Goal: Task Accomplishment & Management: Manage account settings

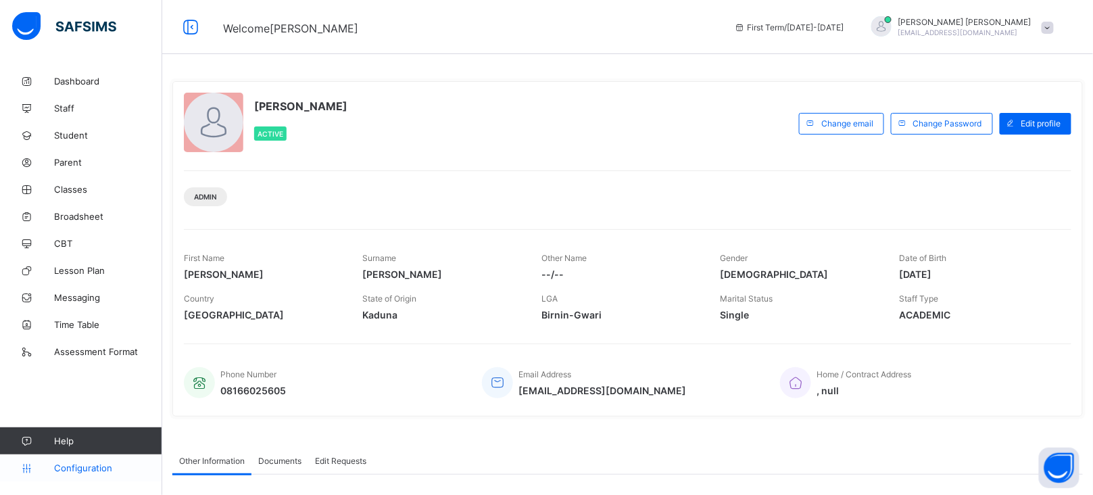
click at [82, 463] on span "Configuration" at bounding box center [107, 467] width 107 height 11
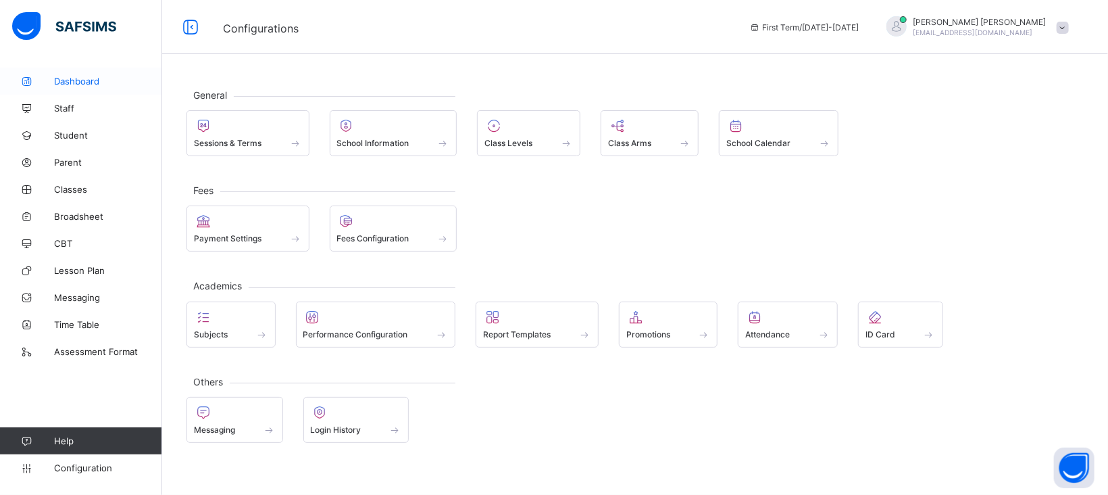
click at [80, 70] on link "Dashboard" at bounding box center [81, 81] width 162 height 27
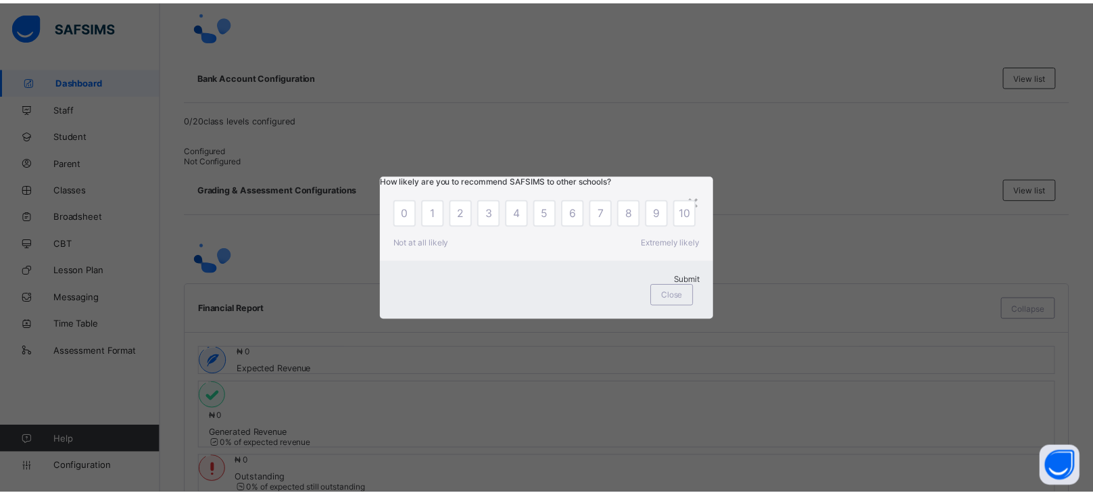
scroll to position [504, 0]
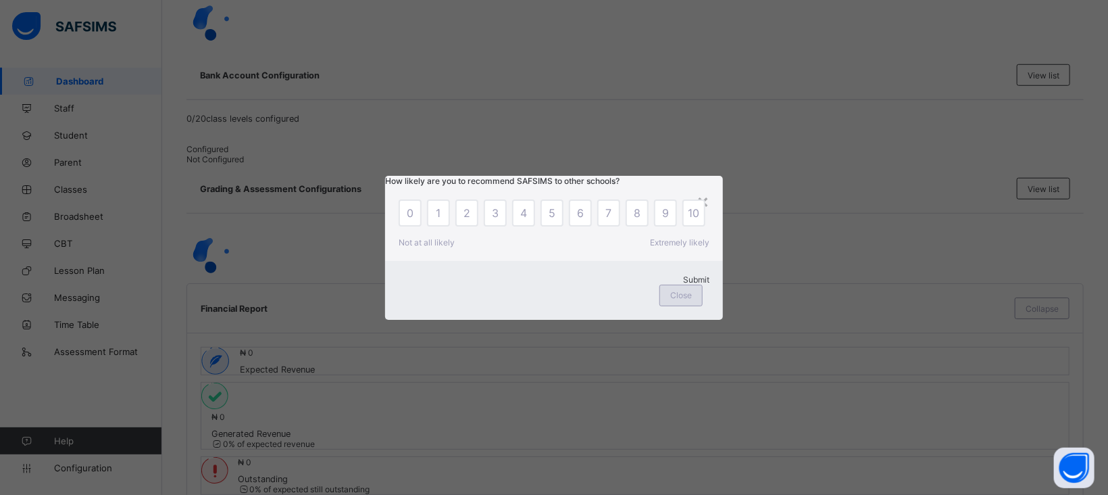
click at [691, 300] on span "Close" at bounding box center [681, 295] width 22 height 10
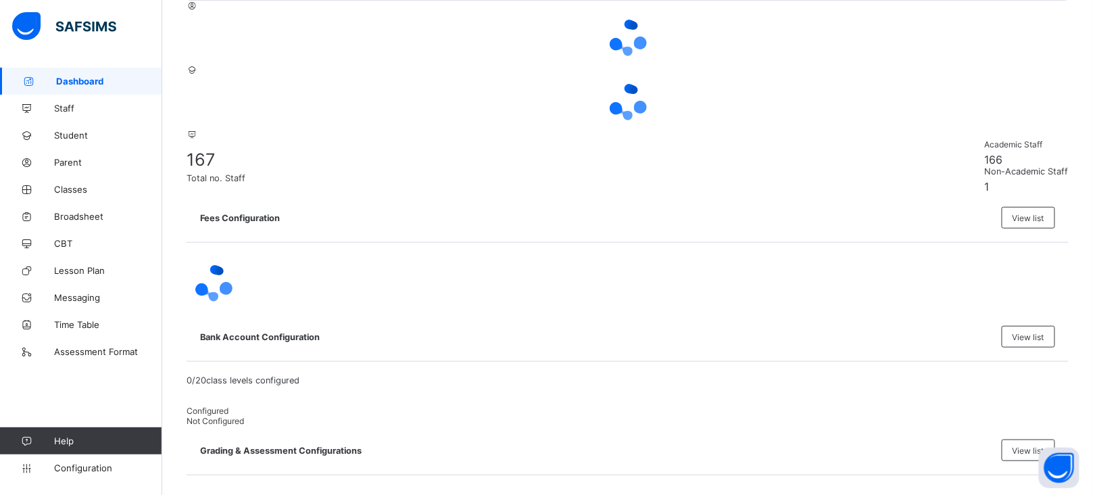
scroll to position [242, 0]
click at [78, 467] on span "Configuration" at bounding box center [107, 467] width 107 height 11
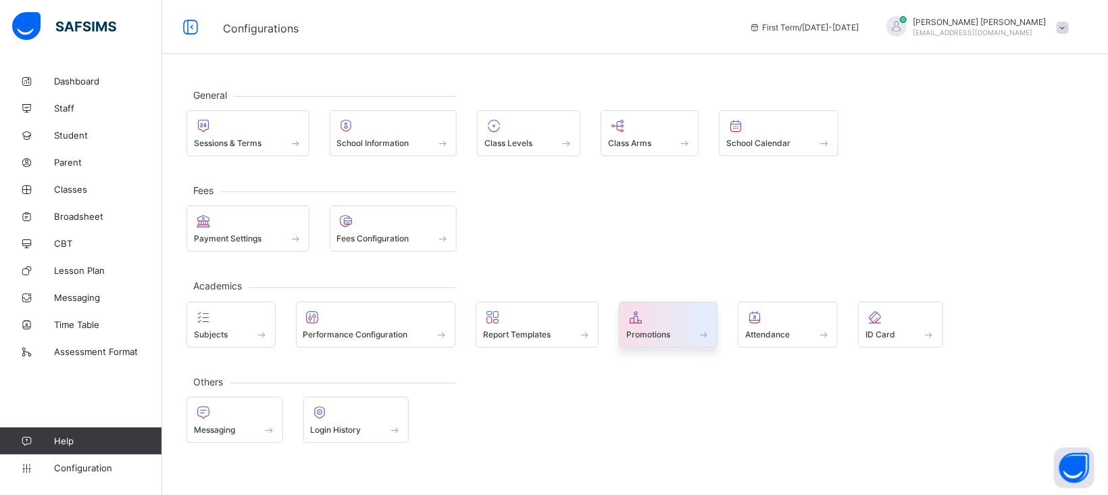
click at [674, 325] on span at bounding box center [668, 326] width 84 height 3
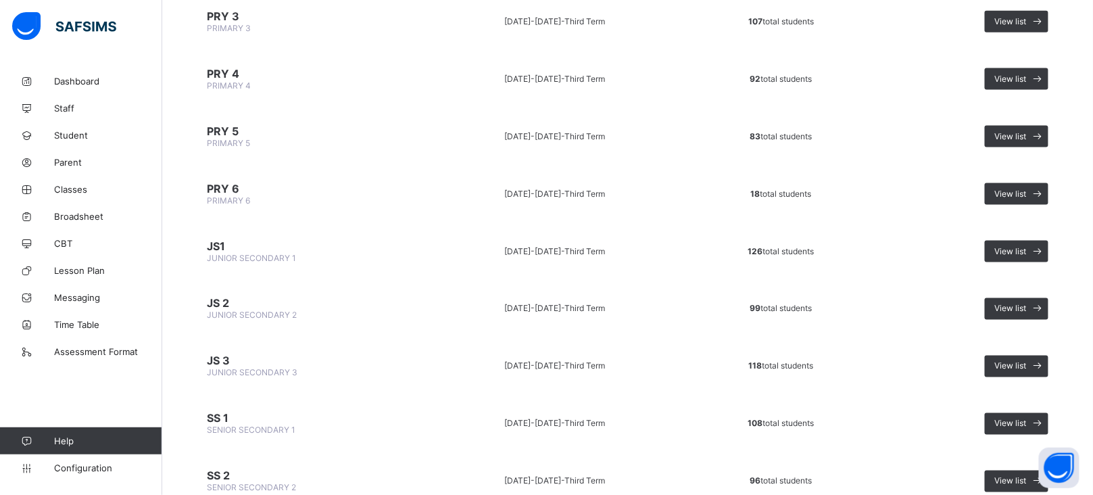
scroll to position [639, 0]
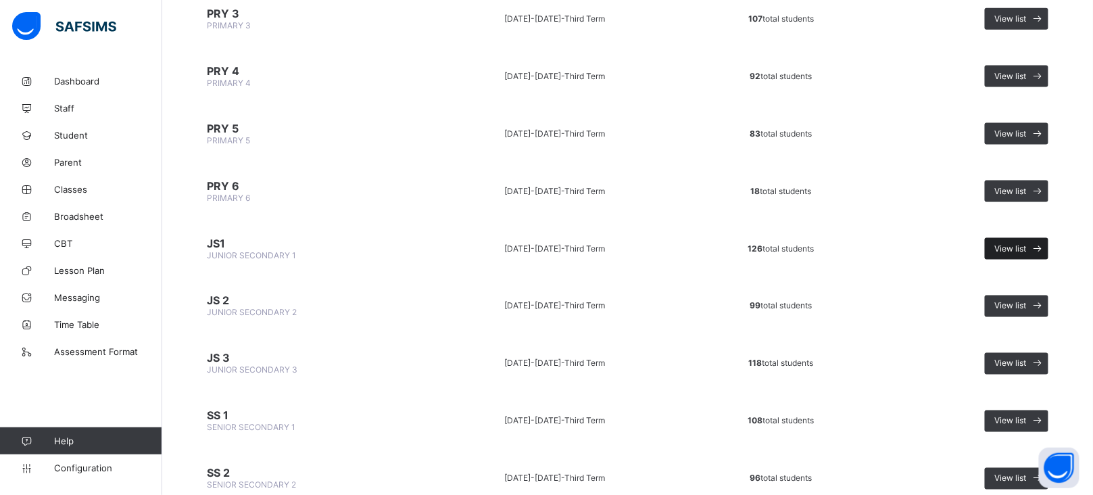
click at [1026, 243] on span "View list" at bounding box center [1011, 248] width 32 height 10
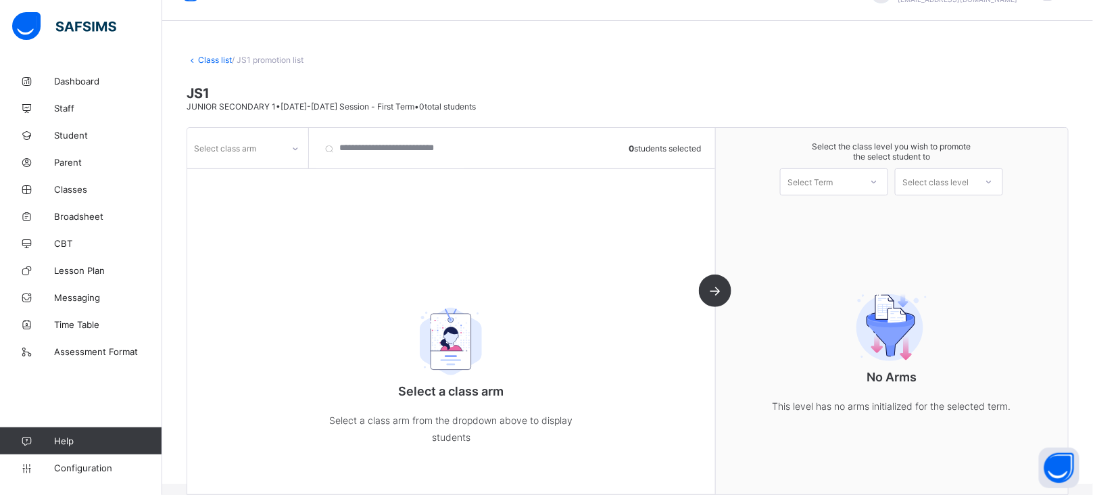
scroll to position [49, 0]
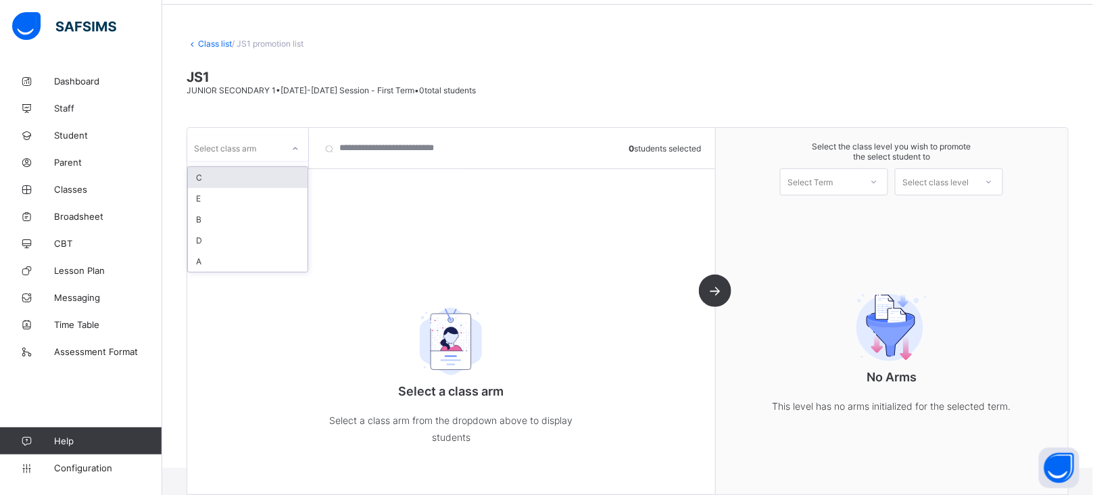
click at [293, 141] on div at bounding box center [295, 149] width 23 height 22
click at [213, 257] on div "A" at bounding box center [248, 261] width 120 height 21
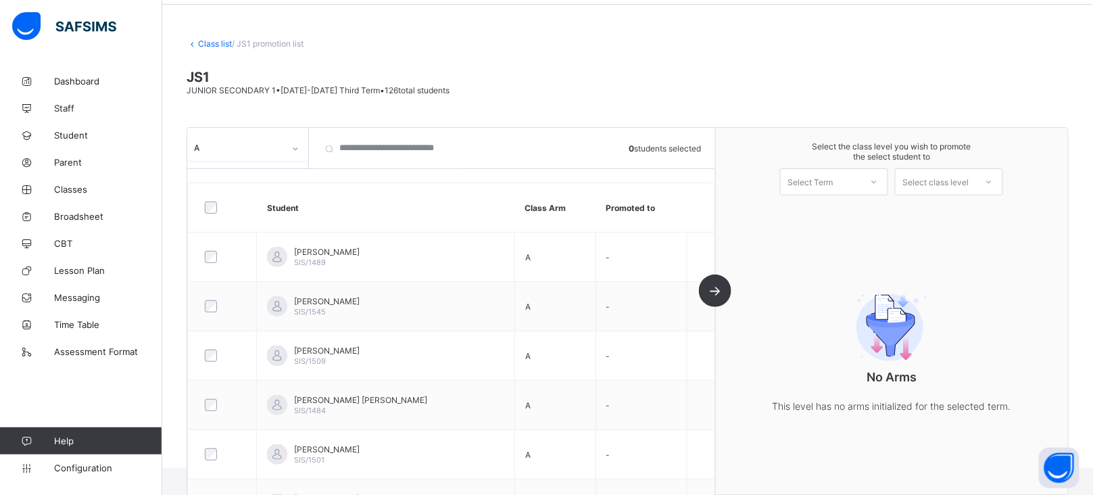
click at [878, 183] on icon at bounding box center [874, 182] width 8 height 14
click at [850, 210] on div "First Term [DATE]-[DATE]" at bounding box center [833, 216] width 107 height 31
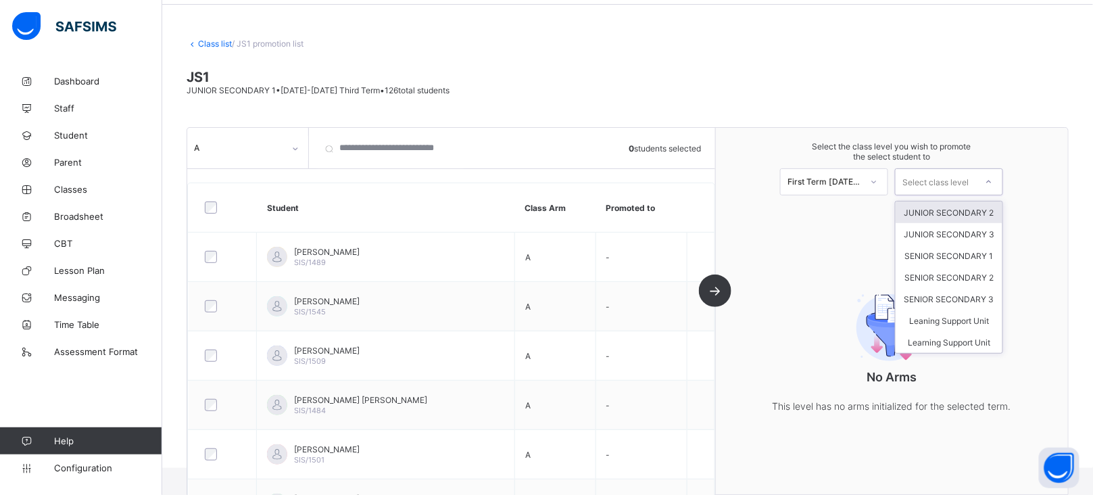
click at [993, 182] on icon at bounding box center [988, 182] width 8 height 14
click at [963, 210] on div "JUNIOR SECONDARY 2" at bounding box center [948, 212] width 107 height 22
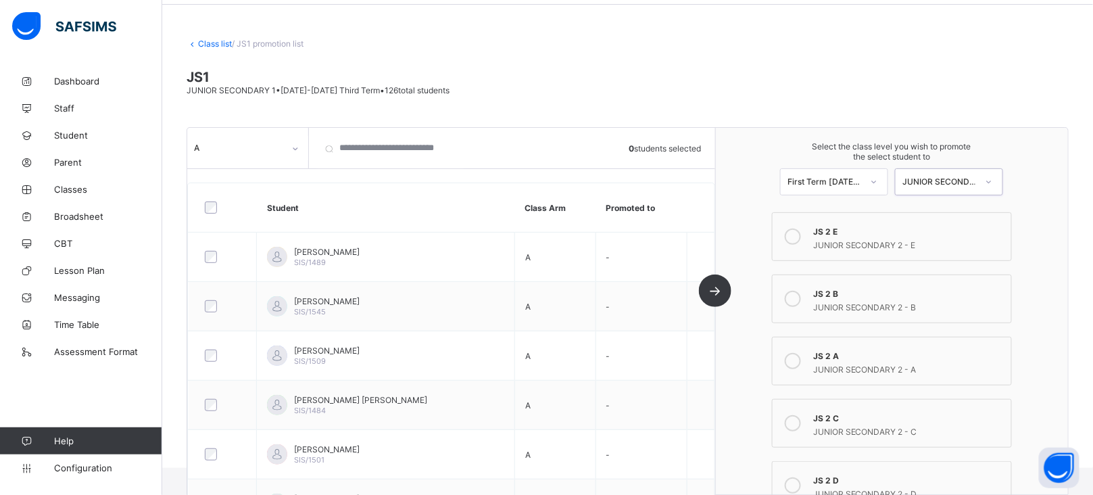
click at [801, 358] on icon at bounding box center [792, 361] width 16 height 16
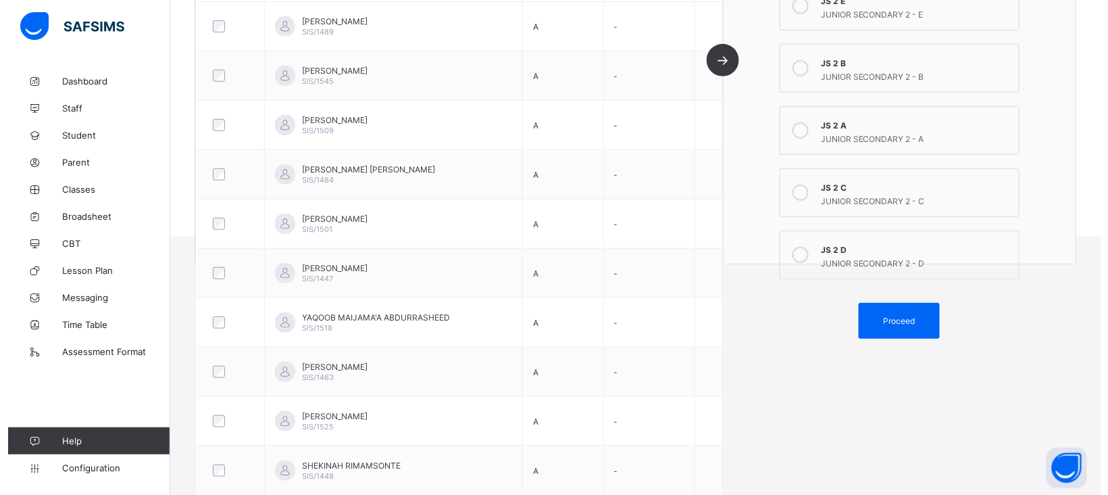
scroll to position [285, 0]
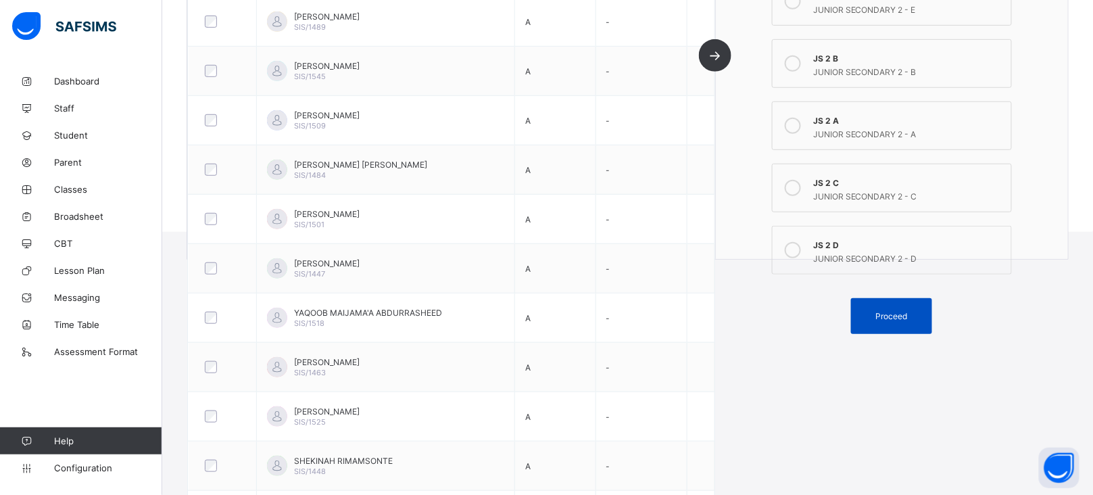
click at [909, 318] on div "Proceed" at bounding box center [891, 316] width 81 height 36
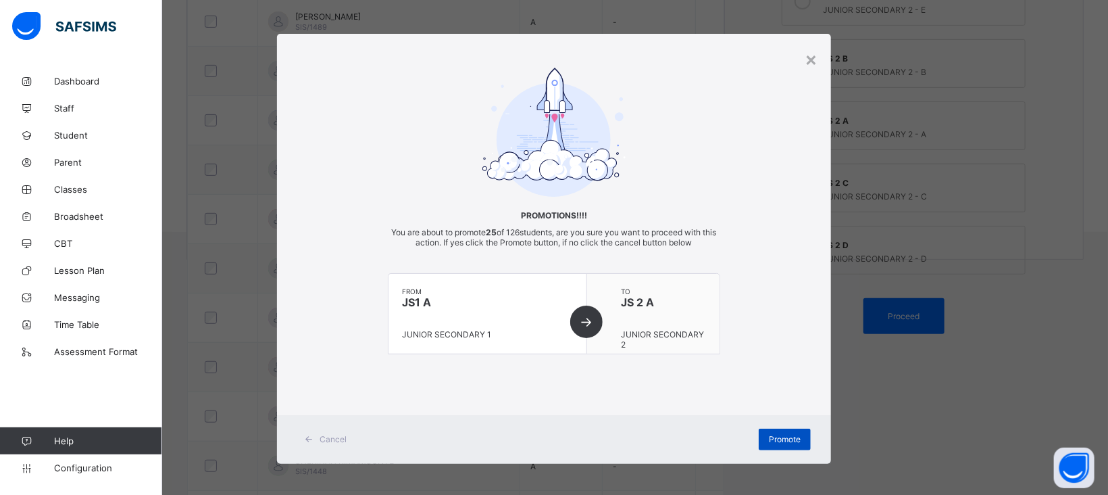
click at [780, 431] on div "Promote" at bounding box center [785, 439] width 52 height 22
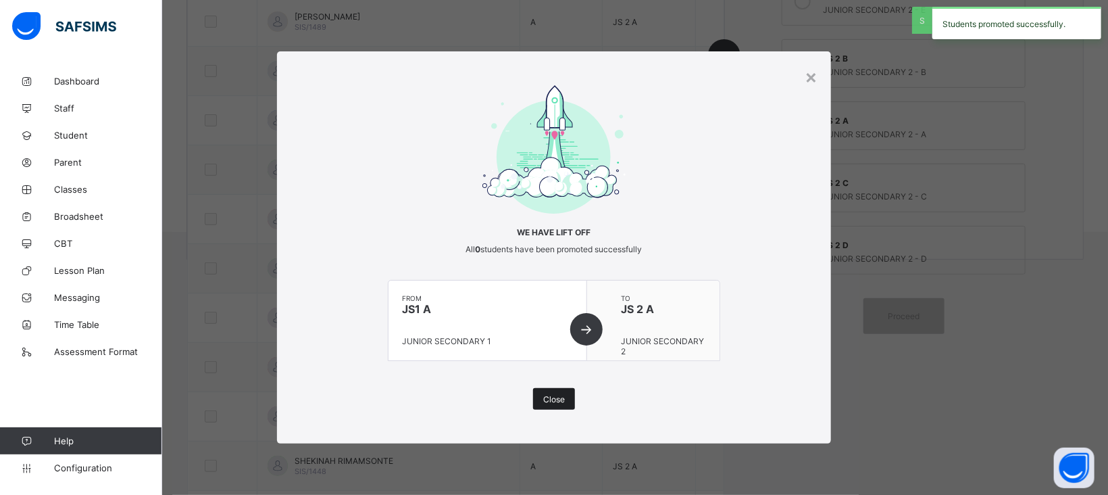
click at [556, 397] on span "Close" at bounding box center [554, 399] width 22 height 10
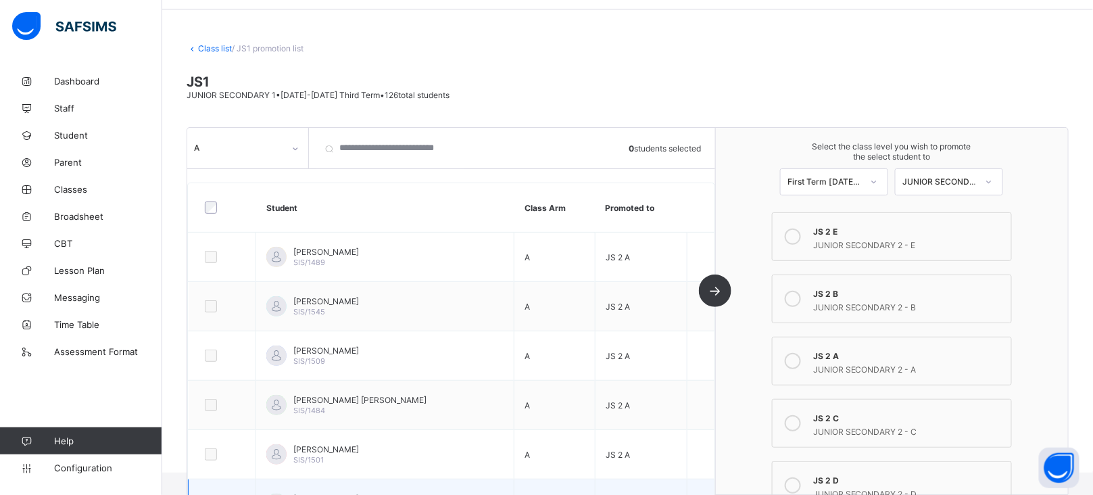
scroll to position [47, 0]
click at [295, 152] on icon at bounding box center [295, 149] width 8 height 14
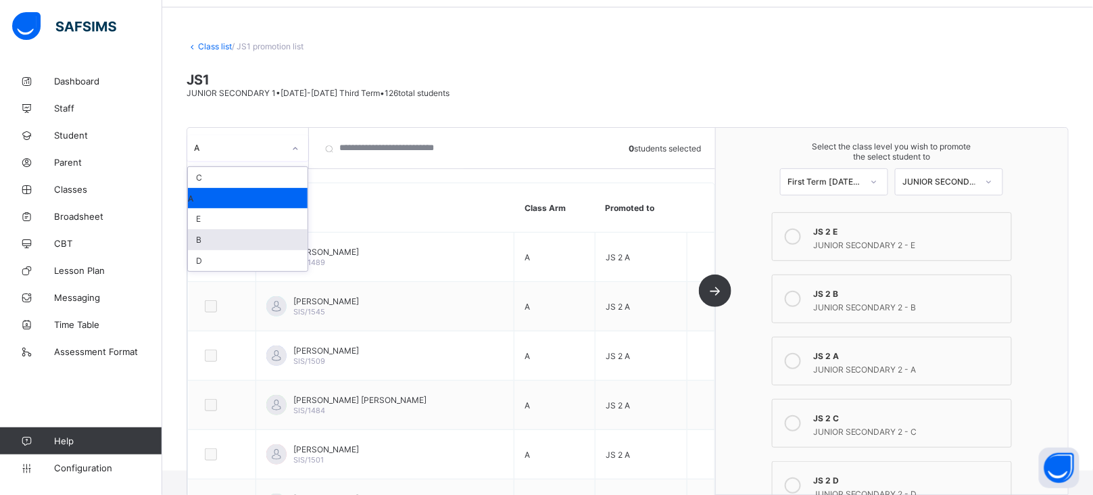
click at [206, 240] on div "B" at bounding box center [248, 239] width 120 height 21
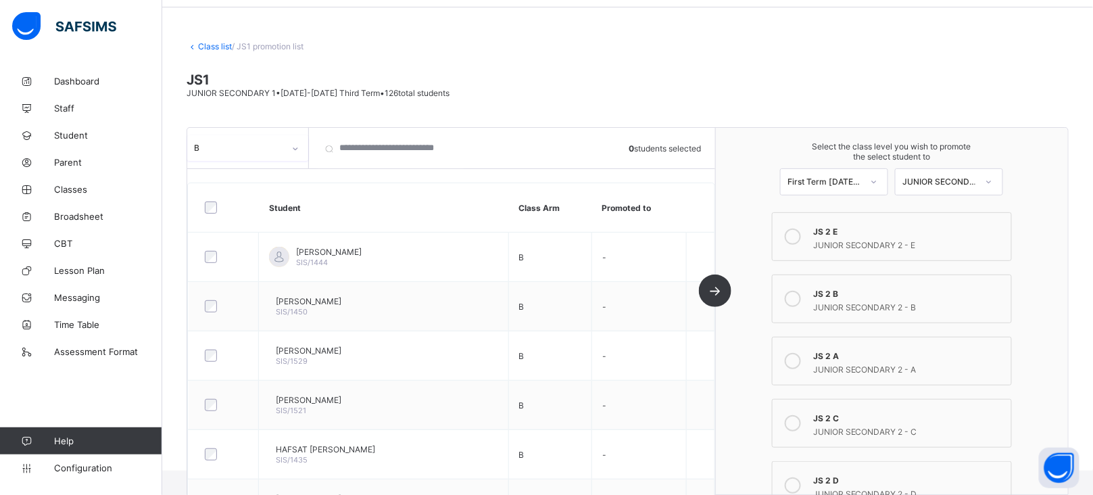
click at [801, 293] on icon at bounding box center [792, 299] width 16 height 16
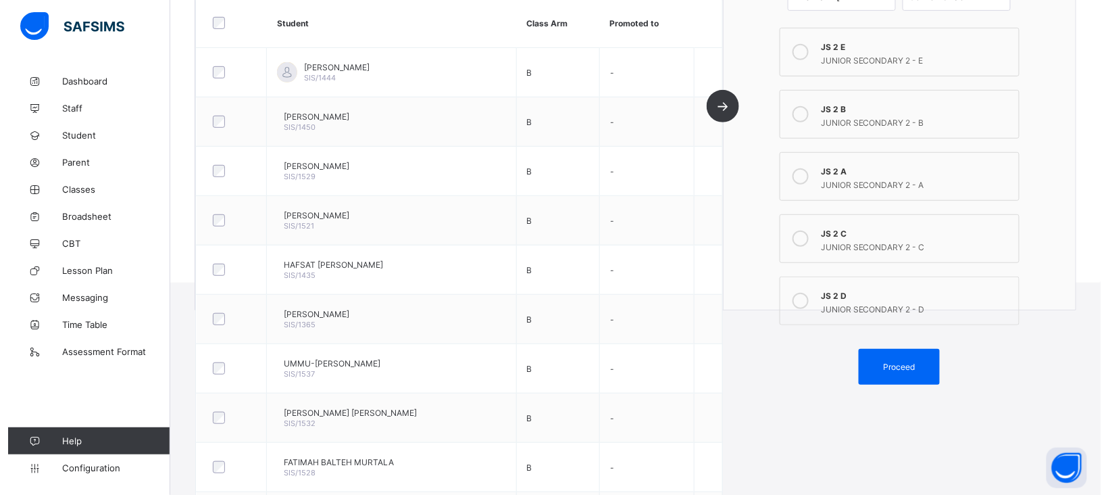
scroll to position [236, 0]
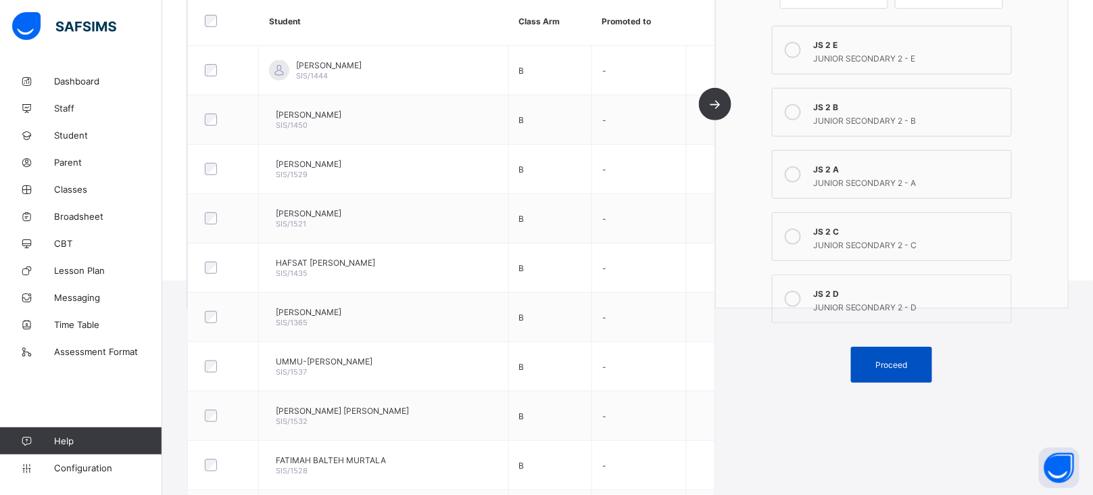
click at [898, 359] on span "Proceed" at bounding box center [892, 364] width 32 height 10
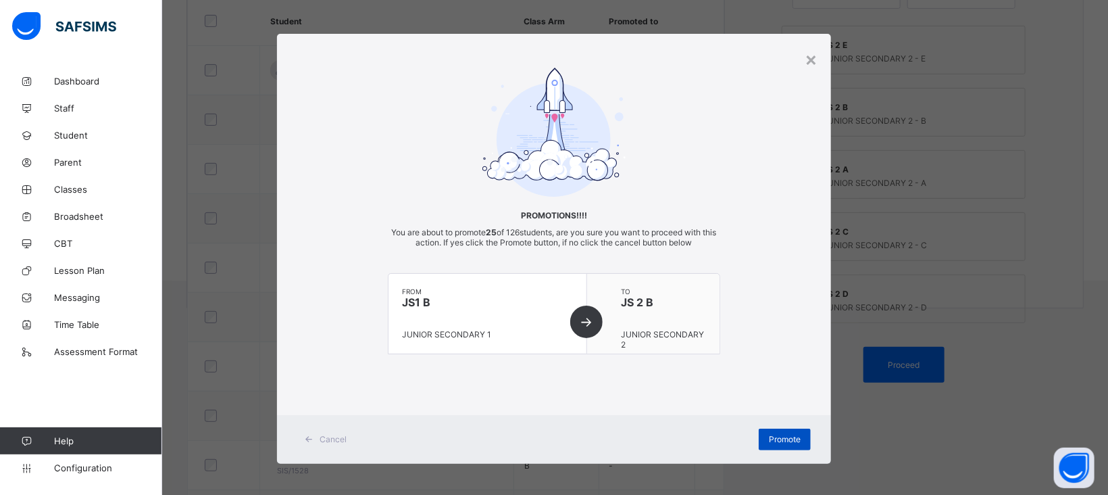
click at [769, 442] on span "Promote" at bounding box center [785, 439] width 32 height 10
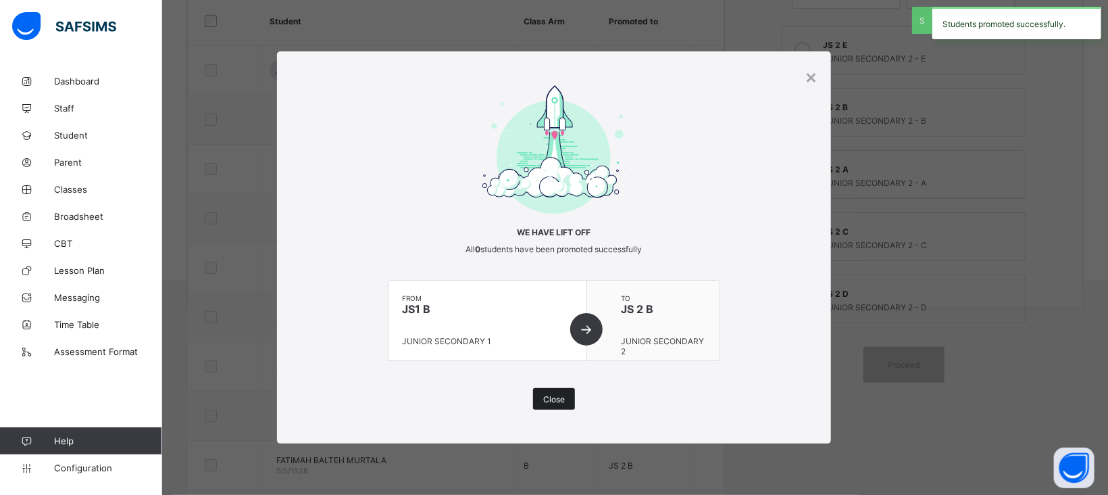
click at [557, 394] on span "Close" at bounding box center [554, 399] width 22 height 10
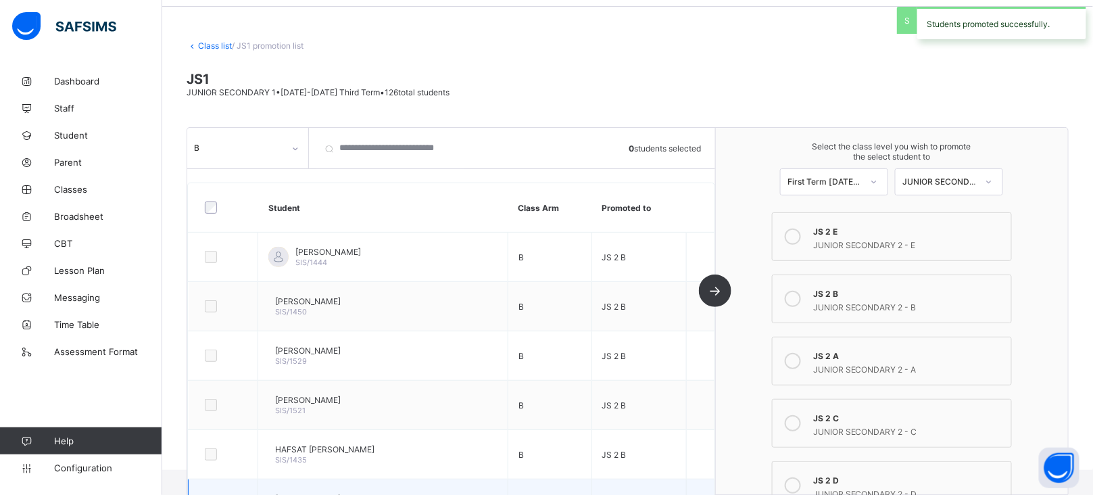
scroll to position [0, 0]
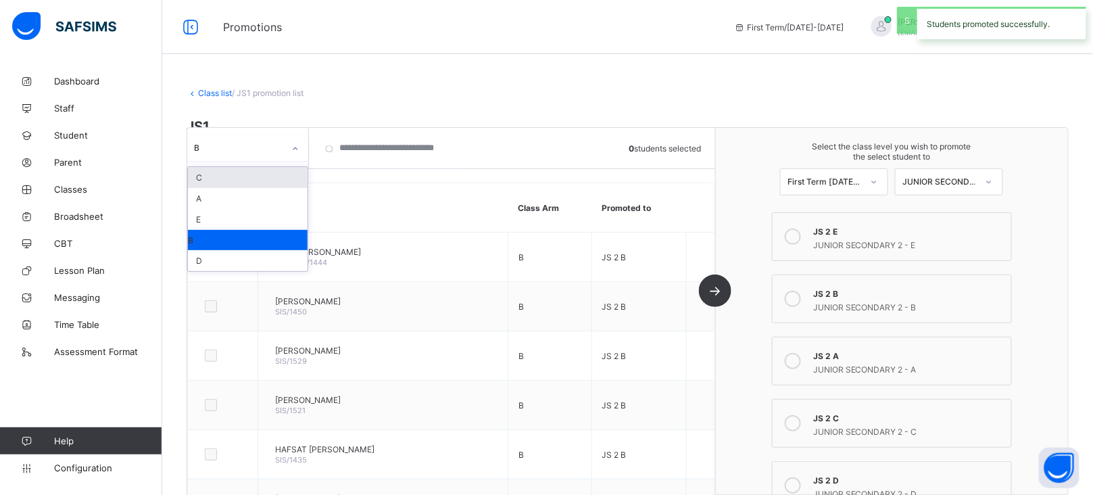
click at [295, 148] on icon at bounding box center [295, 149] width 8 height 14
click at [205, 176] on div "C" at bounding box center [248, 177] width 120 height 21
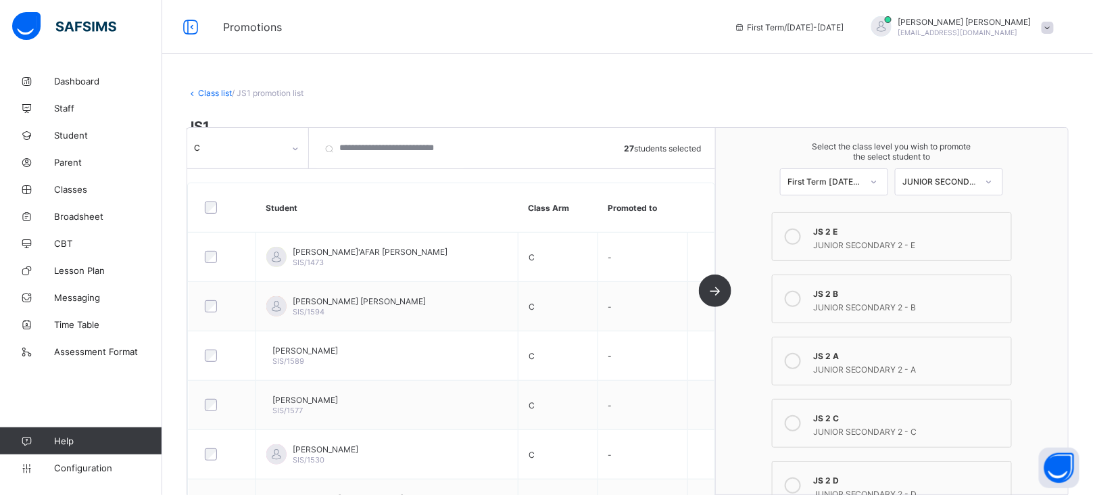
click at [801, 421] on icon at bounding box center [792, 423] width 16 height 16
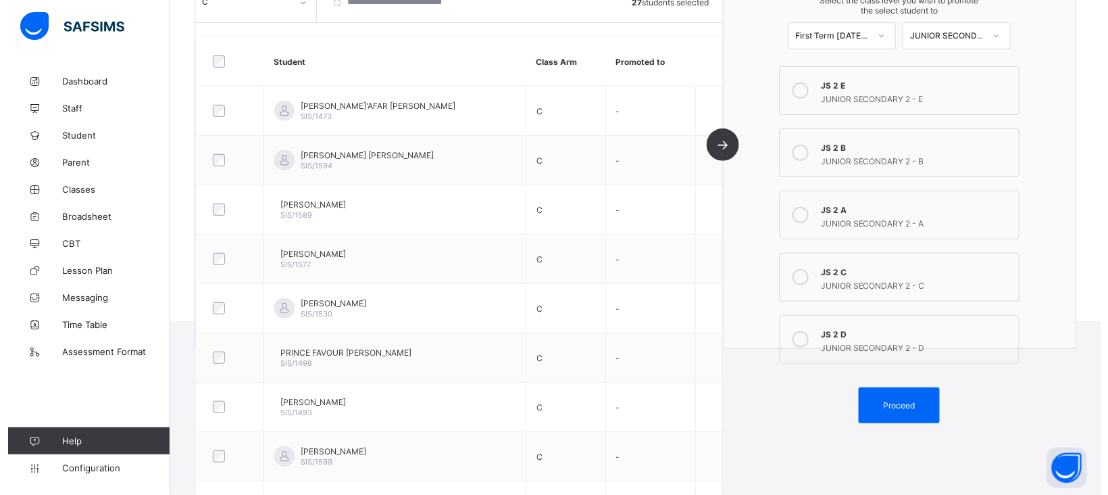
scroll to position [197, 0]
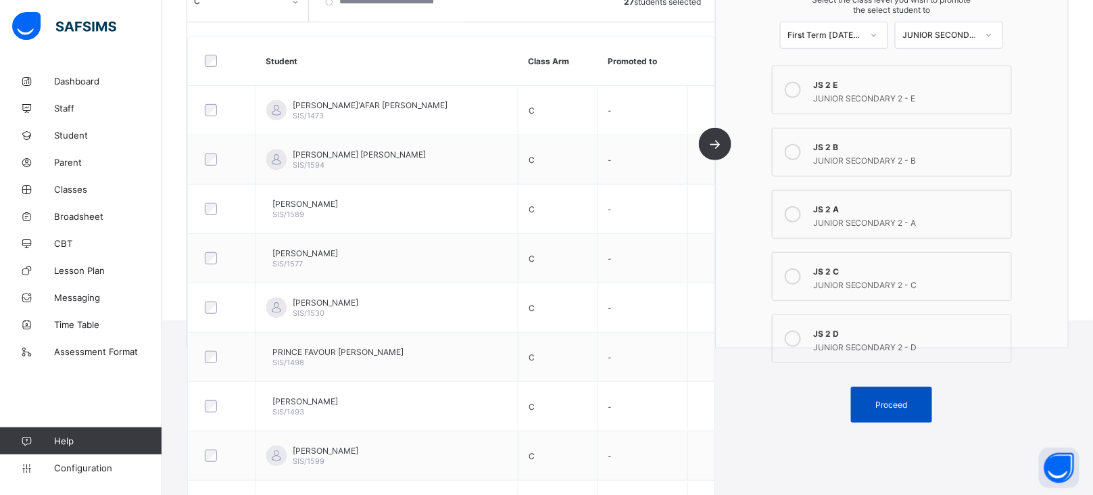
click at [901, 399] on span "Proceed" at bounding box center [892, 404] width 32 height 10
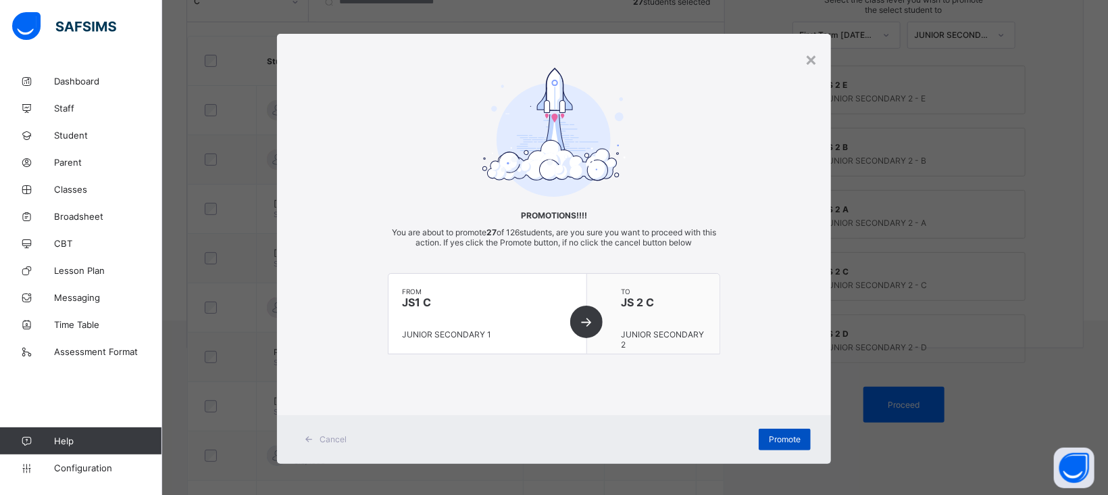
click at [783, 440] on span "Promote" at bounding box center [785, 439] width 32 height 10
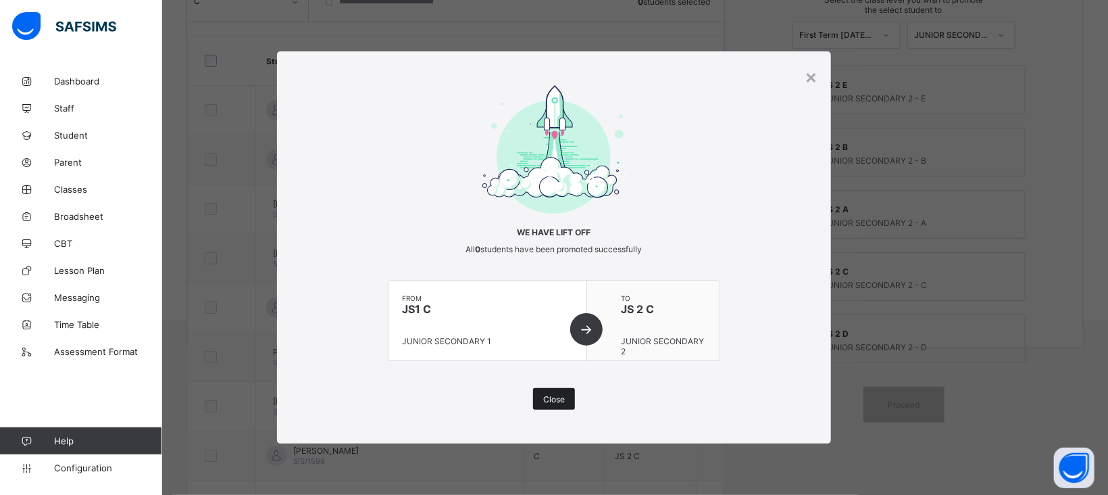
click at [539, 397] on div "Close" at bounding box center [554, 399] width 42 height 22
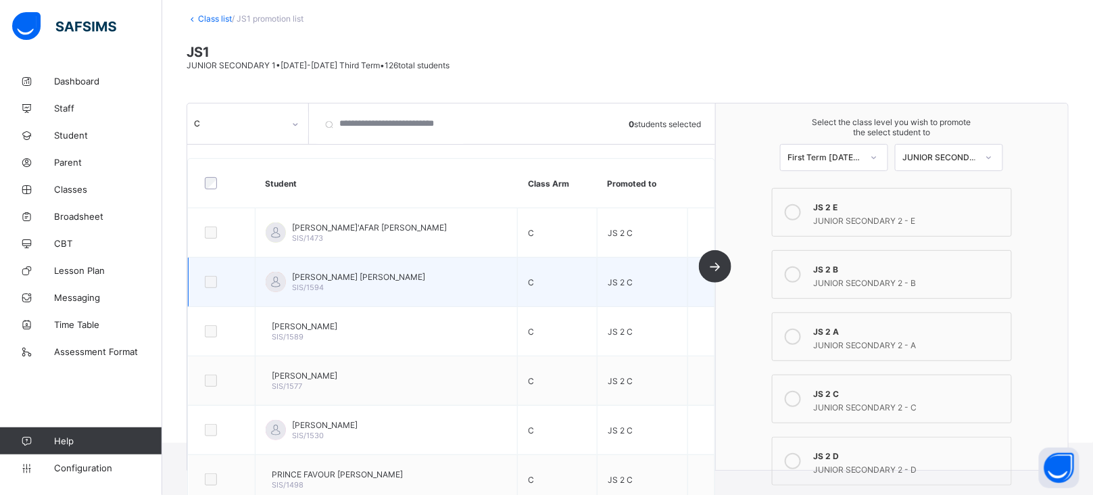
scroll to position [86, 0]
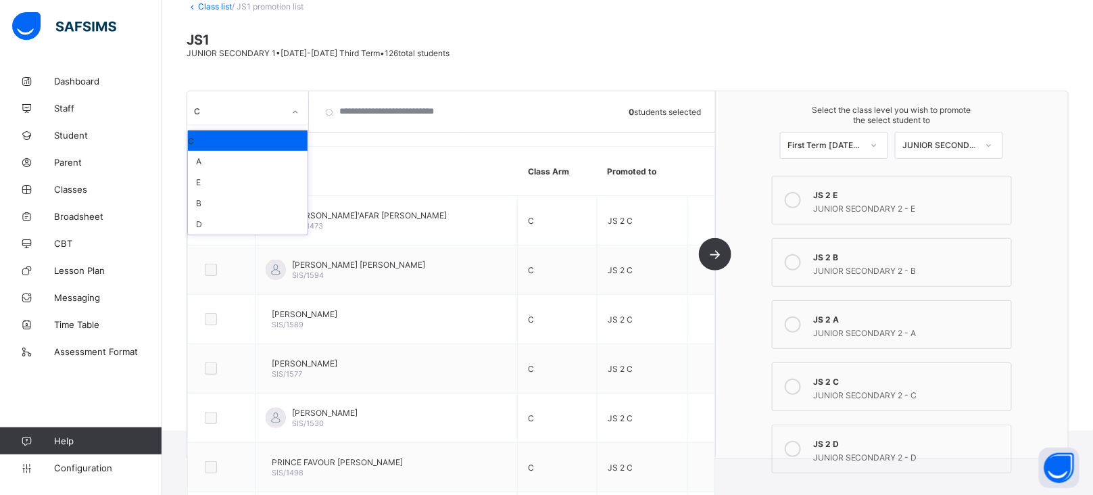
click at [294, 114] on icon at bounding box center [295, 112] width 8 height 14
click at [205, 220] on div "D" at bounding box center [248, 224] width 120 height 21
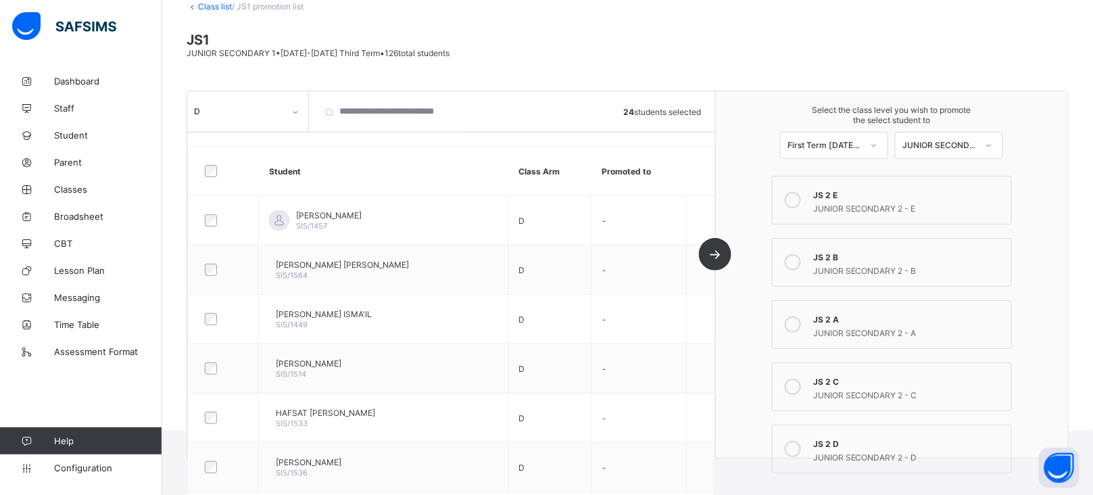
click at [801, 445] on icon at bounding box center [792, 449] width 16 height 16
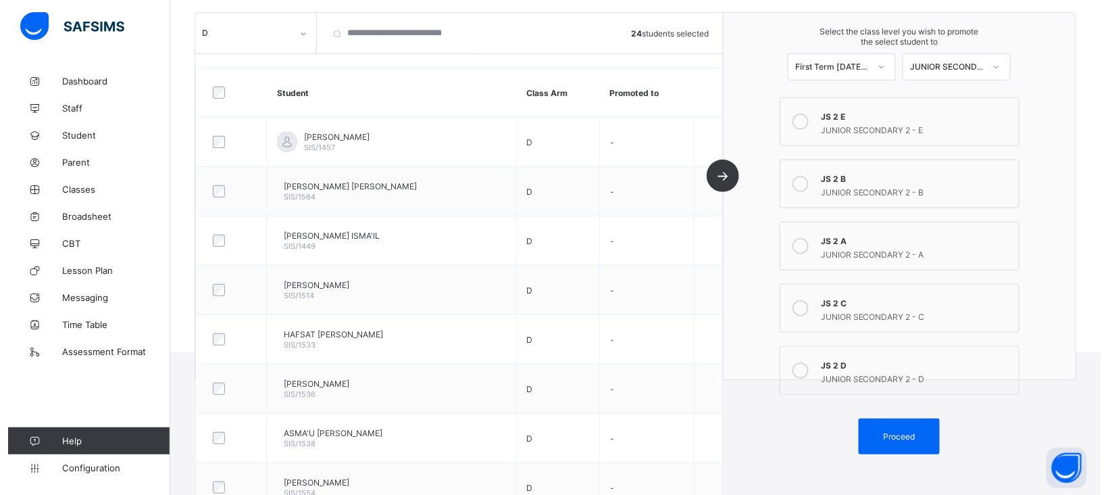
scroll to position [181, 0]
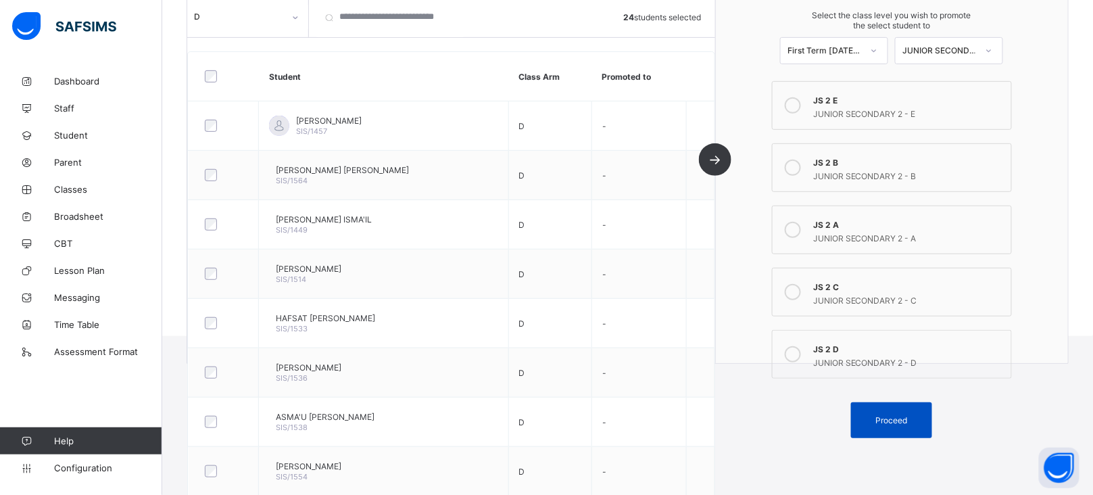
click at [905, 419] on span "Proceed" at bounding box center [892, 420] width 32 height 10
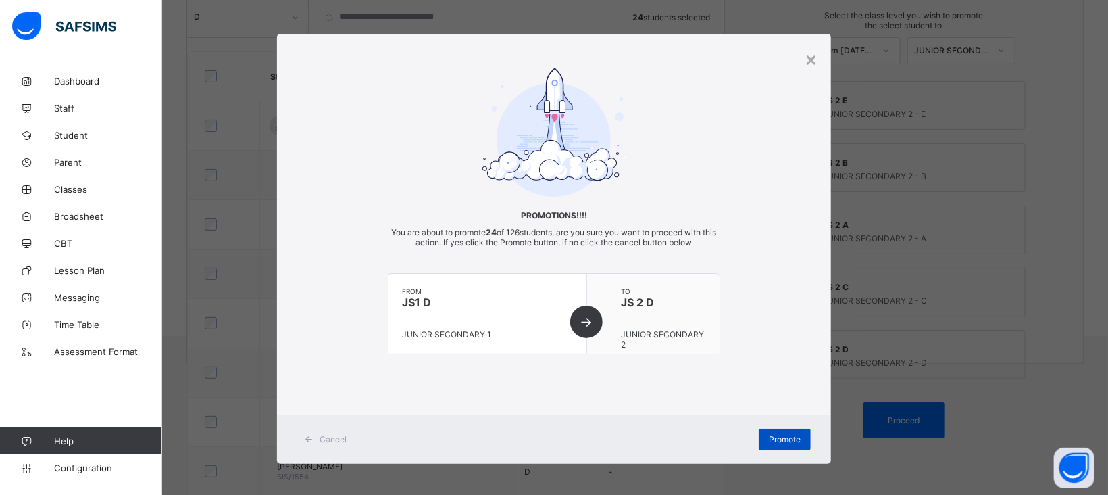
click at [779, 440] on span "Promote" at bounding box center [785, 439] width 32 height 10
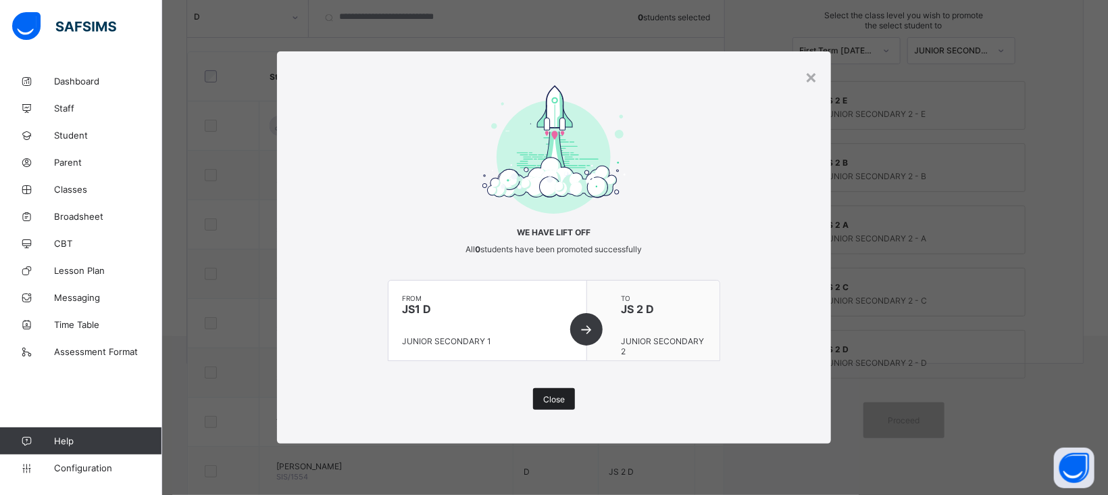
click at [553, 405] on div "Close" at bounding box center [554, 399] width 42 height 22
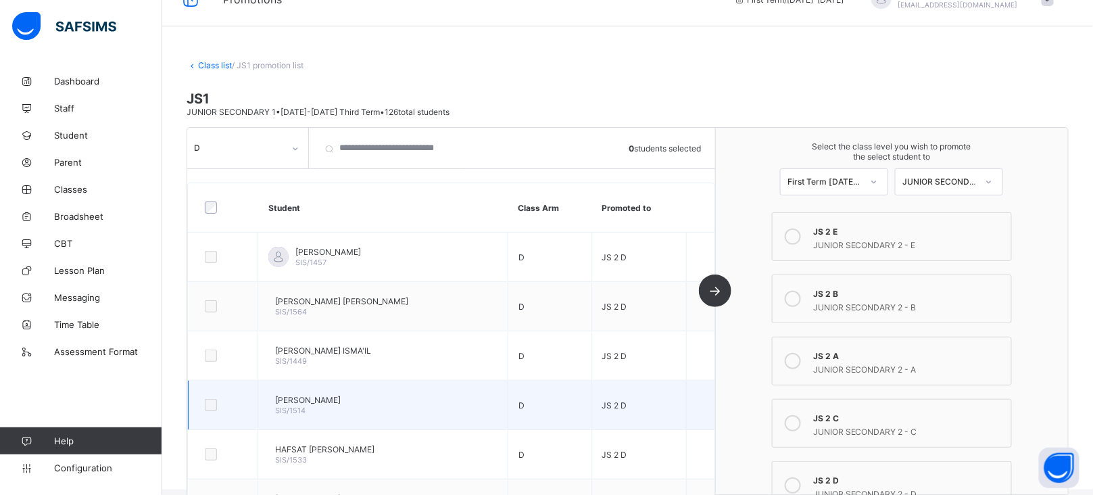
scroll to position [23, 0]
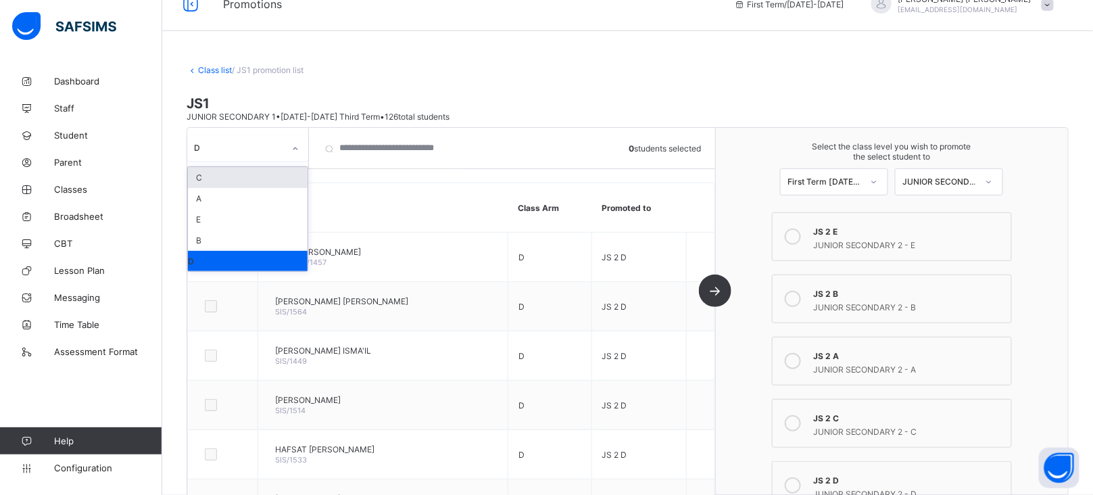
click at [291, 157] on div at bounding box center [295, 149] width 23 height 22
click at [221, 215] on div "E" at bounding box center [248, 219] width 120 height 21
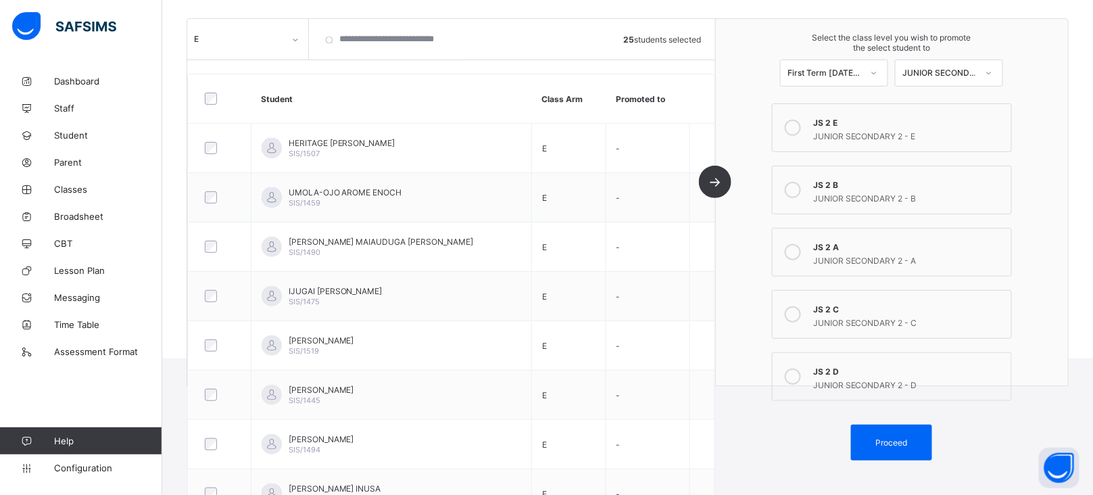
scroll to position [220, 0]
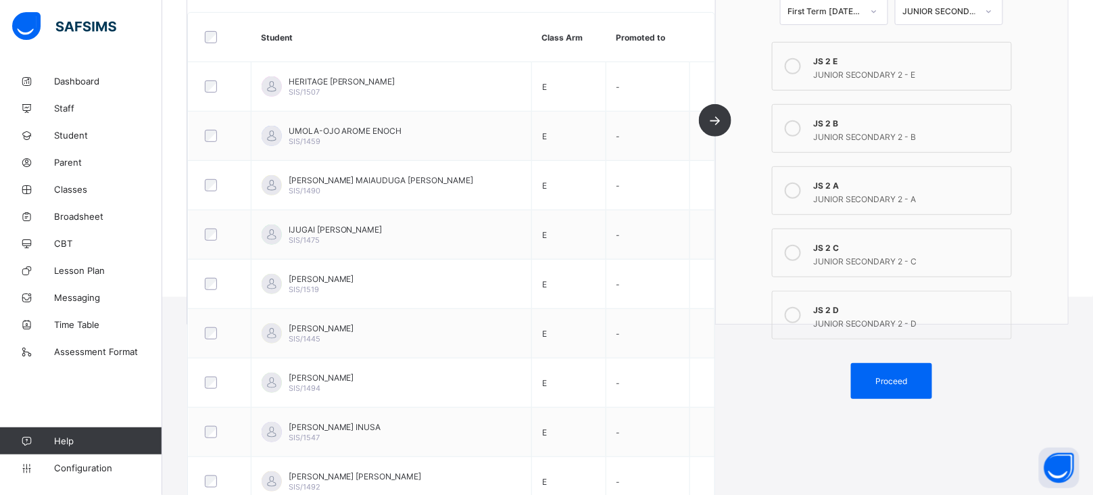
click at [801, 67] on icon at bounding box center [792, 66] width 16 height 16
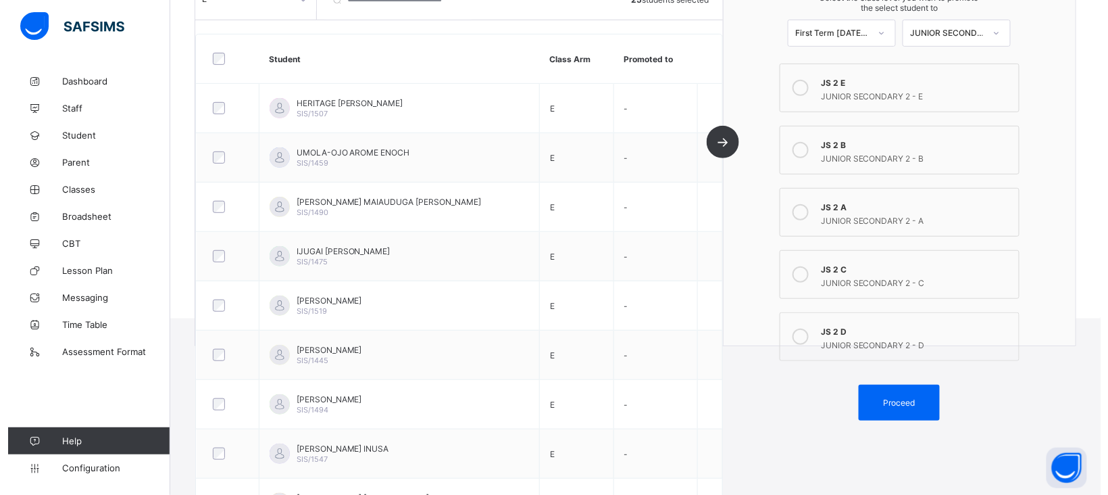
scroll to position [205, 0]
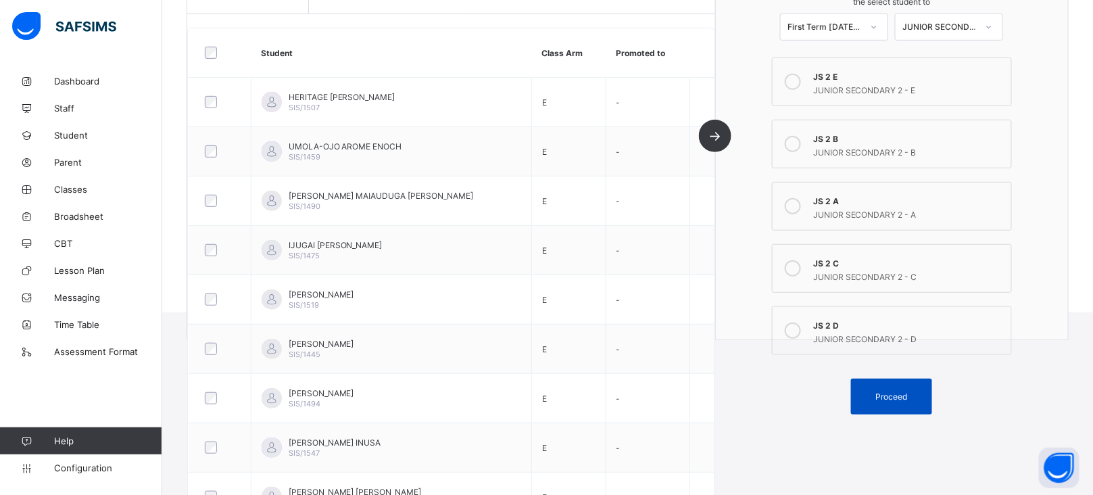
click at [907, 391] on span "Proceed" at bounding box center [892, 396] width 32 height 10
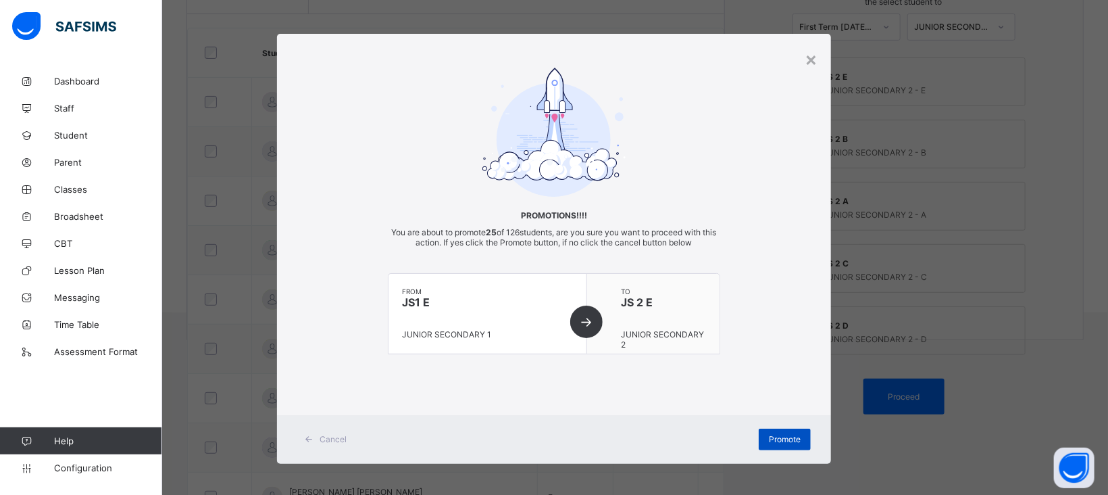
click at [779, 435] on span "Promote" at bounding box center [785, 439] width 32 height 10
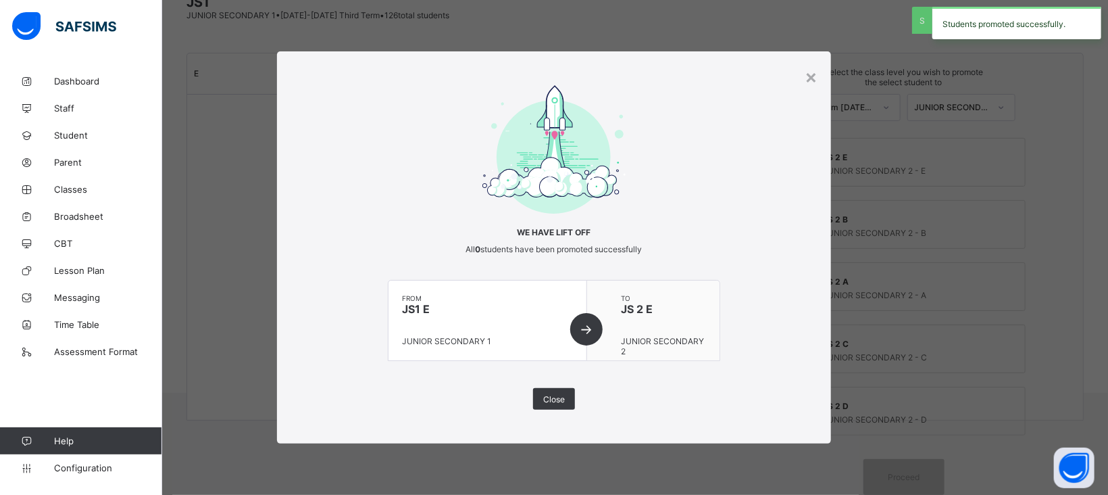
scroll to position [120, 0]
click at [553, 394] on span "Close" at bounding box center [554, 399] width 22 height 10
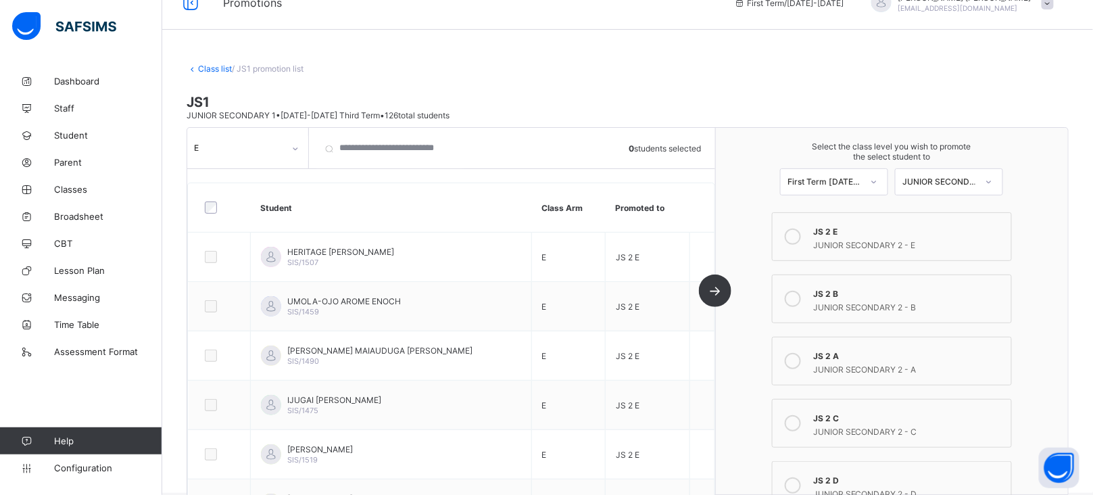
scroll to position [23, 0]
click at [221, 70] on link "Class list" at bounding box center [215, 70] width 34 height 10
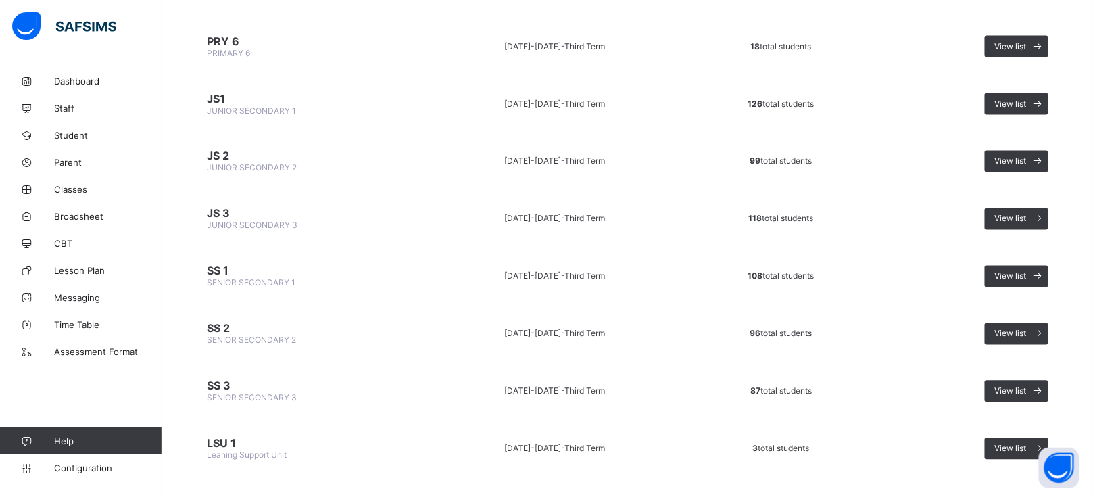
scroll to position [788, 0]
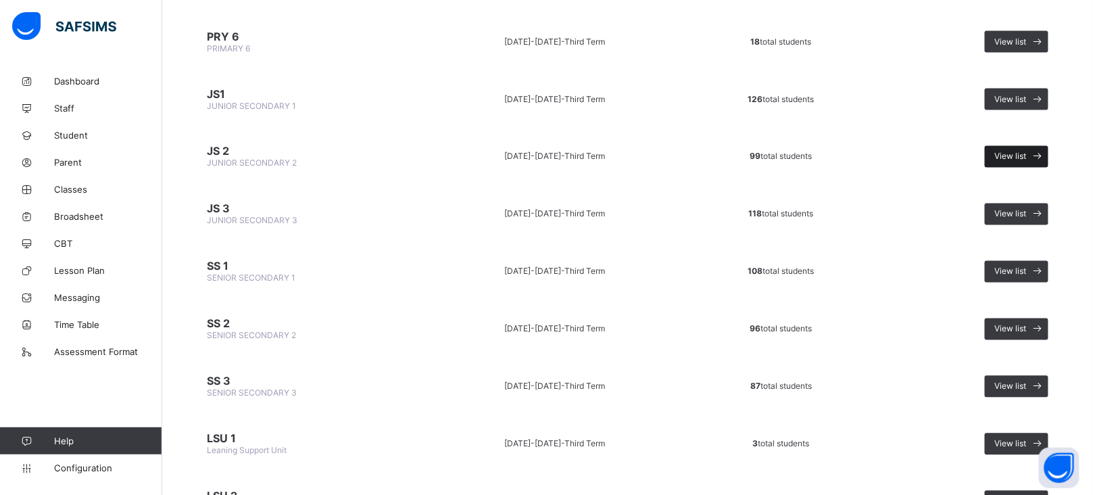
click at [1018, 151] on span "View list" at bounding box center [1011, 156] width 32 height 10
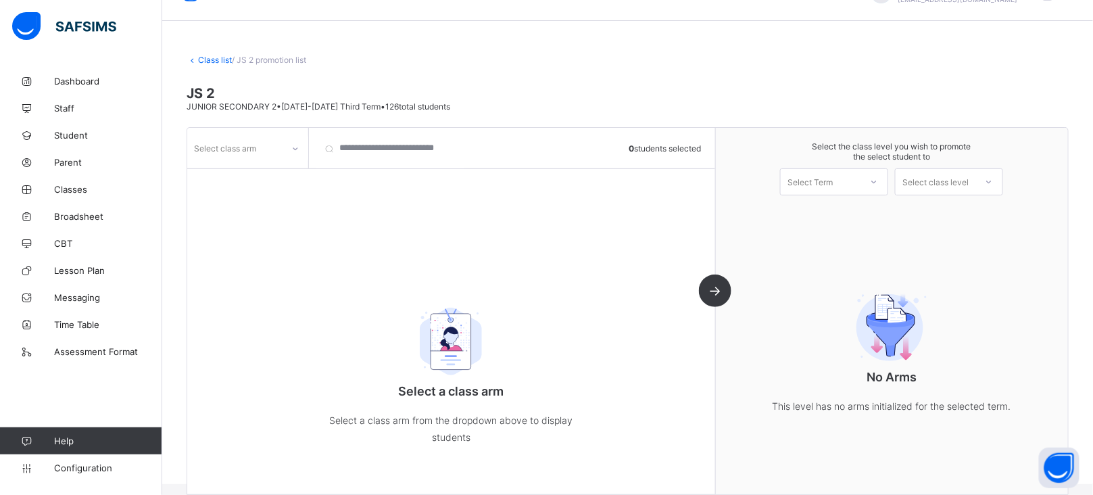
scroll to position [49, 0]
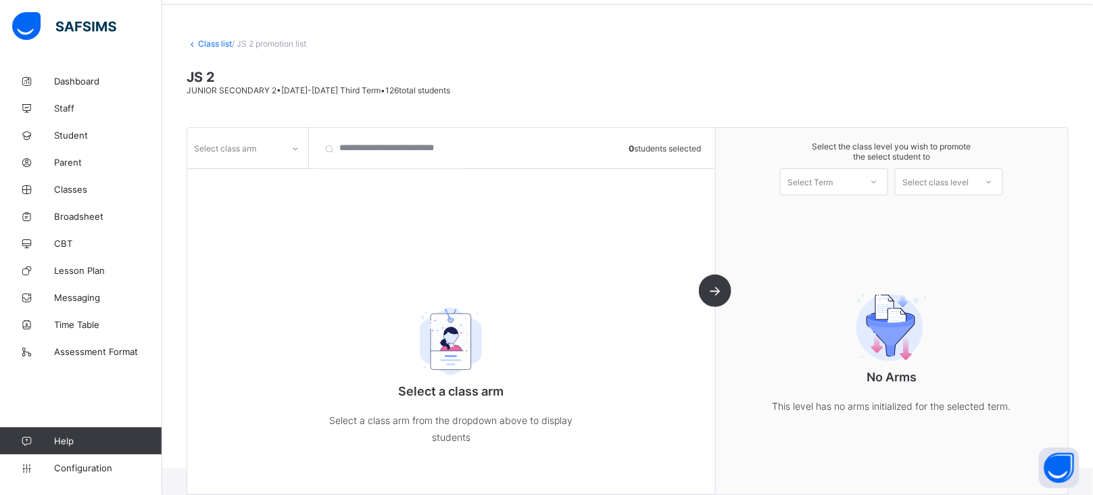
click at [297, 142] on icon at bounding box center [295, 149] width 8 height 14
click at [221, 195] on div "A" at bounding box center [248, 198] width 120 height 21
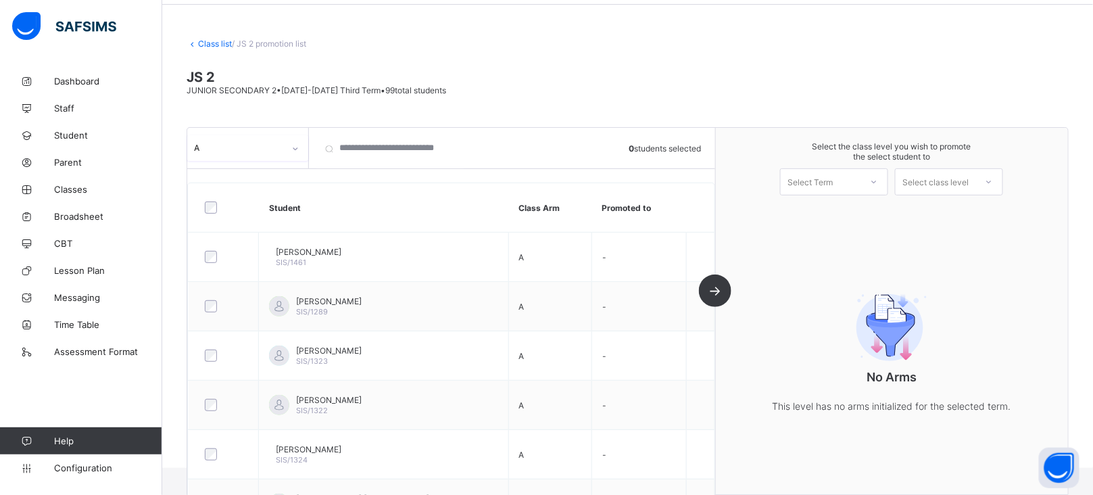
click at [860, 172] on div "Select Term" at bounding box center [820, 181] width 80 height 19
click at [866, 207] on div "First Term [DATE]-[DATE]" at bounding box center [833, 216] width 107 height 31
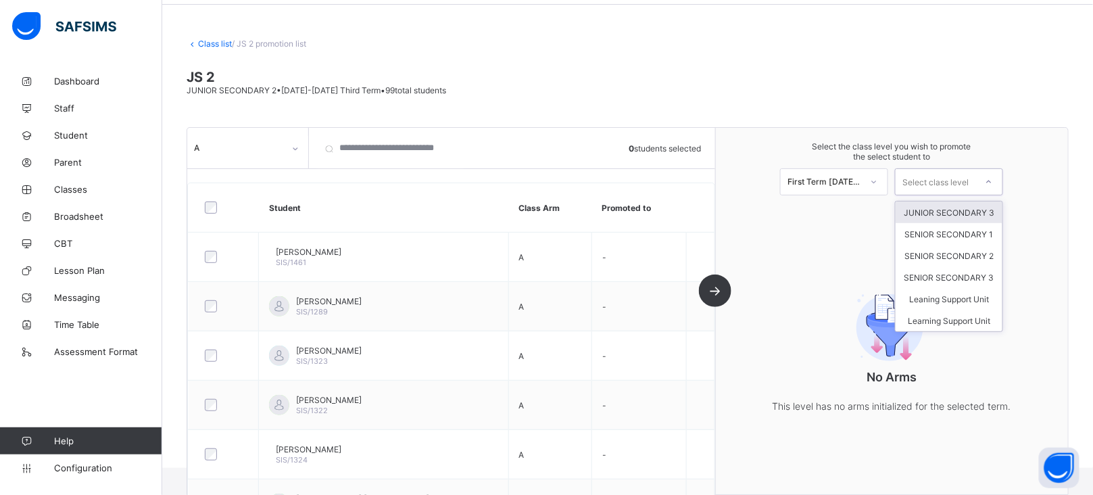
click at [966, 180] on div "Select class level" at bounding box center [935, 181] width 66 height 27
click at [966, 210] on div "JUNIOR SECONDARY 3" at bounding box center [948, 212] width 107 height 22
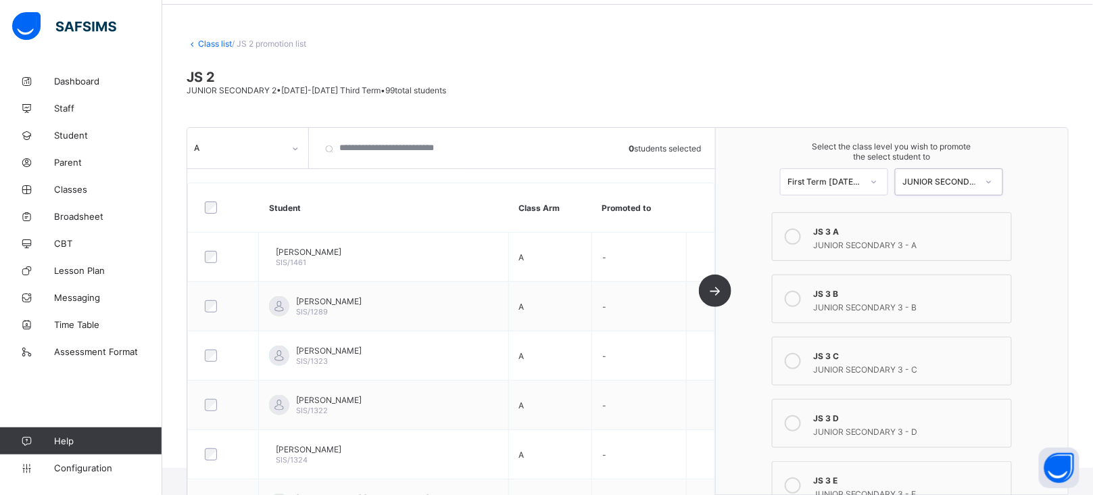
click at [801, 232] on icon at bounding box center [792, 236] width 16 height 16
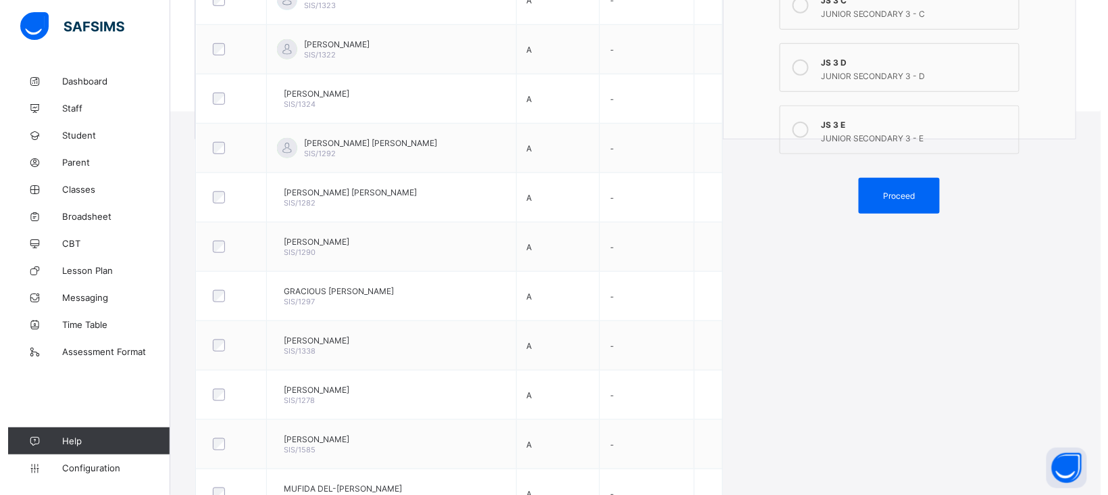
scroll to position [388, 0]
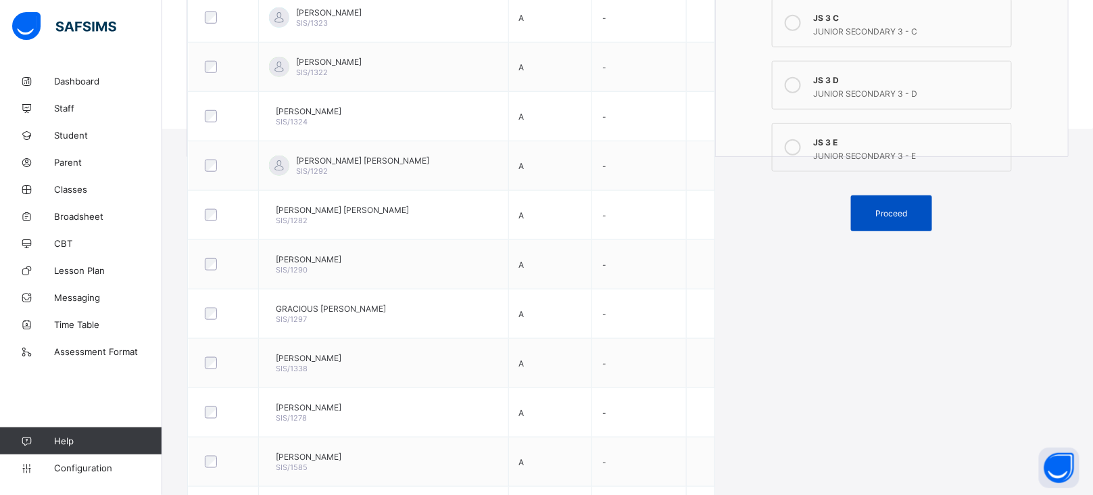
click at [906, 209] on span "Proceed" at bounding box center [892, 213] width 32 height 10
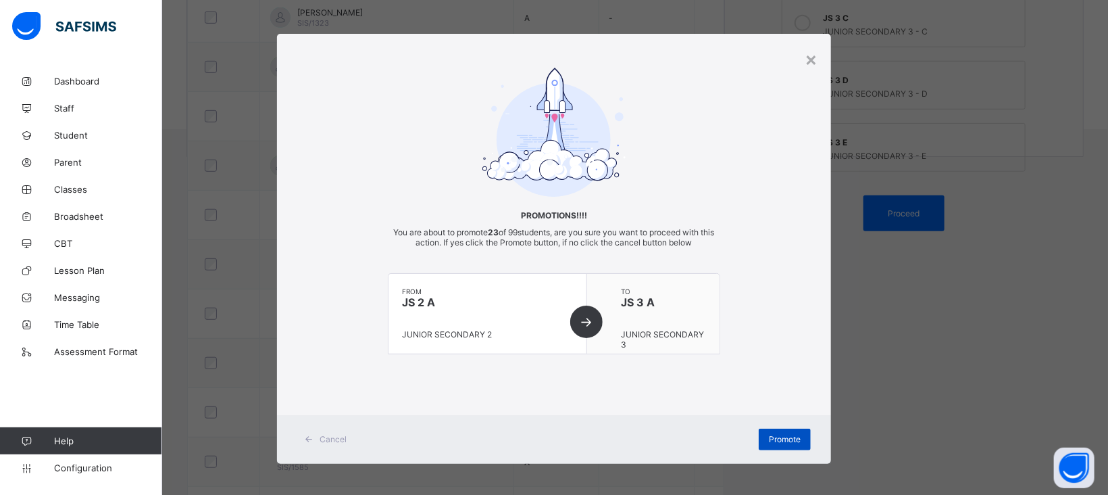
click at [780, 438] on span "Promote" at bounding box center [785, 439] width 32 height 10
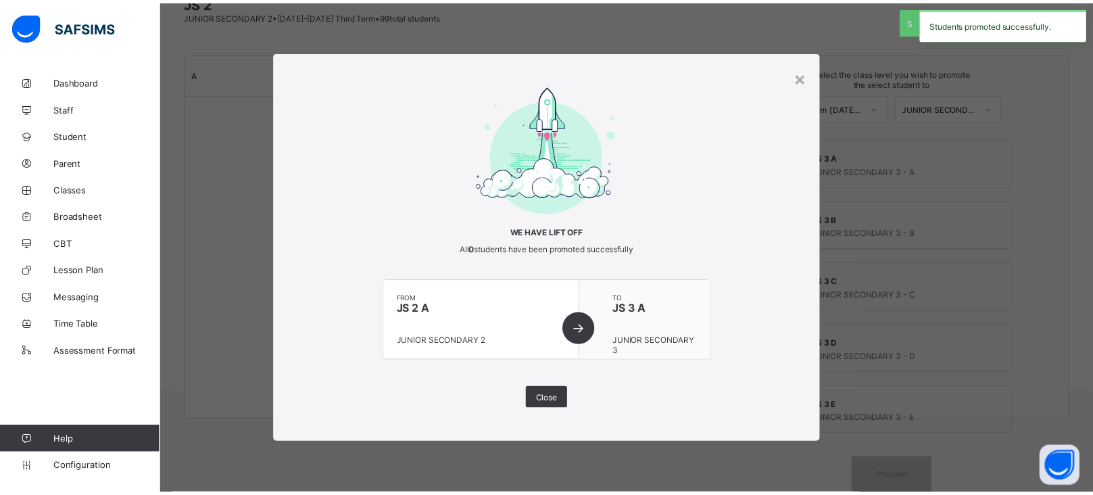
scroll to position [120, 0]
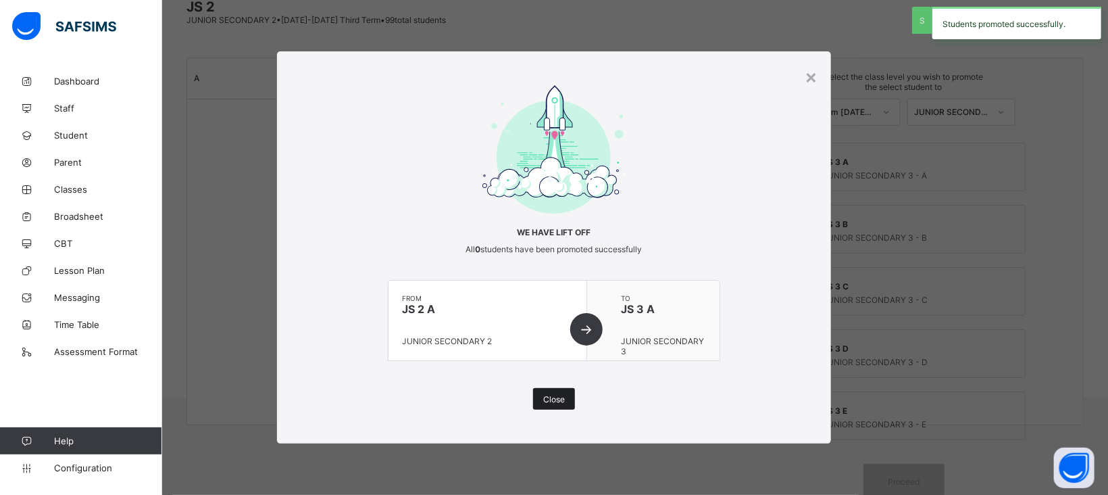
click at [561, 403] on span "Close" at bounding box center [554, 399] width 22 height 10
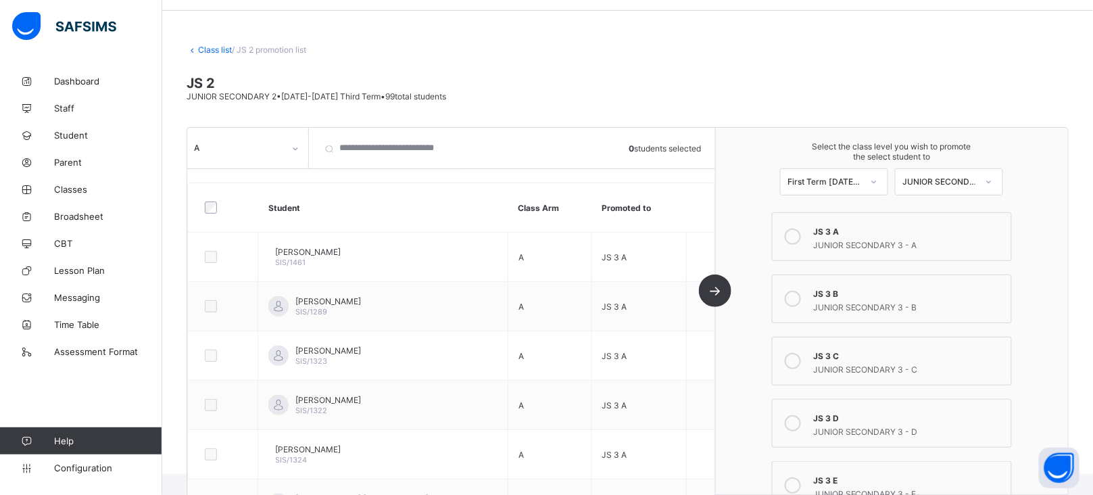
scroll to position [47, 0]
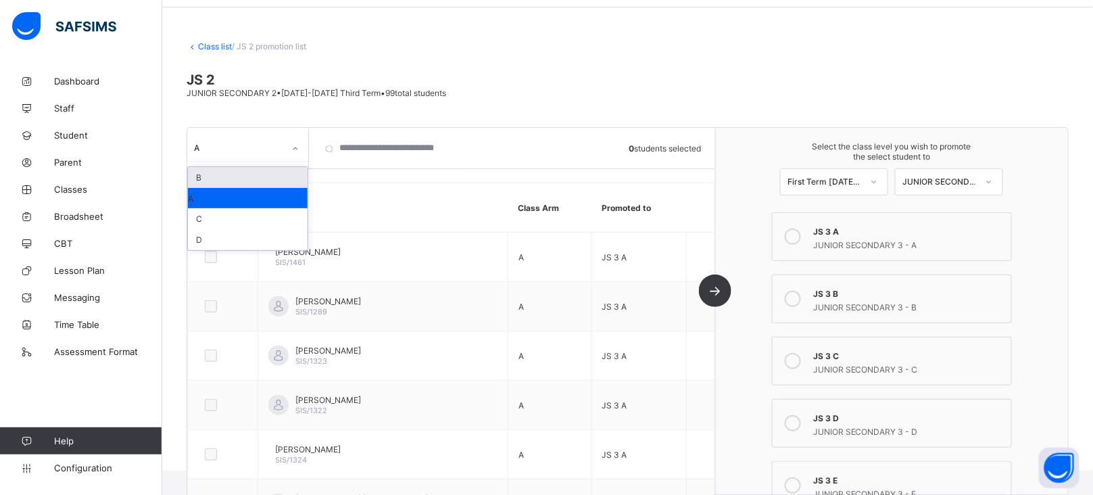
click at [293, 147] on icon at bounding box center [295, 149] width 8 height 14
click at [249, 178] on div "B" at bounding box center [248, 177] width 120 height 21
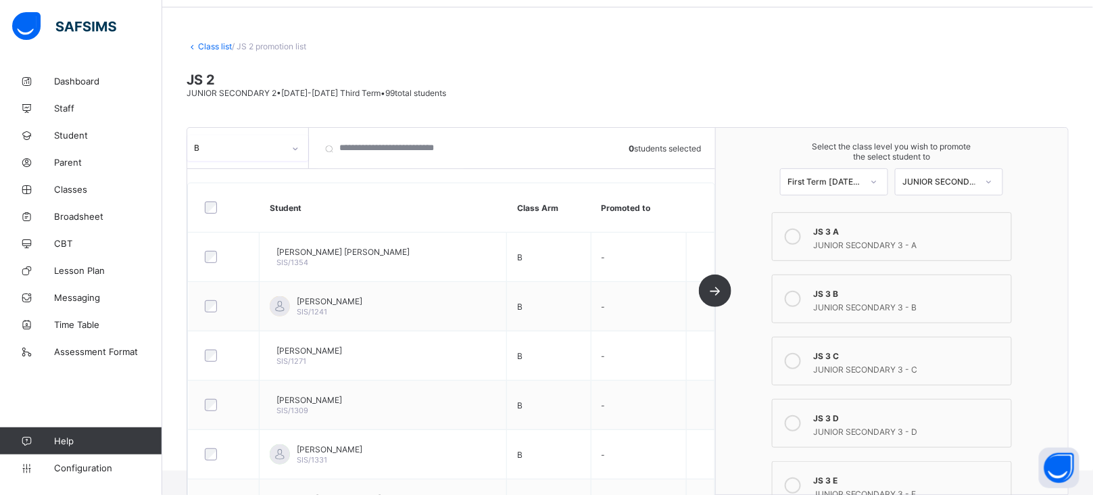
click at [801, 292] on icon at bounding box center [792, 299] width 16 height 16
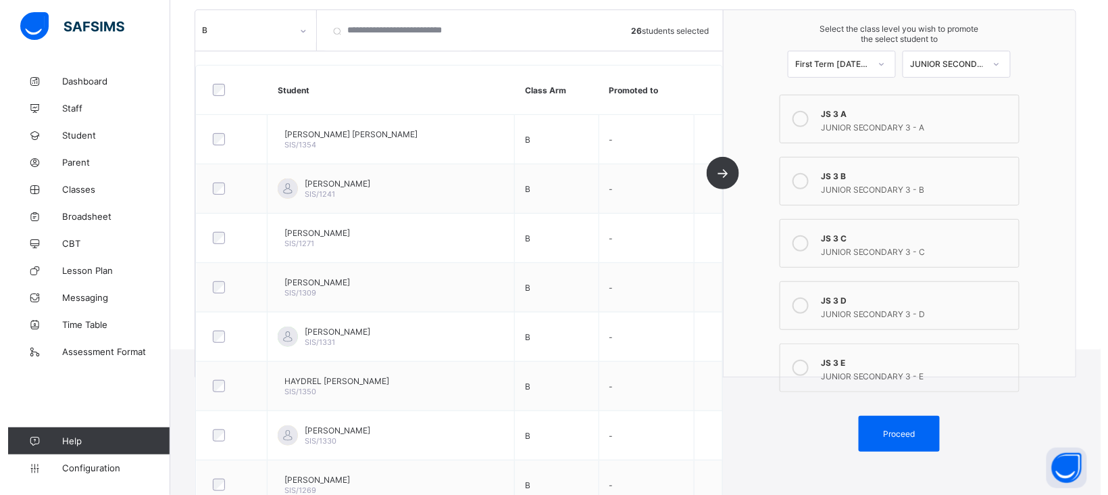
scroll to position [181, 0]
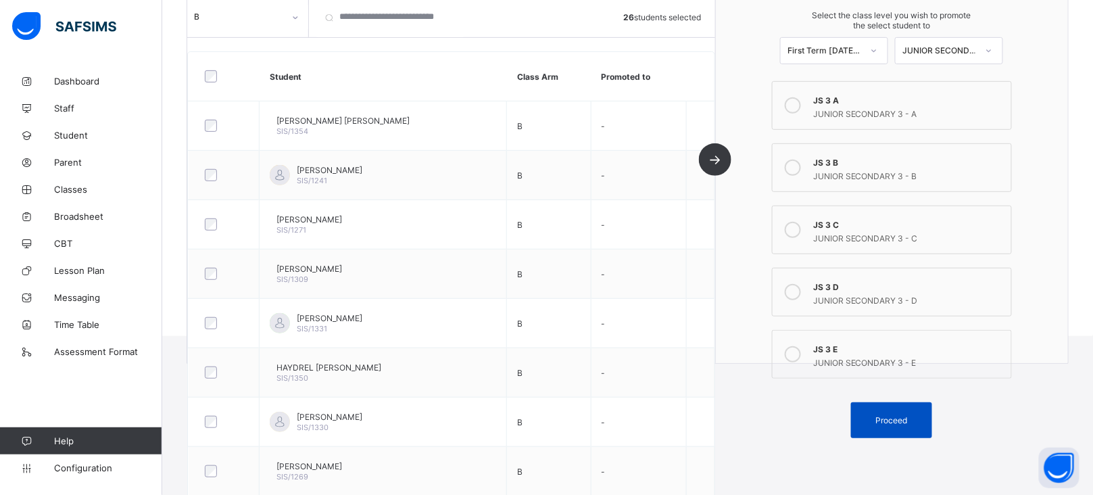
click at [907, 416] on span "Proceed" at bounding box center [892, 420] width 32 height 10
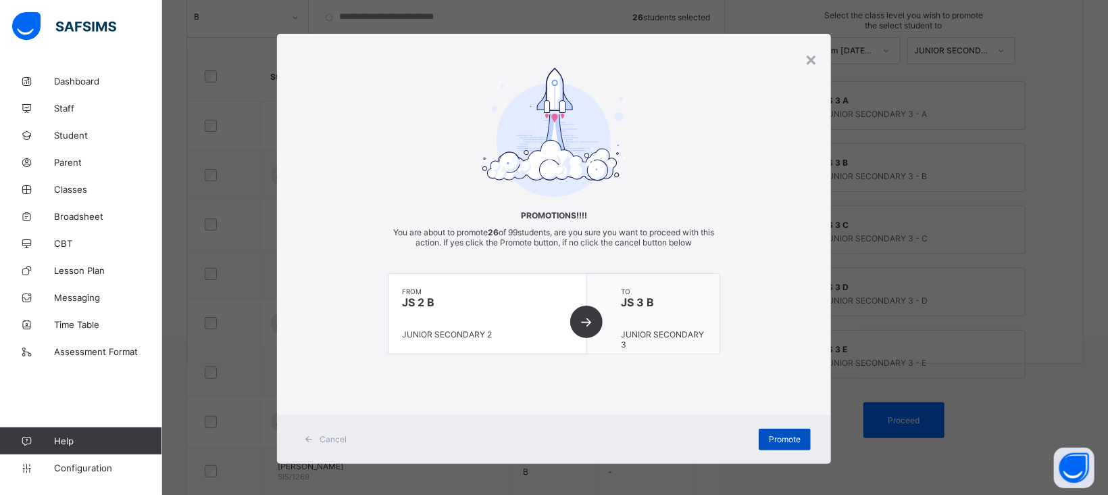
click at [769, 442] on span "Promote" at bounding box center [785, 439] width 32 height 10
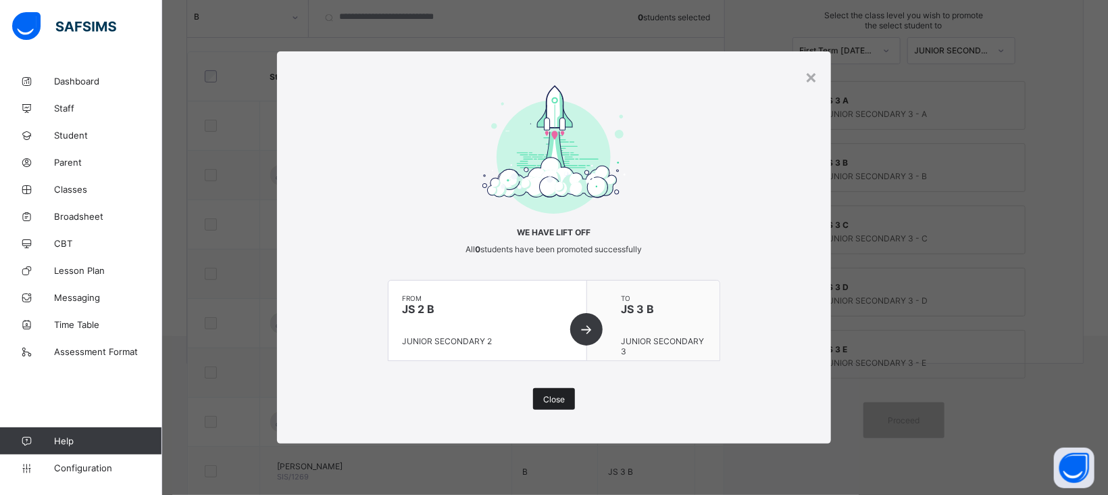
click at [558, 397] on span "Close" at bounding box center [554, 399] width 22 height 10
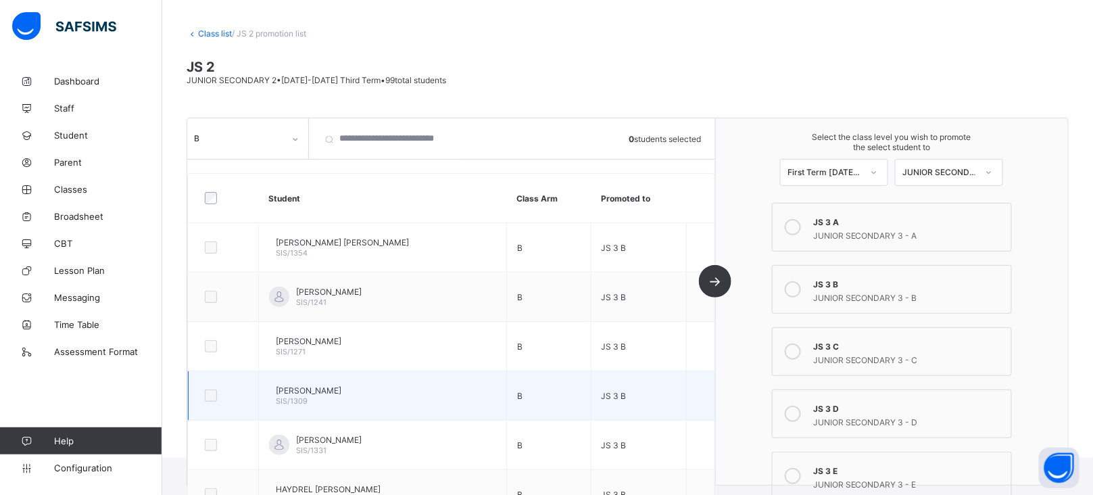
scroll to position [39, 0]
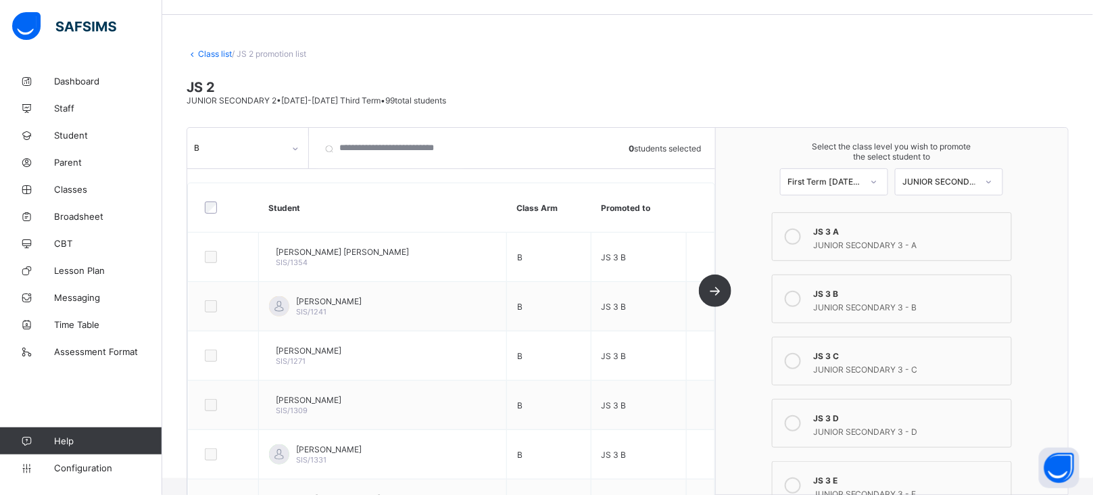
click at [287, 148] on div at bounding box center [295, 149] width 23 height 22
click at [210, 218] on div "C" at bounding box center [248, 218] width 120 height 21
click at [801, 359] on icon at bounding box center [792, 361] width 16 height 16
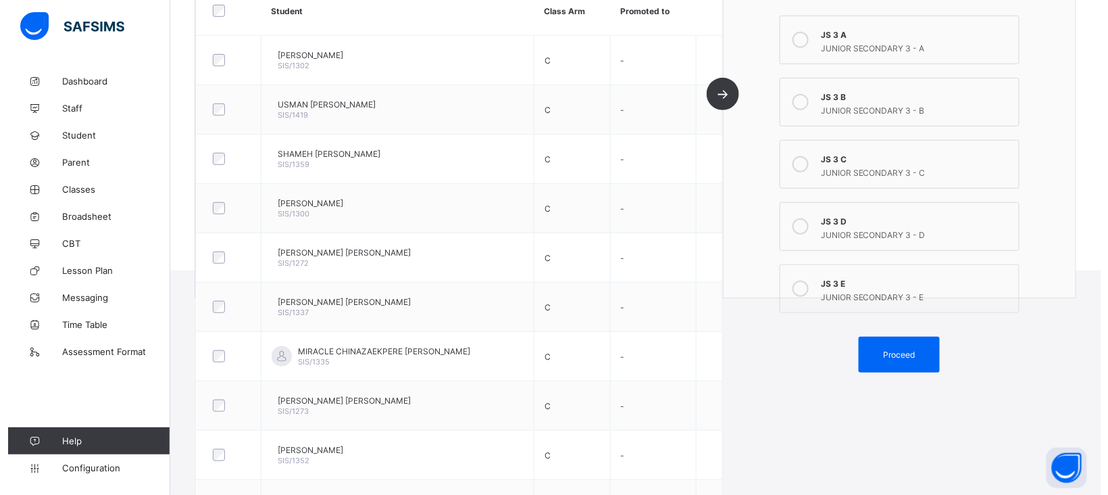
scroll to position [252, 0]
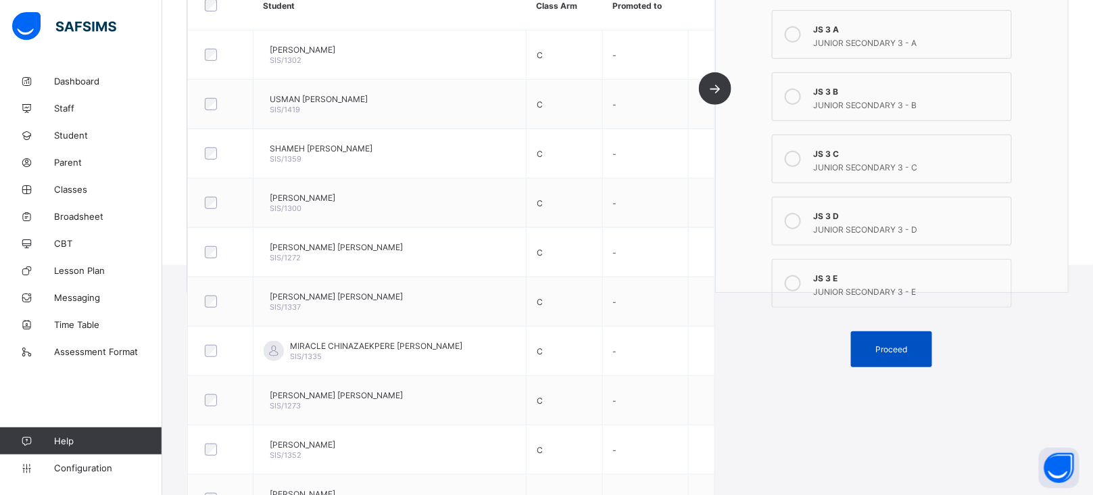
click at [921, 344] on span "Proceed" at bounding box center [891, 349] width 61 height 10
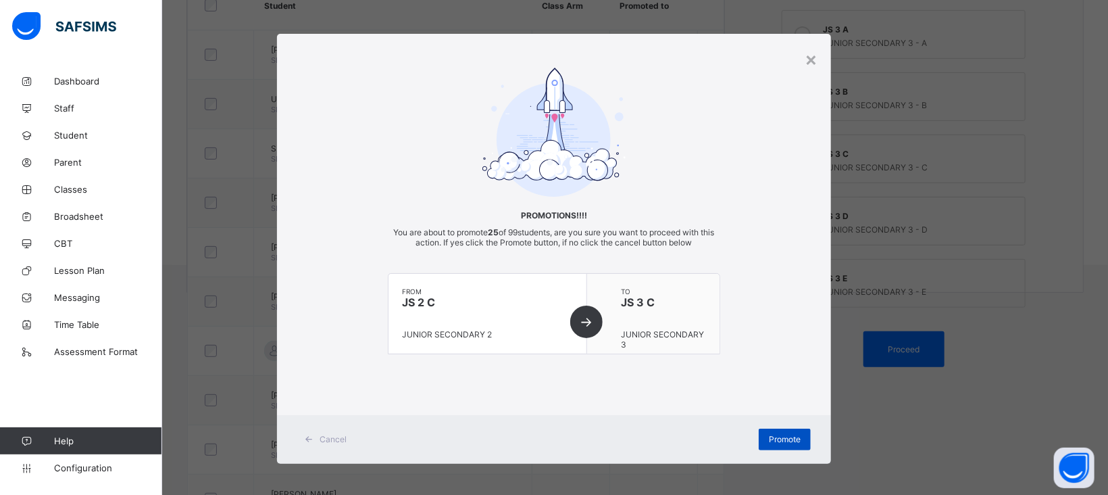
click at [780, 438] on span "Promote" at bounding box center [785, 439] width 32 height 10
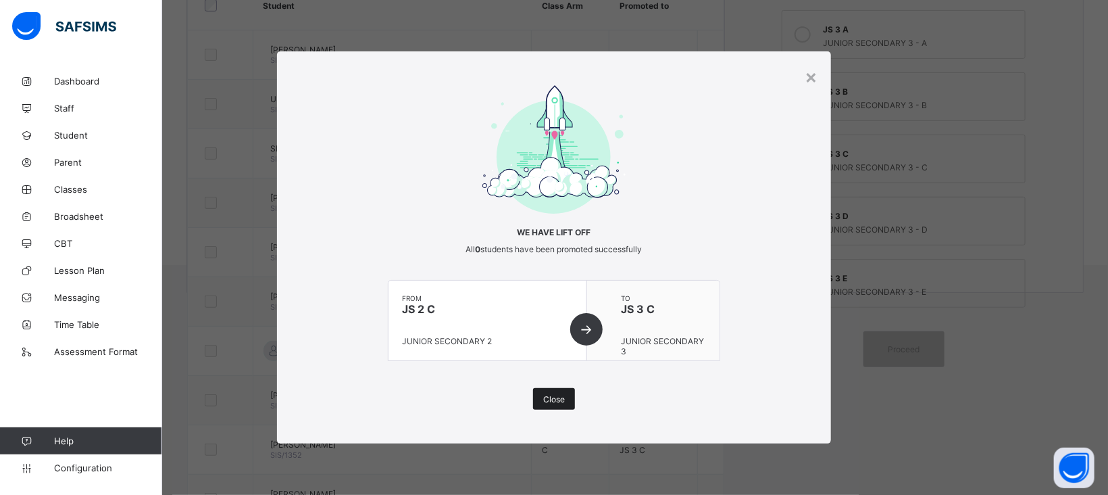
click at [562, 395] on span "Close" at bounding box center [554, 399] width 22 height 10
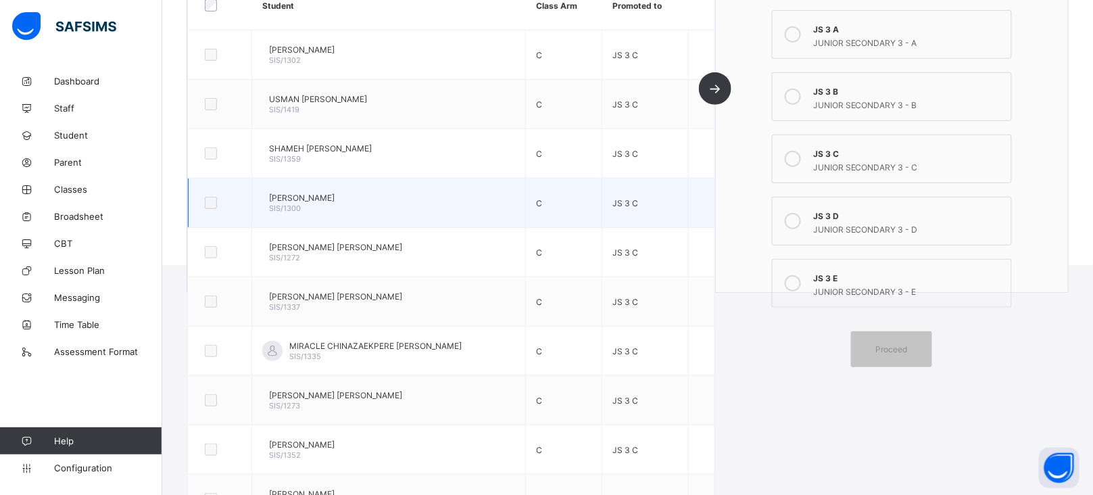
scroll to position [0, 0]
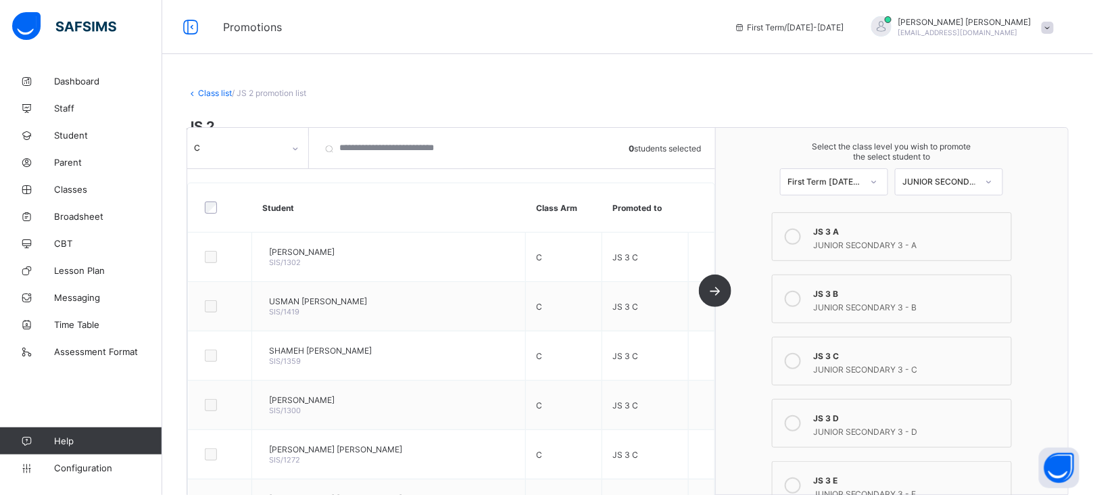
click at [282, 161] on div "C" at bounding box center [248, 148] width 122 height 41
click at [293, 149] on icon at bounding box center [295, 149] width 8 height 14
click at [216, 239] on div "D" at bounding box center [248, 239] width 120 height 21
click at [800, 417] on icon at bounding box center [792, 423] width 16 height 16
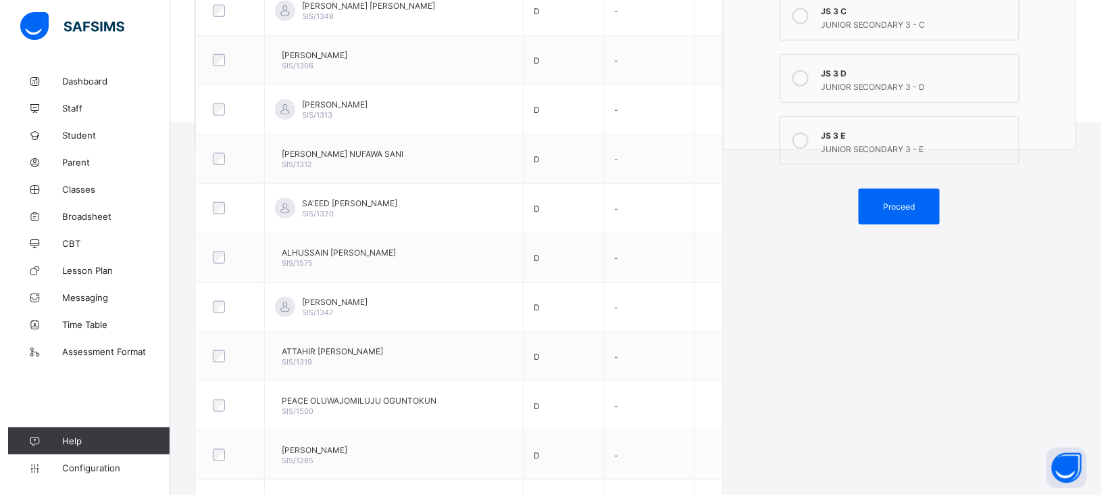
scroll to position [386, 0]
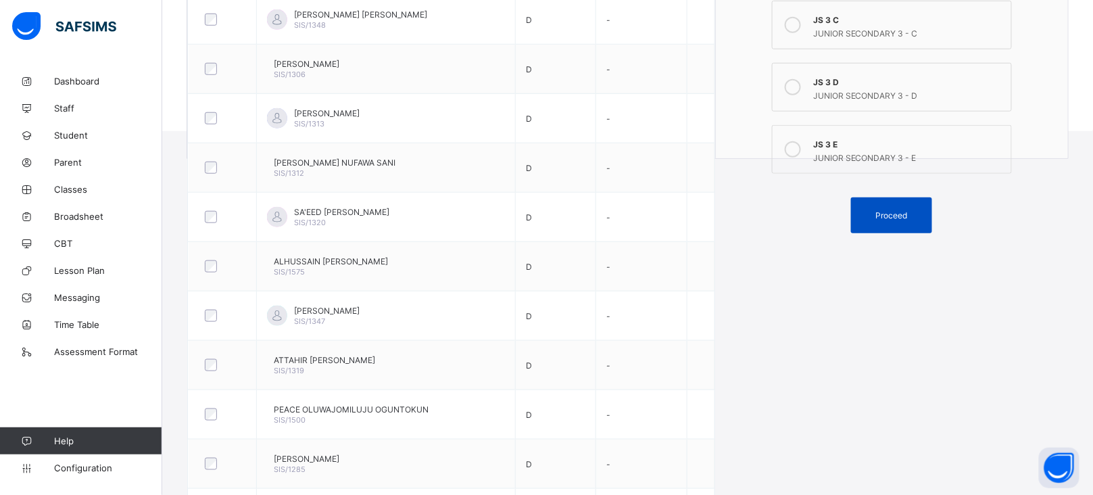
click at [907, 213] on span "Proceed" at bounding box center [892, 215] width 32 height 10
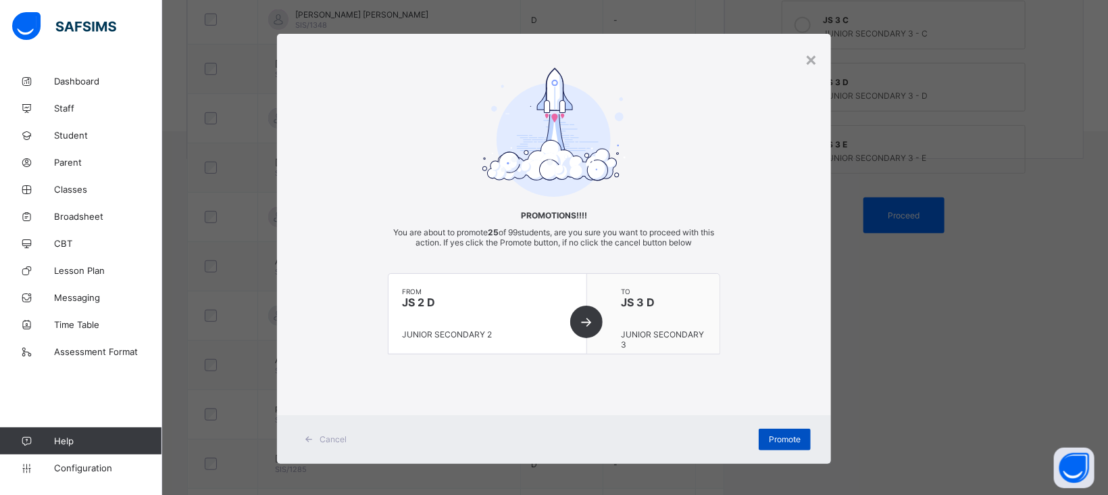
click at [778, 436] on span "Promote" at bounding box center [785, 439] width 32 height 10
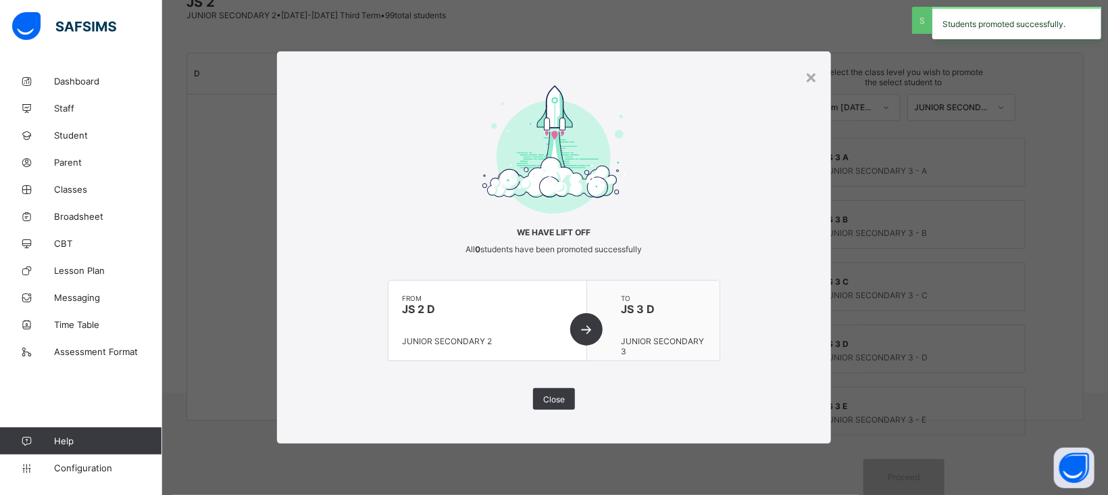
scroll to position [120, 0]
click at [558, 393] on div "Close" at bounding box center [554, 399] width 42 height 22
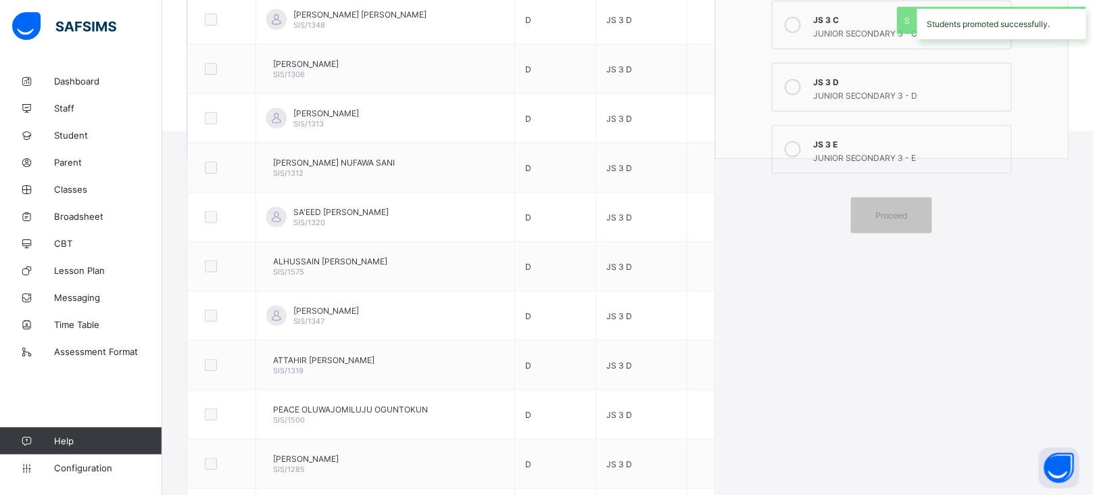
scroll to position [0, 0]
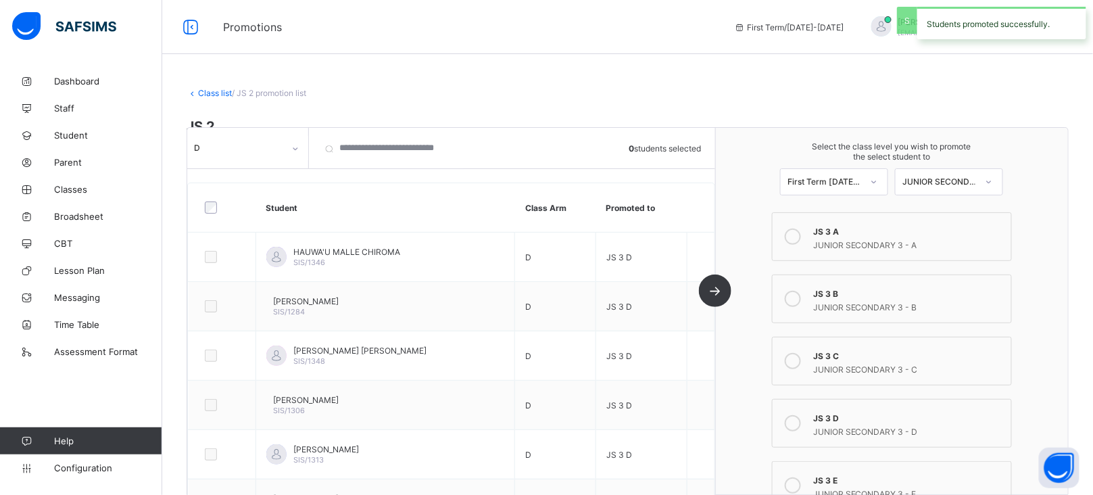
click at [214, 89] on link "Class list" at bounding box center [215, 93] width 34 height 10
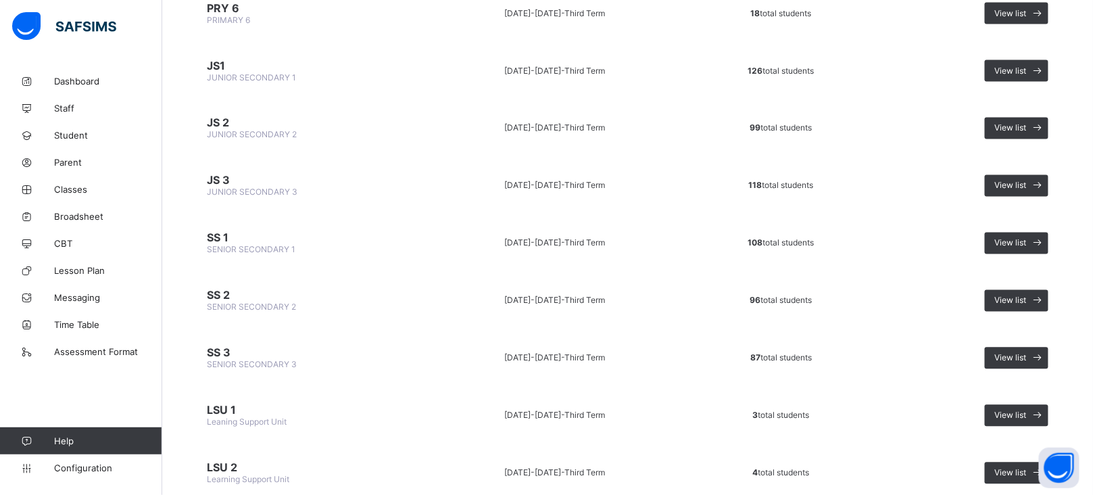
scroll to position [841, 0]
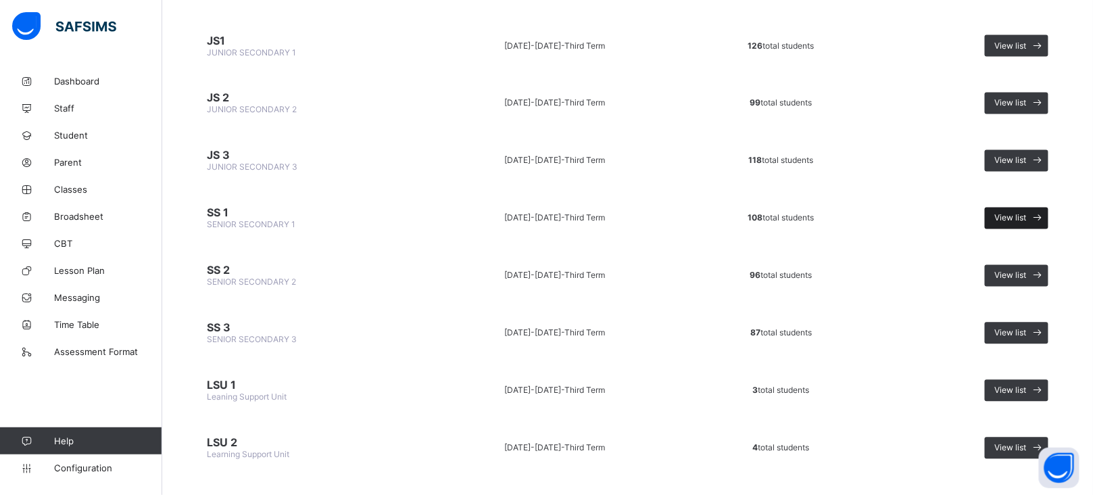
click at [1020, 213] on span "View list" at bounding box center [1011, 218] width 32 height 10
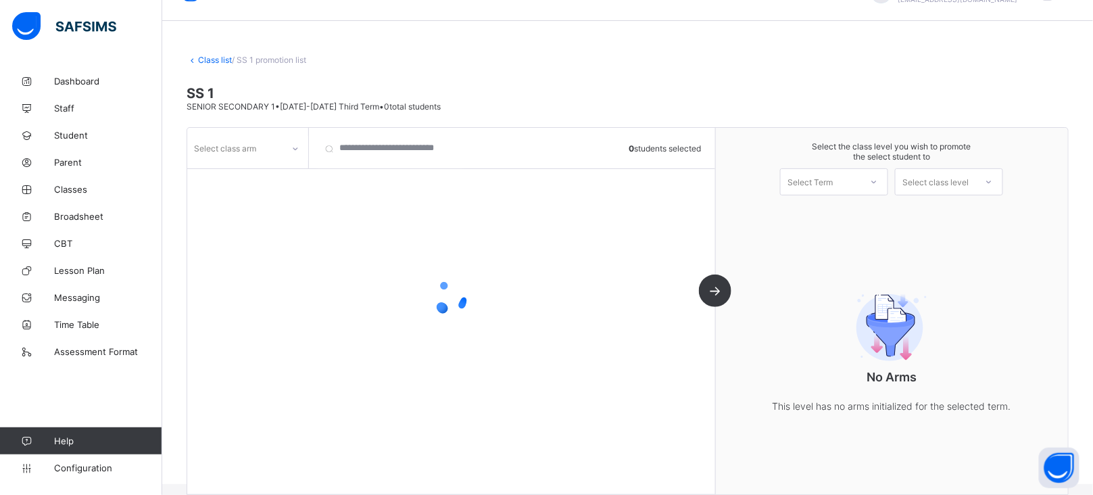
scroll to position [49, 0]
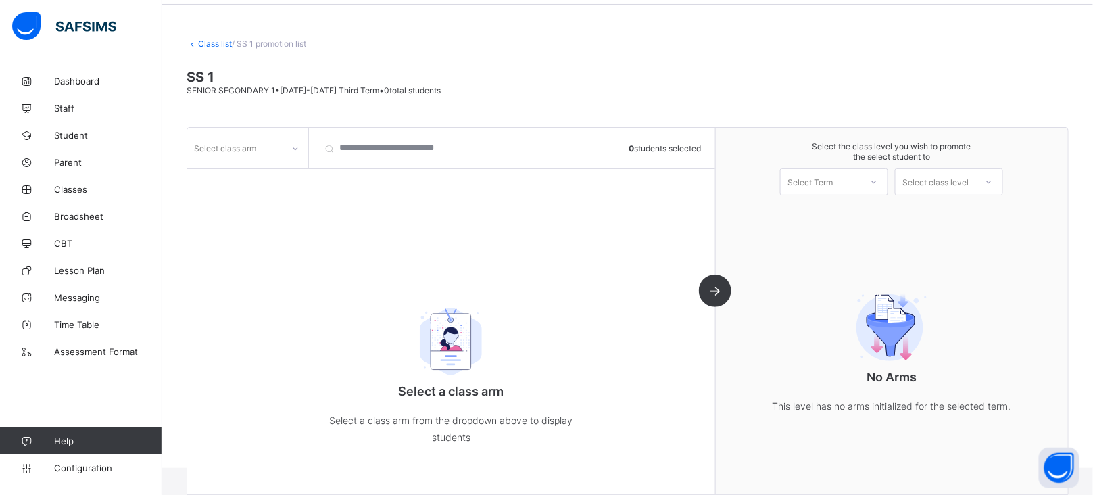
click at [297, 145] on icon at bounding box center [295, 149] width 8 height 14
click at [214, 182] on div "A" at bounding box center [248, 177] width 120 height 21
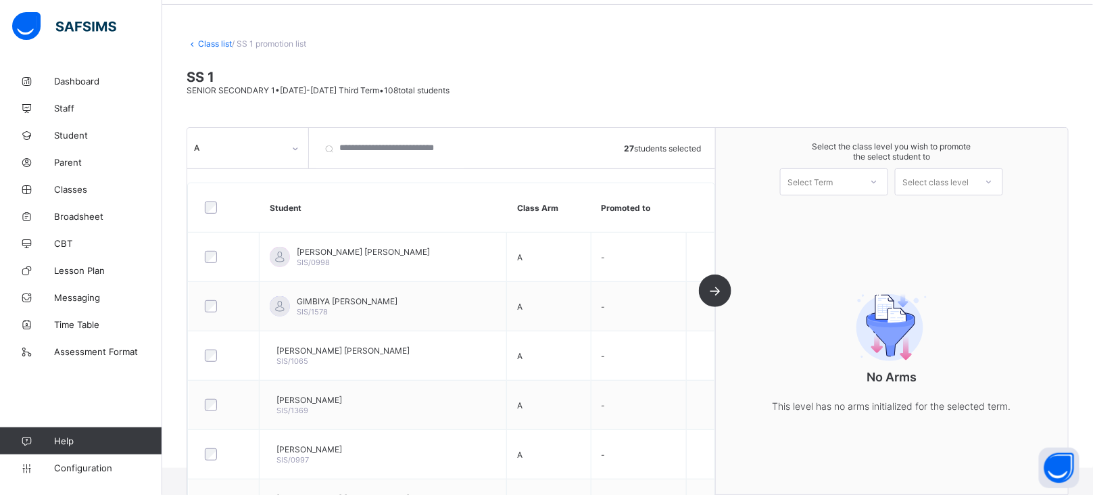
click at [860, 174] on div "Select Term" at bounding box center [820, 181] width 80 height 19
click at [860, 208] on div "First Term [DATE]-[DATE]" at bounding box center [833, 216] width 107 height 31
click at [968, 184] on div "Select class level" at bounding box center [935, 181] width 66 height 27
click at [974, 217] on div "SENIOR SECONDARY 2" at bounding box center [948, 212] width 107 height 22
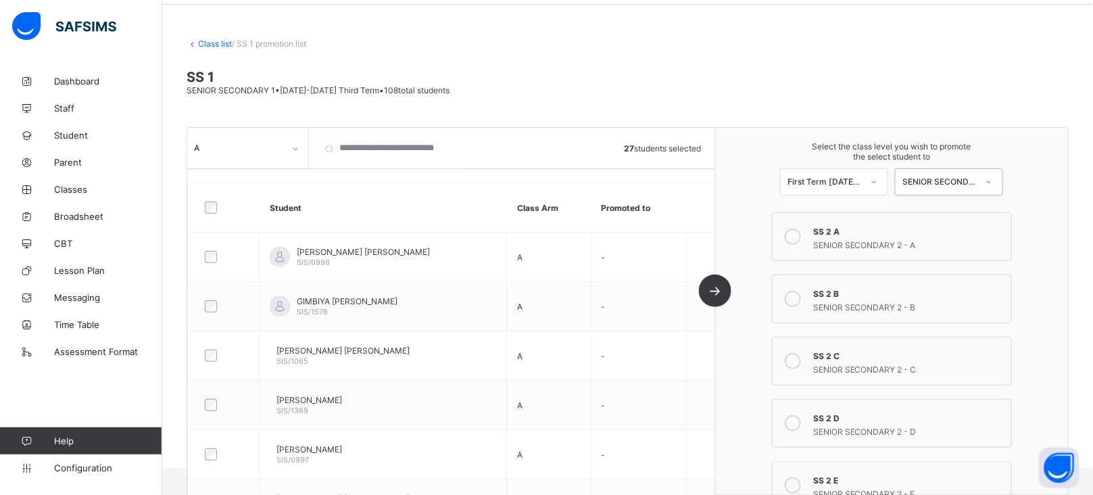
click at [801, 239] on icon at bounding box center [792, 236] width 16 height 16
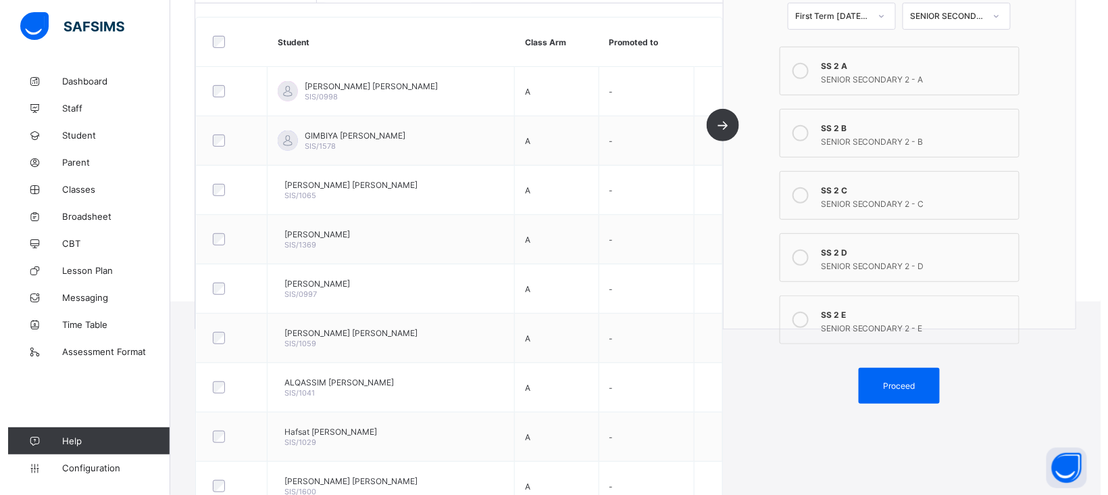
scroll to position [215, 0]
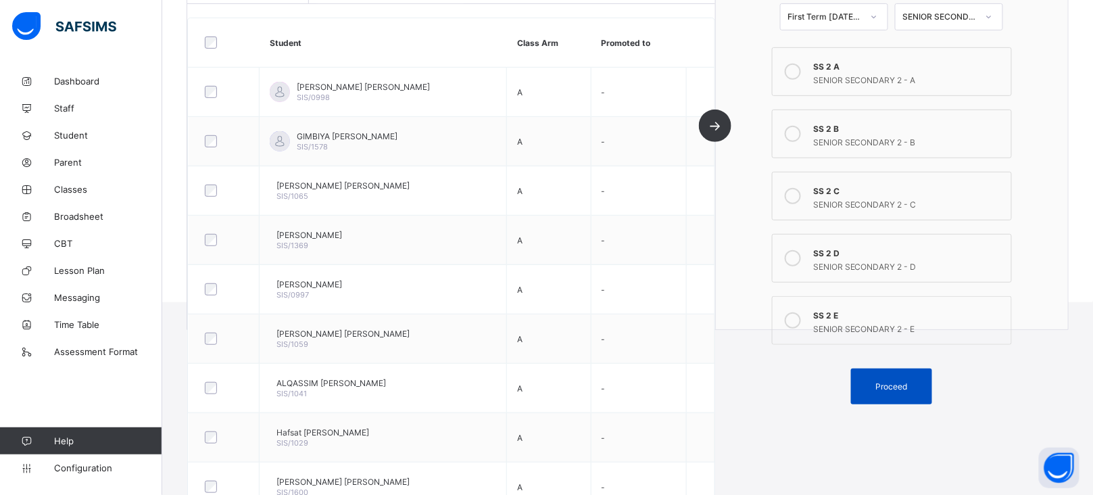
click at [922, 382] on span "Proceed" at bounding box center [891, 386] width 61 height 10
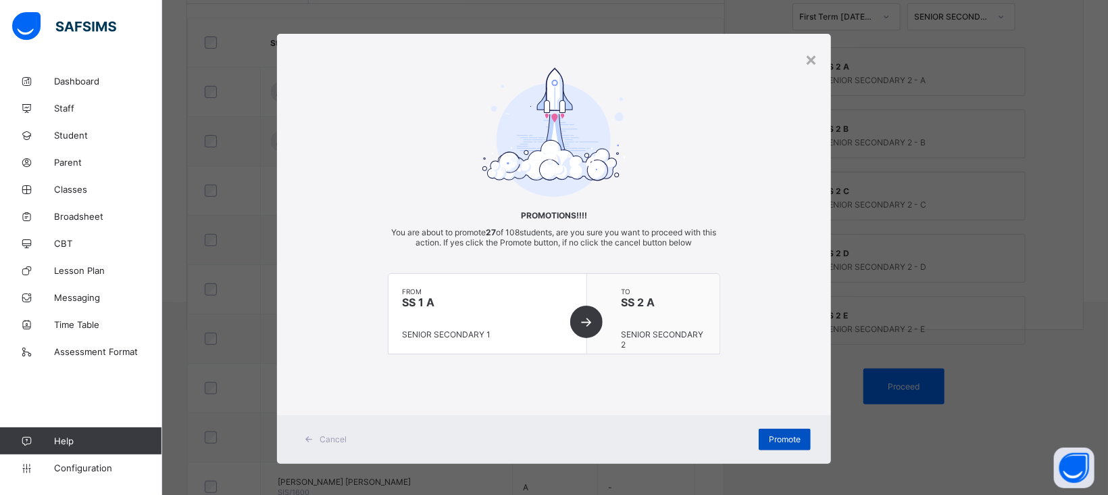
click at [784, 436] on span "Promote" at bounding box center [785, 439] width 32 height 10
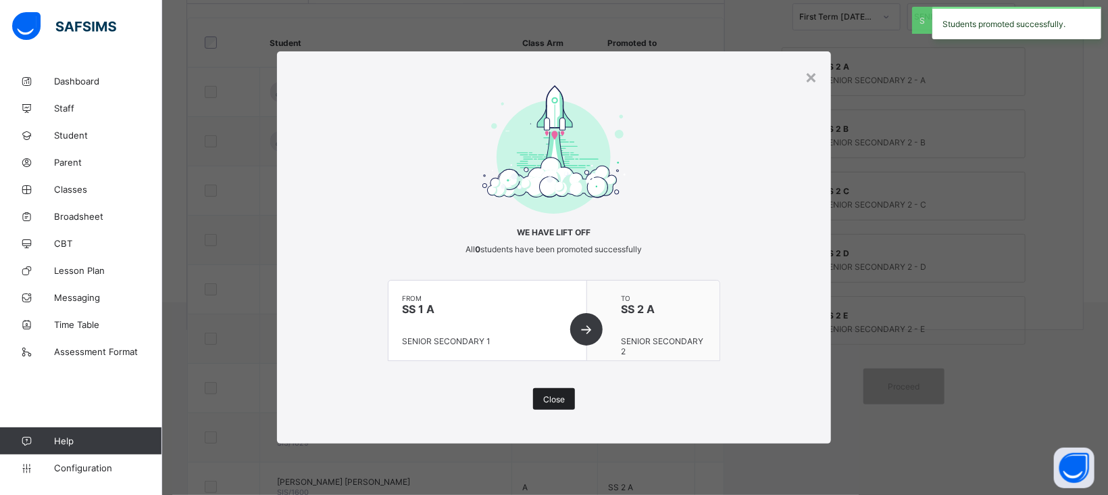
click at [555, 401] on span "Close" at bounding box center [554, 399] width 22 height 10
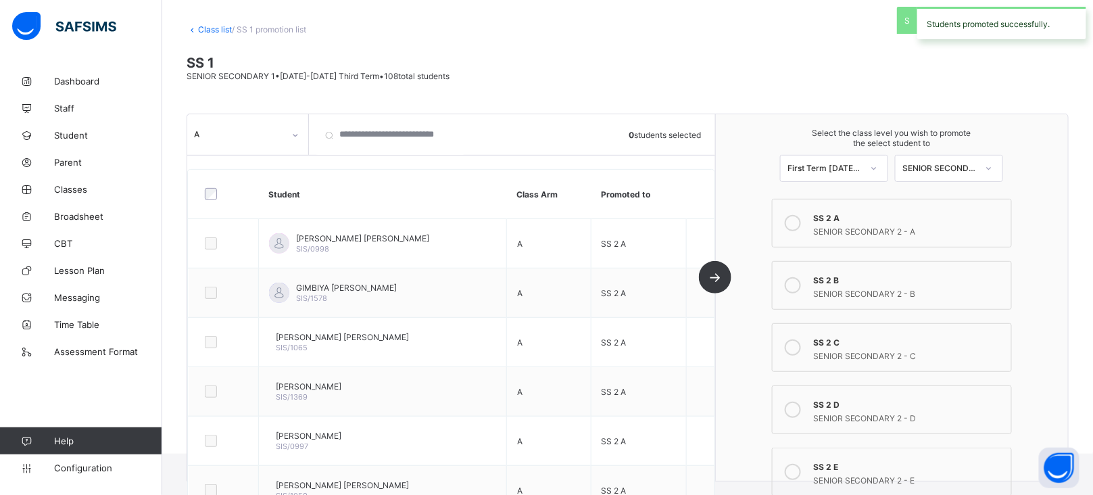
scroll to position [0, 0]
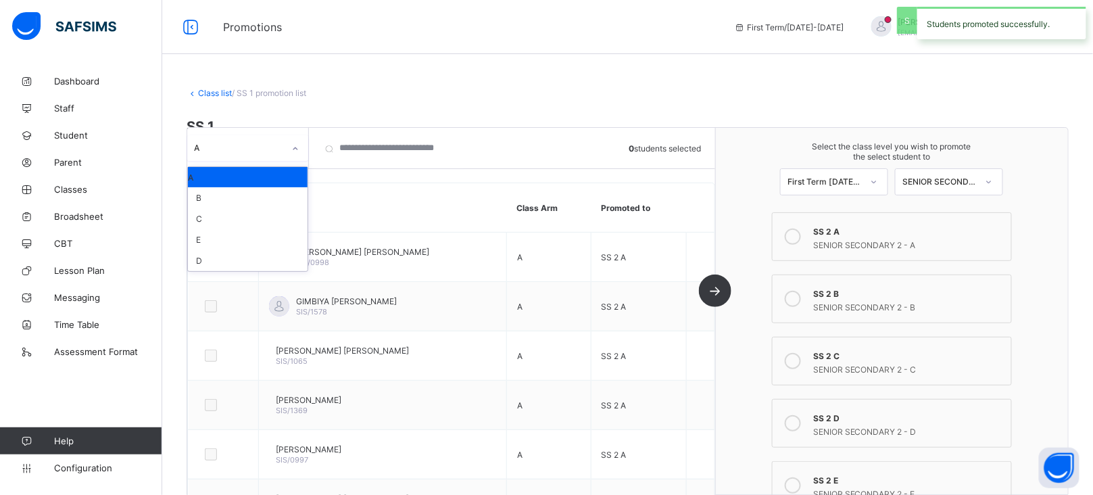
click at [291, 156] on div at bounding box center [295, 149] width 23 height 22
click at [232, 199] on div "B" at bounding box center [248, 197] width 120 height 21
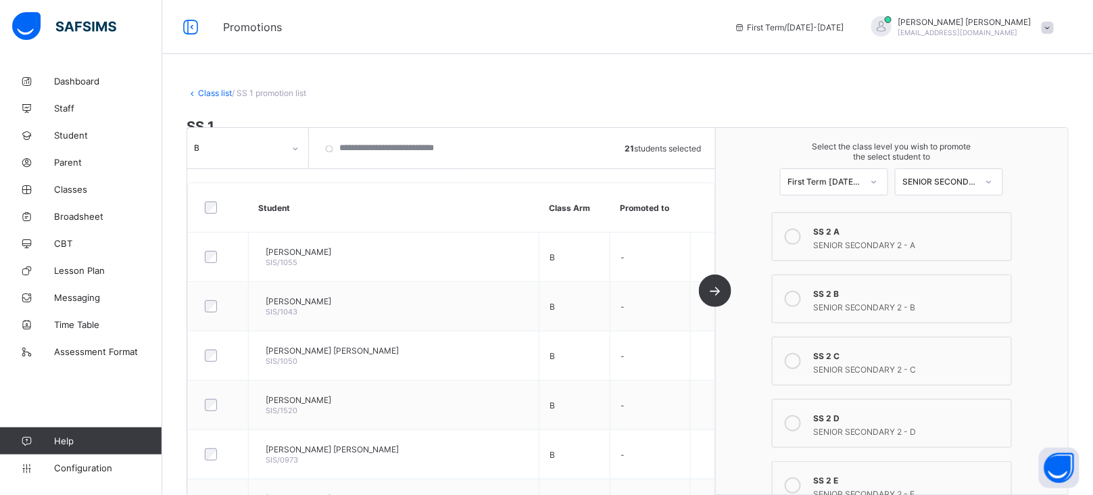
click at [801, 299] on icon at bounding box center [792, 299] width 16 height 16
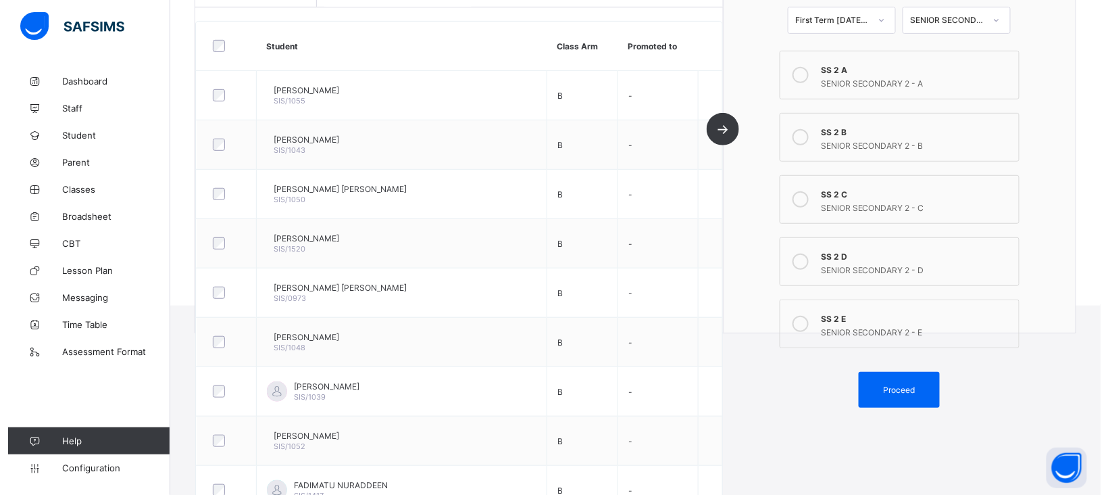
scroll to position [213, 0]
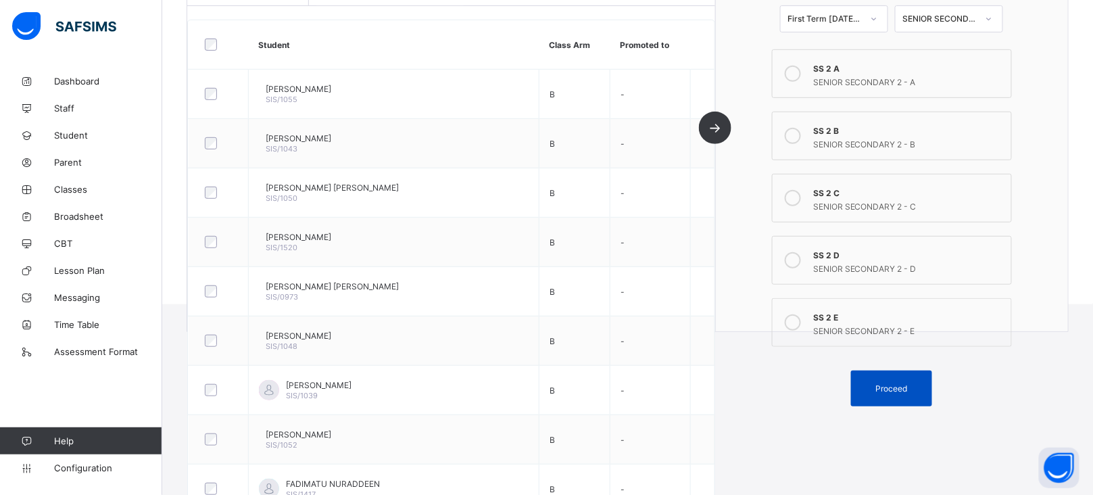
click at [905, 384] on span "Proceed" at bounding box center [892, 388] width 32 height 10
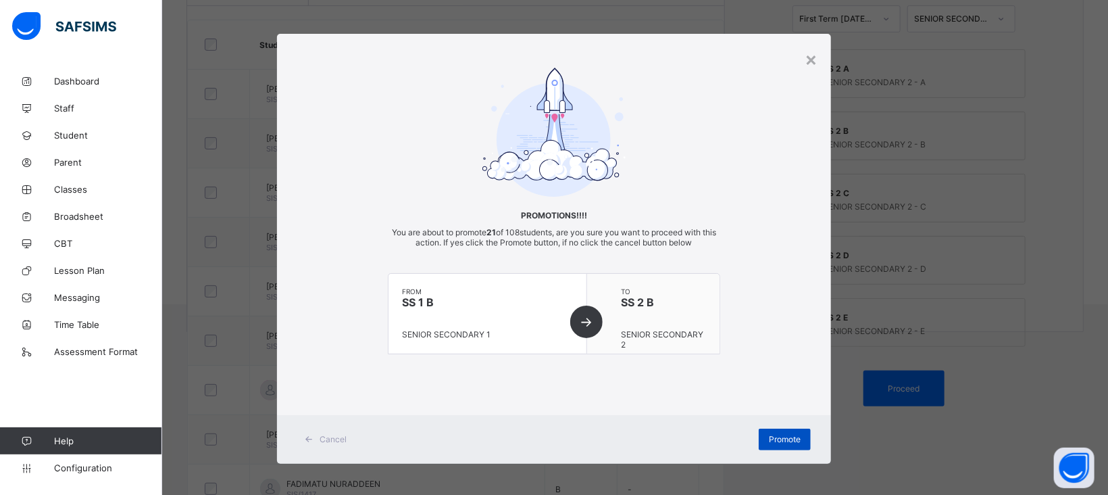
click at [796, 443] on div "Promote" at bounding box center [785, 439] width 52 height 22
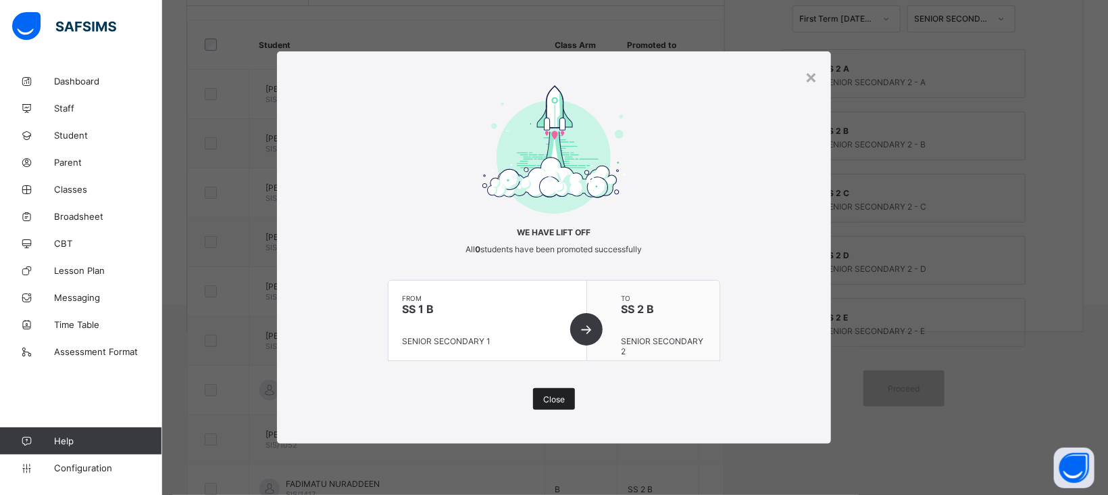
click at [551, 399] on span "Close" at bounding box center [554, 399] width 22 height 10
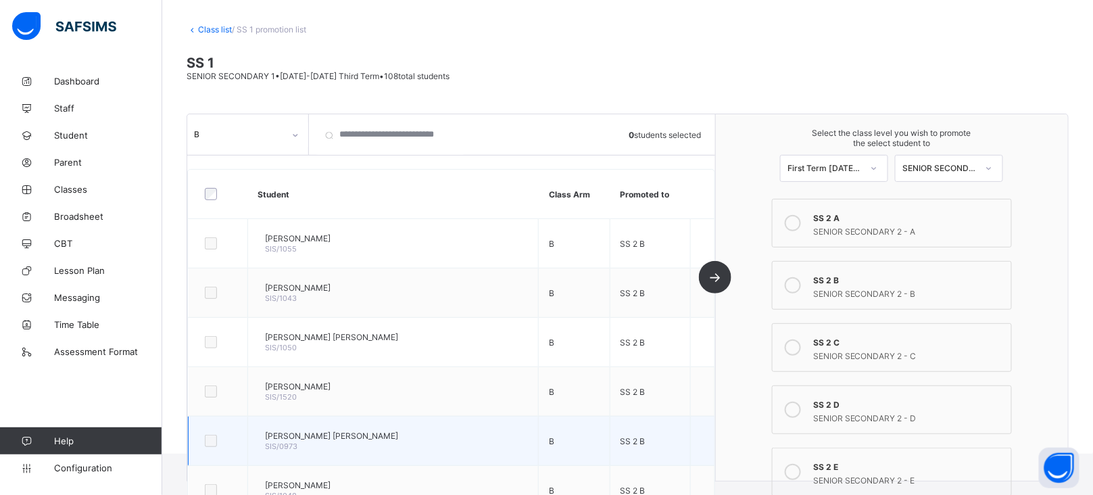
scroll to position [63, 0]
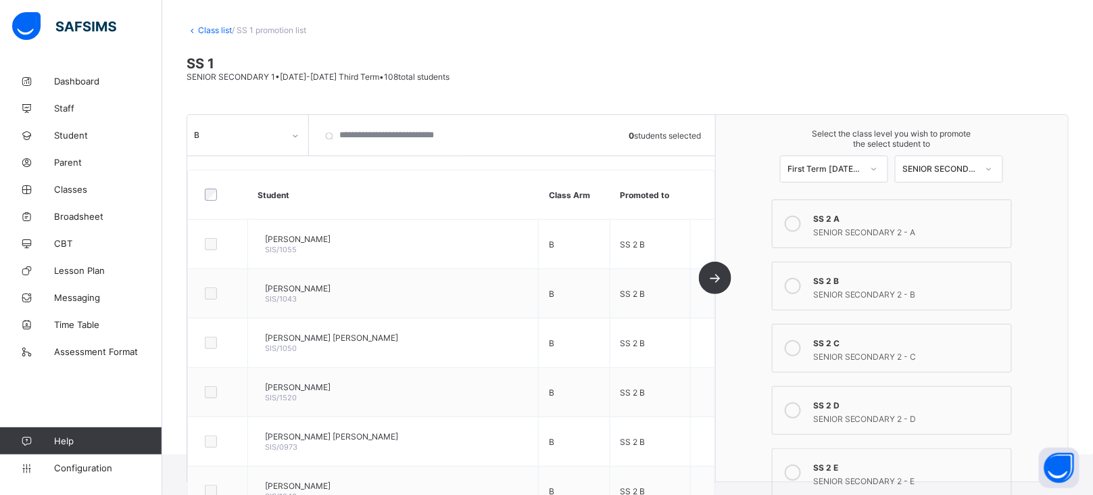
click at [280, 141] on div "B" at bounding box center [234, 135] width 95 height 19
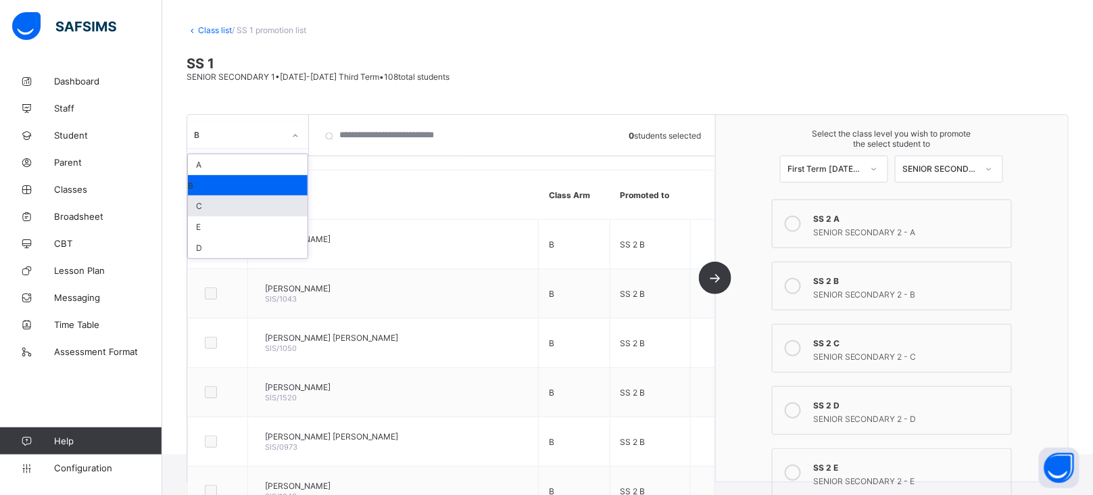
click at [222, 201] on div "C" at bounding box center [248, 205] width 120 height 21
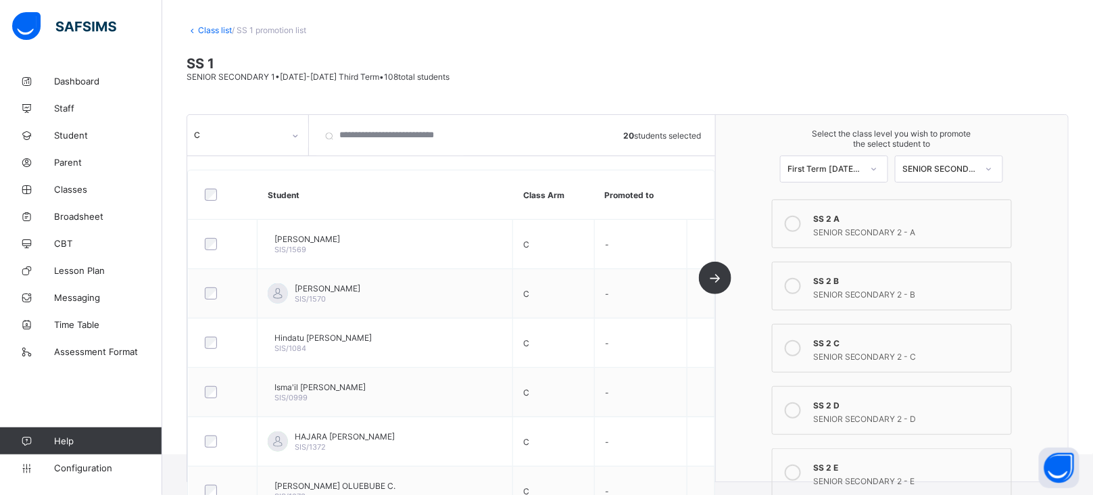
click at [801, 345] on icon at bounding box center [792, 348] width 16 height 16
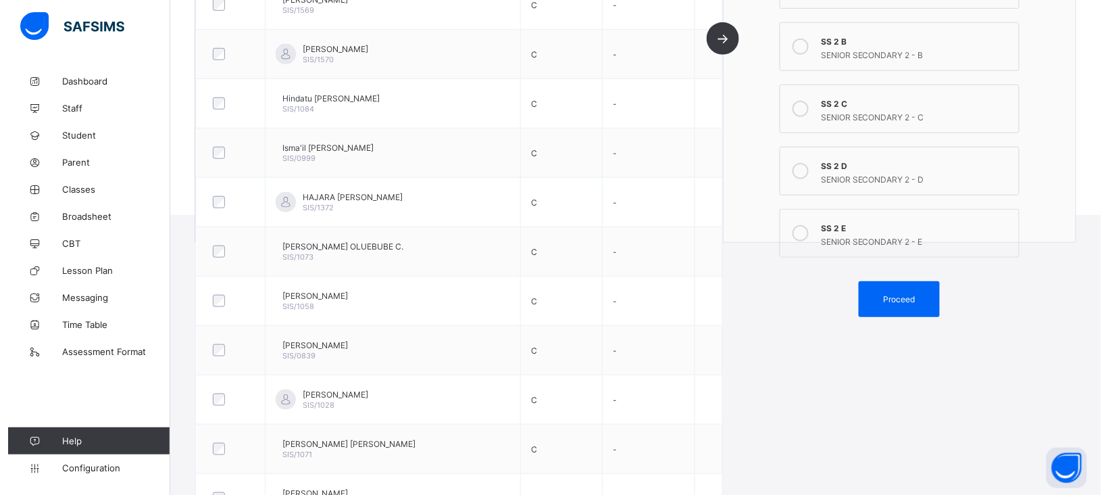
scroll to position [307, 0]
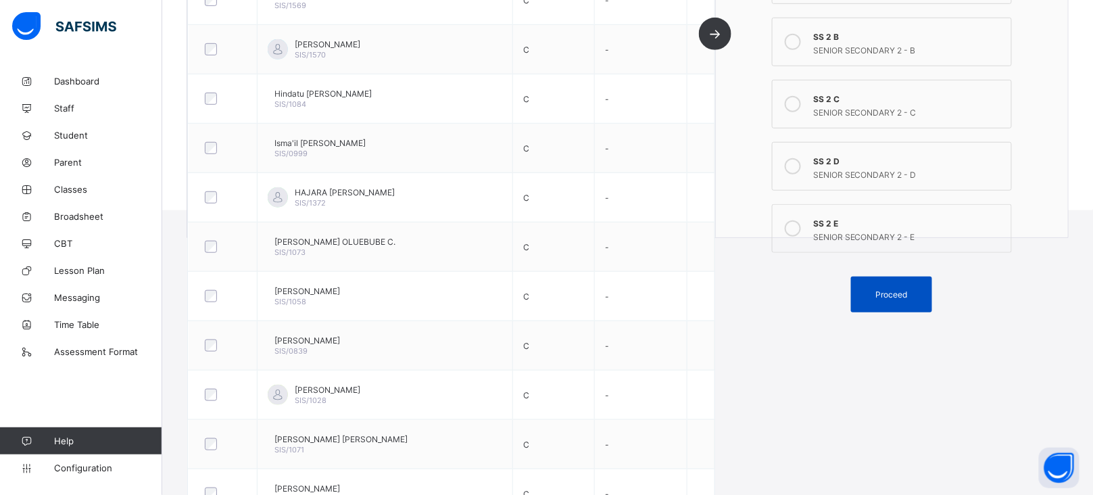
click at [907, 293] on span "Proceed" at bounding box center [892, 294] width 32 height 10
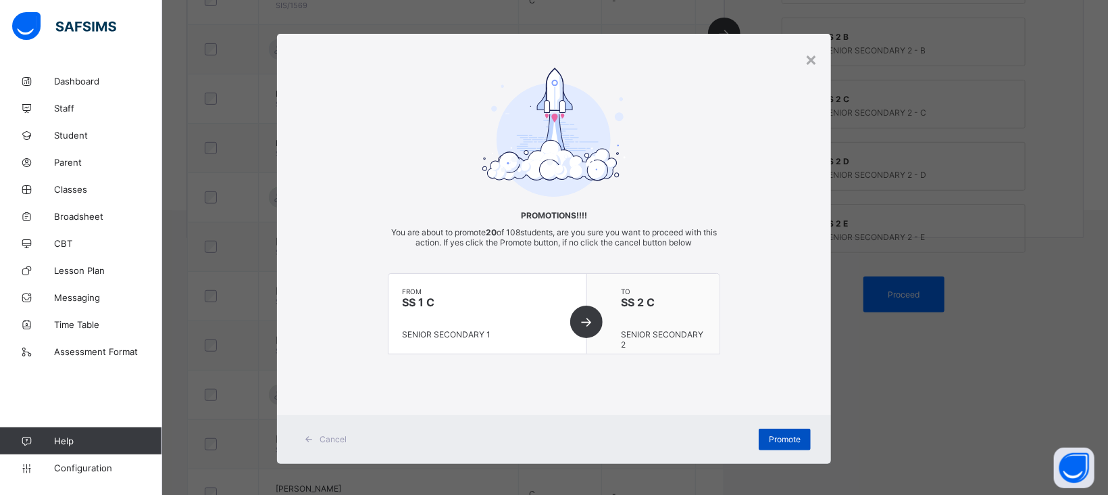
click at [779, 434] on span "Promote" at bounding box center [785, 439] width 32 height 10
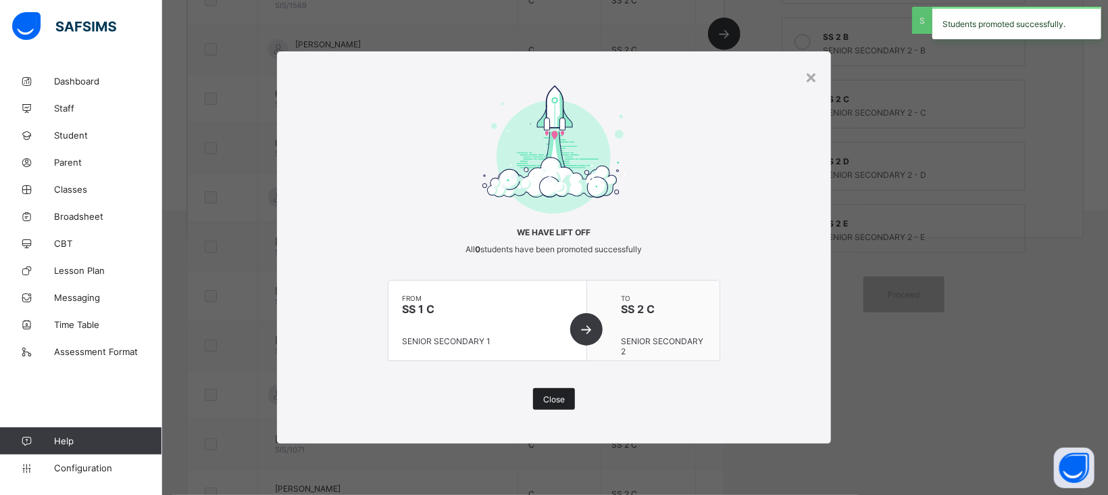
click at [560, 395] on span "Close" at bounding box center [554, 399] width 22 height 10
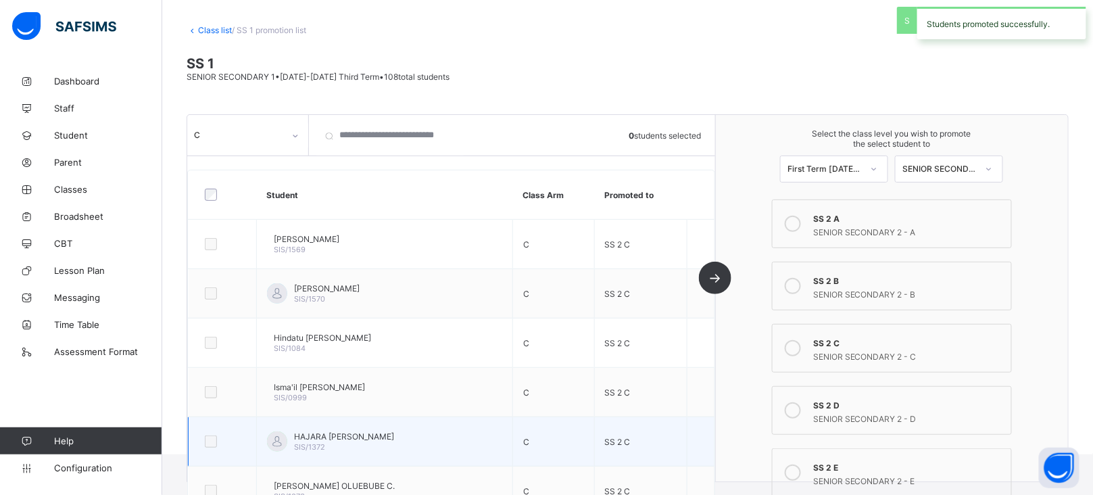
scroll to position [55, 0]
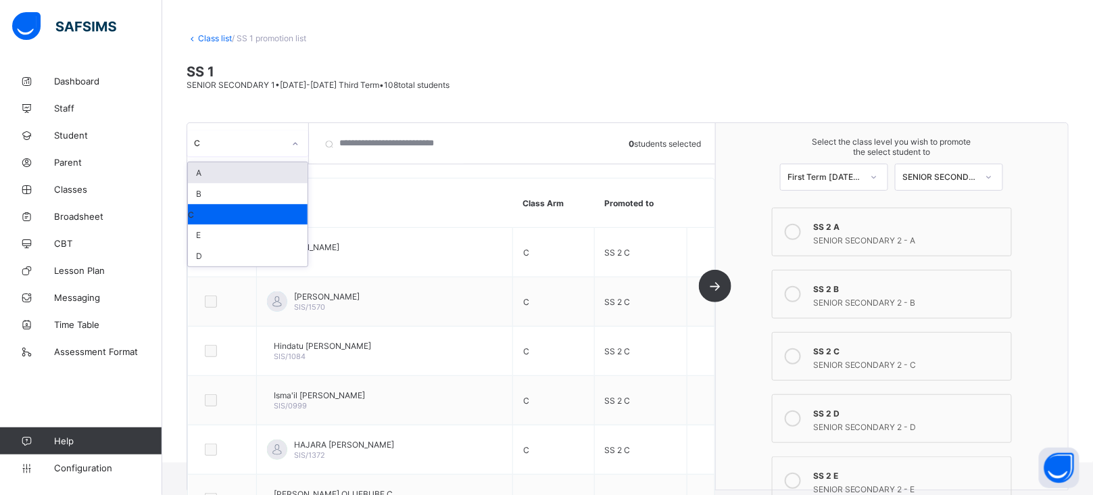
click at [278, 145] on div "C" at bounding box center [239, 144] width 90 height 10
click at [218, 245] on div "D" at bounding box center [248, 255] width 120 height 21
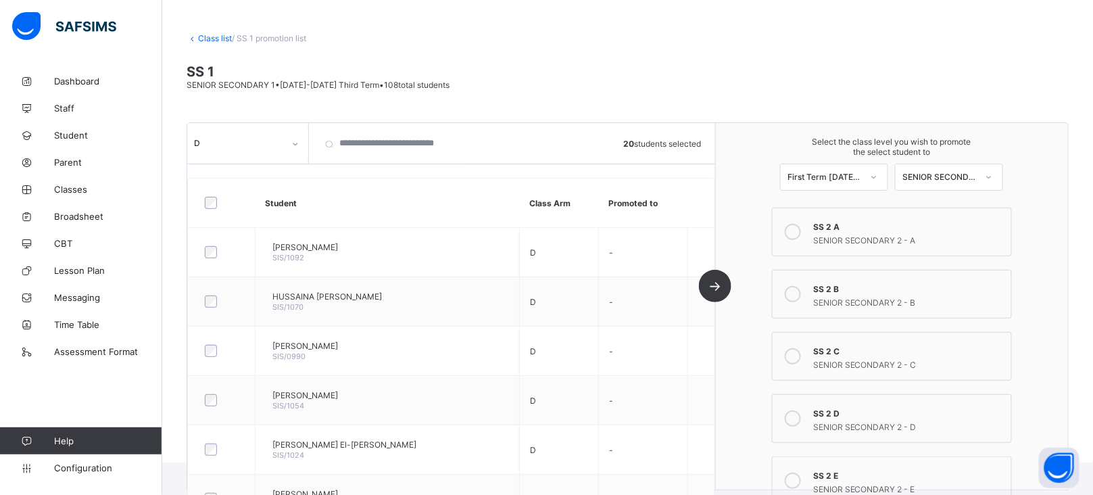
click at [801, 415] on icon at bounding box center [792, 418] width 16 height 16
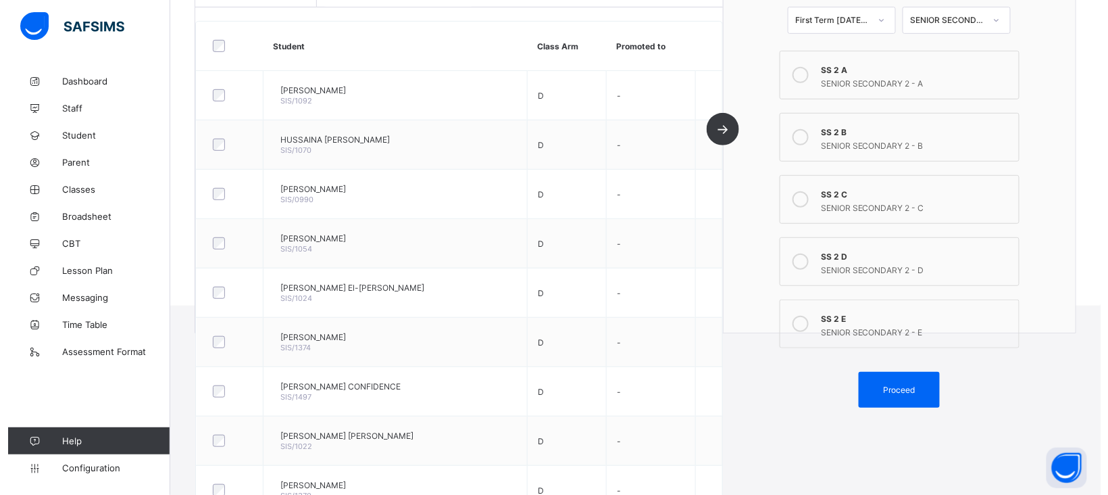
scroll to position [212, 0]
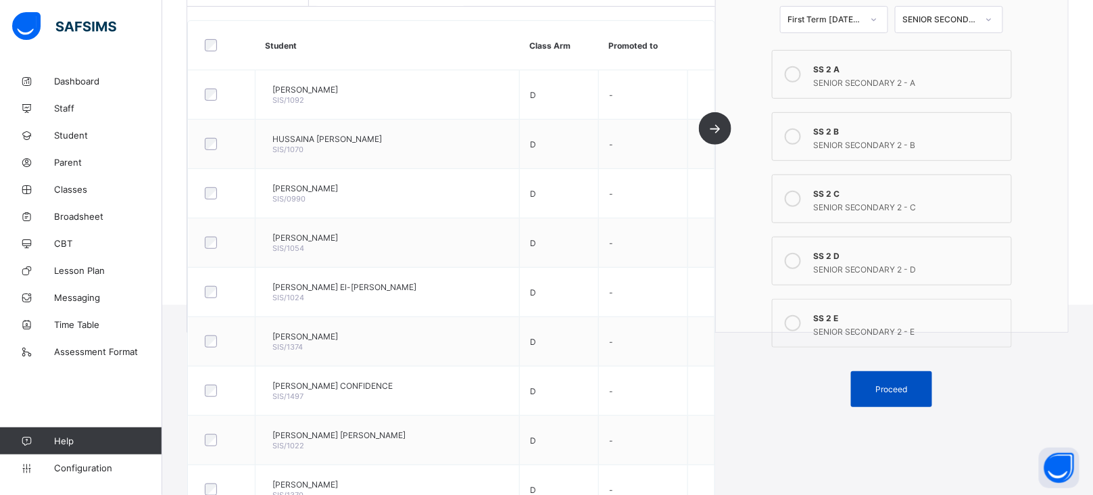
click at [907, 385] on span "Proceed" at bounding box center [892, 389] width 32 height 10
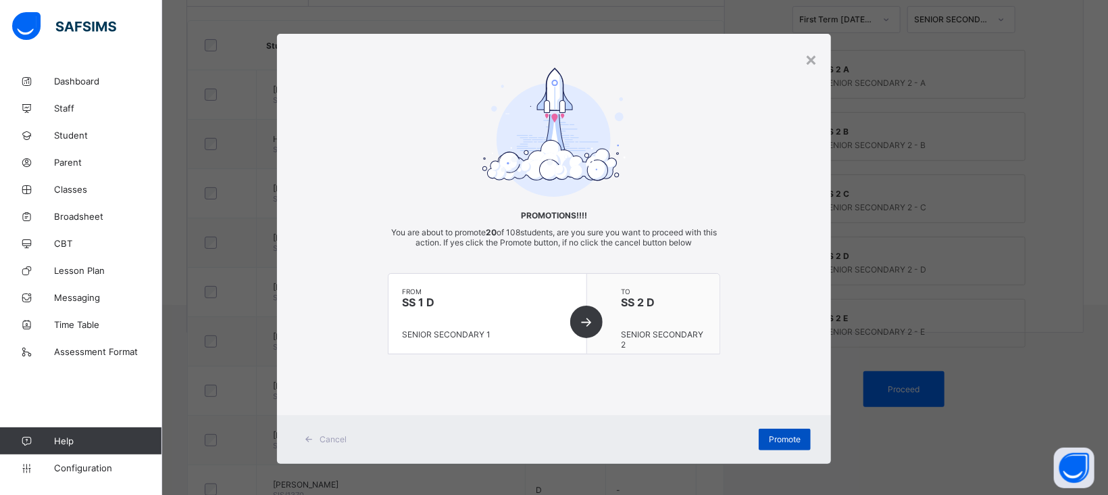
click at [786, 442] on span "Promote" at bounding box center [785, 439] width 32 height 10
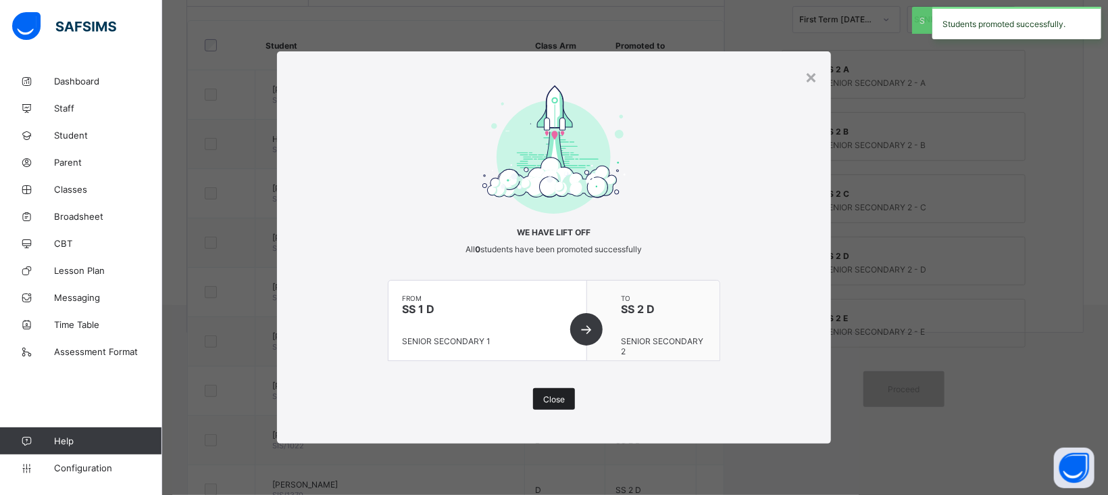
click at [549, 394] on span "Close" at bounding box center [554, 399] width 22 height 10
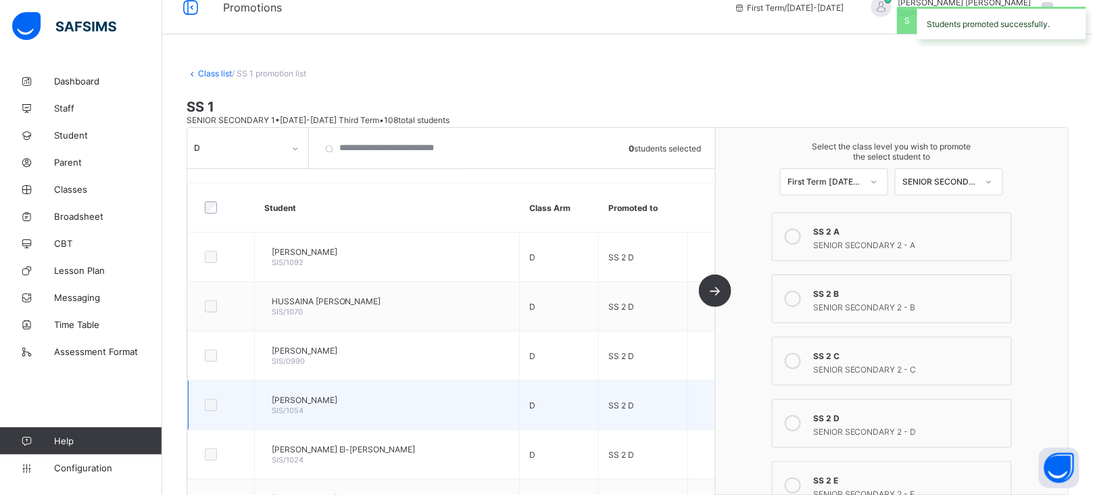
scroll to position [15, 0]
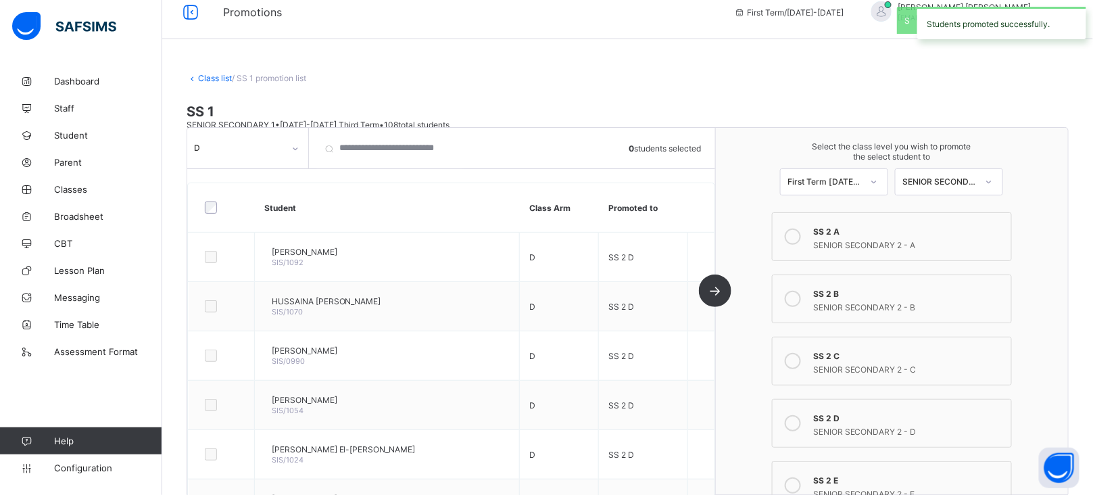
click at [282, 152] on div at bounding box center [295, 148] width 26 height 26
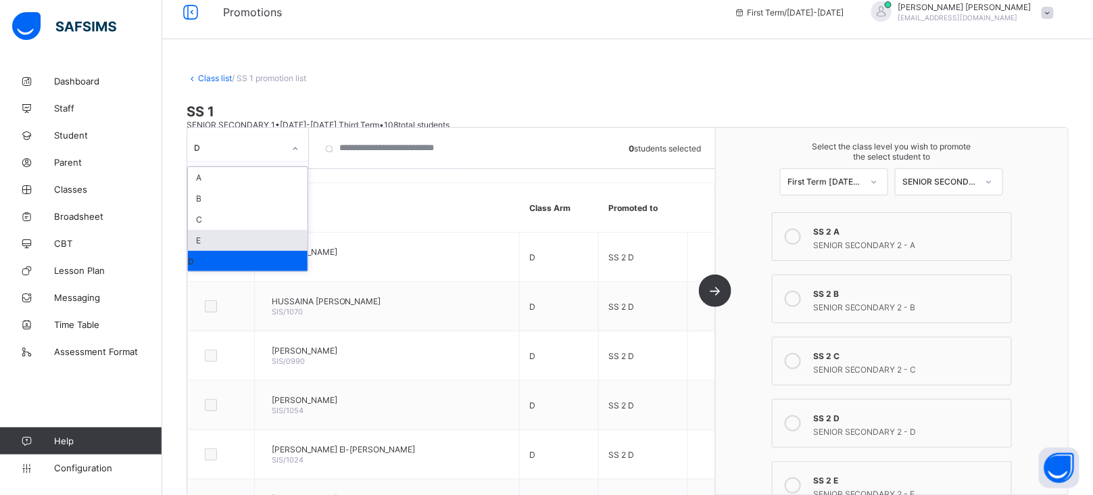
click at [216, 239] on div "E" at bounding box center [248, 240] width 120 height 21
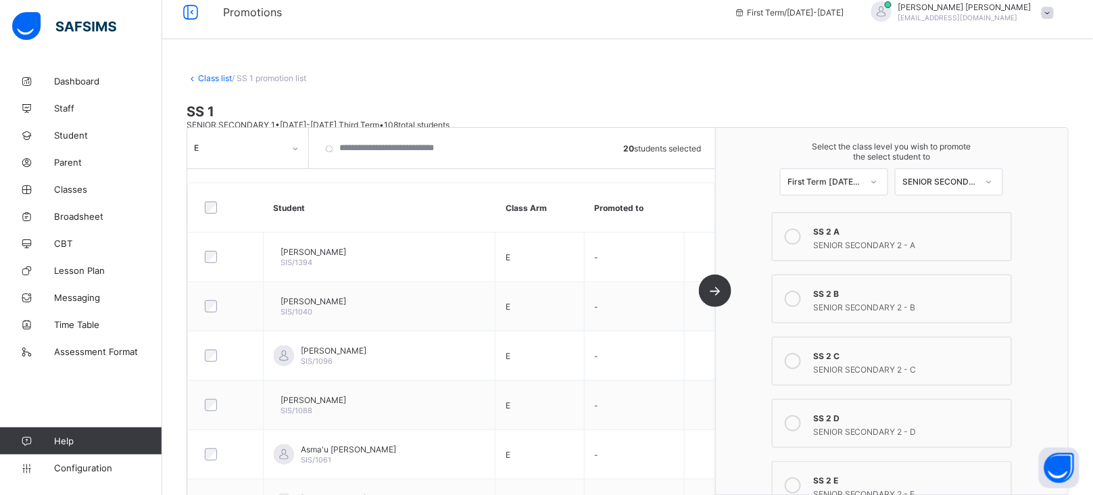
click at [806, 476] on div at bounding box center [792, 485] width 27 height 27
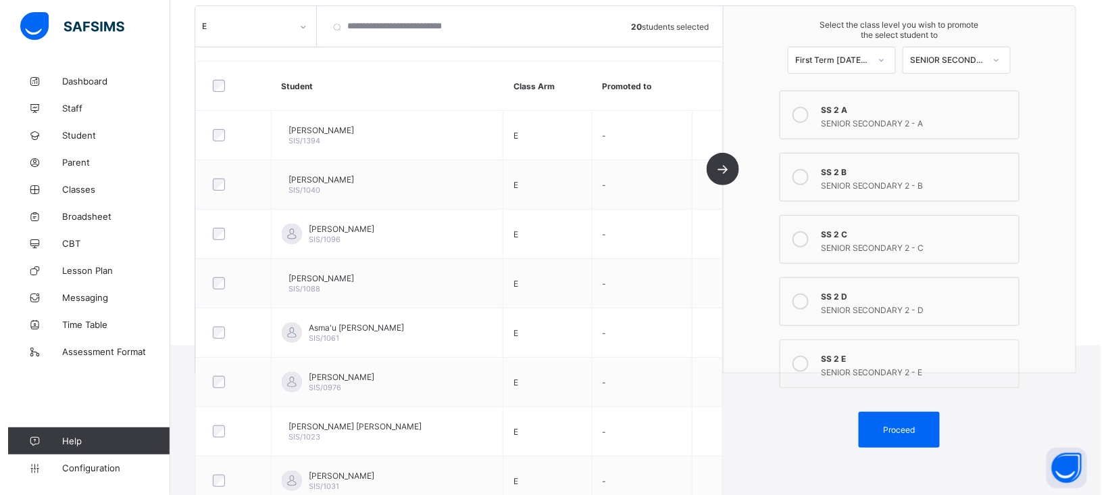
scroll to position [172, 0]
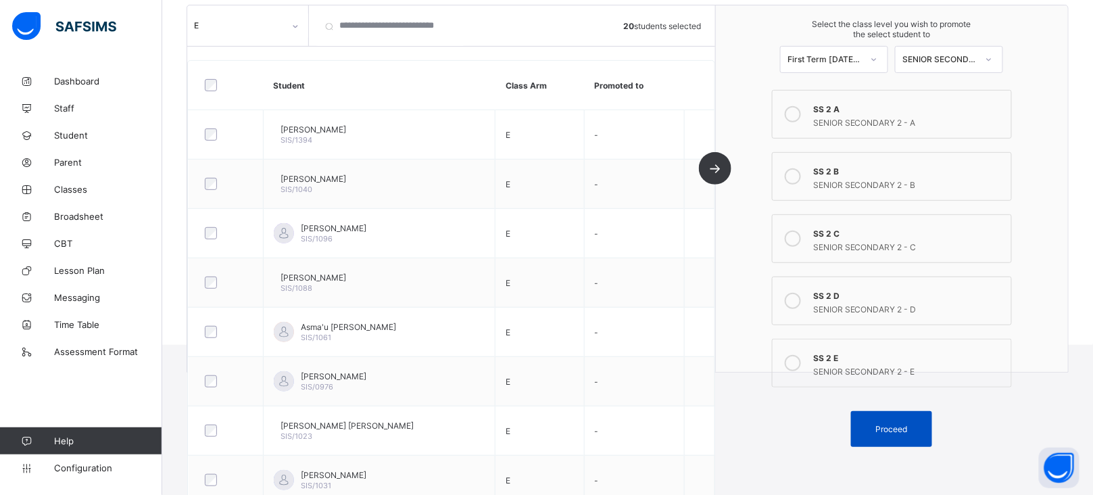
click at [903, 417] on div "Proceed" at bounding box center [891, 429] width 81 height 36
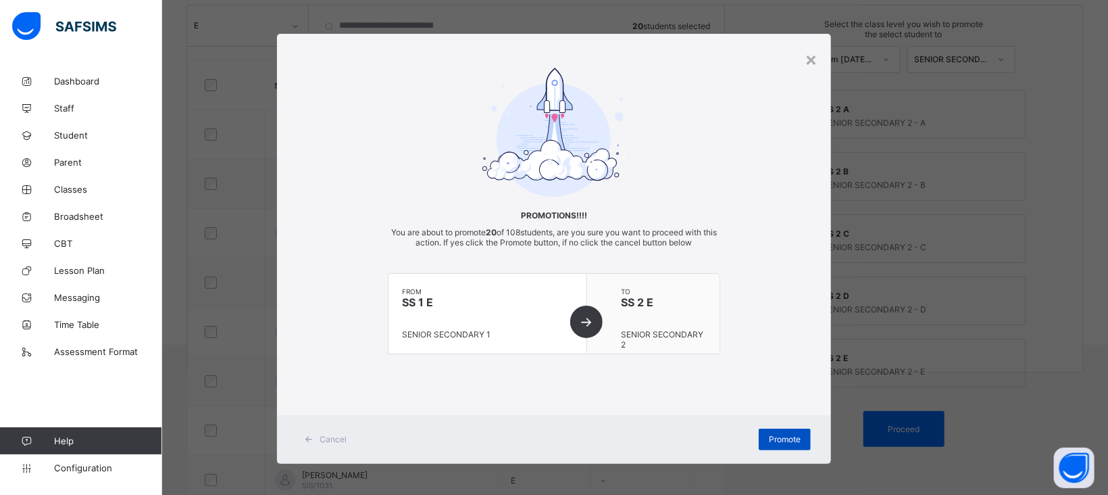
click at [774, 436] on span "Promote" at bounding box center [785, 439] width 32 height 10
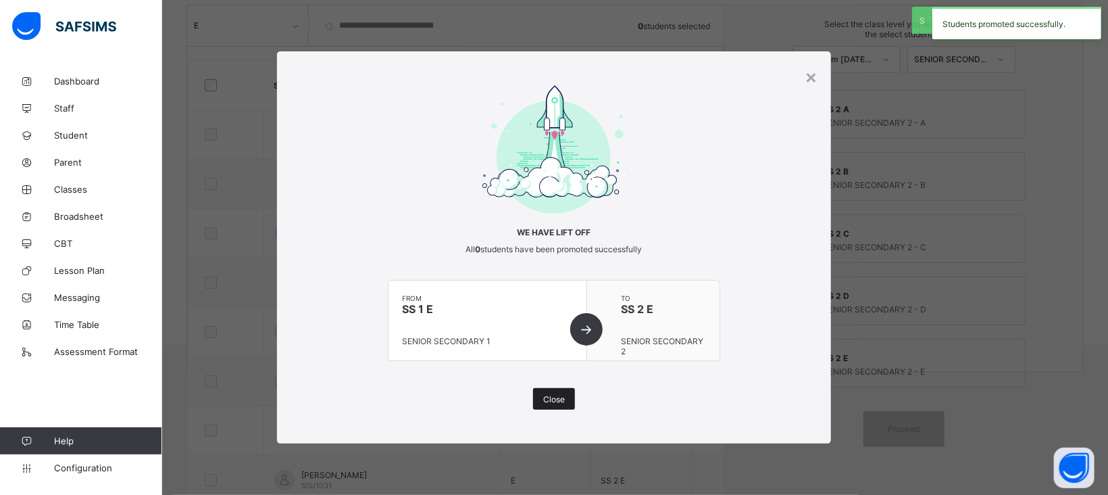
click at [559, 399] on span "Close" at bounding box center [554, 399] width 22 height 10
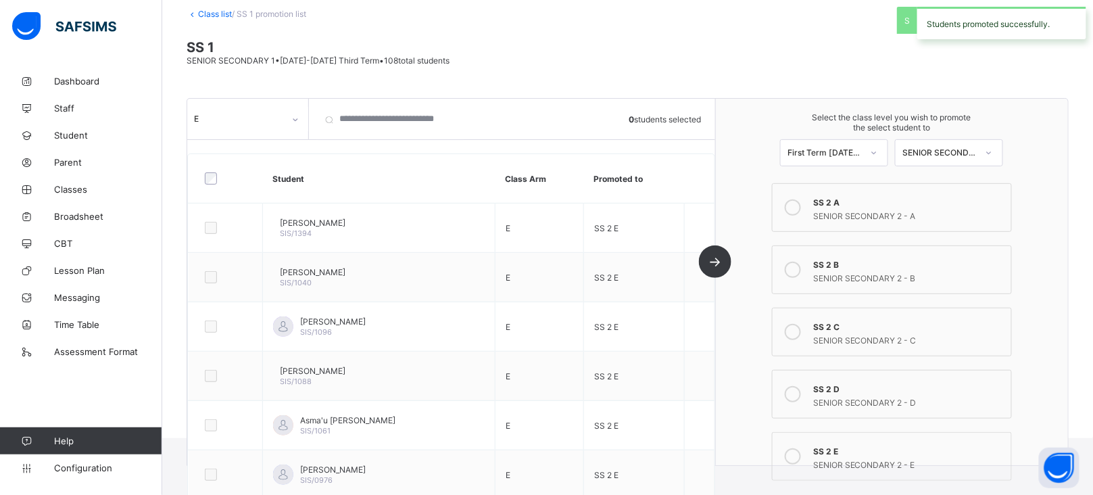
scroll to position [0, 0]
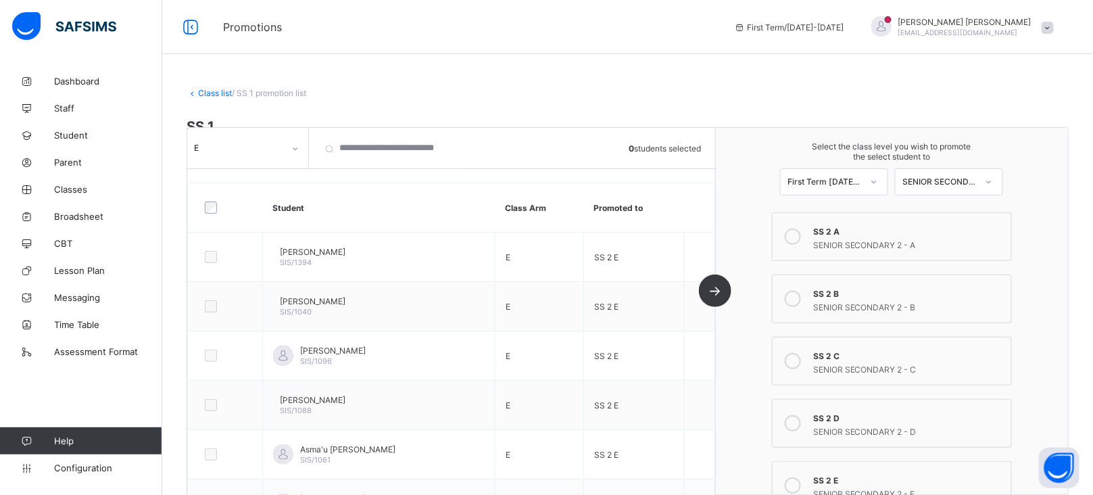
click at [220, 95] on link "Class list" at bounding box center [215, 93] width 34 height 10
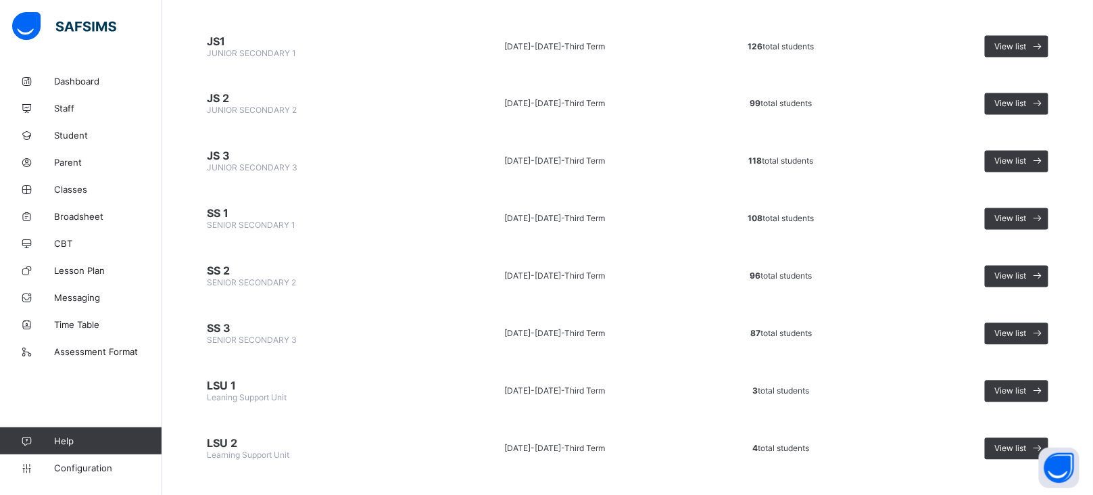
scroll to position [841, 0]
click at [1013, 270] on span "View list" at bounding box center [1011, 275] width 32 height 10
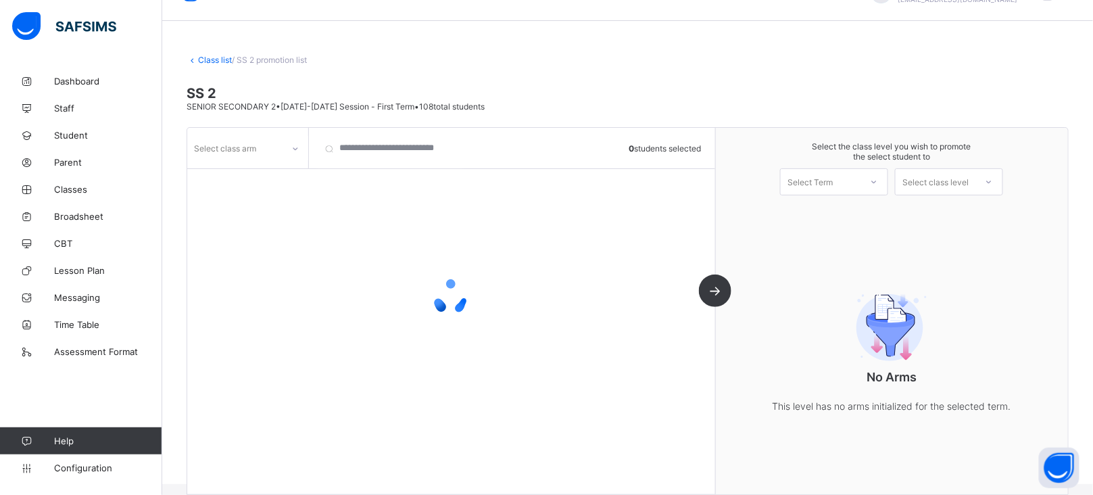
scroll to position [49, 0]
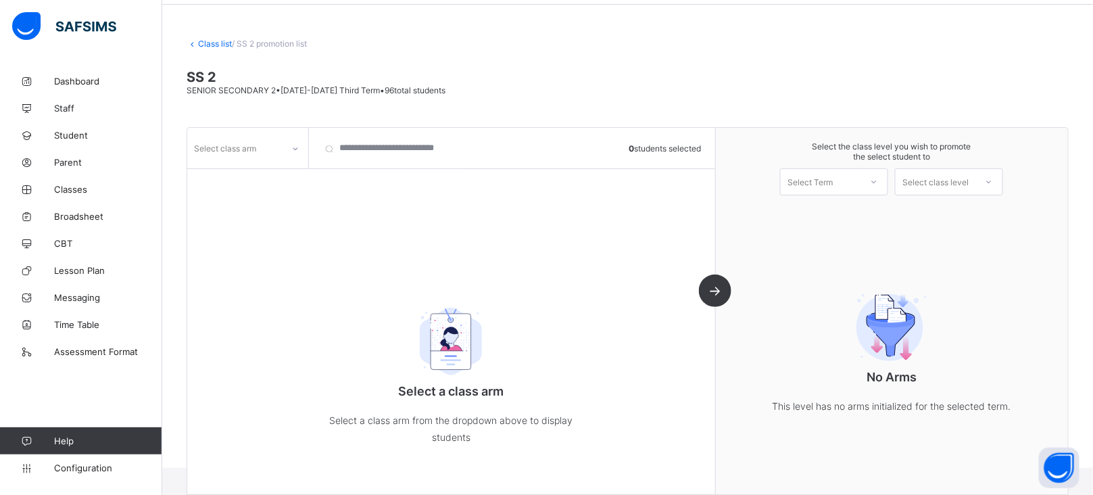
click at [293, 148] on icon at bounding box center [295, 149] width 8 height 14
click at [222, 195] on div "B" at bounding box center [248, 198] width 120 height 21
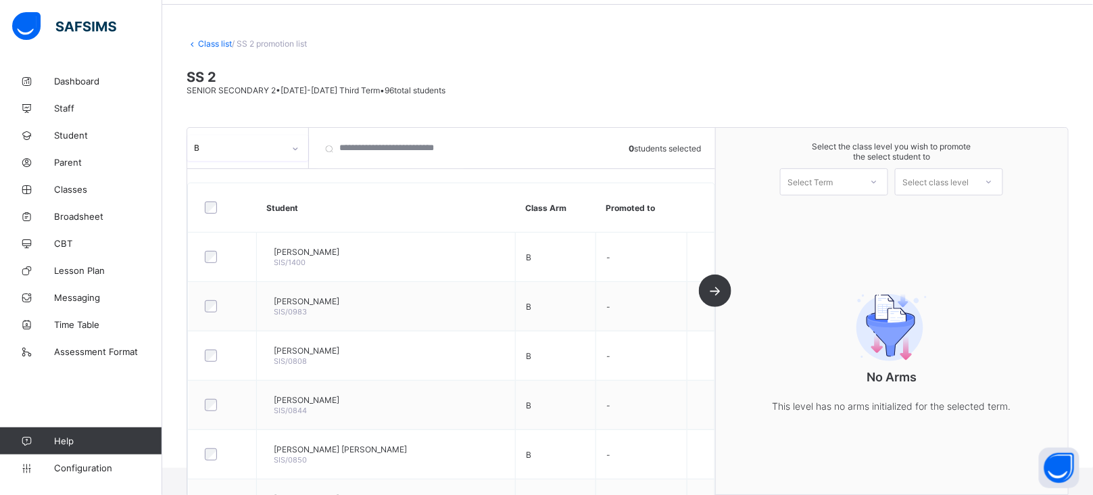
click at [860, 178] on div "Select Term" at bounding box center [820, 181] width 80 height 19
click at [861, 207] on div "First Term [DATE]-[DATE]" at bounding box center [833, 216] width 107 height 31
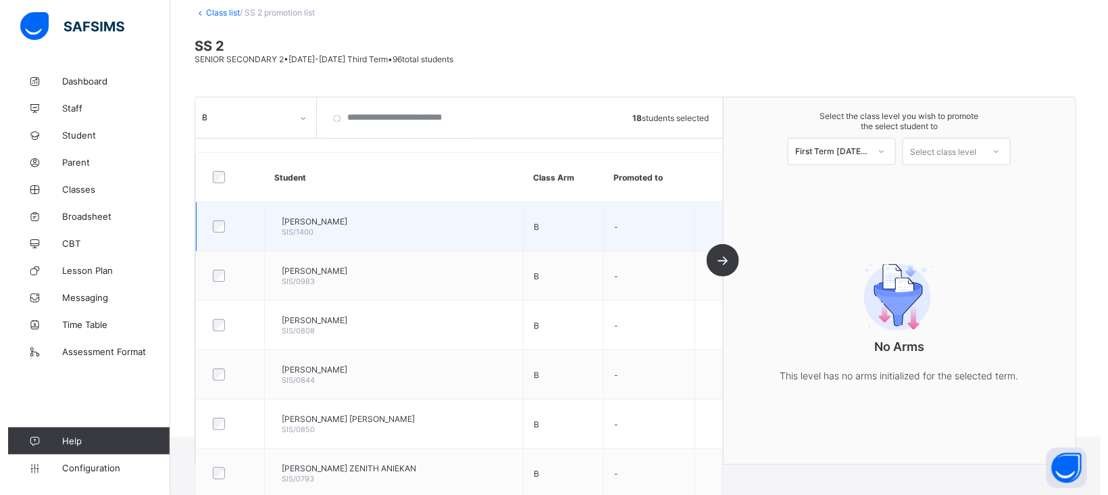
scroll to position [71, 0]
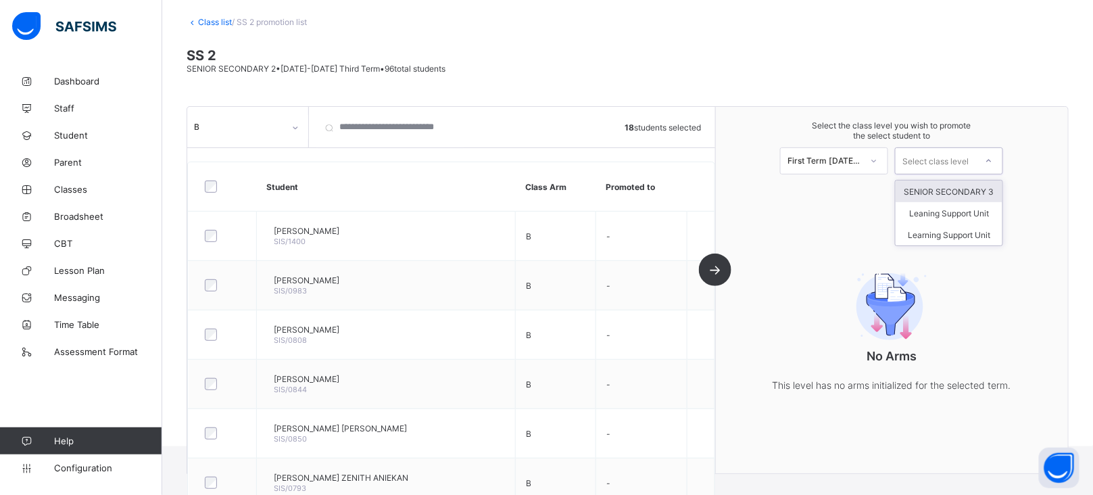
click at [958, 164] on div "Select class level" at bounding box center [935, 160] width 66 height 27
click at [949, 193] on div "SENIOR SECONDARY 3" at bounding box center [948, 191] width 107 height 22
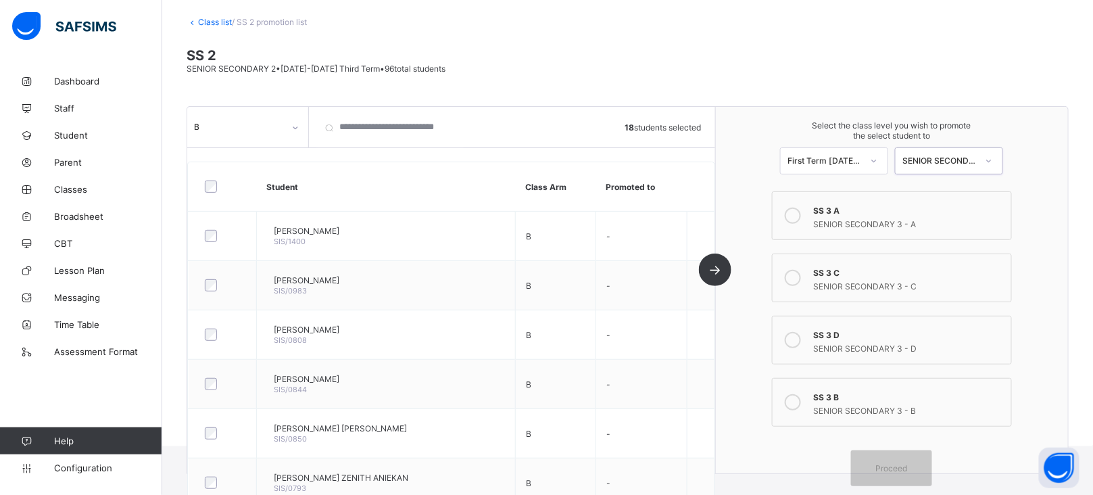
click at [801, 395] on icon at bounding box center [792, 402] width 16 height 16
click at [907, 466] on span "Proceed" at bounding box center [892, 468] width 32 height 10
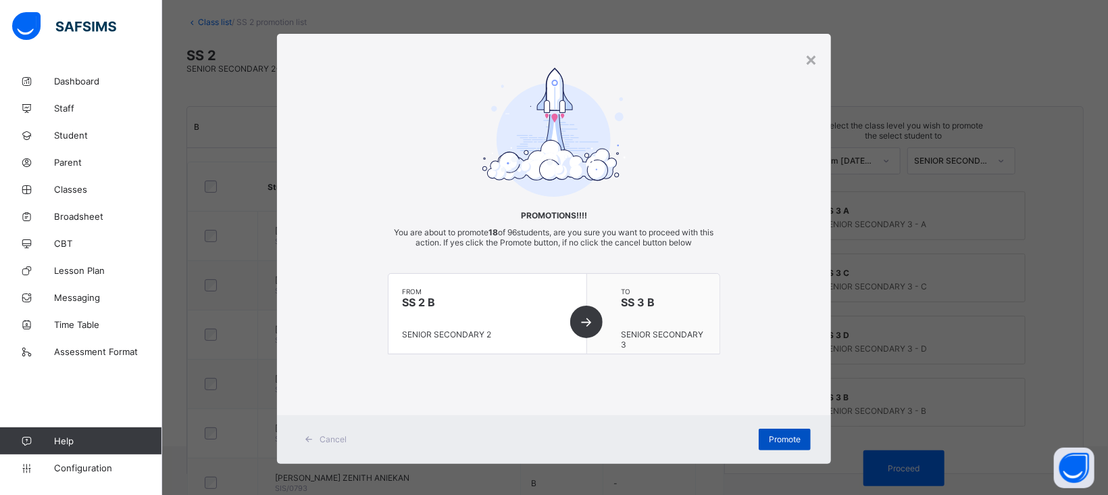
click at [782, 434] on span "Promote" at bounding box center [785, 439] width 32 height 10
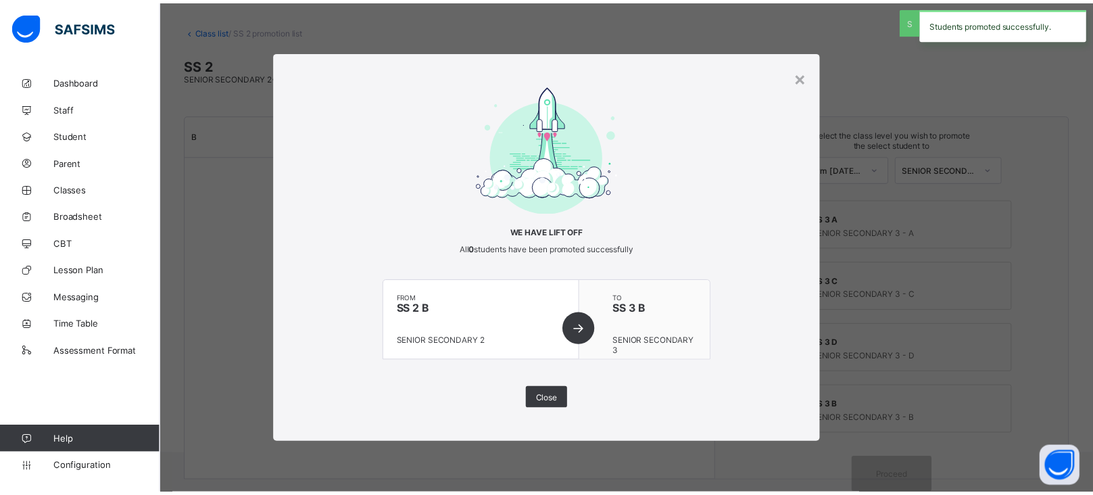
scroll to position [58, 0]
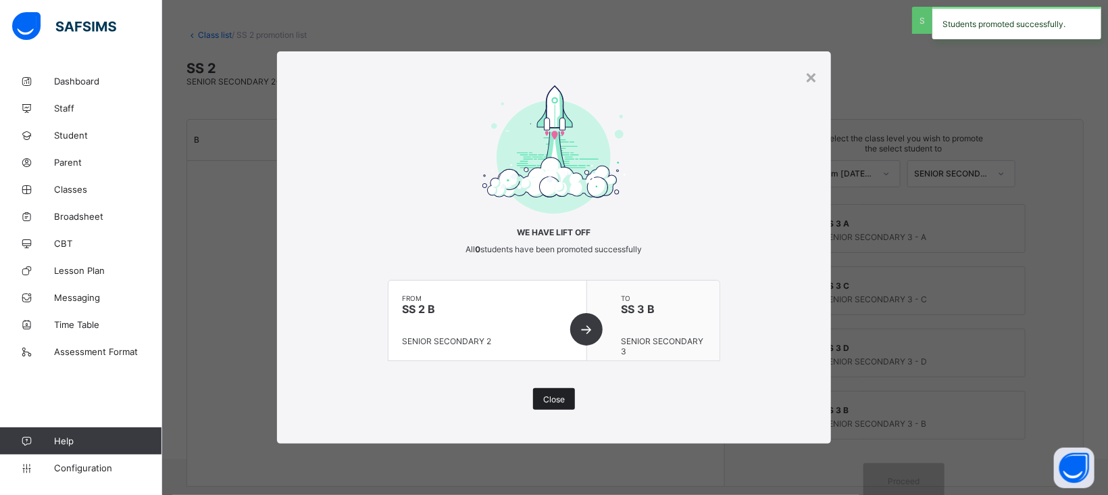
click at [562, 395] on span "Close" at bounding box center [554, 399] width 22 height 10
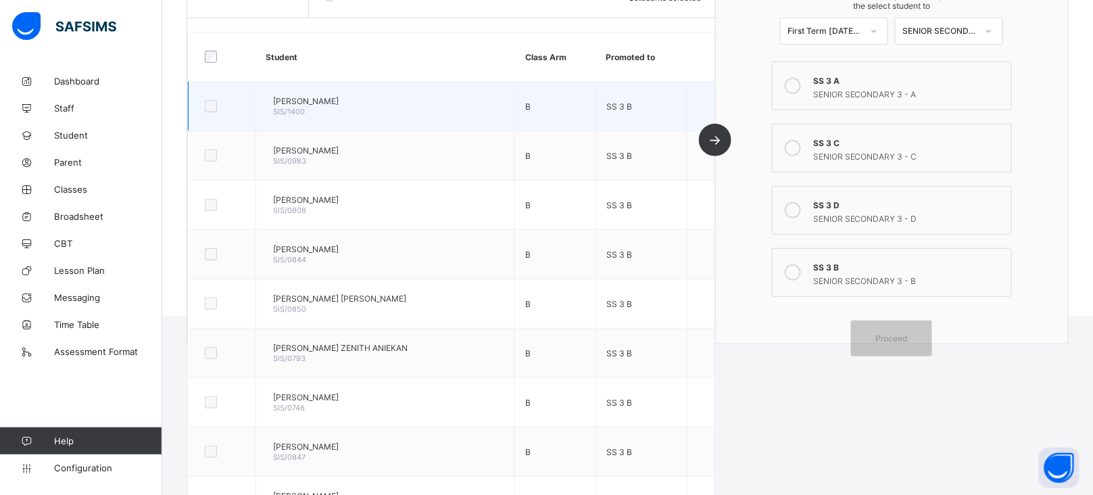
scroll to position [0, 0]
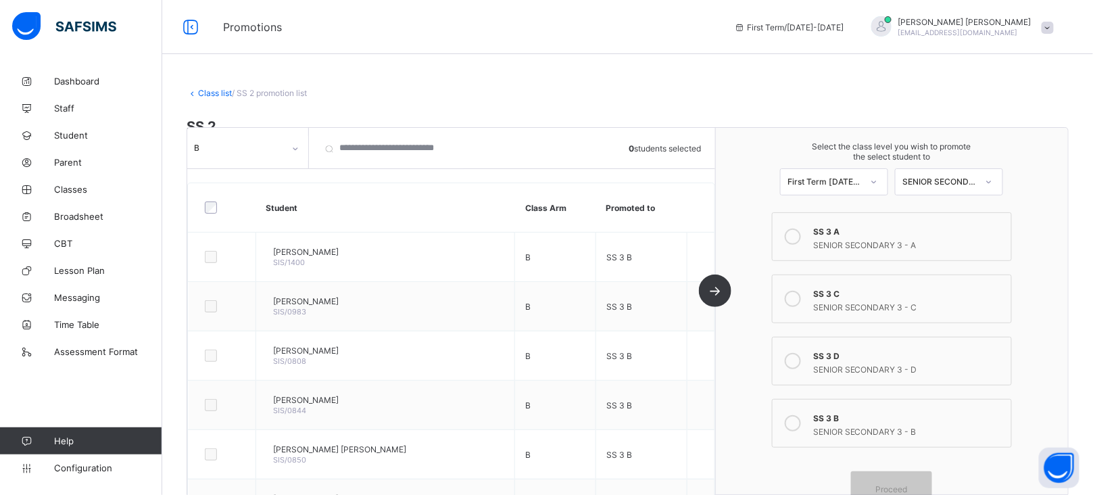
click at [291, 153] on icon at bounding box center [295, 149] width 8 height 14
click at [214, 222] on div "C" at bounding box center [248, 218] width 120 height 21
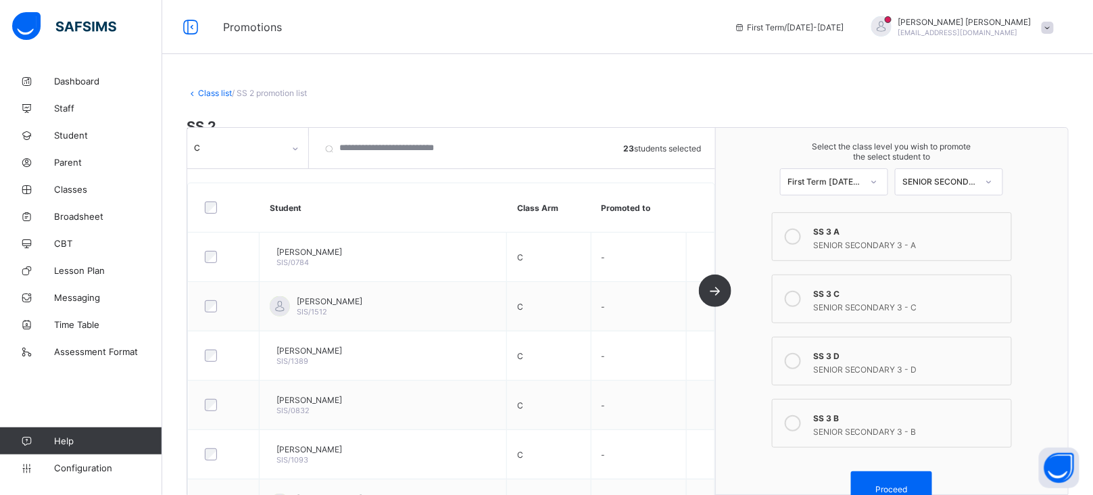
click at [800, 299] on icon at bounding box center [792, 299] width 16 height 16
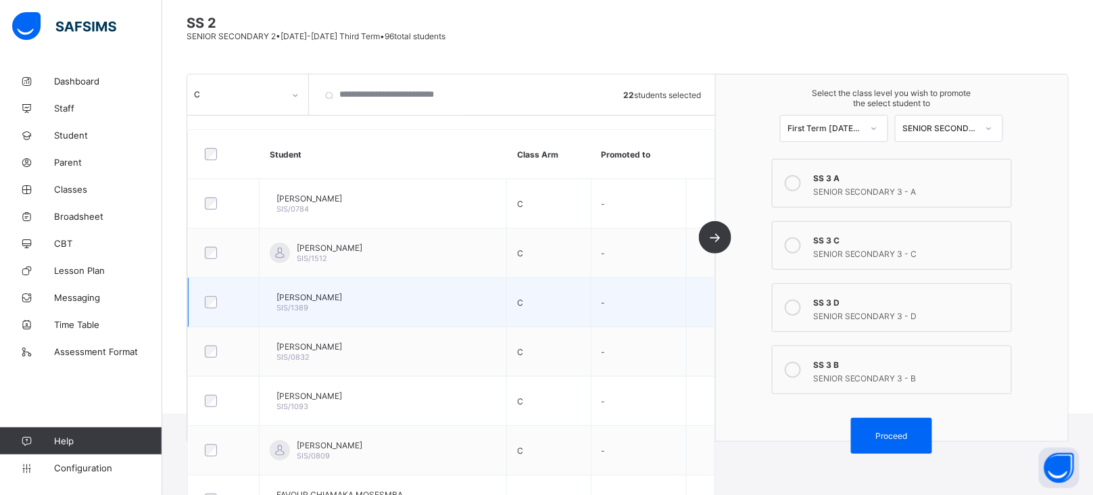
scroll to position [103, 0]
click at [297, 316] on td "OFUENYI ANTHONY ALEOGHO SIS/1389" at bounding box center [382, 302] width 247 height 49
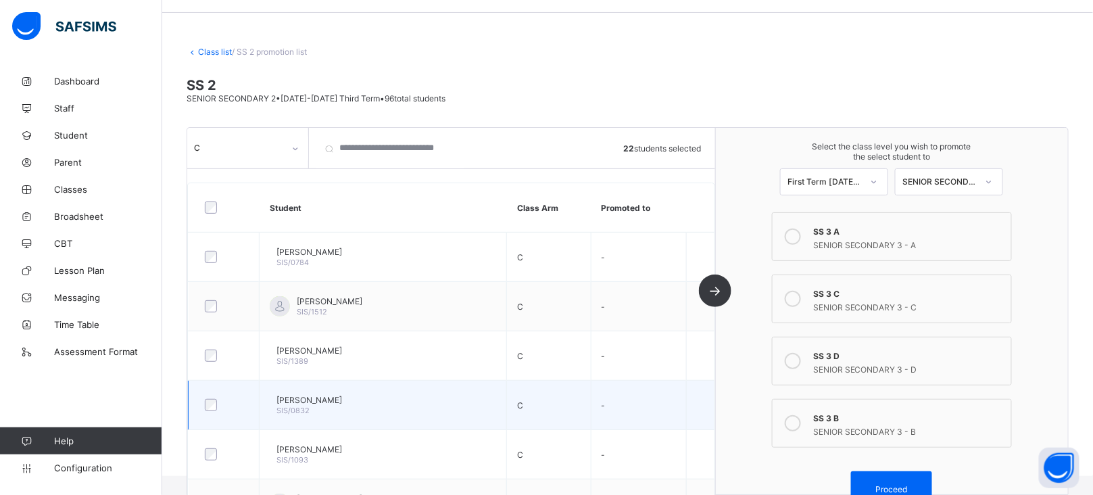
scroll to position [40, 0]
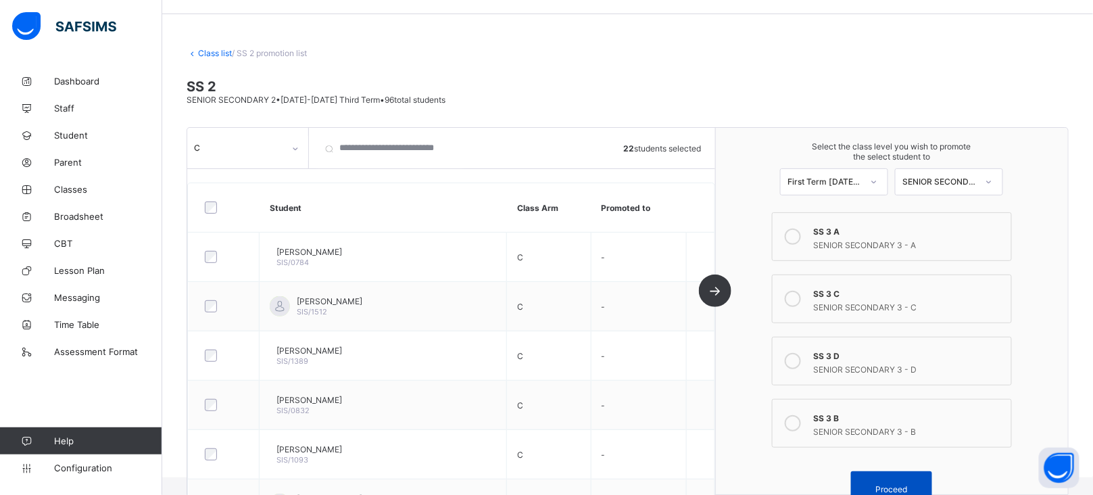
click at [922, 484] on span "Proceed" at bounding box center [891, 489] width 61 height 10
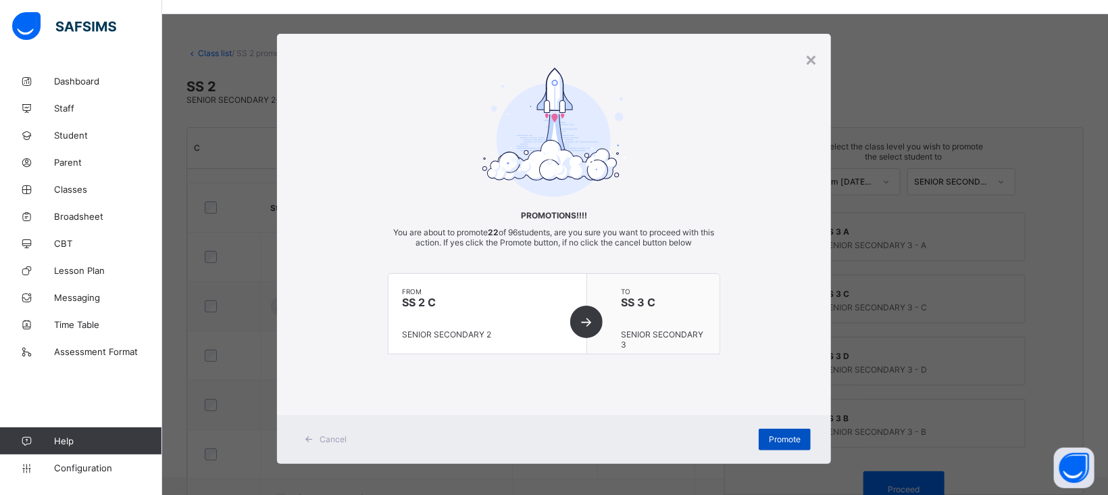
click at [779, 439] on span "Promote" at bounding box center [785, 439] width 32 height 10
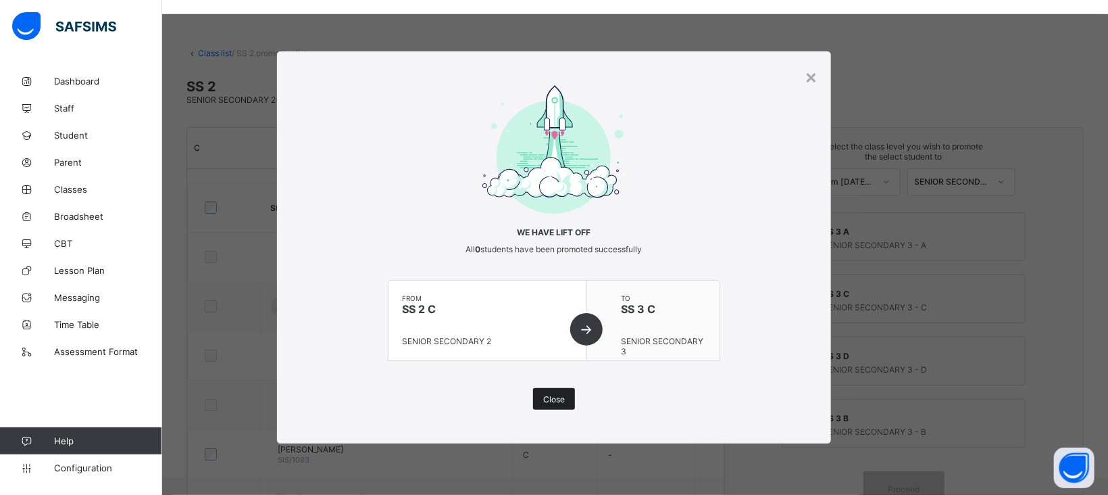
click at [558, 401] on span "Close" at bounding box center [554, 399] width 22 height 10
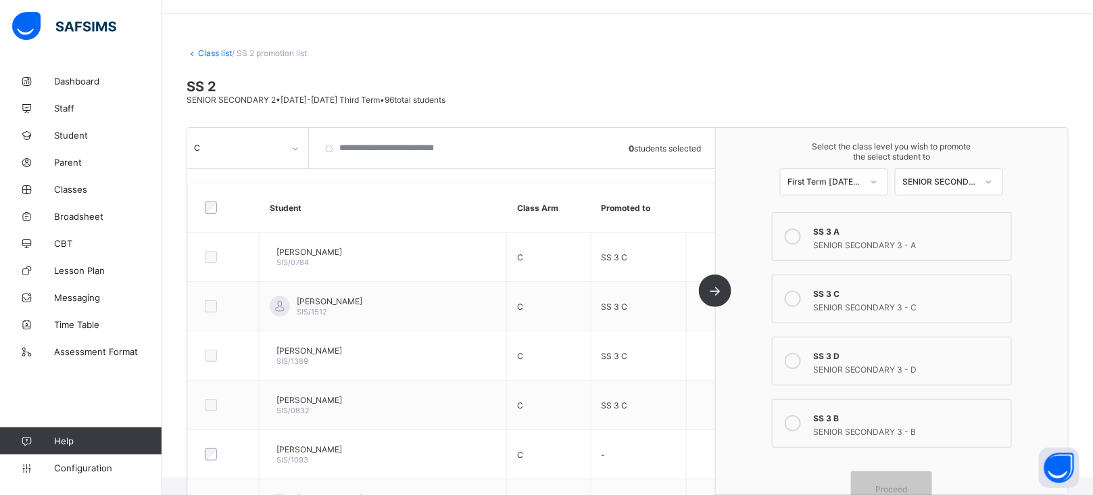
click at [278, 151] on div "C" at bounding box center [239, 148] width 90 height 10
click at [230, 240] on div "D" at bounding box center [248, 239] width 120 height 21
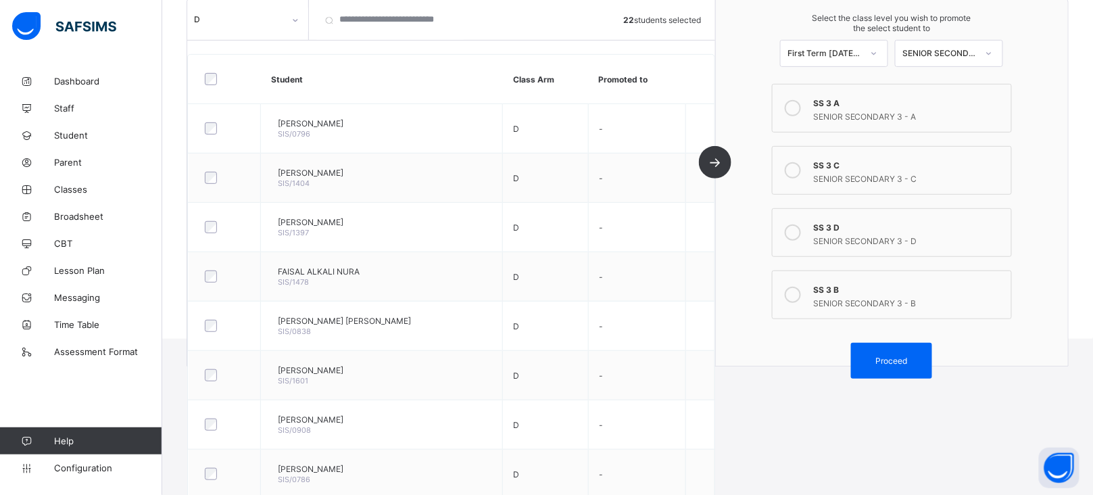
scroll to position [173, 0]
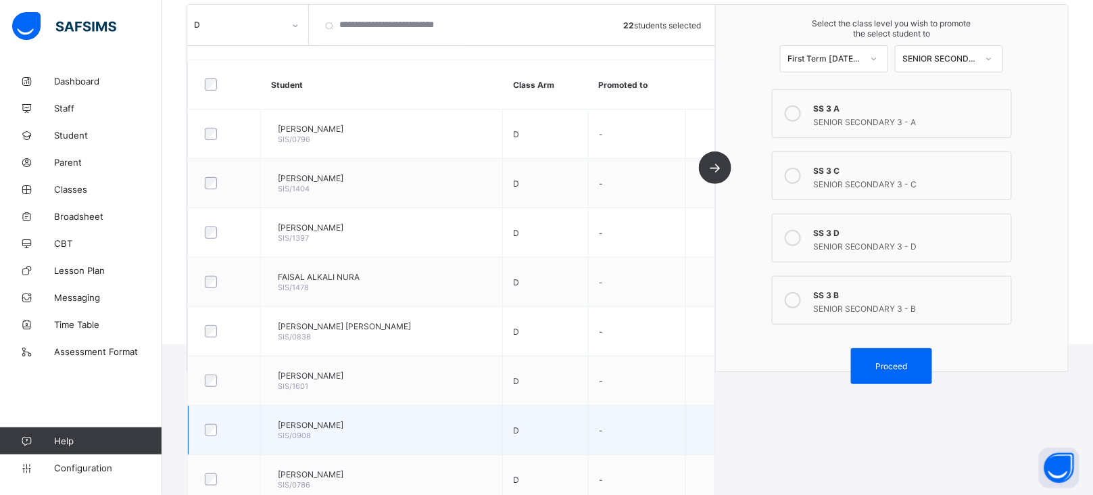
drag, startPoint x: 335, startPoint y: 455, endPoint x: 717, endPoint y: 430, distance: 382.6
click at [714, 430] on td at bounding box center [699, 429] width 29 height 49
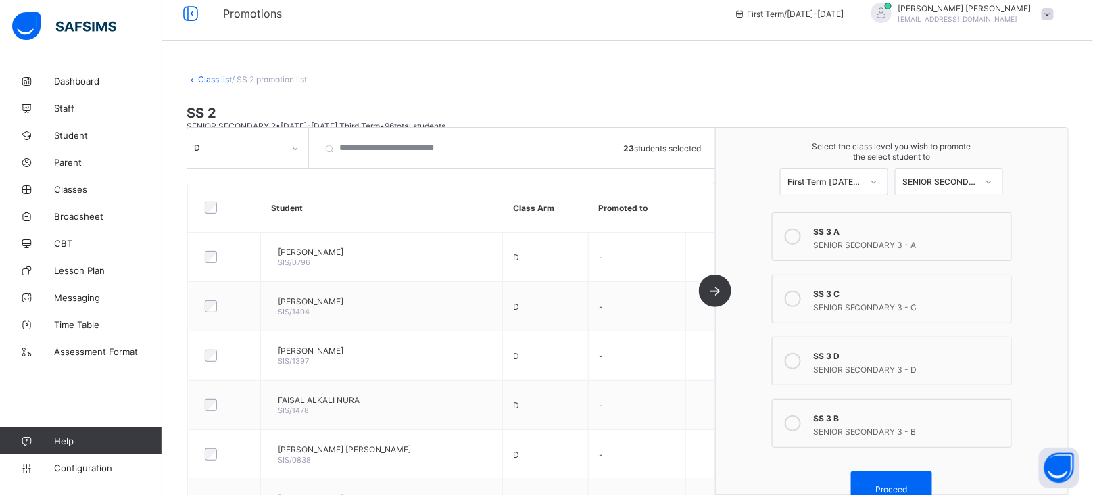
scroll to position [0, 0]
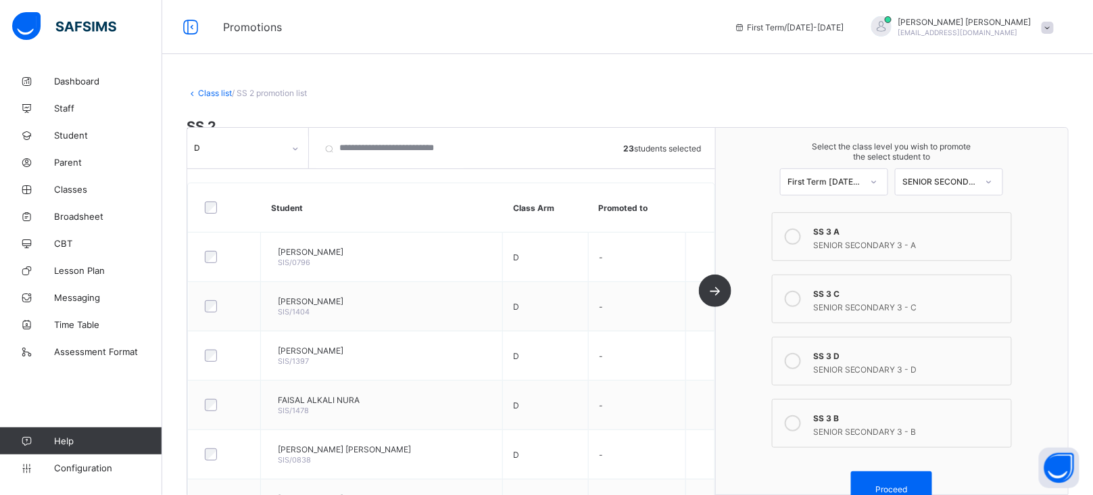
click at [801, 355] on icon at bounding box center [792, 361] width 16 height 16
click at [924, 475] on div "Proceed" at bounding box center [891, 489] width 81 height 36
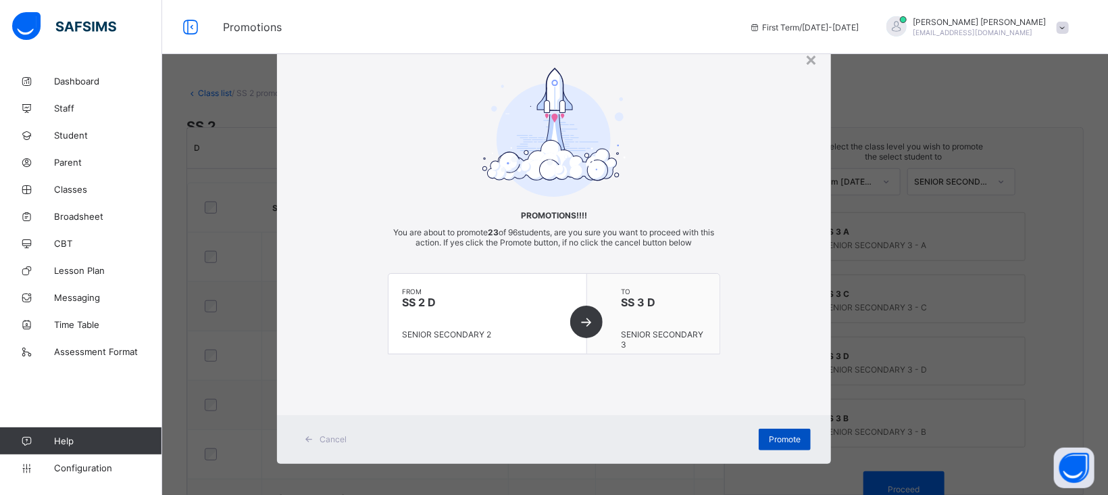
click at [774, 437] on span "Promote" at bounding box center [785, 439] width 32 height 10
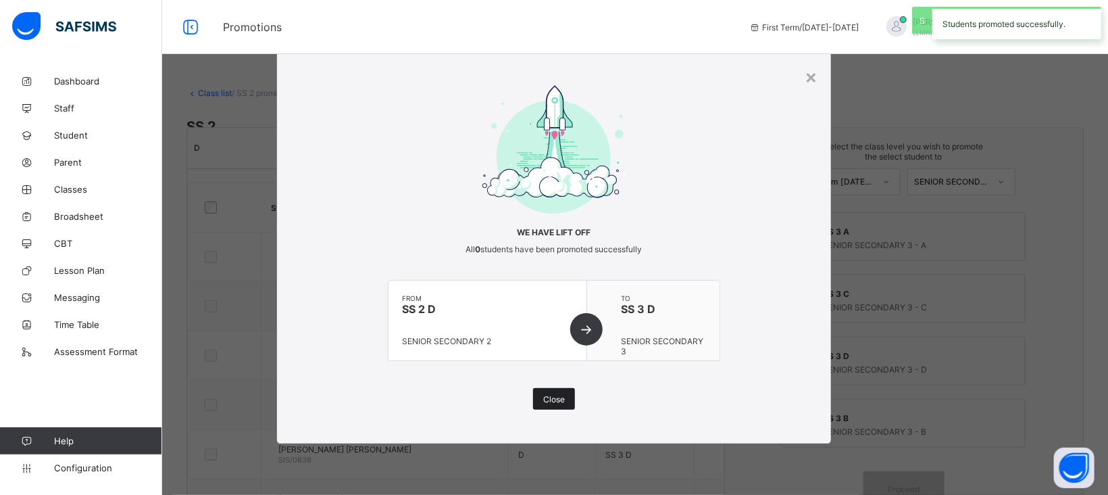
click at [565, 397] on div "Close" at bounding box center [554, 399] width 42 height 22
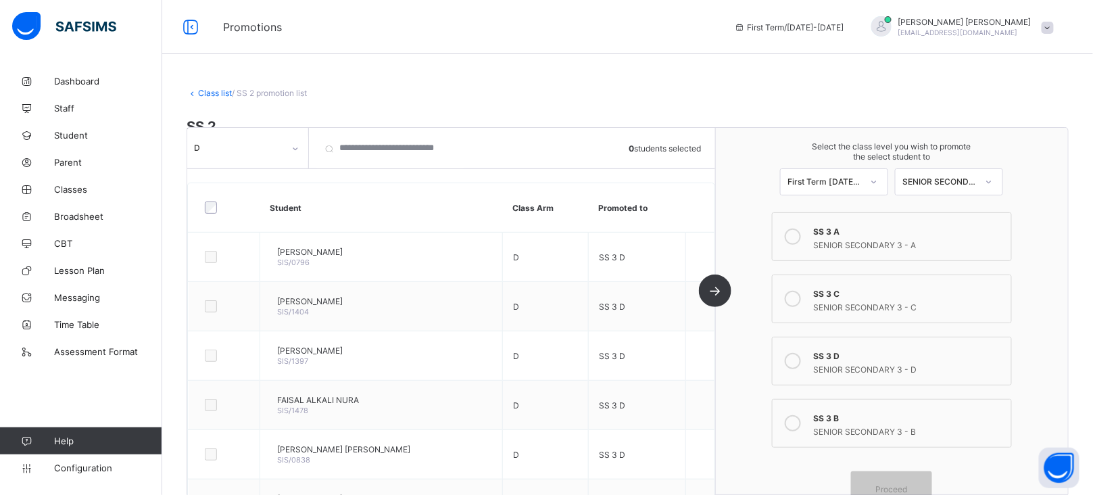
click at [297, 155] on div at bounding box center [295, 149] width 23 height 22
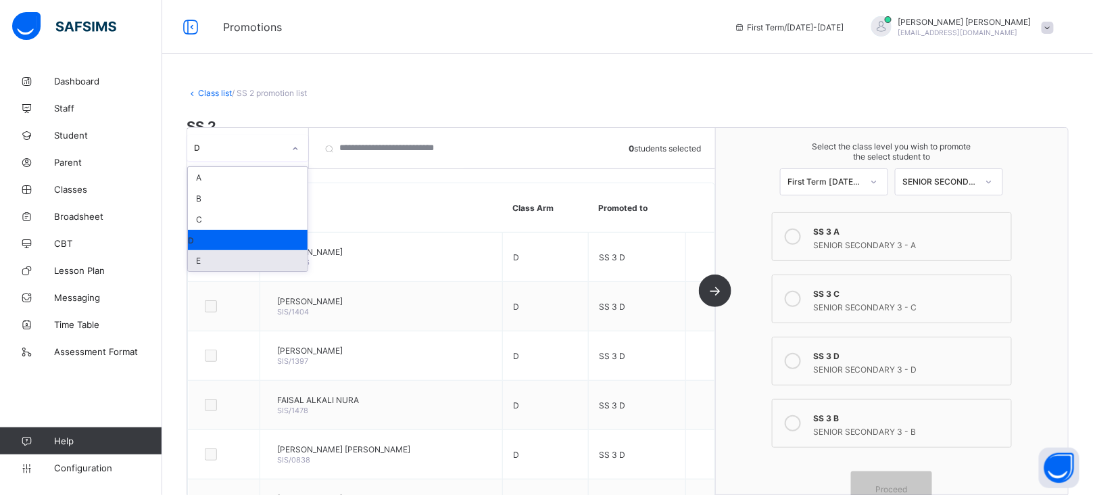
click at [221, 260] on div "E" at bounding box center [248, 260] width 120 height 21
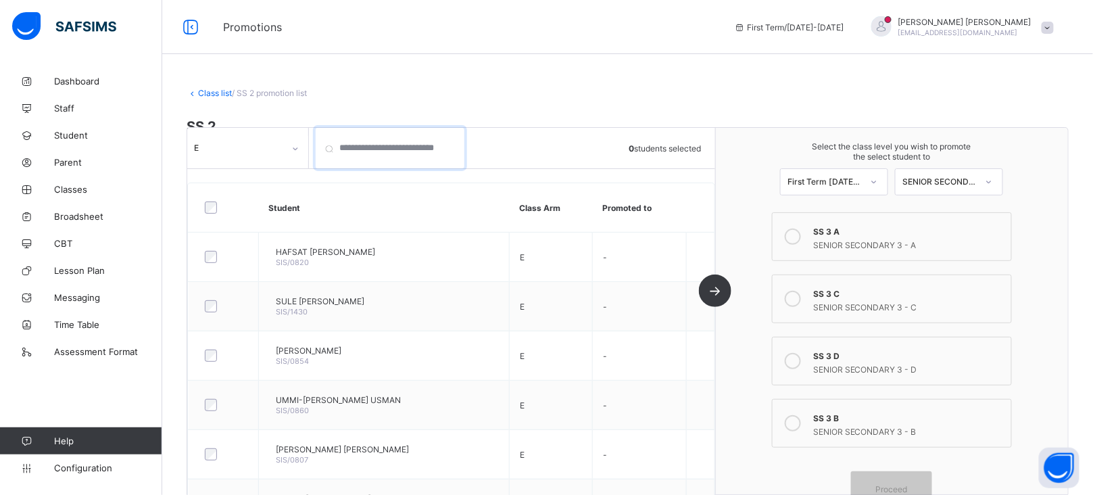
click at [410, 156] on input "search" at bounding box center [390, 148] width 149 height 41
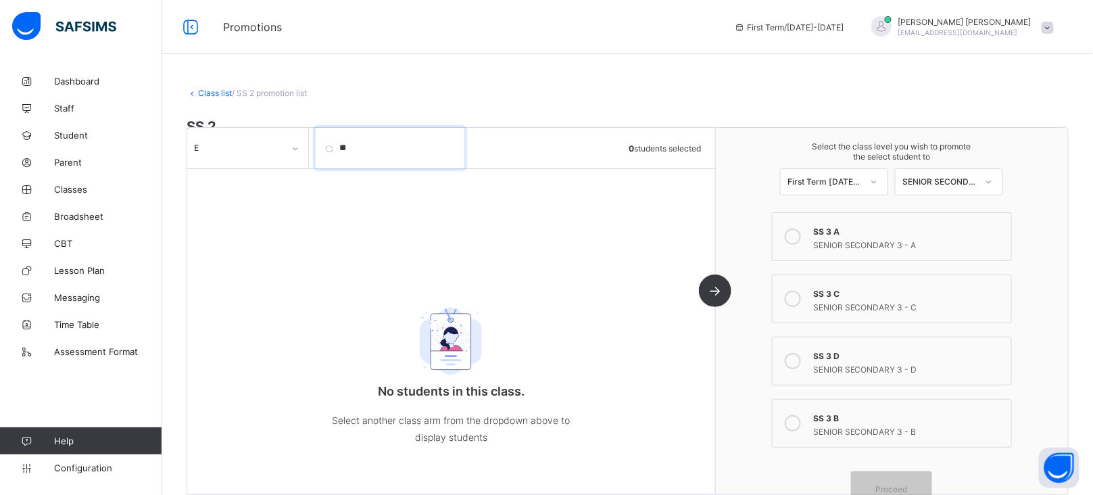
type input "*"
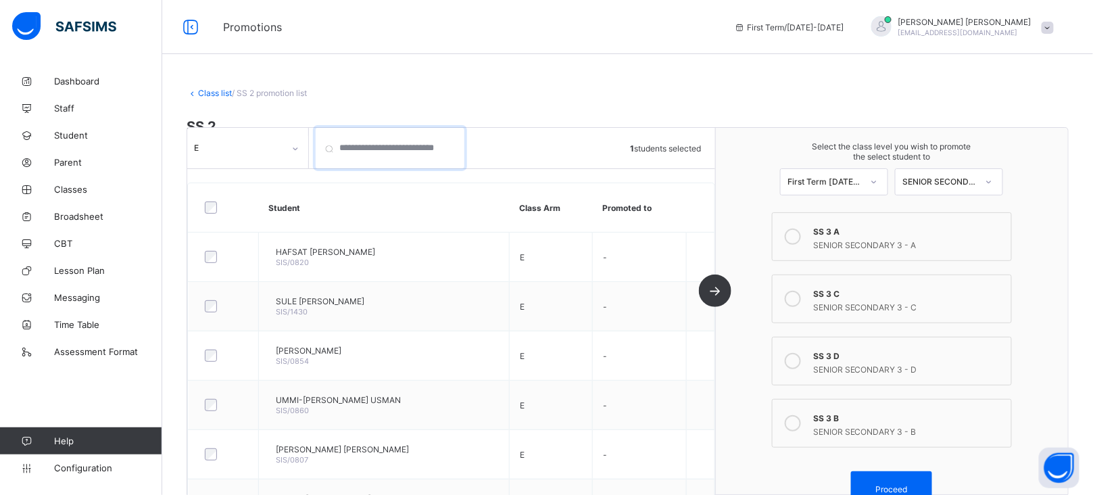
click at [449, 150] on input "search" at bounding box center [390, 148] width 149 height 41
type input "*"
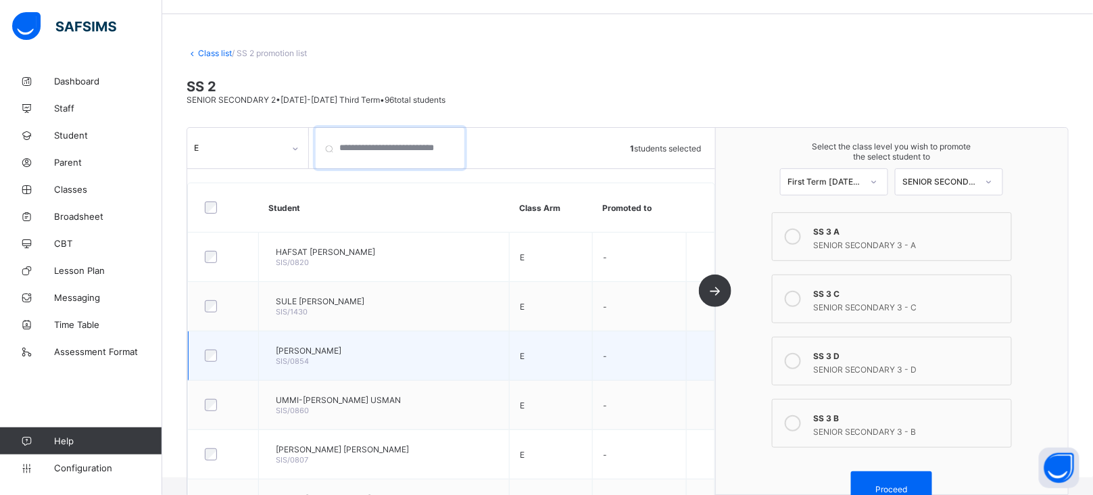
scroll to position [39, 0]
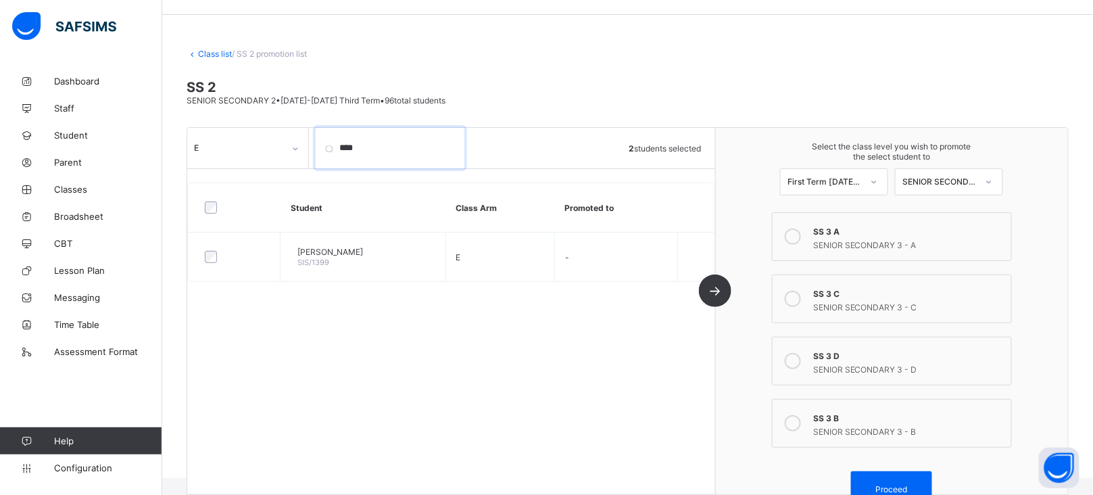
click at [380, 147] on input "****" at bounding box center [390, 148] width 149 height 41
click at [378, 142] on input "****" at bounding box center [390, 148] width 149 height 41
type input "*"
drag, startPoint x: 383, startPoint y: 145, endPoint x: 343, endPoint y: 149, distance: 40.1
click at [343, 149] on input "***" at bounding box center [390, 148] width 149 height 41
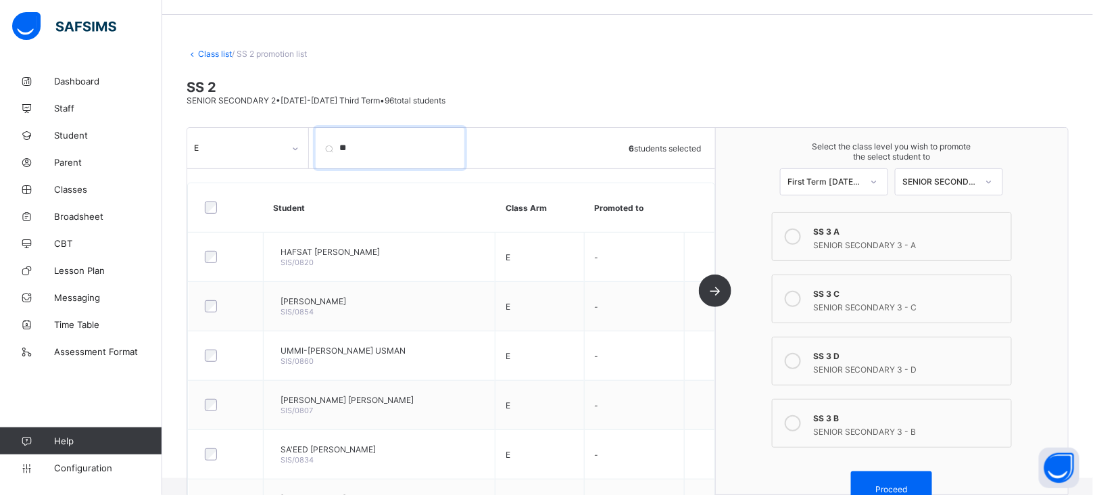
click at [378, 166] on input "**" at bounding box center [390, 148] width 149 height 41
type input "*"
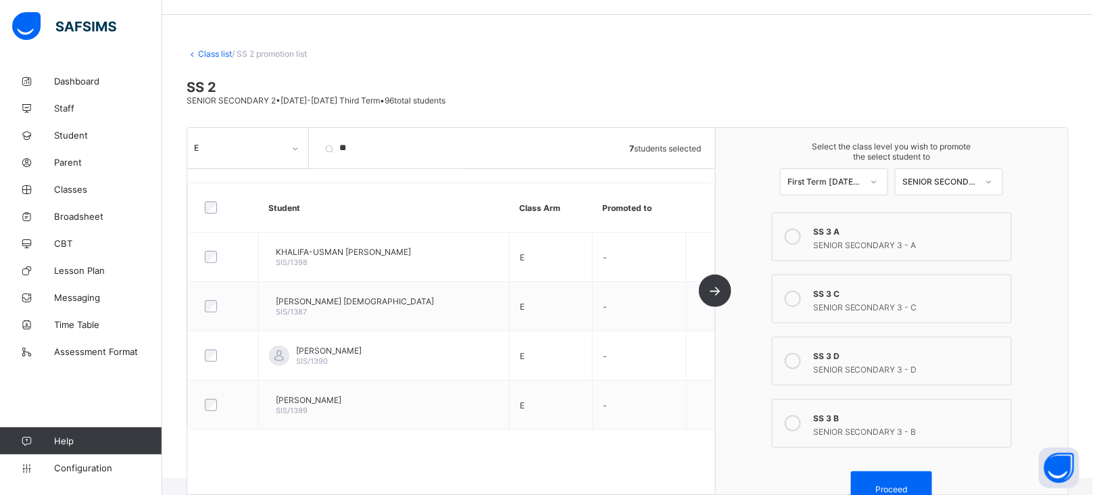
click at [841, 409] on div "SS 3 B" at bounding box center [908, 416] width 191 height 14
click at [922, 479] on div "Proceed" at bounding box center [891, 489] width 81 height 36
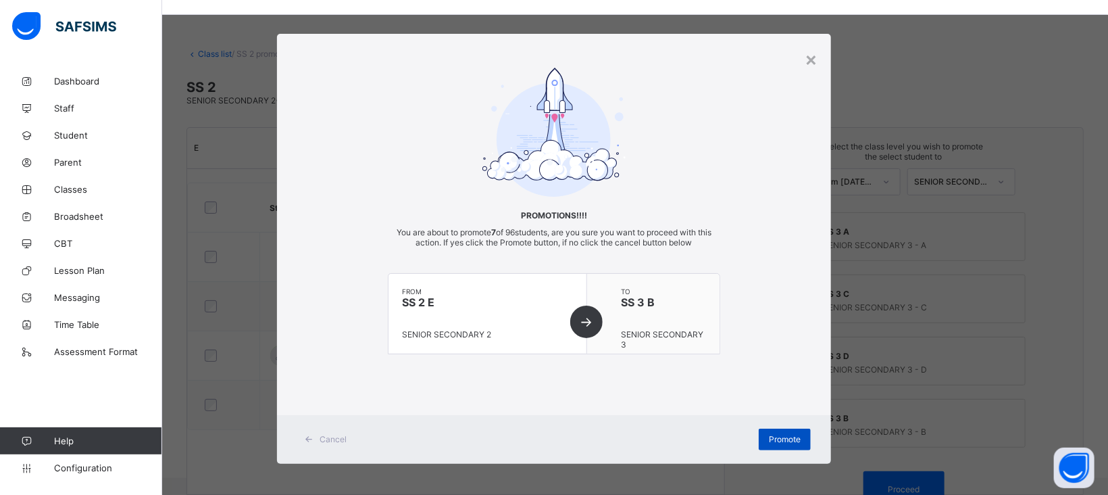
click at [777, 439] on span "Promote" at bounding box center [785, 439] width 32 height 10
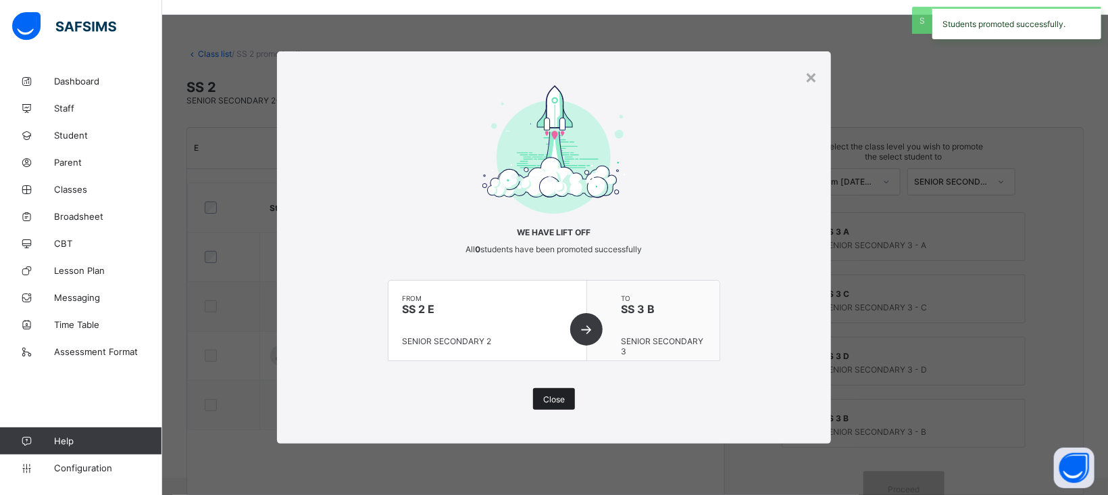
click at [554, 399] on span "Close" at bounding box center [554, 399] width 22 height 10
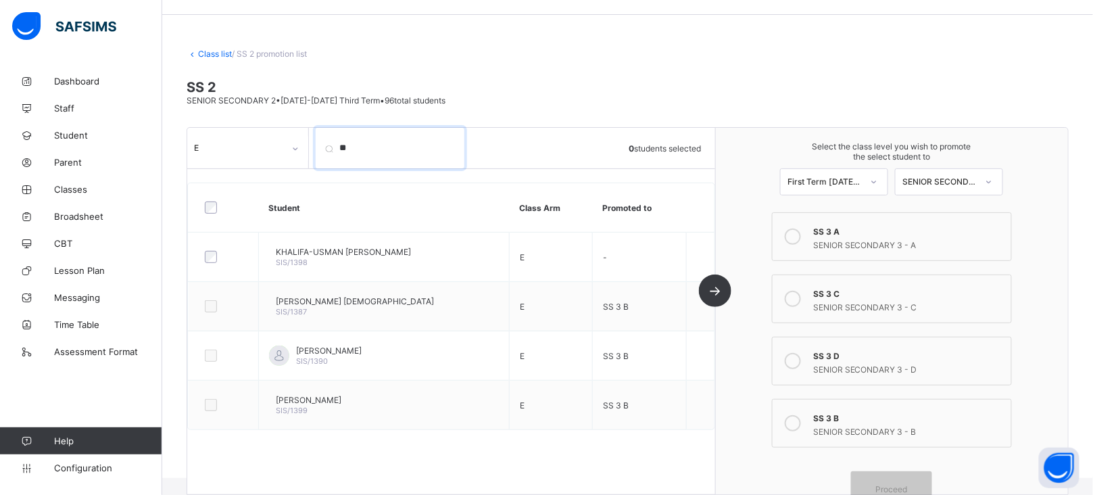
drag, startPoint x: 388, startPoint y: 158, endPoint x: 318, endPoint y: 154, distance: 70.4
click at [318, 154] on input "**" at bounding box center [390, 148] width 149 height 41
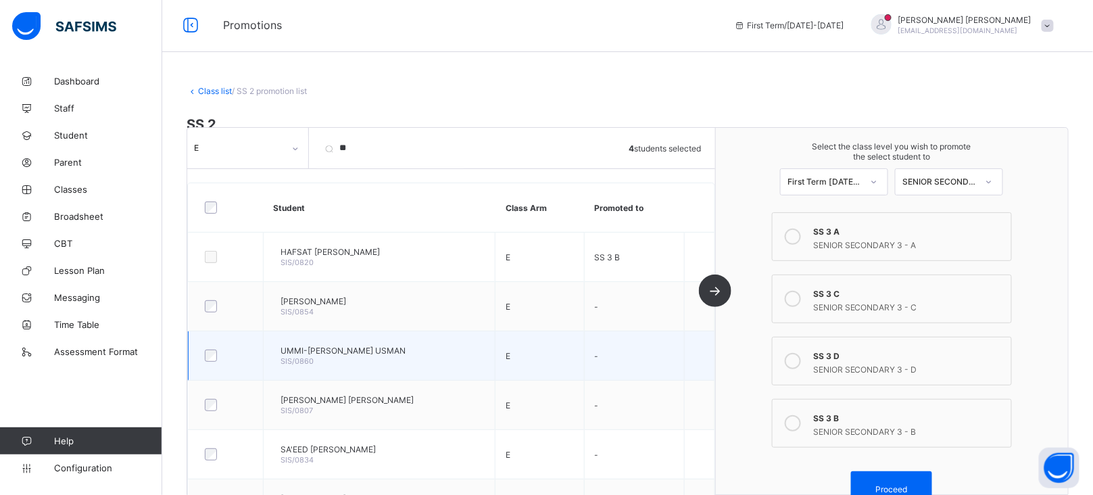
scroll to position [0, 0]
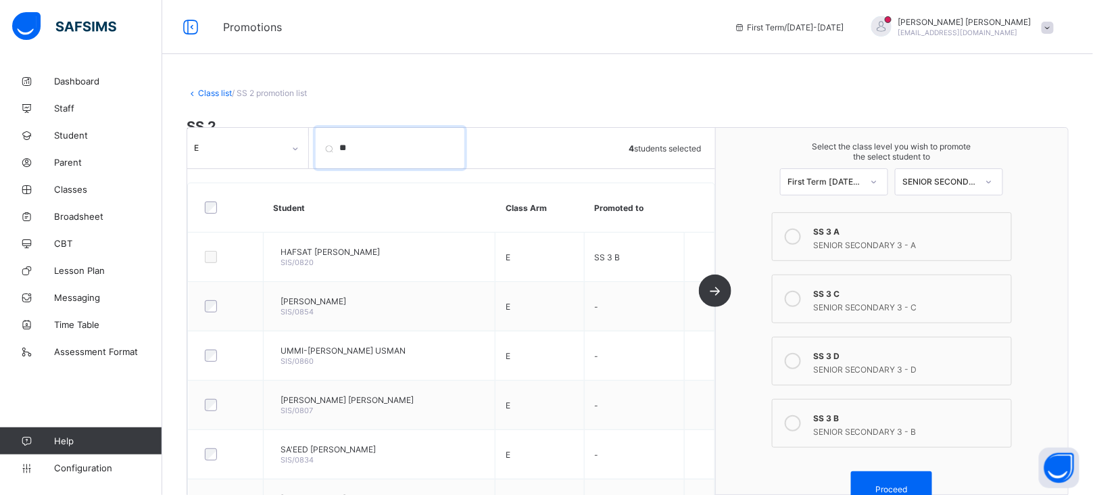
click at [367, 151] on input "**" at bounding box center [390, 148] width 149 height 41
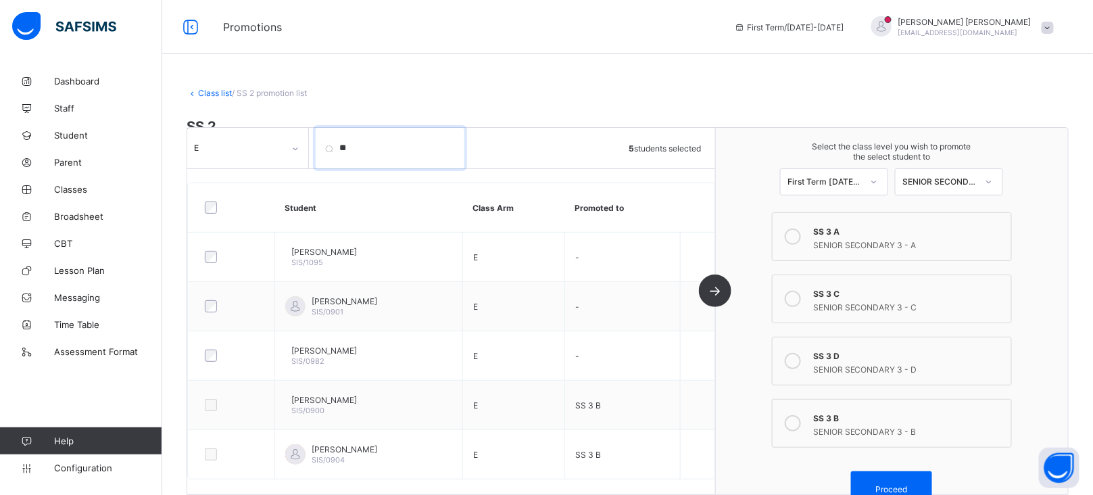
drag, startPoint x: 366, startPoint y: 145, endPoint x: 278, endPoint y: 139, distance: 88.8
click at [278, 139] on div "E ** 5 students selected" at bounding box center [451, 148] width 528 height 41
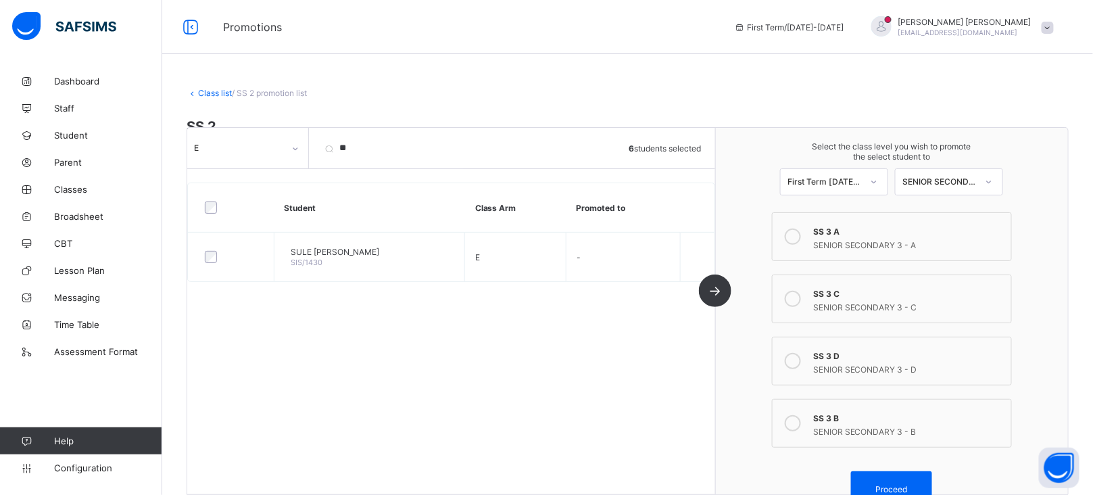
click at [801, 299] on icon at bounding box center [792, 299] width 16 height 16
click at [906, 484] on span "Proceed" at bounding box center [892, 489] width 32 height 10
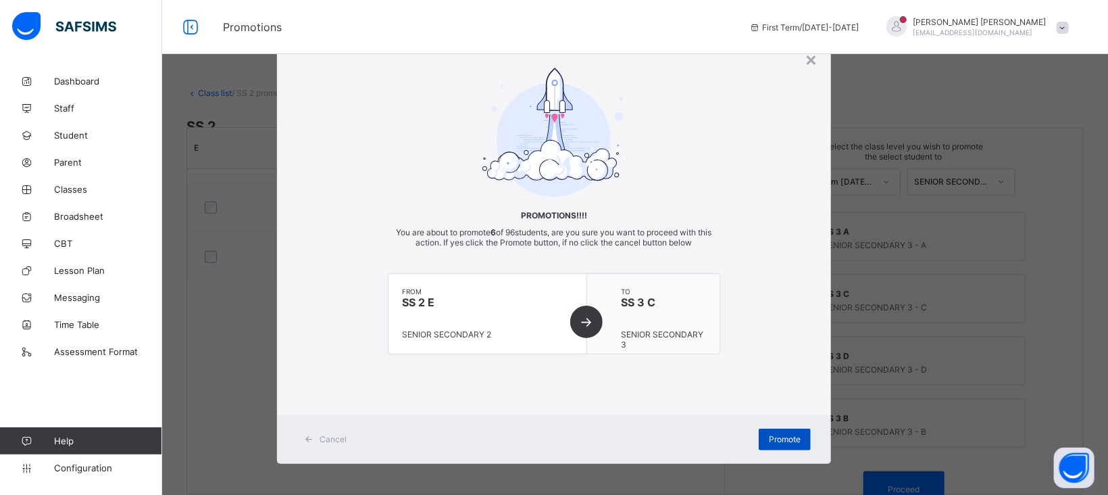
click at [784, 439] on span "Promote" at bounding box center [785, 439] width 32 height 10
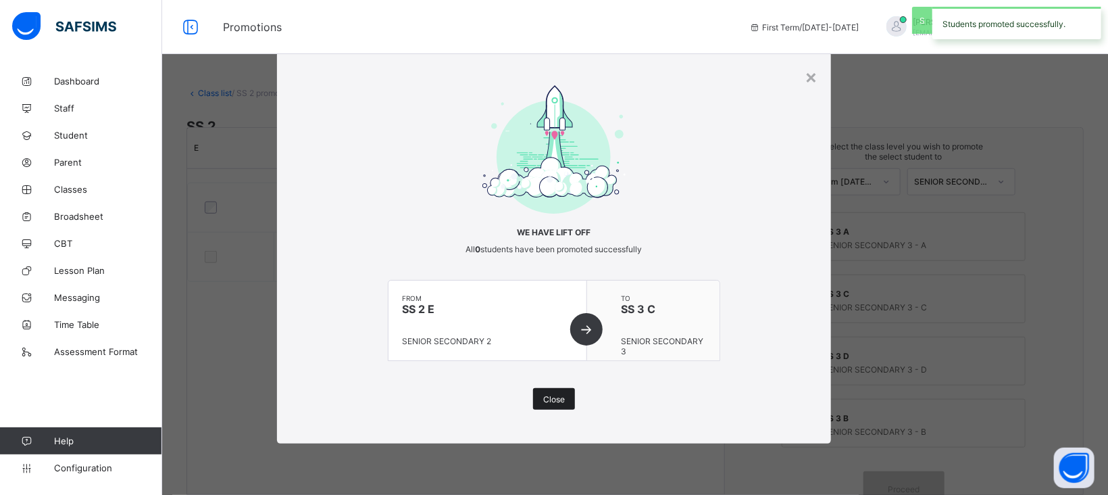
click at [554, 395] on span "Close" at bounding box center [554, 399] width 22 height 10
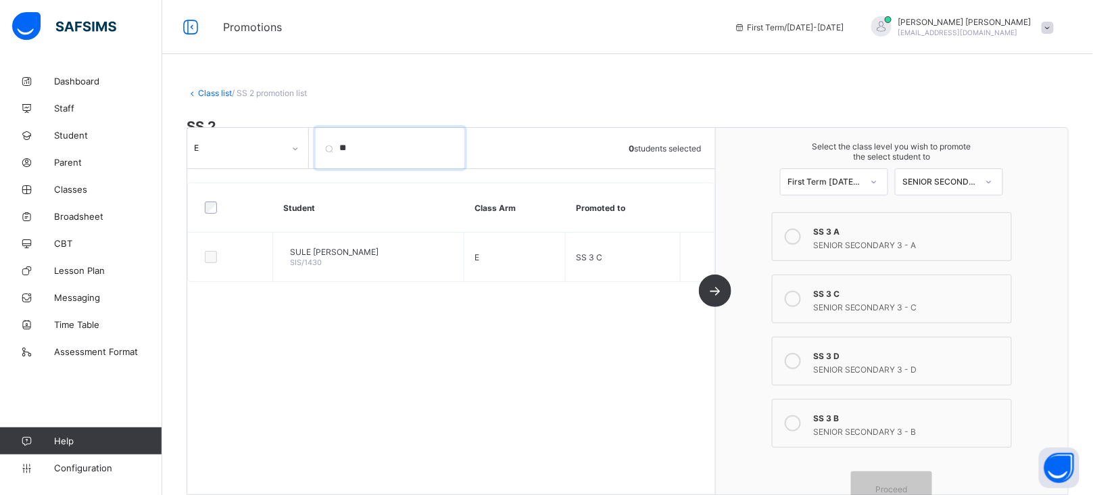
click at [372, 151] on input "**" at bounding box center [390, 148] width 149 height 41
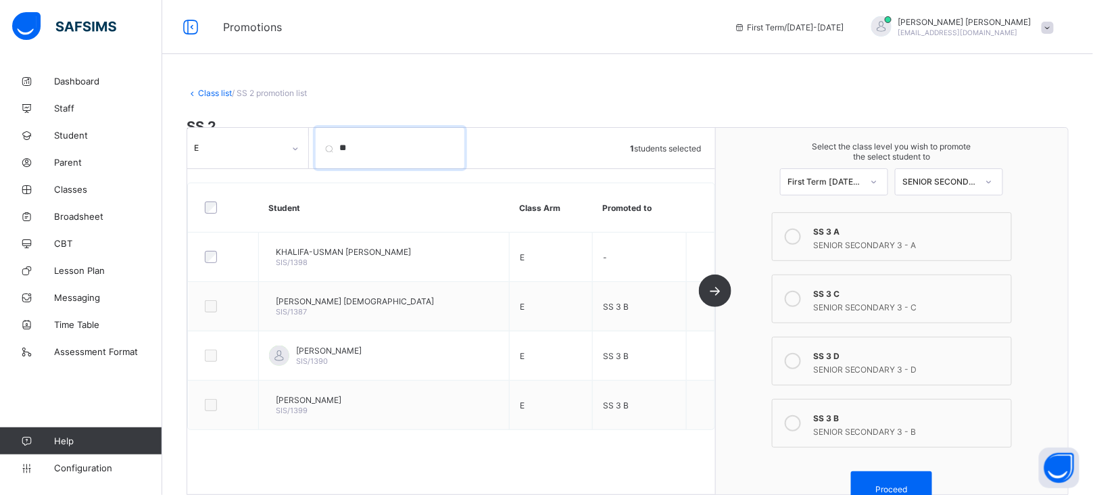
drag, startPoint x: 374, startPoint y: 149, endPoint x: 263, endPoint y: 139, distance: 111.3
click at [263, 139] on div "E ** 1 students selected" at bounding box center [451, 148] width 528 height 41
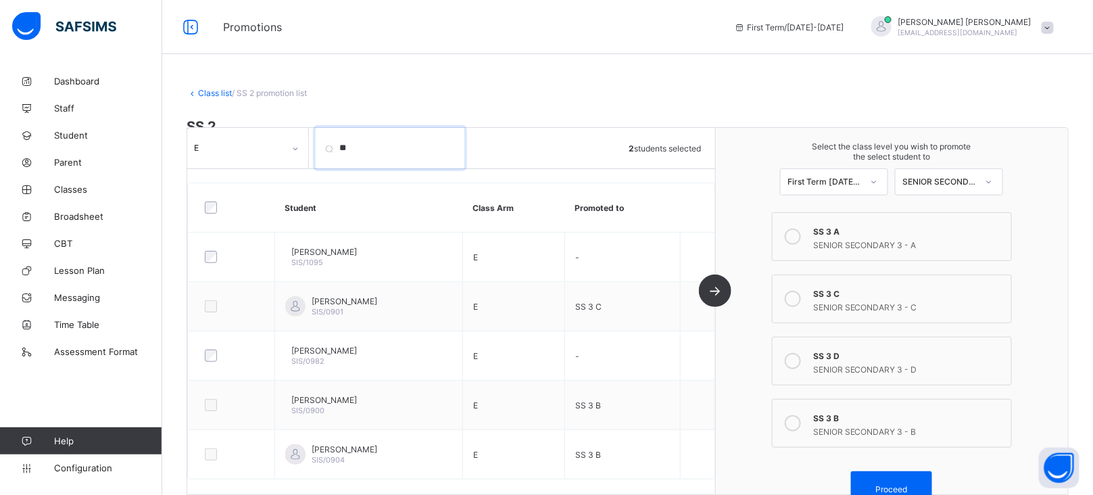
click at [375, 164] on input "**" at bounding box center [390, 148] width 149 height 41
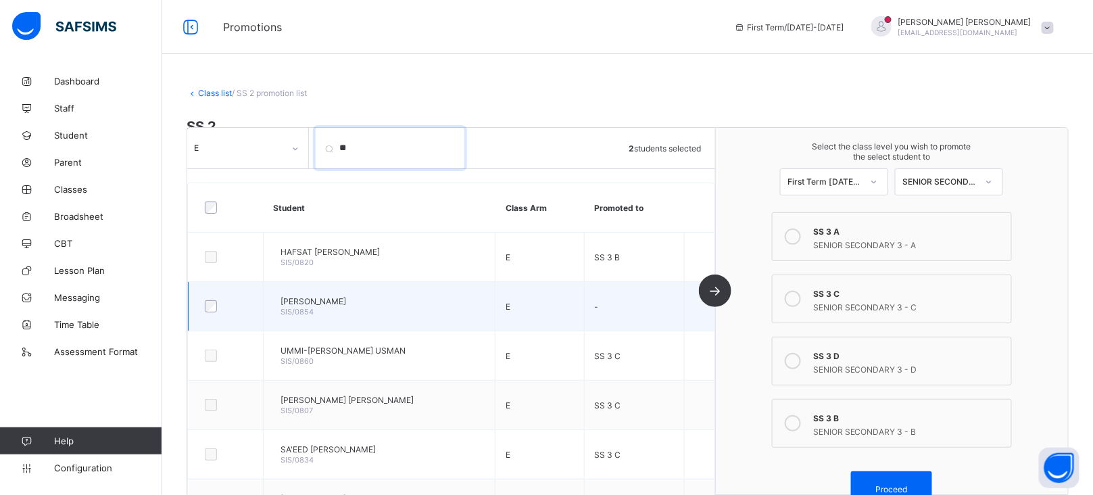
type input "**"
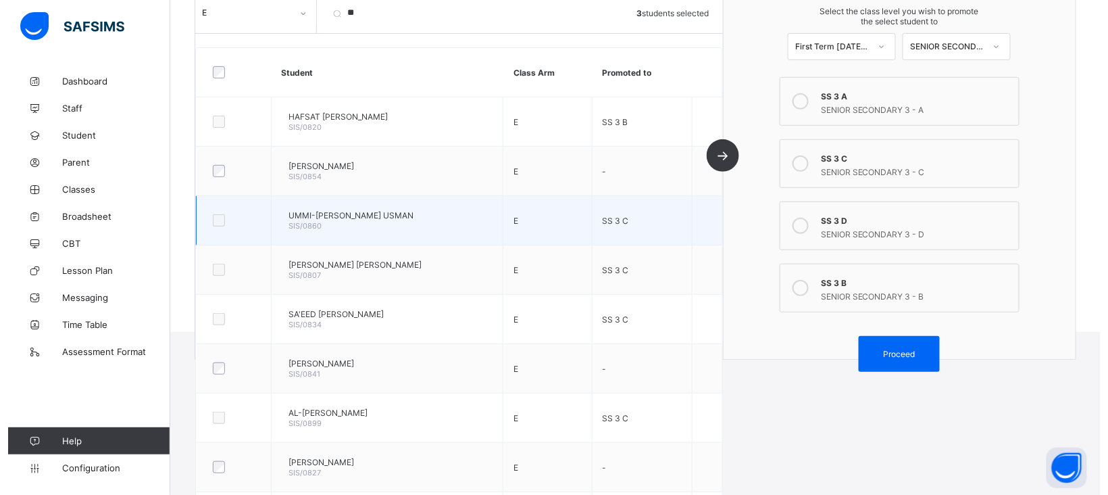
scroll to position [220, 0]
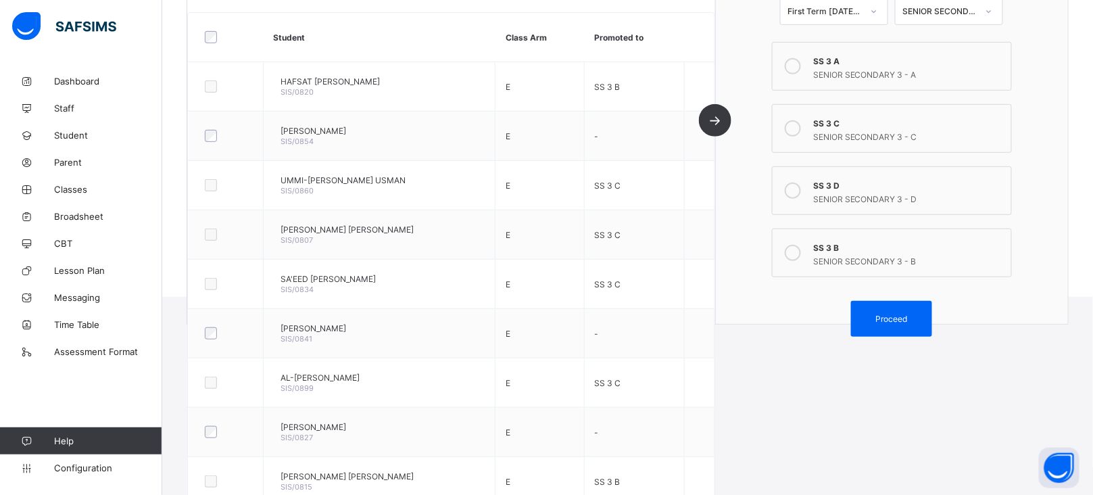
click at [874, 195] on div "SENIOR SECONDARY 3 - D" at bounding box center [908, 198] width 191 height 14
click at [905, 307] on div "Proceed" at bounding box center [891, 319] width 81 height 36
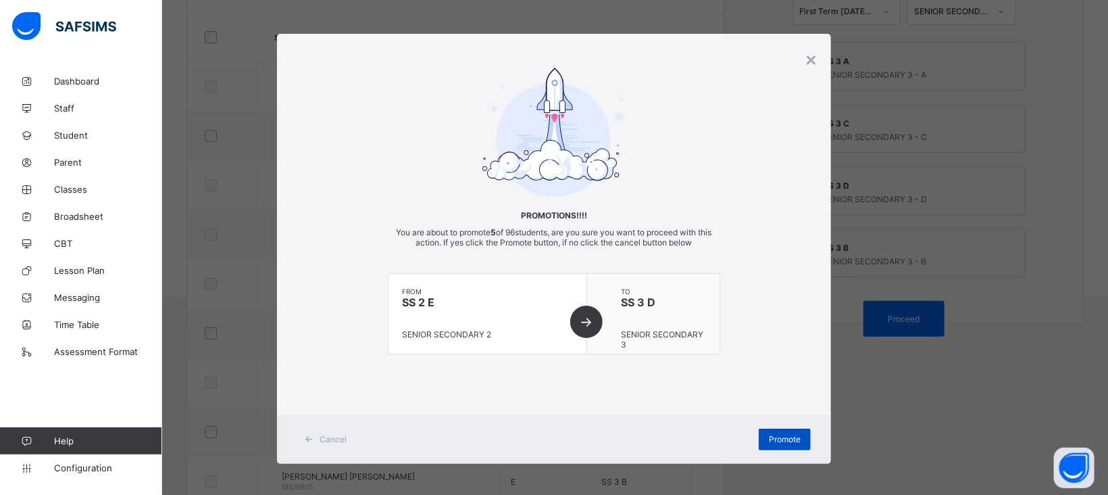
click at [772, 438] on span "Promote" at bounding box center [785, 439] width 32 height 10
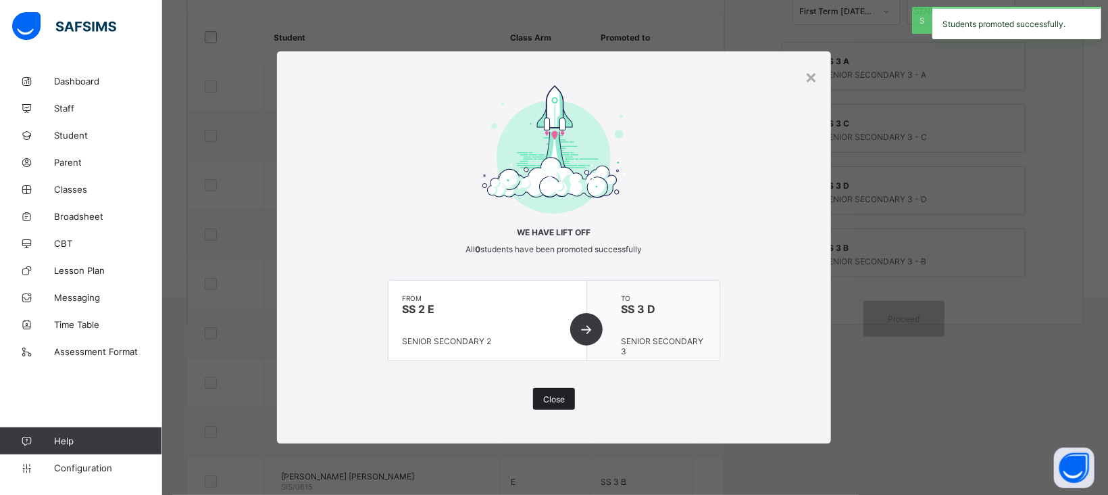
click at [553, 399] on span "Close" at bounding box center [554, 399] width 22 height 10
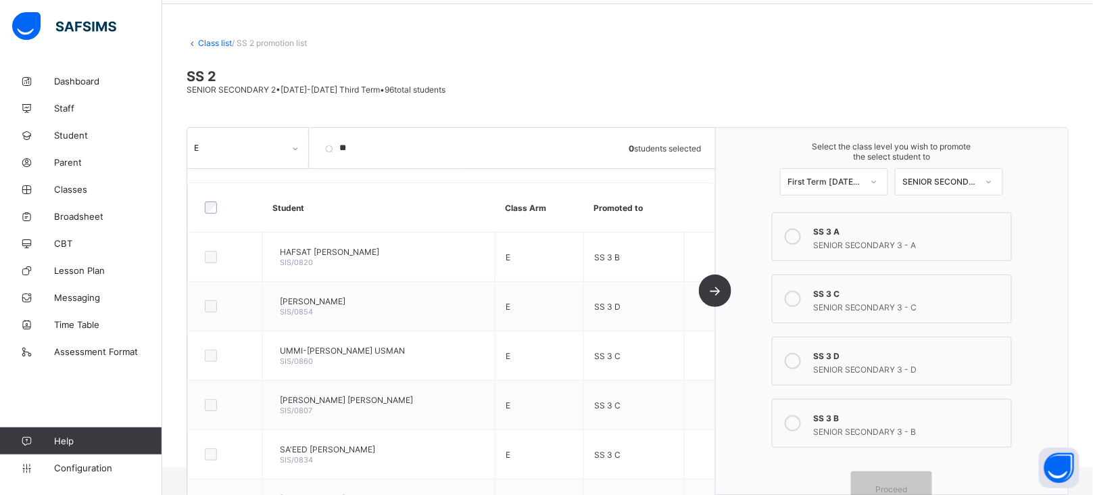
scroll to position [0, 0]
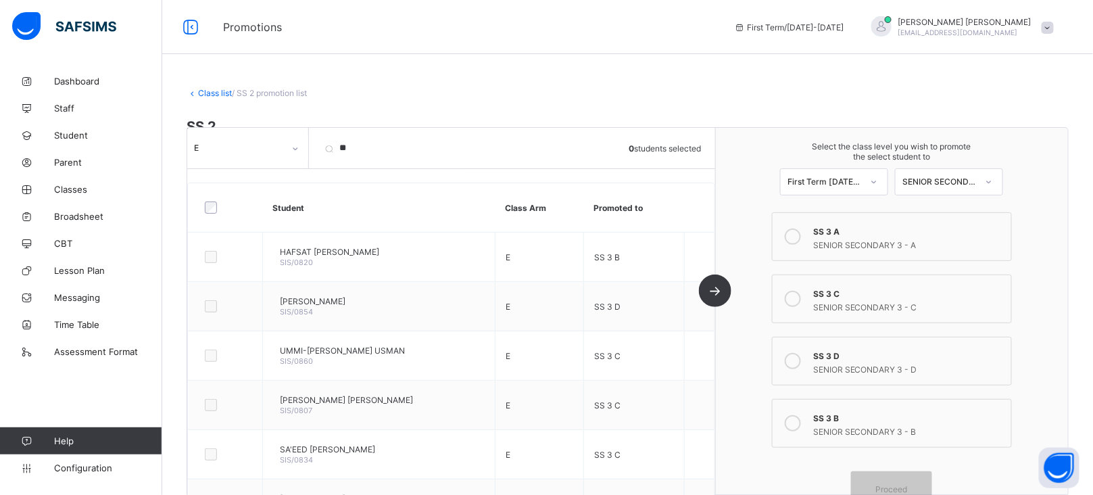
click at [740, 211] on div "Select the class level you wish to promote the select student to First Term 202…" at bounding box center [892, 311] width 352 height 366
click at [452, 147] on input "**" at bounding box center [390, 148] width 149 height 41
click at [84, 128] on link "Student" at bounding box center [81, 135] width 162 height 27
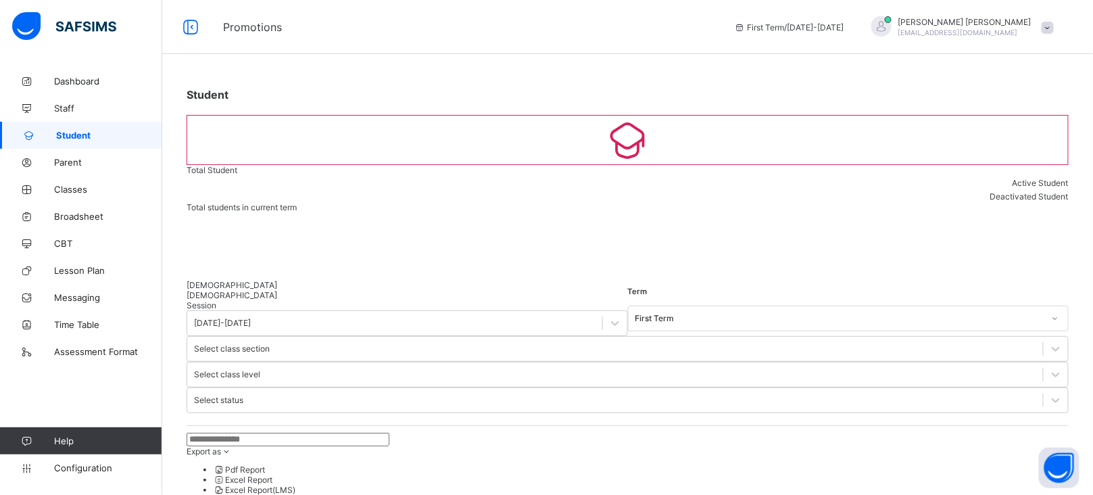
click at [287, 432] on input "text" at bounding box center [287, 439] width 203 height 14
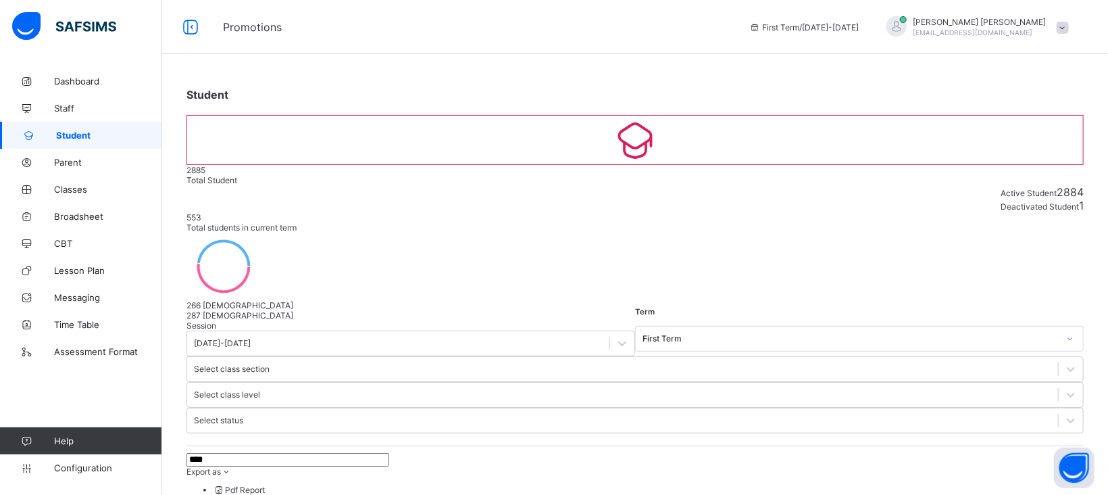
type input "****"
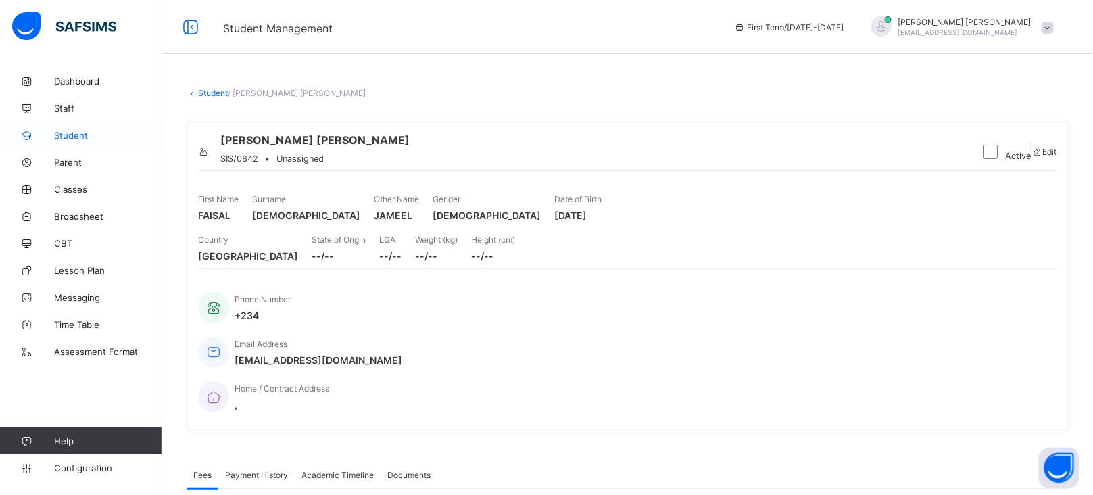
click at [66, 139] on span "Student" at bounding box center [108, 135] width 108 height 11
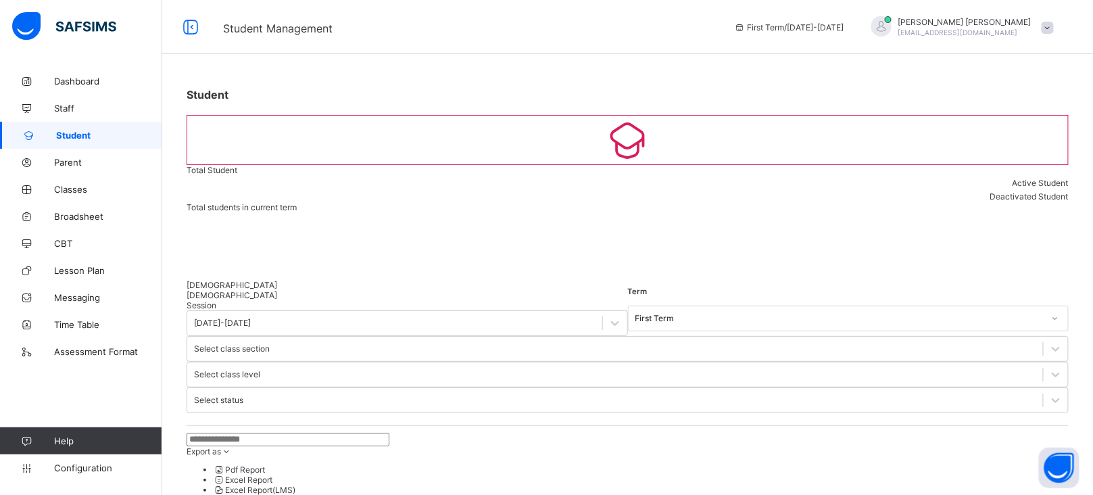
click at [282, 432] on input "text" at bounding box center [287, 439] width 203 height 14
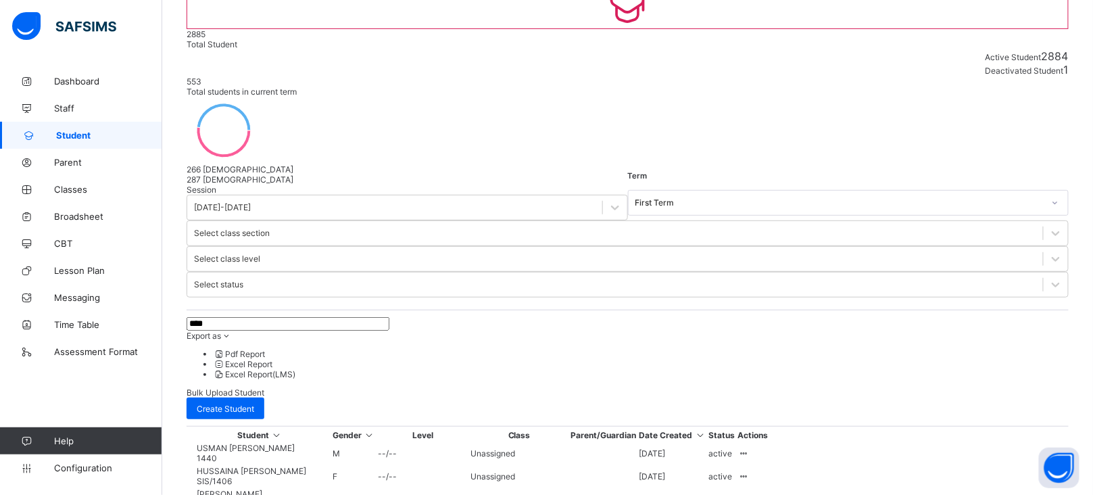
scroll to position [141, 0]
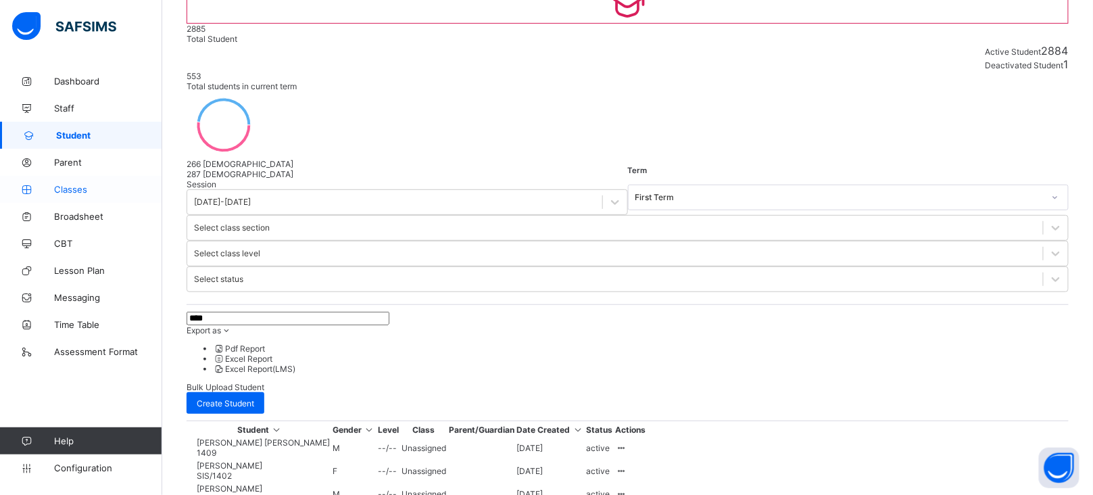
type input "****"
click at [76, 193] on span "Classes" at bounding box center [108, 189] width 108 height 11
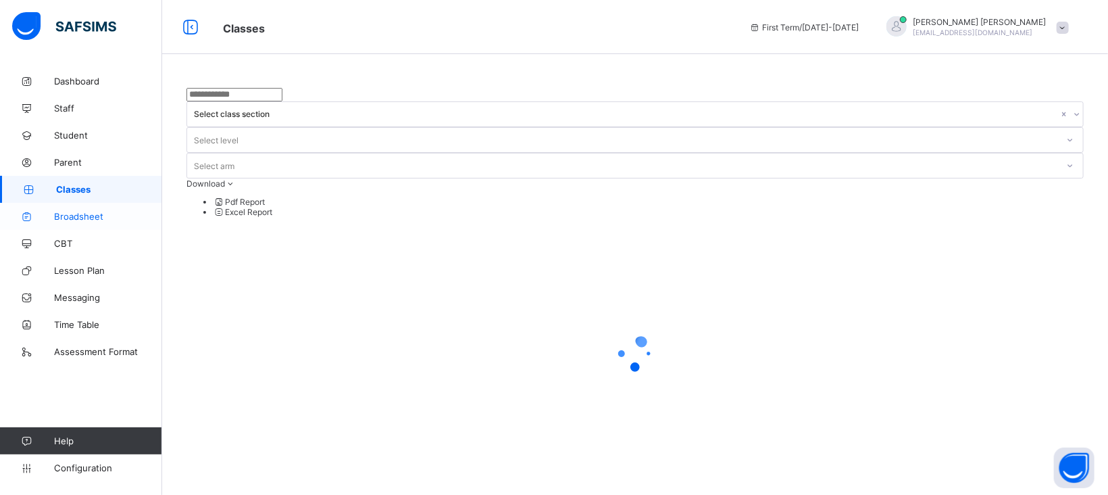
click at [80, 214] on span "Broadsheet" at bounding box center [108, 216] width 108 height 11
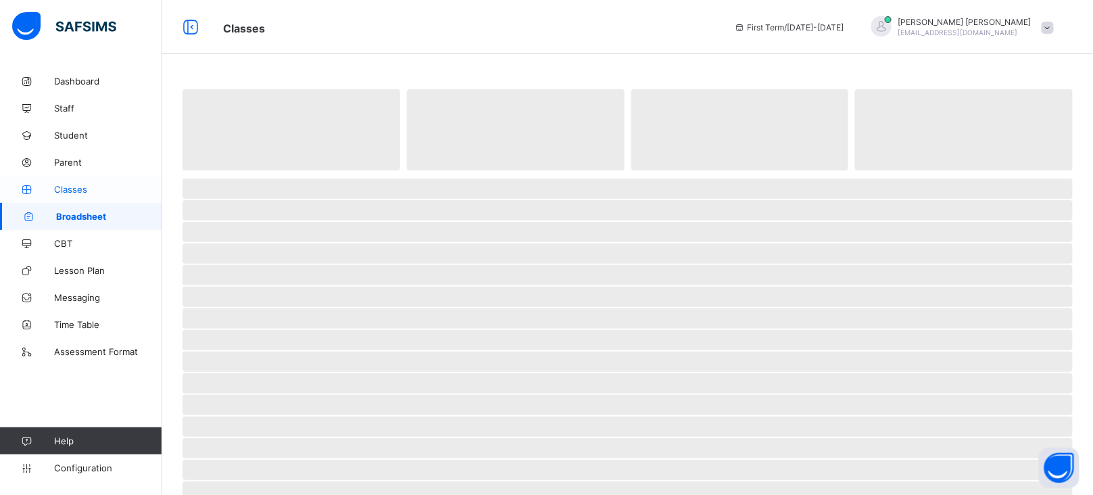
click at [74, 186] on span "Classes" at bounding box center [108, 189] width 108 height 11
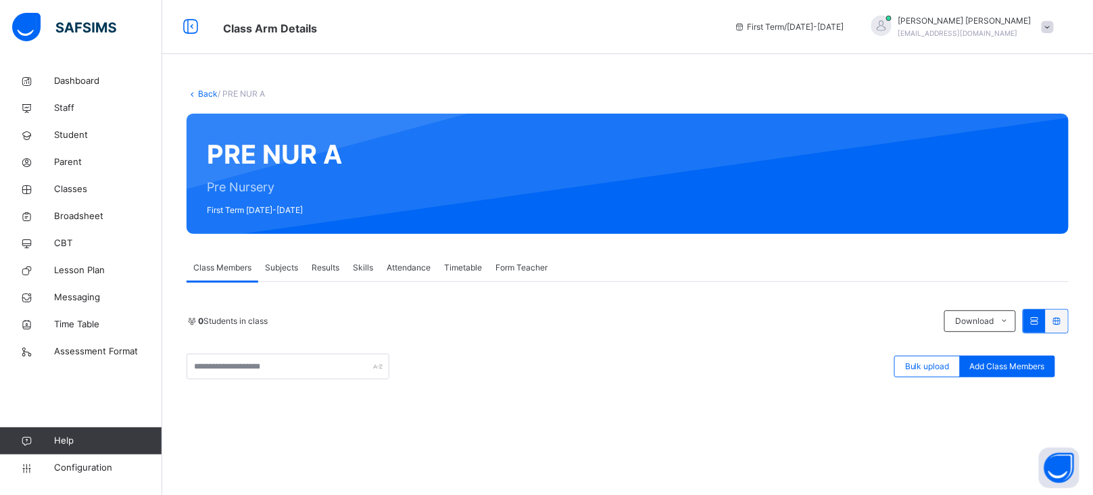
click at [203, 94] on link "Back" at bounding box center [208, 94] width 20 height 10
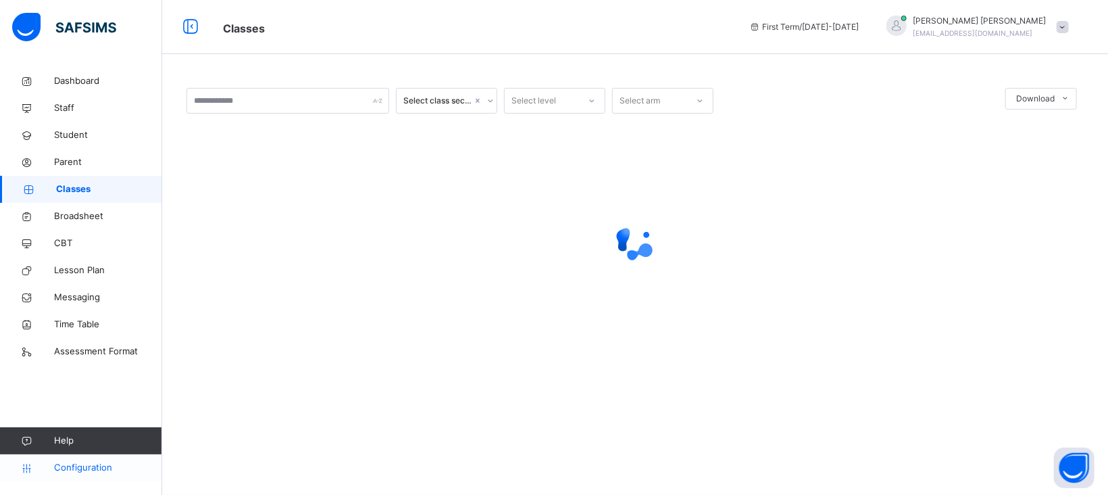
click at [91, 461] on span "Configuration" at bounding box center [107, 468] width 107 height 14
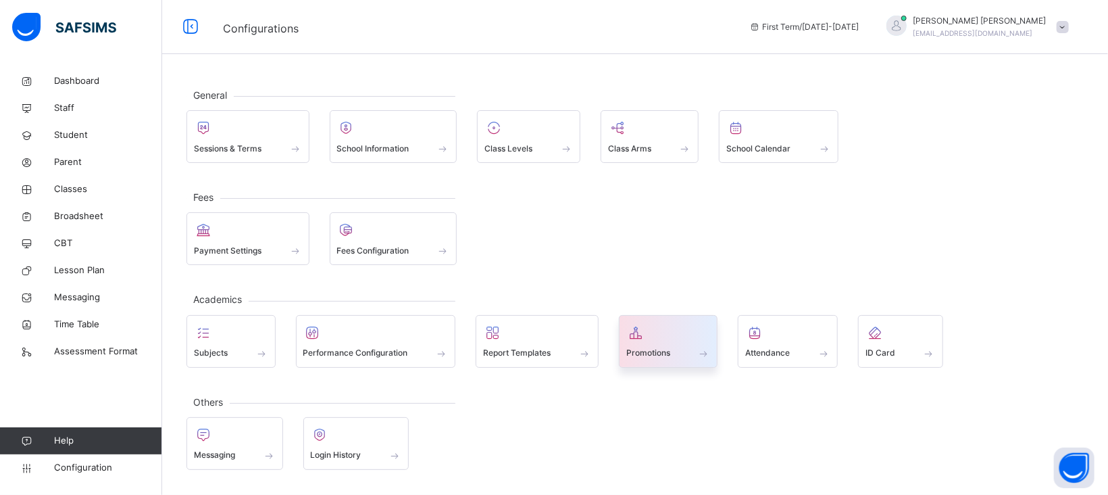
click at [668, 343] on span at bounding box center [668, 344] width 84 height 3
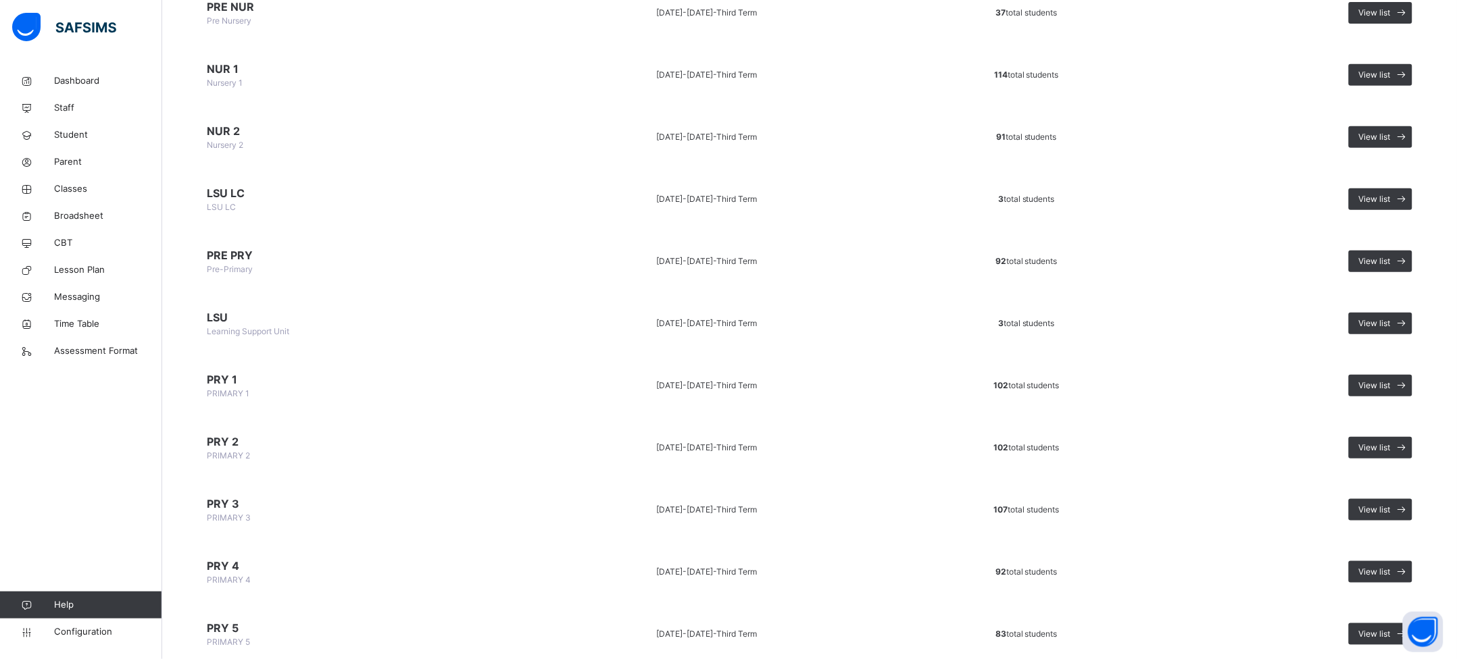
scroll to position [191, 0]
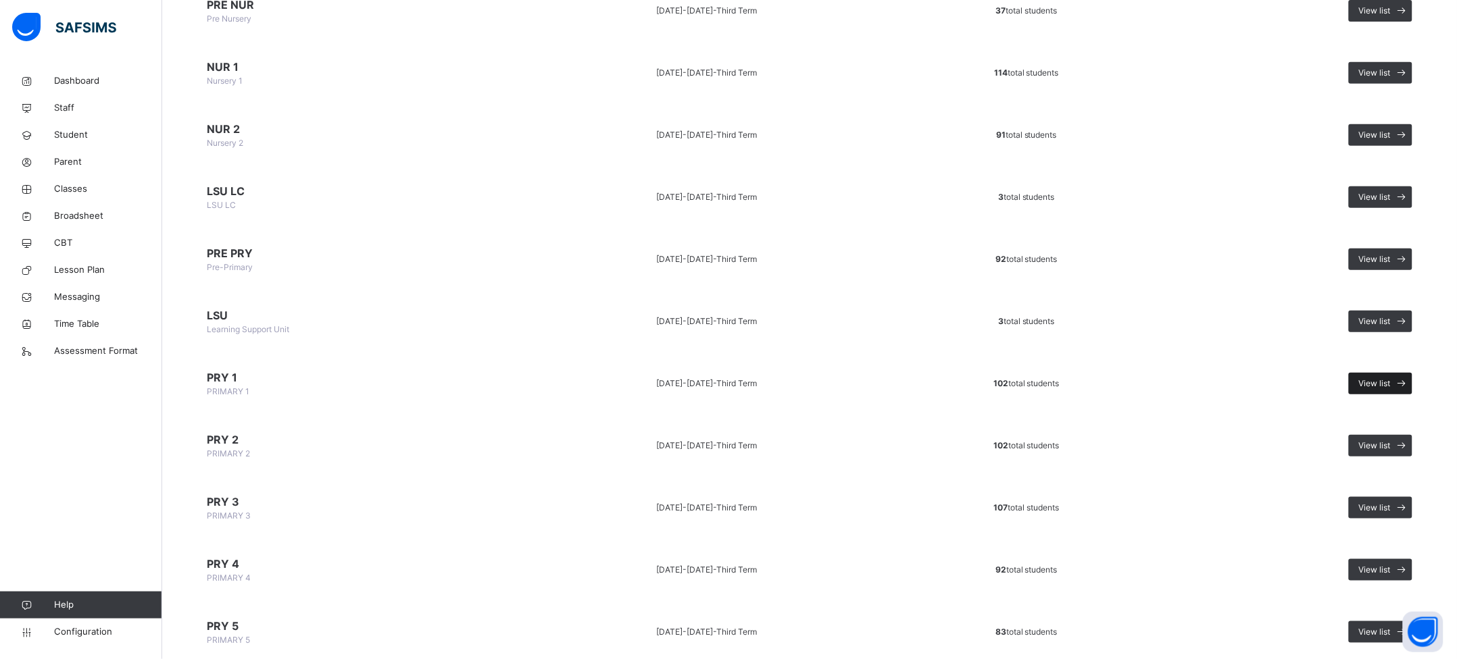
click at [1092, 380] on span "View list" at bounding box center [1375, 384] width 32 height 12
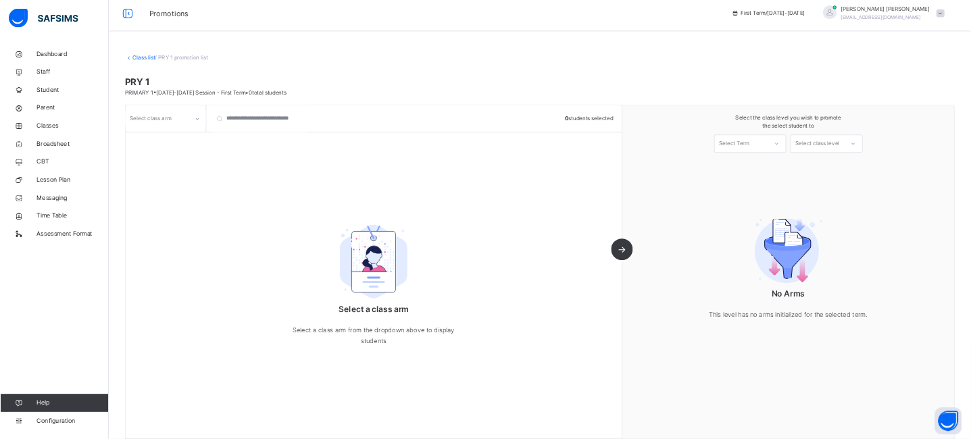
scroll to position [28, 0]
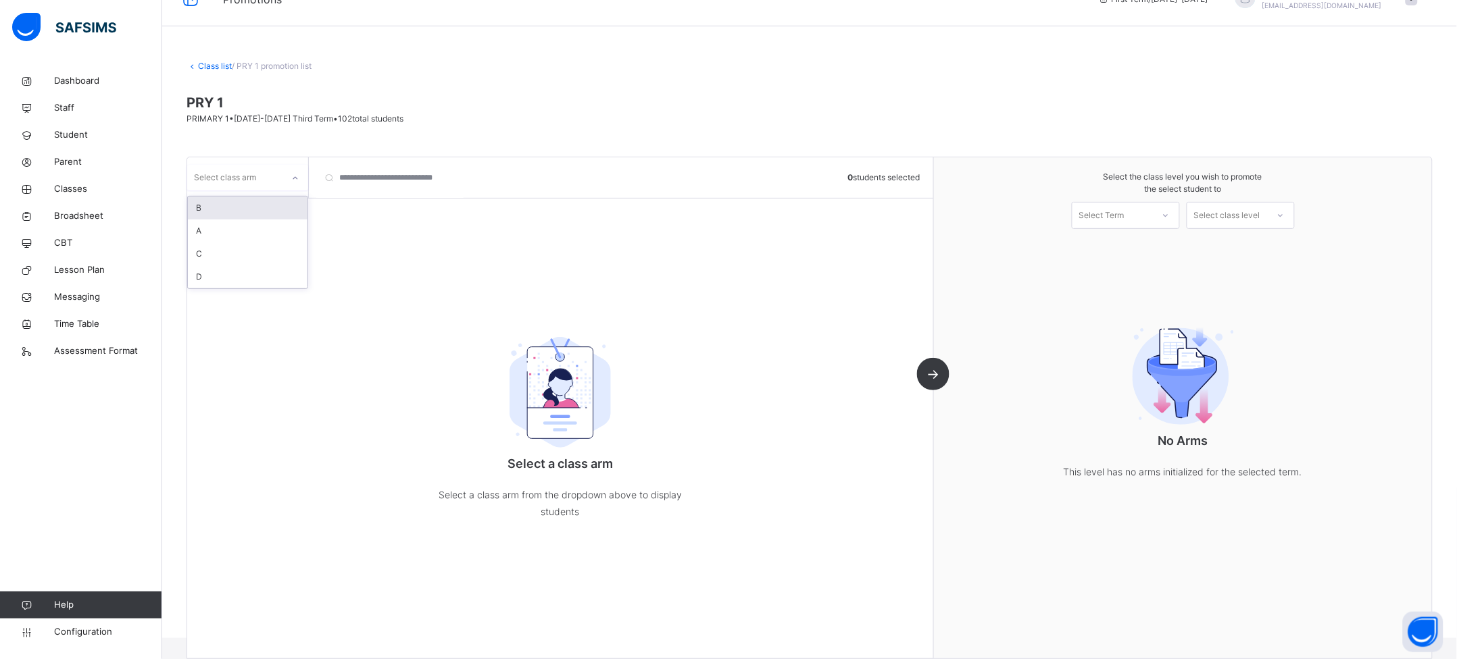
click at [289, 182] on div at bounding box center [295, 179] width 23 height 22
click at [220, 234] on div "A" at bounding box center [248, 231] width 120 height 23
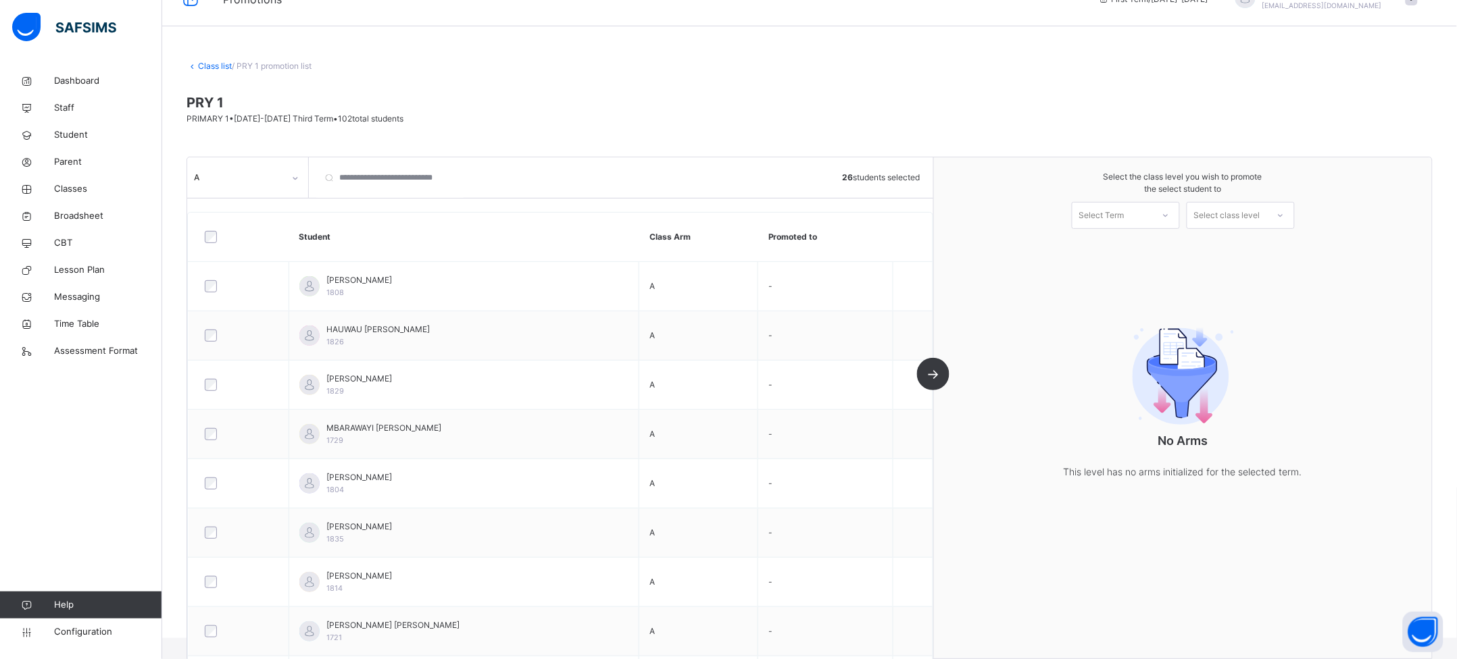
click at [1092, 218] on div "Select Term" at bounding box center [1101, 215] width 45 height 27
click at [1092, 247] on div "First Term [DATE]-[DATE]" at bounding box center [1125, 252] width 107 height 35
click at [1092, 216] on div at bounding box center [1280, 215] width 24 height 23
click at [1092, 247] on div "PRIMARY 2" at bounding box center [1240, 246] width 107 height 23
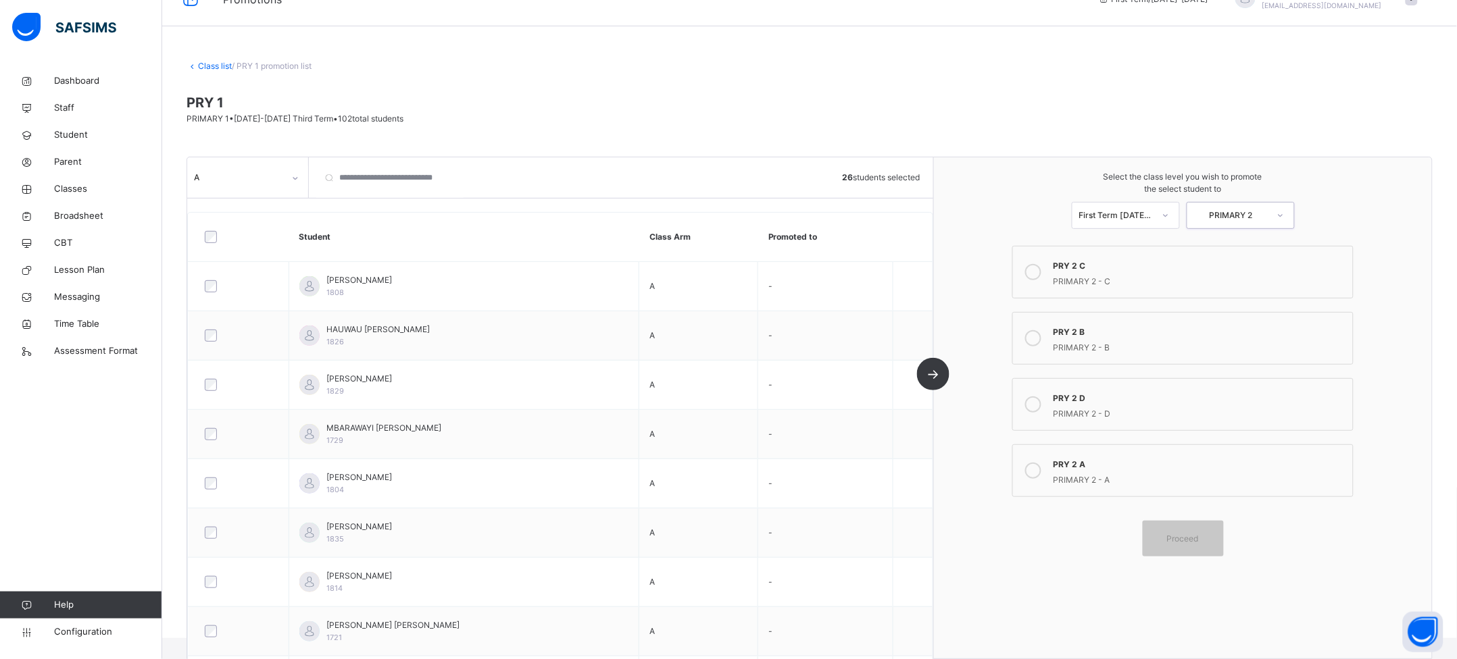
click at [1047, 461] on div at bounding box center [1033, 470] width 27 height 31
click at [1092, 494] on span "Proceed" at bounding box center [1183, 539] width 32 height 12
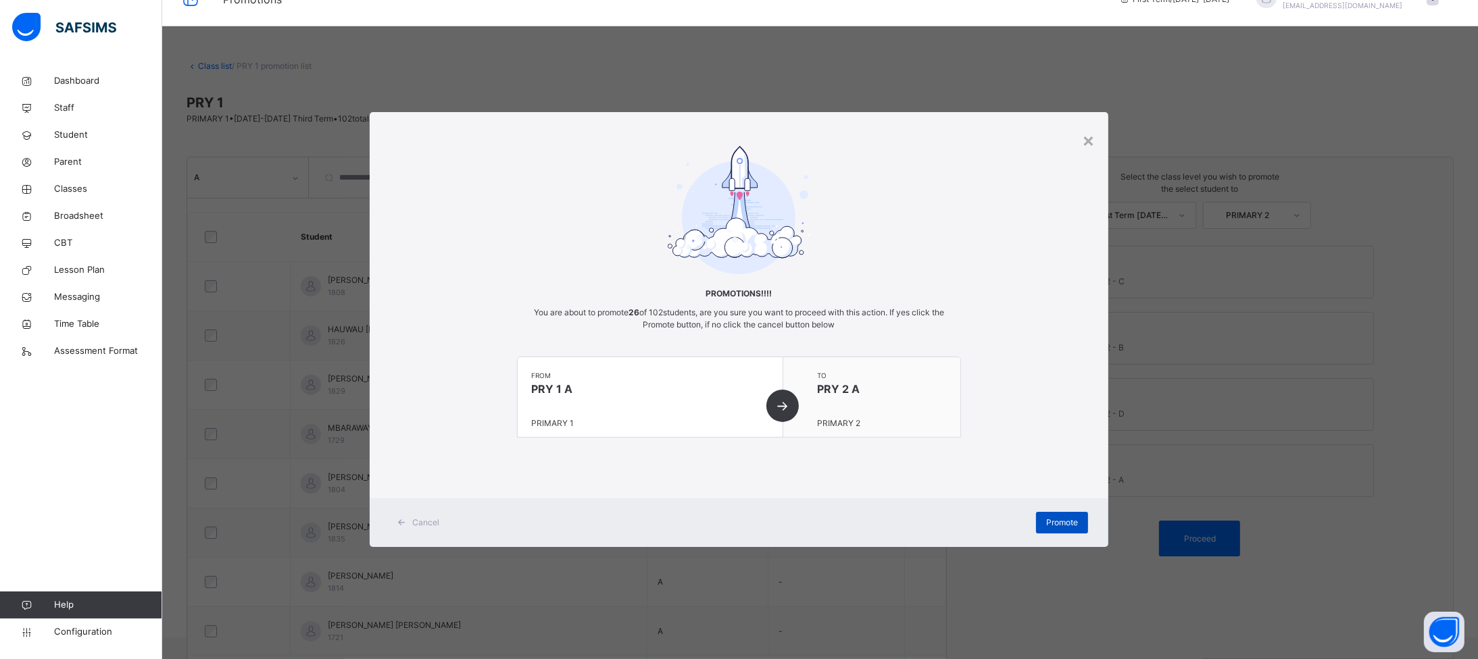
click at [1058, 494] on span "Promote" at bounding box center [1062, 523] width 32 height 12
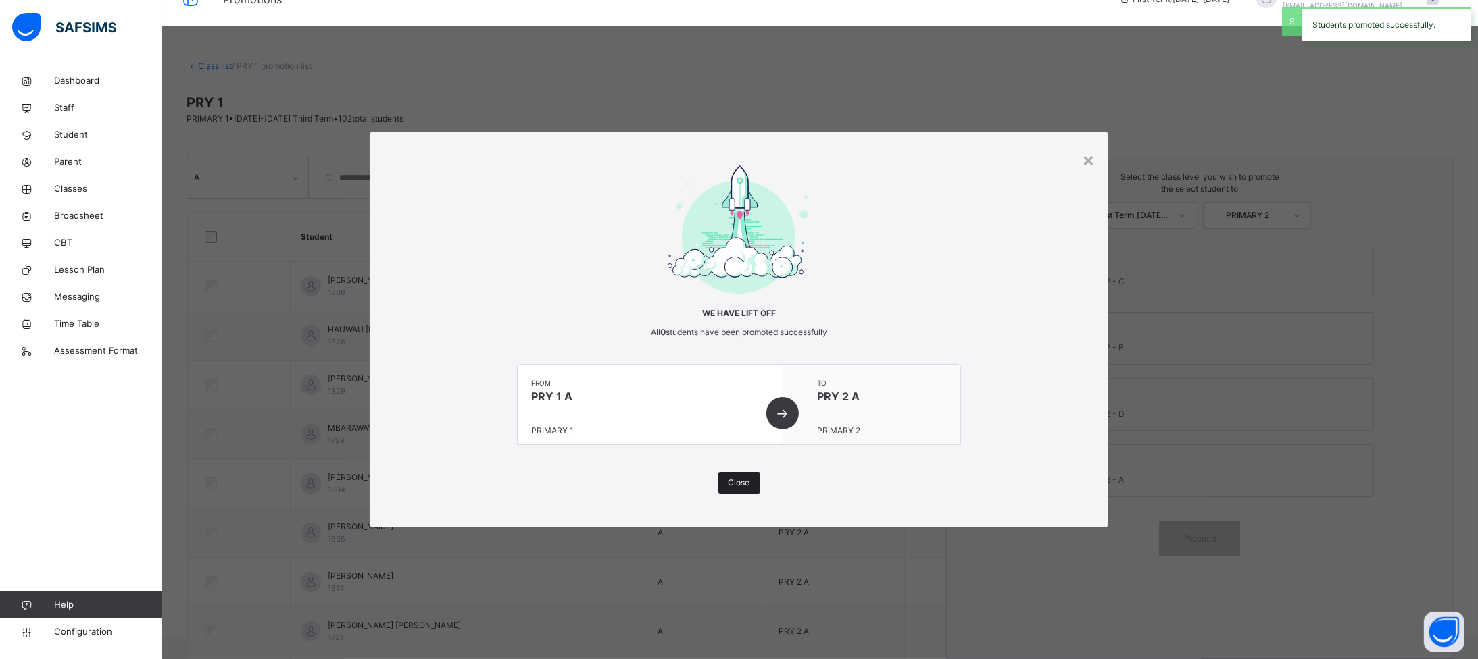
click at [732, 482] on span "Close" at bounding box center [739, 483] width 22 height 12
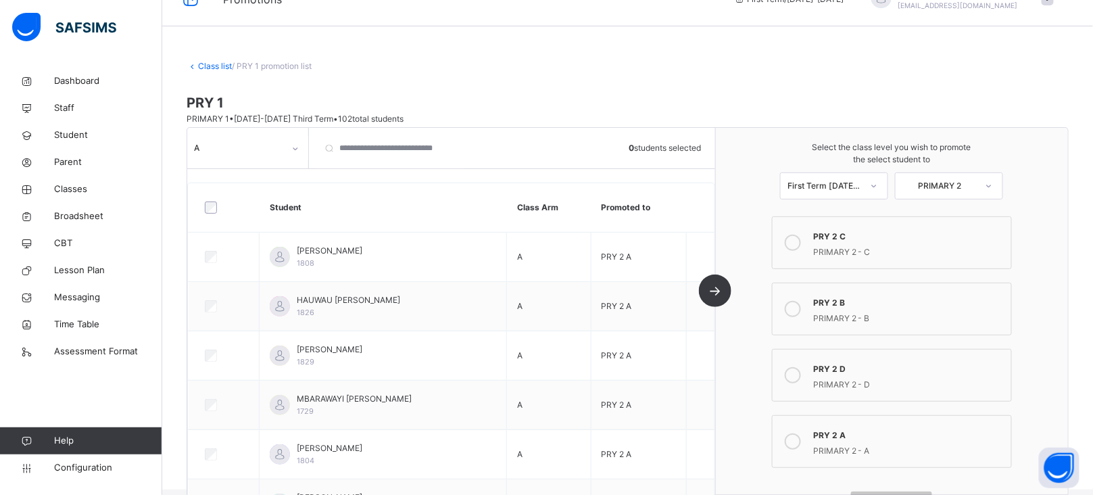
click at [289, 147] on div at bounding box center [295, 149] width 23 height 22
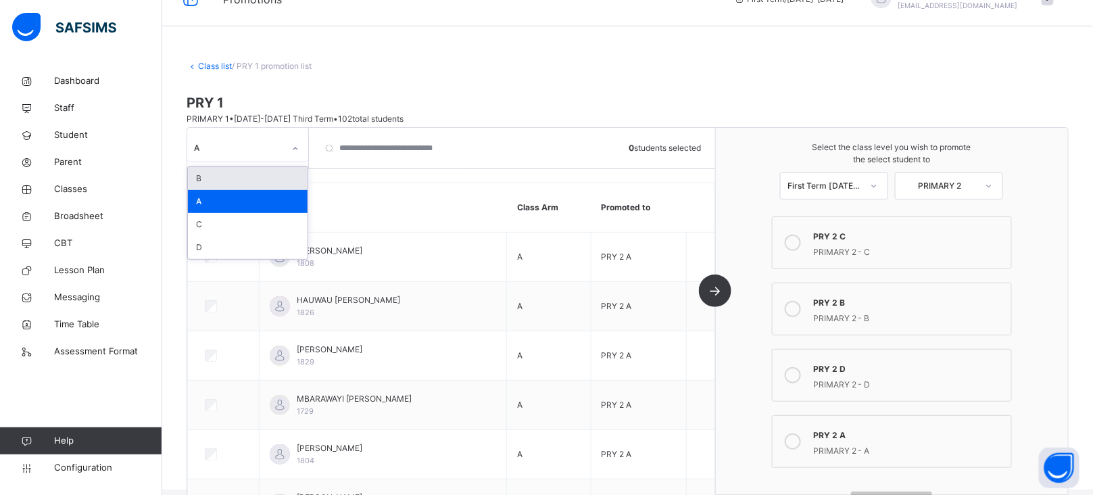
click at [216, 178] on div "B" at bounding box center [248, 178] width 120 height 23
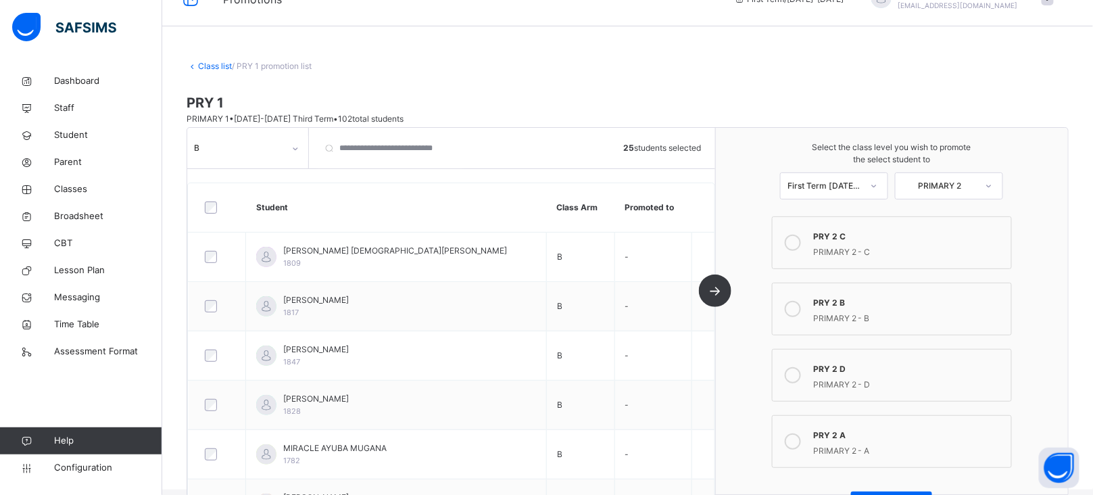
click at [799, 304] on icon at bounding box center [792, 309] width 16 height 16
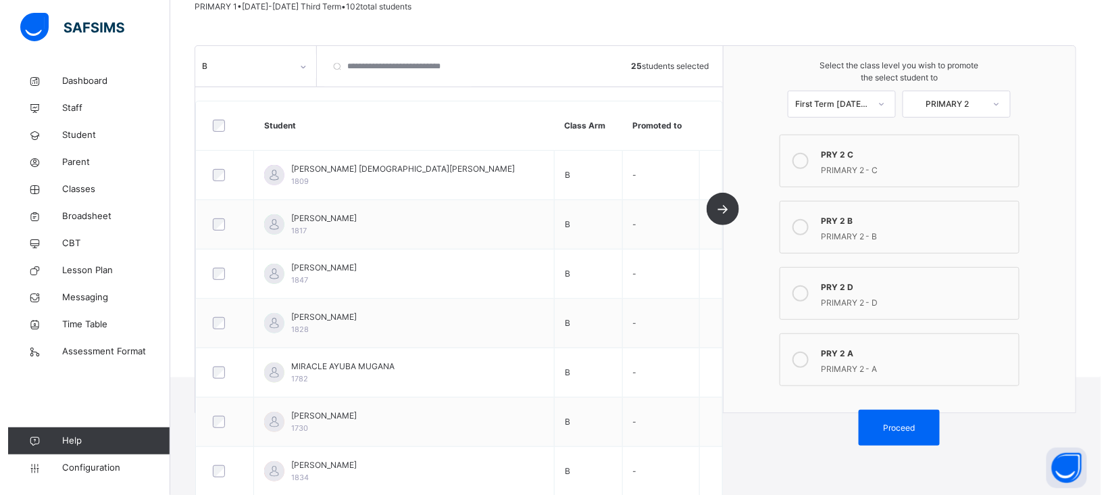
scroll to position [155, 0]
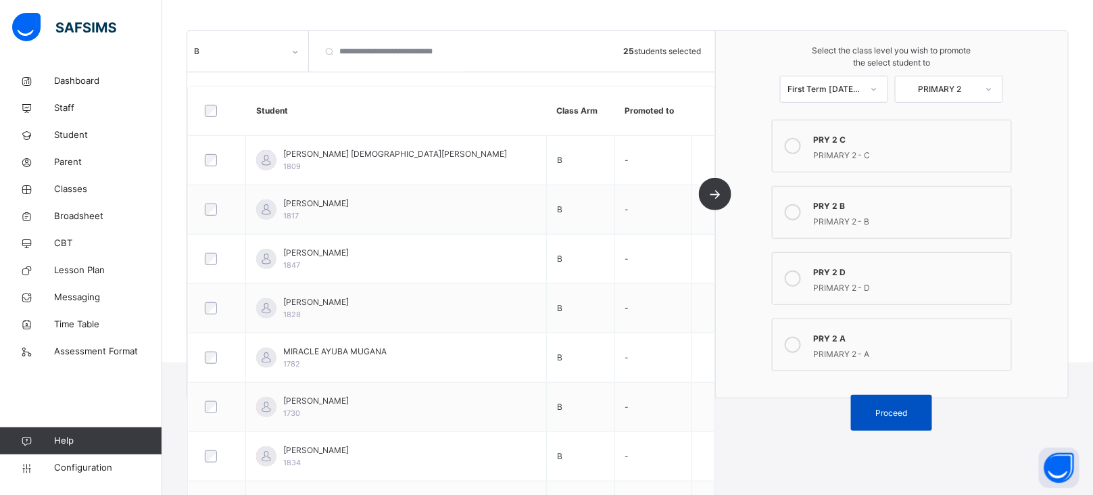
click at [920, 405] on div "Proceed" at bounding box center [891, 413] width 81 height 36
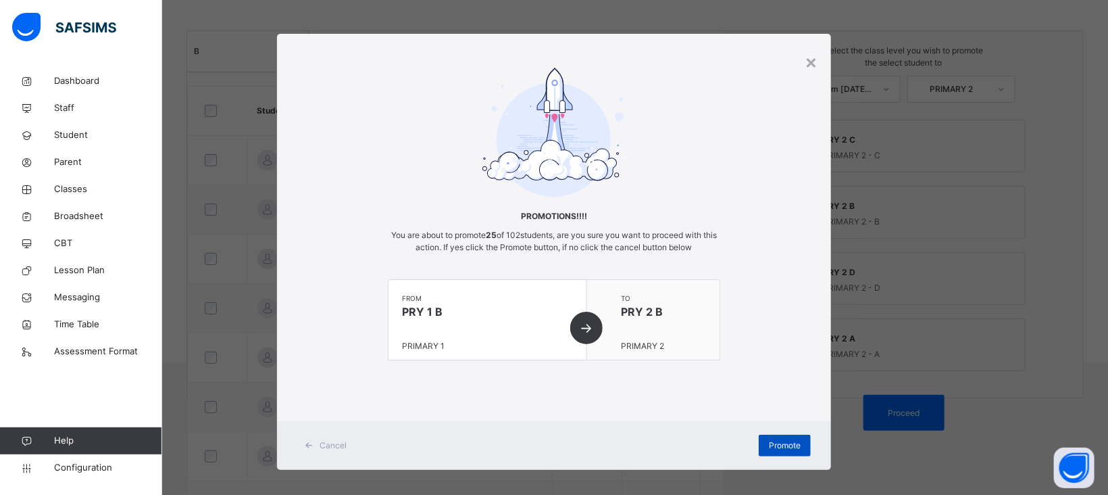
click at [772, 446] on span "Promote" at bounding box center [785, 445] width 32 height 12
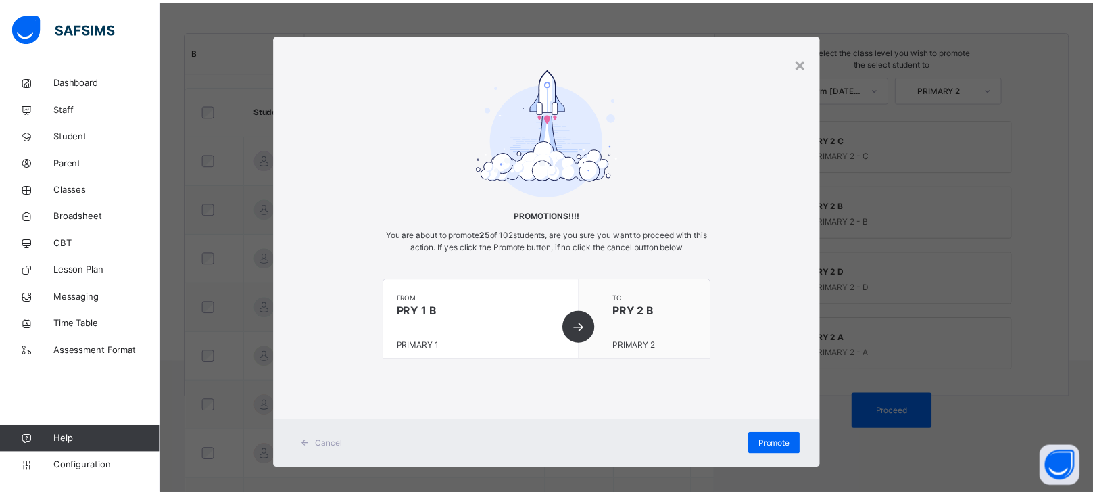
scroll to position [91, 0]
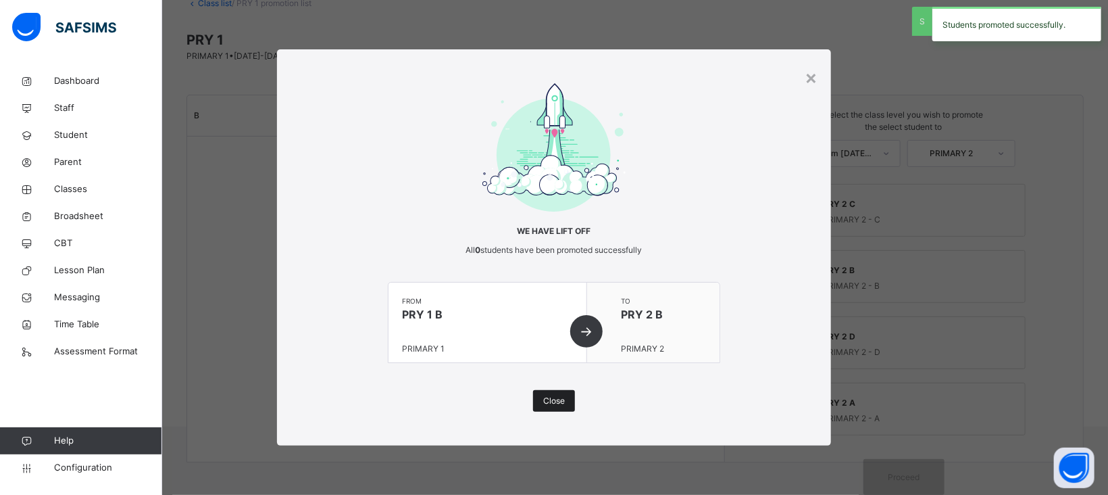
click at [546, 397] on span "Close" at bounding box center [554, 401] width 22 height 12
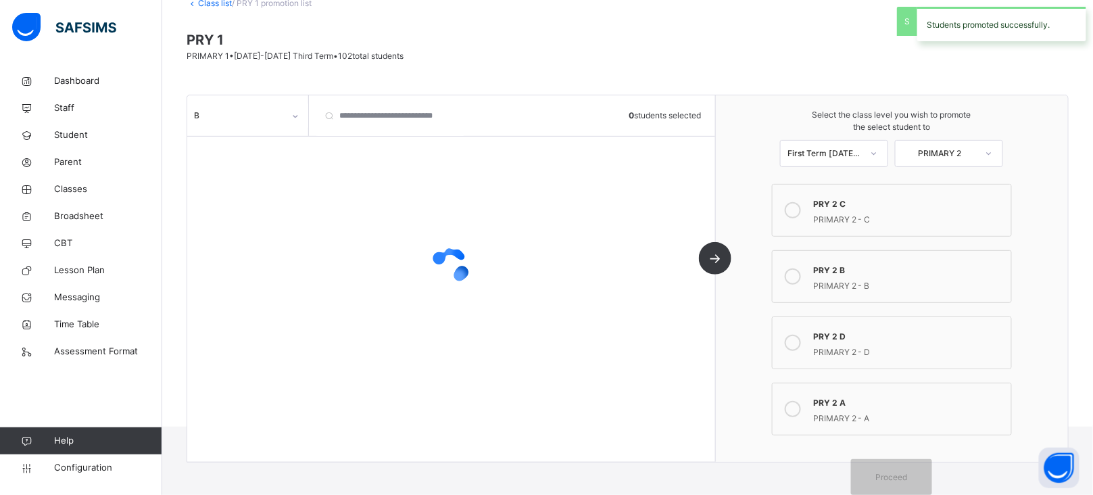
scroll to position [155, 0]
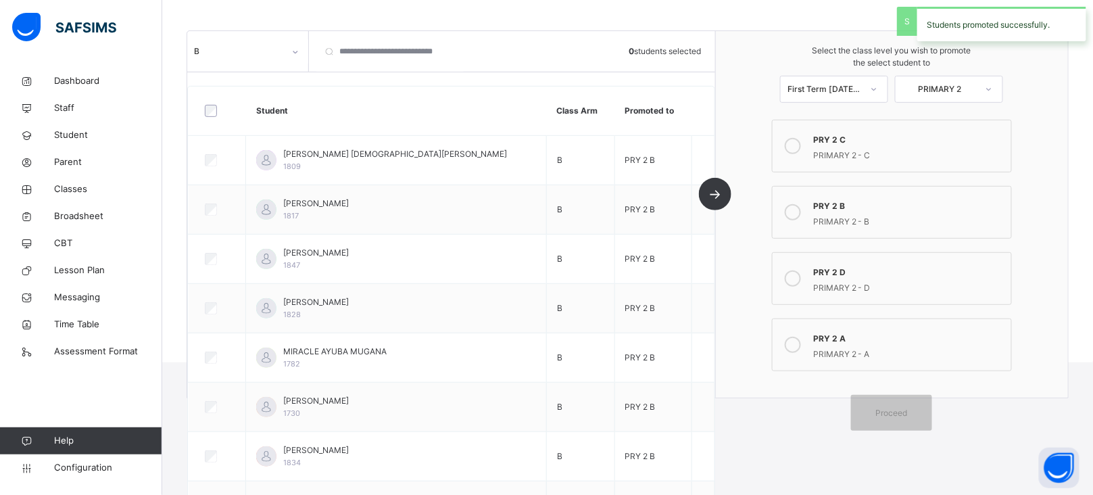
click at [284, 55] on div at bounding box center [295, 52] width 23 height 22
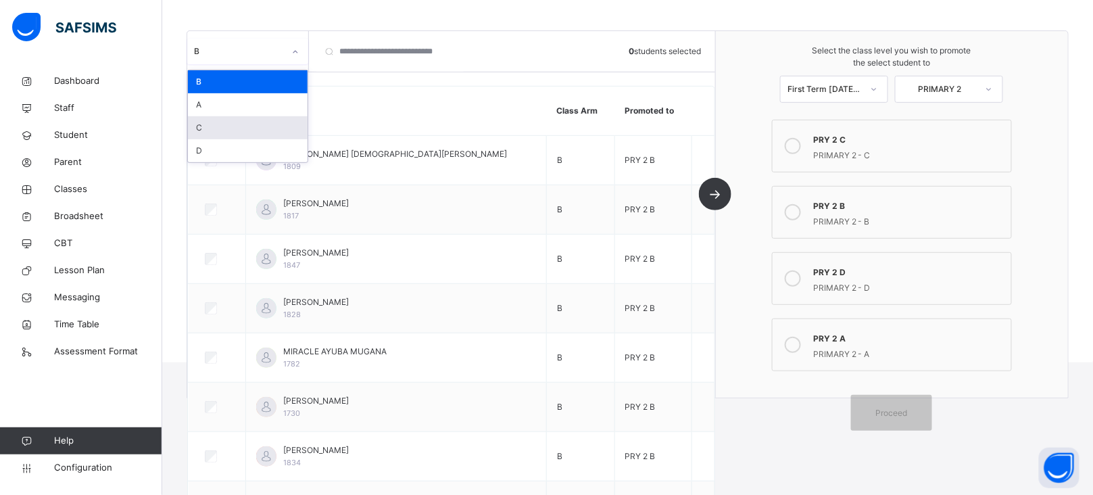
click at [216, 125] on div "C" at bounding box center [248, 127] width 120 height 23
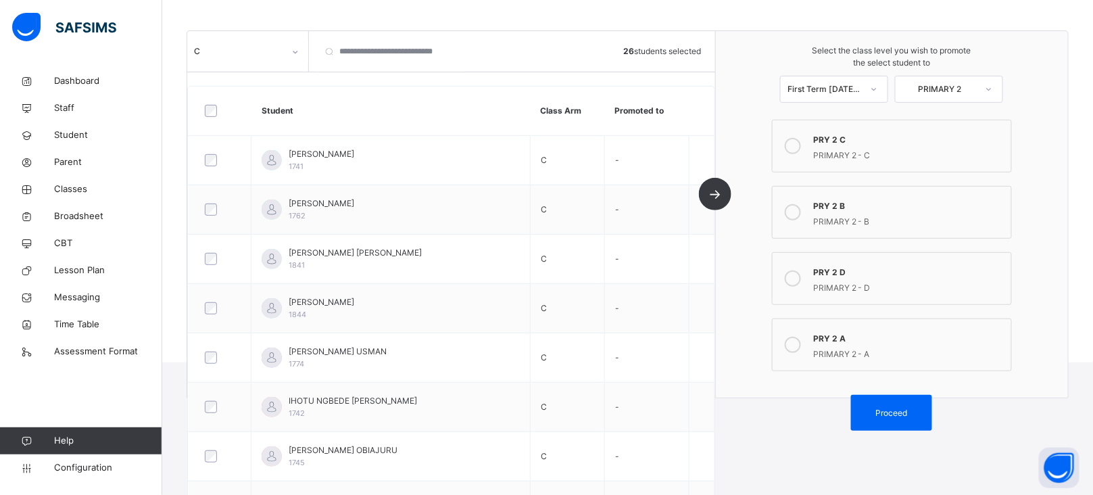
click at [828, 152] on div "PRIMARY 2 - C" at bounding box center [908, 154] width 191 height 16
click at [907, 414] on span "Proceed" at bounding box center [892, 413] width 32 height 12
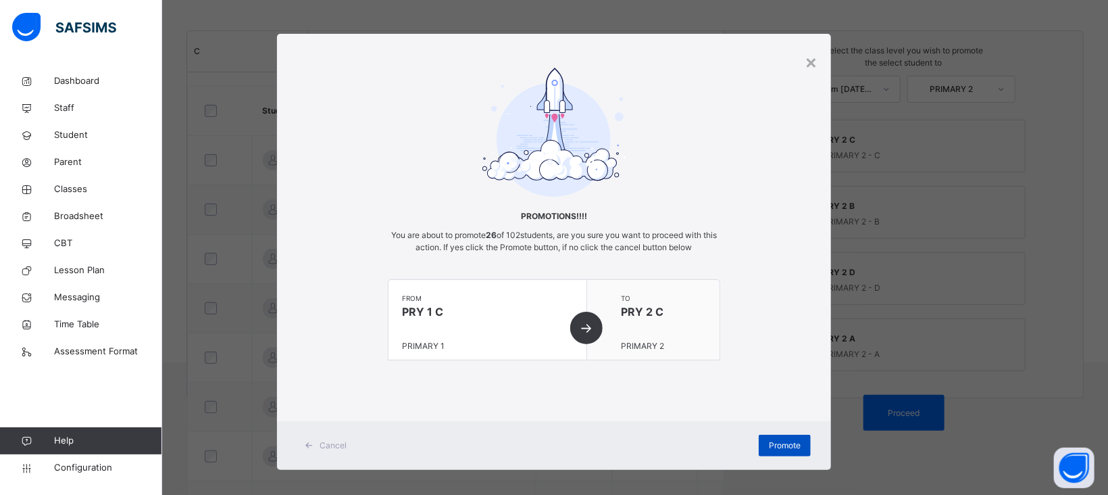
click at [793, 446] on span "Promote" at bounding box center [785, 445] width 32 height 12
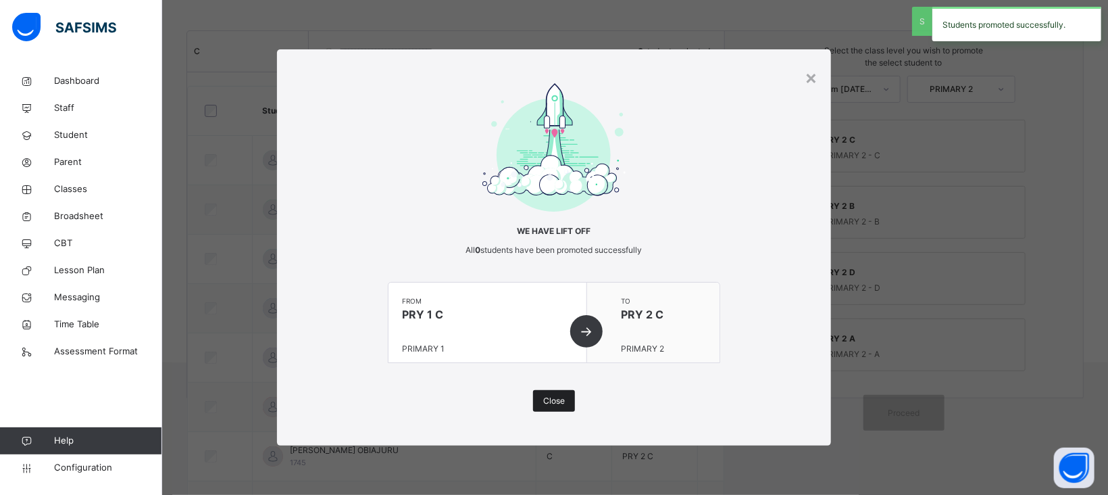
click at [549, 397] on span "Close" at bounding box center [554, 401] width 22 height 12
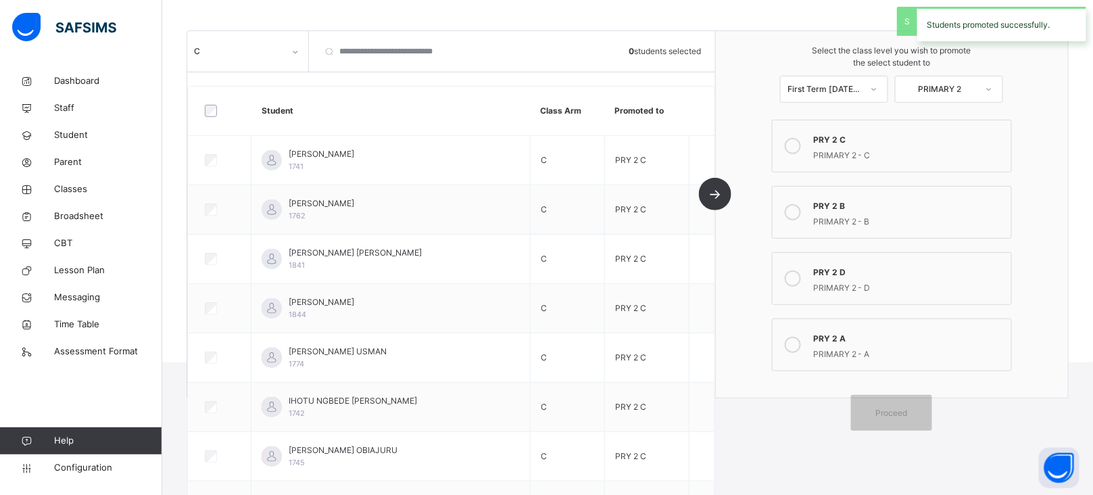
click at [291, 49] on icon at bounding box center [295, 52] width 8 height 14
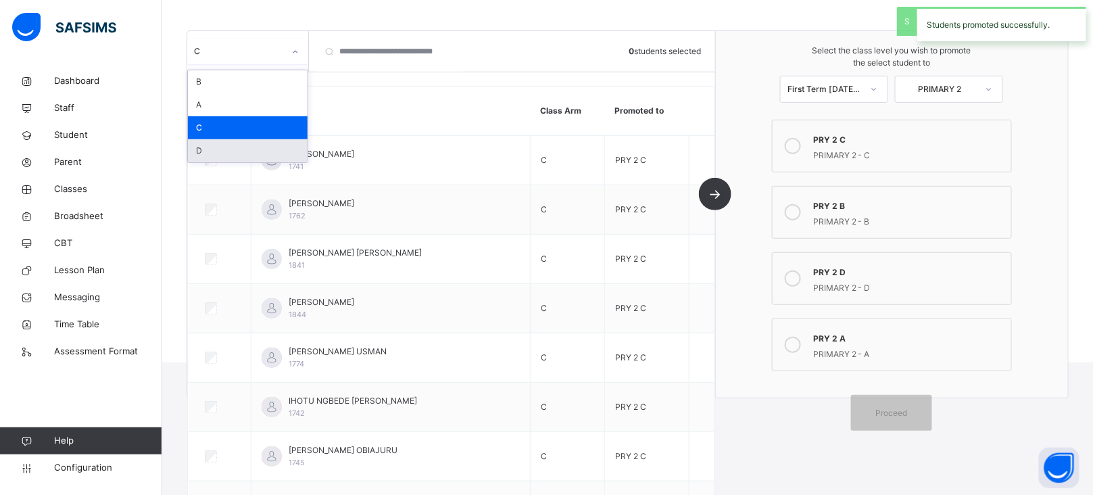
click at [201, 145] on div "D" at bounding box center [248, 150] width 120 height 23
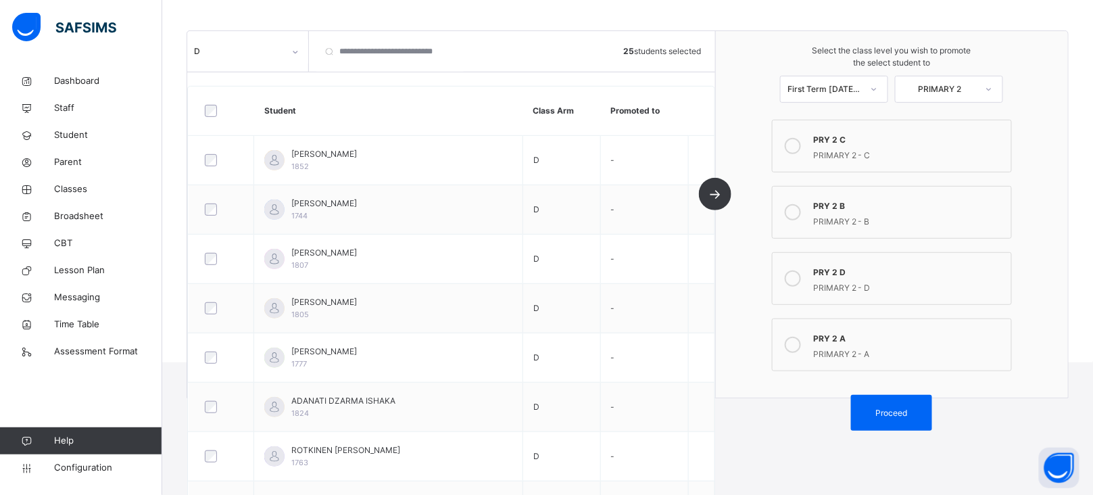
click at [799, 279] on icon at bounding box center [792, 278] width 16 height 16
click at [907, 418] on span "Proceed" at bounding box center [892, 413] width 32 height 12
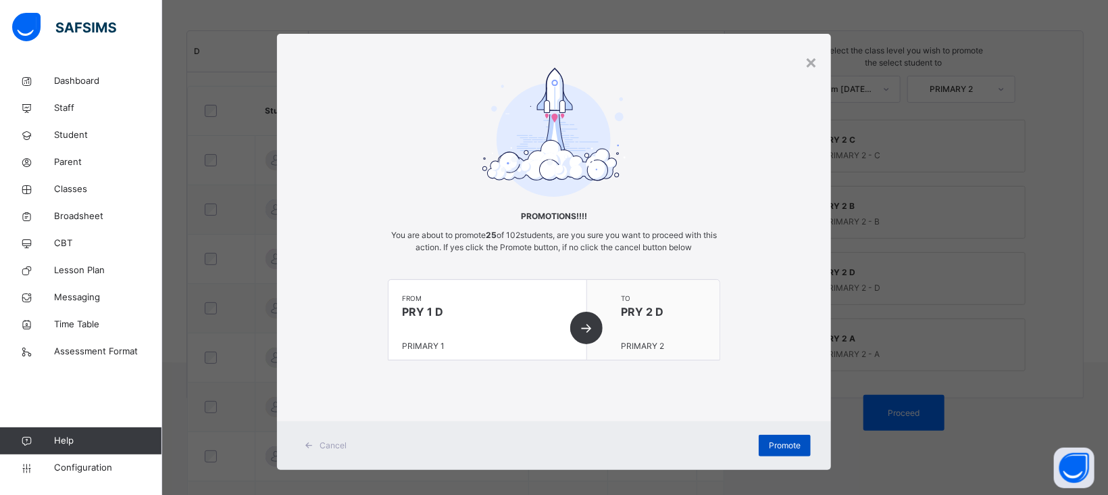
click at [790, 438] on div "Promote" at bounding box center [785, 445] width 52 height 22
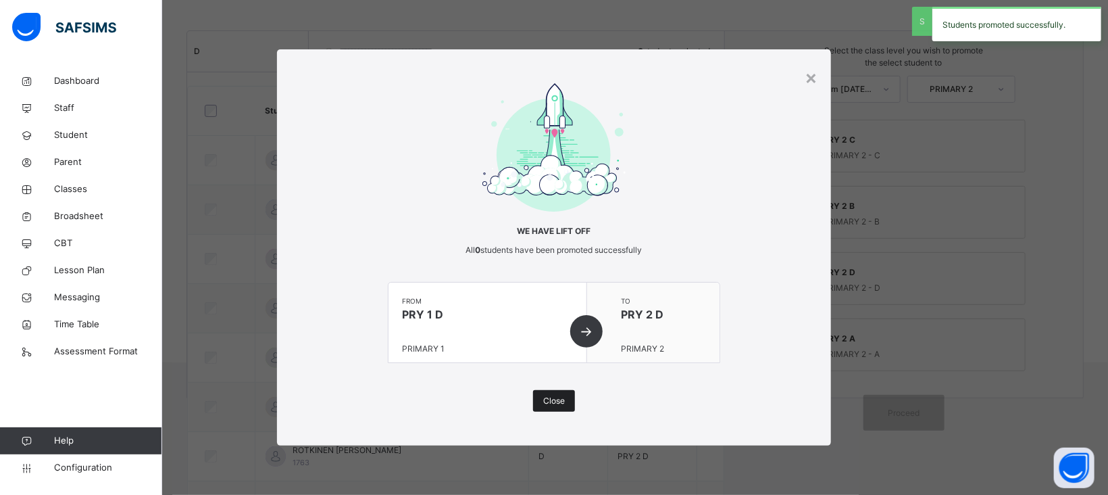
click at [549, 398] on span "Close" at bounding box center [554, 401] width 22 height 12
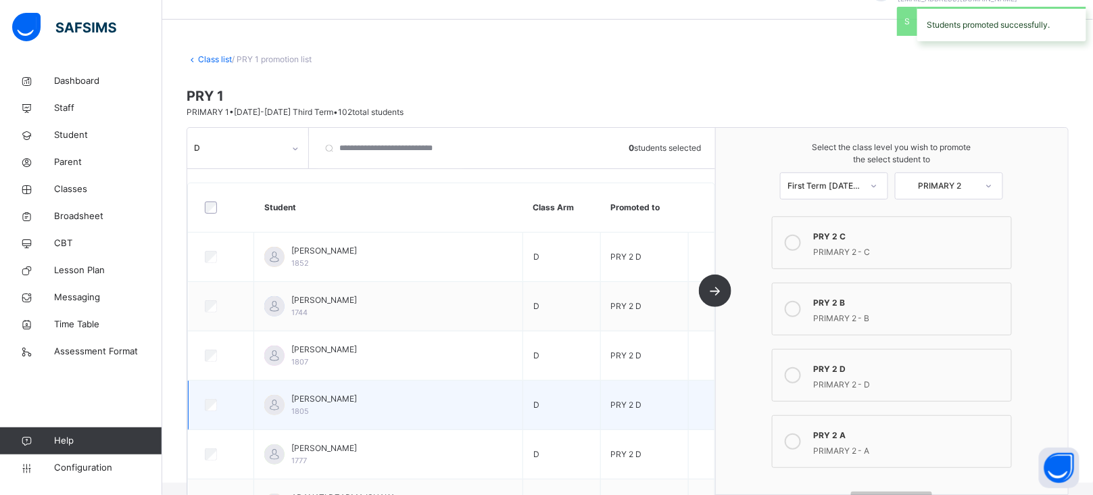
scroll to position [0, 0]
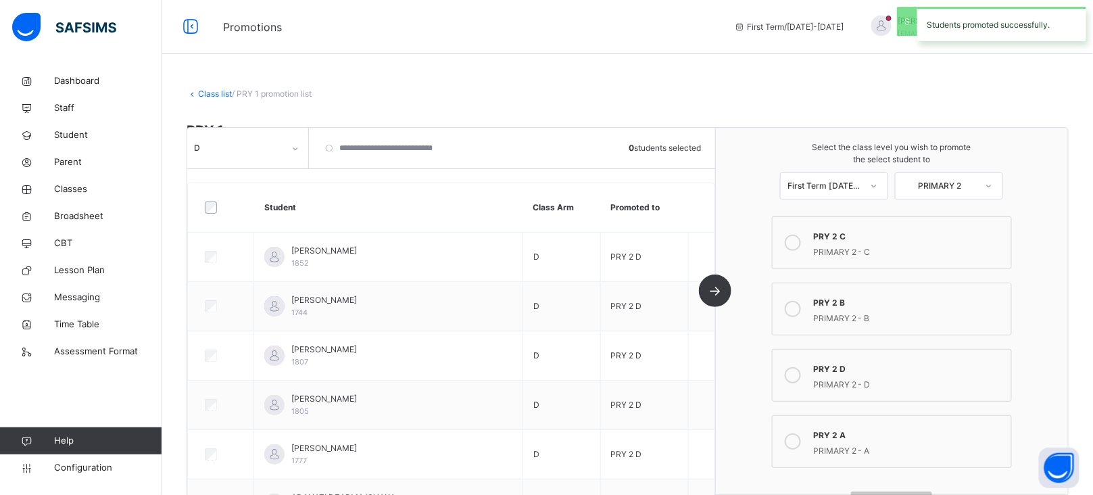
click at [218, 93] on link "Class list" at bounding box center [215, 94] width 34 height 10
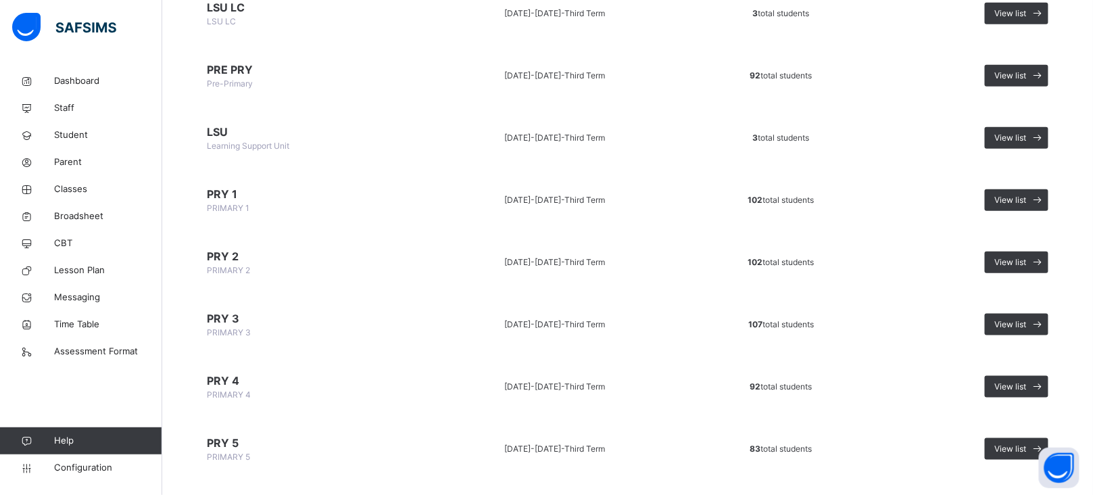
scroll to position [362, 0]
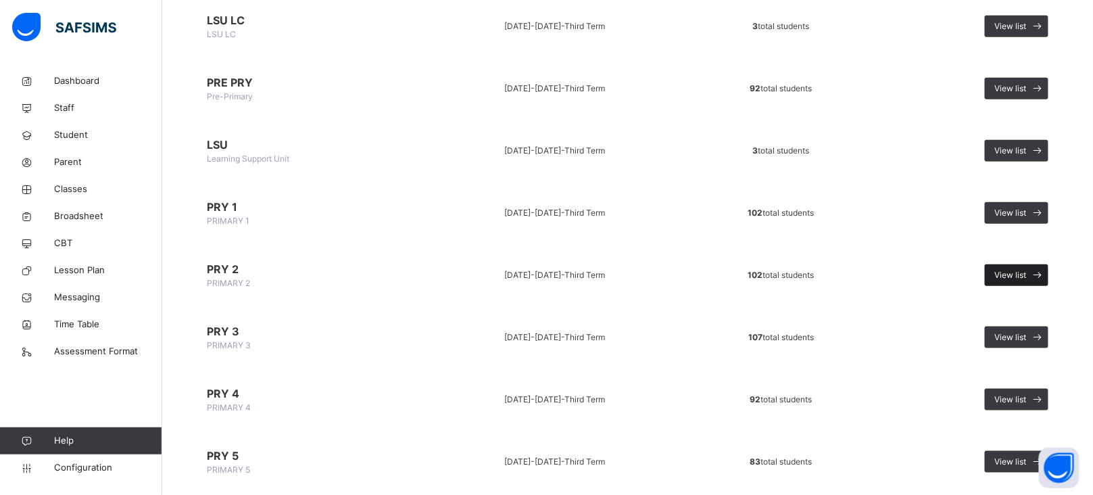
click at [1026, 276] on span "View list" at bounding box center [1011, 275] width 32 height 12
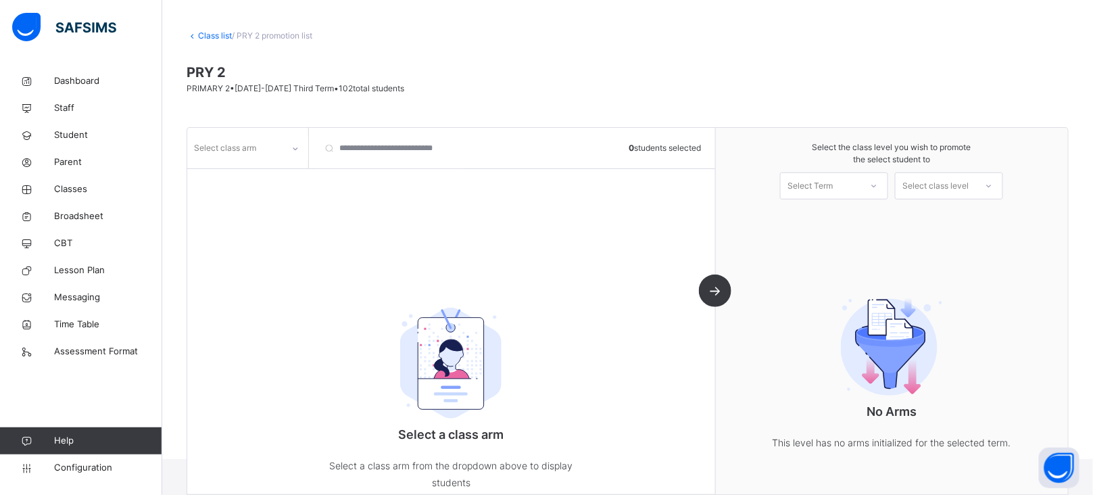
scroll to position [80, 0]
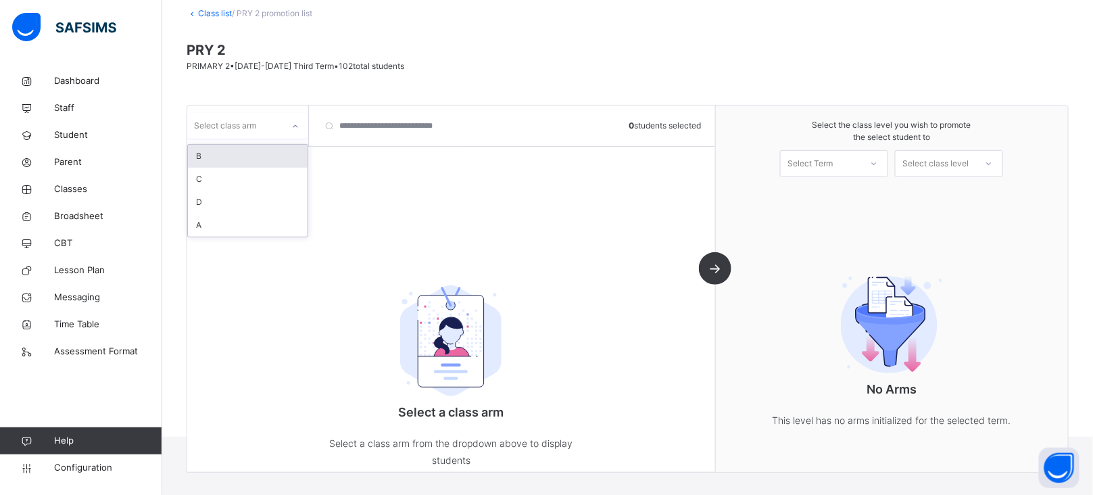
click at [303, 126] on div at bounding box center [295, 127] width 23 height 22
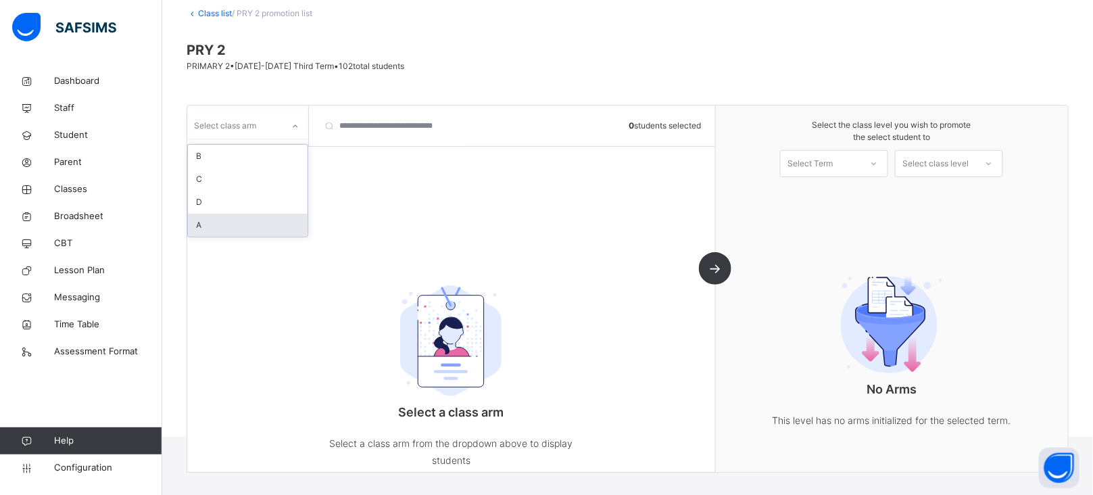
click at [201, 224] on div "A" at bounding box center [248, 225] width 120 height 23
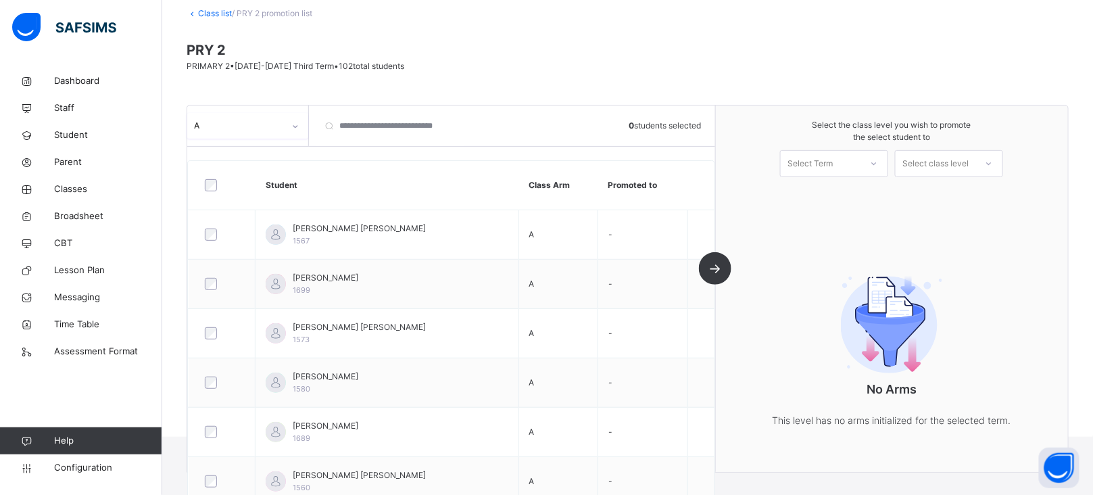
click at [832, 159] on div "Select Term" at bounding box center [809, 163] width 45 height 27
click at [839, 189] on div "First Term [DATE]-[DATE]" at bounding box center [833, 200] width 107 height 35
click at [955, 164] on div "Select class level" at bounding box center [935, 163] width 66 height 27
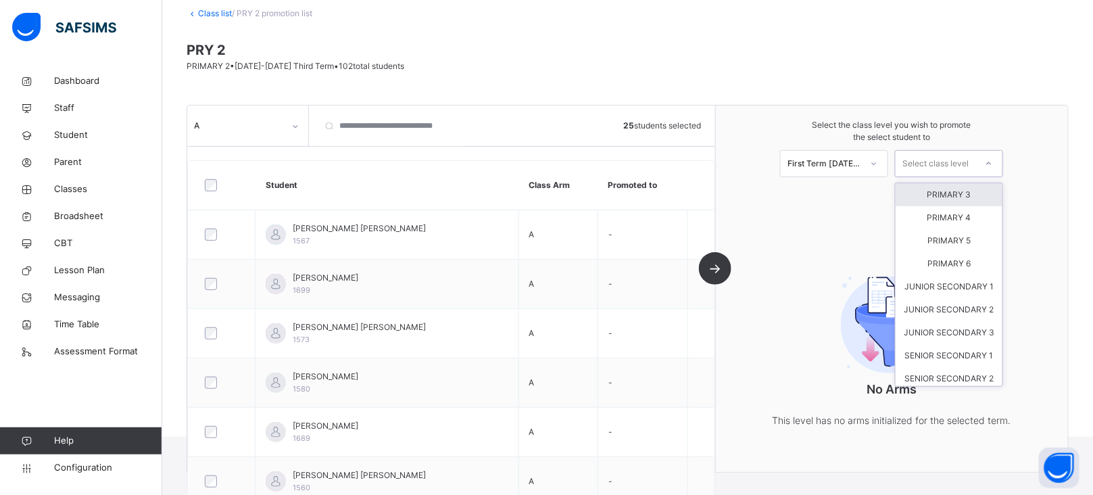
click at [962, 193] on div "PRIMARY 3" at bounding box center [948, 194] width 107 height 23
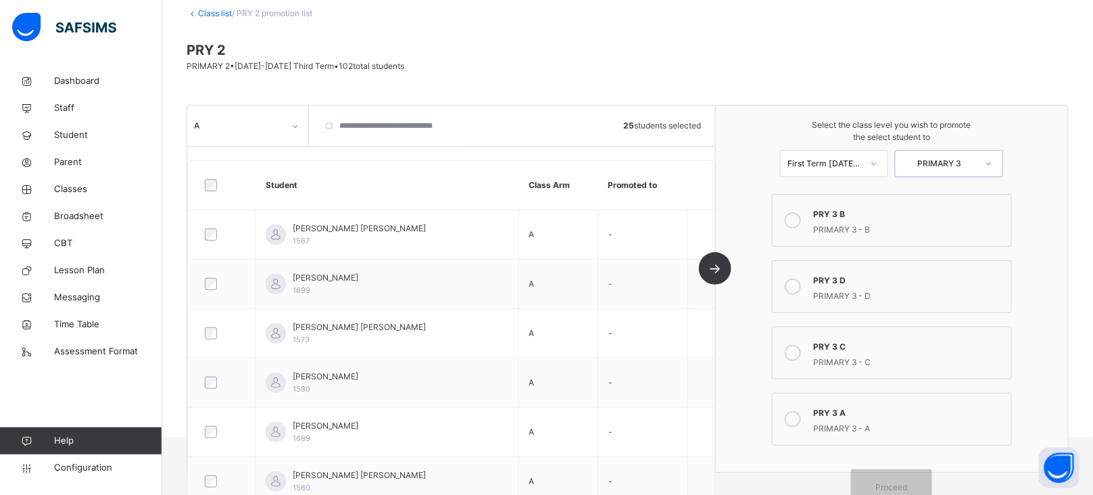
click at [801, 418] on icon at bounding box center [792, 419] width 16 height 16
click at [911, 480] on div "Proceed" at bounding box center [891, 487] width 81 height 36
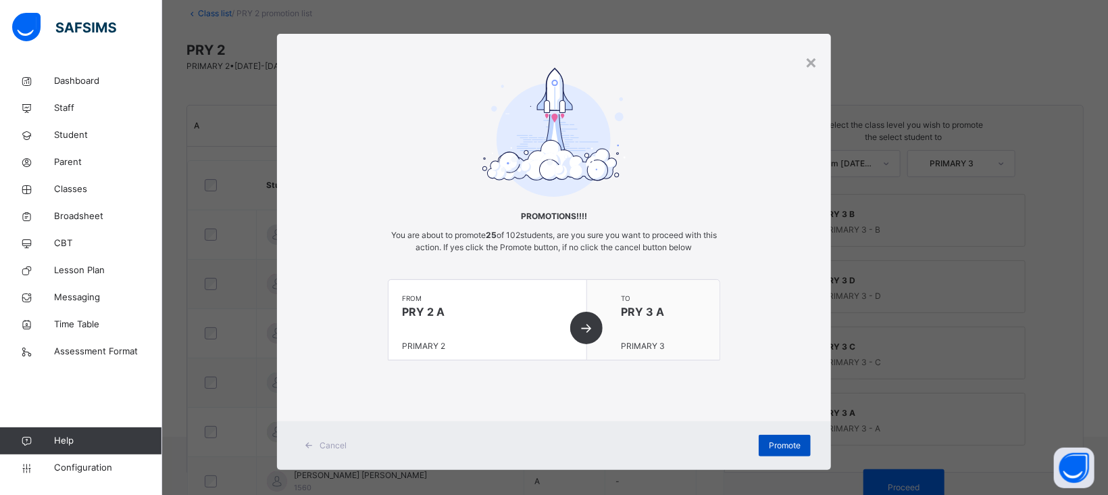
click at [776, 447] on span "Promote" at bounding box center [785, 445] width 32 height 12
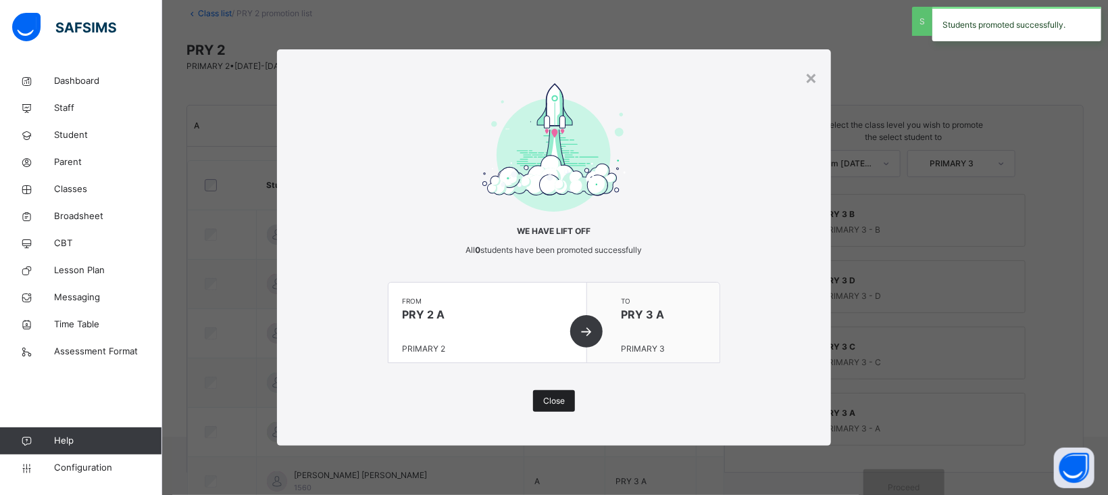
click at [551, 395] on span "Close" at bounding box center [554, 401] width 22 height 12
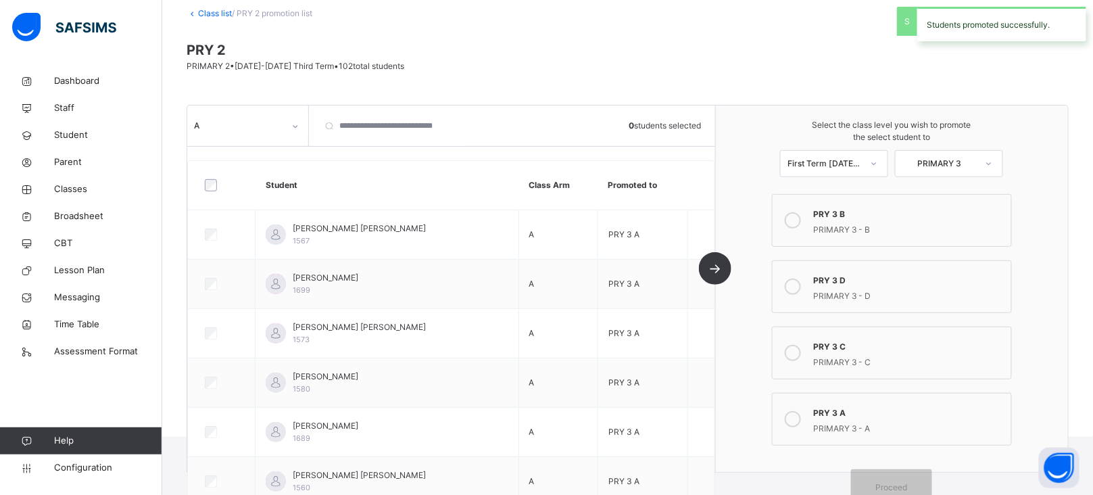
click at [286, 132] on div at bounding box center [295, 127] width 23 height 22
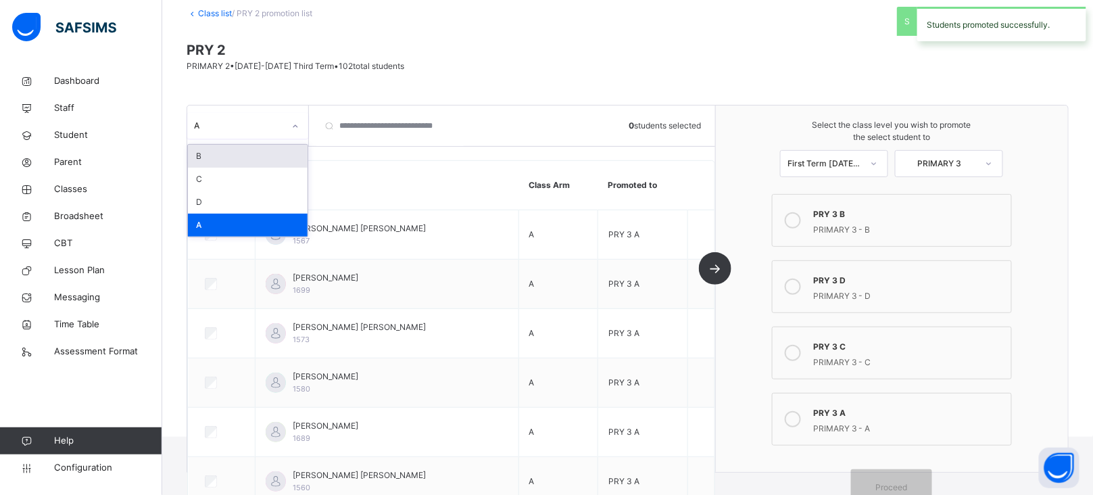
click at [222, 161] on div "B" at bounding box center [248, 156] width 120 height 23
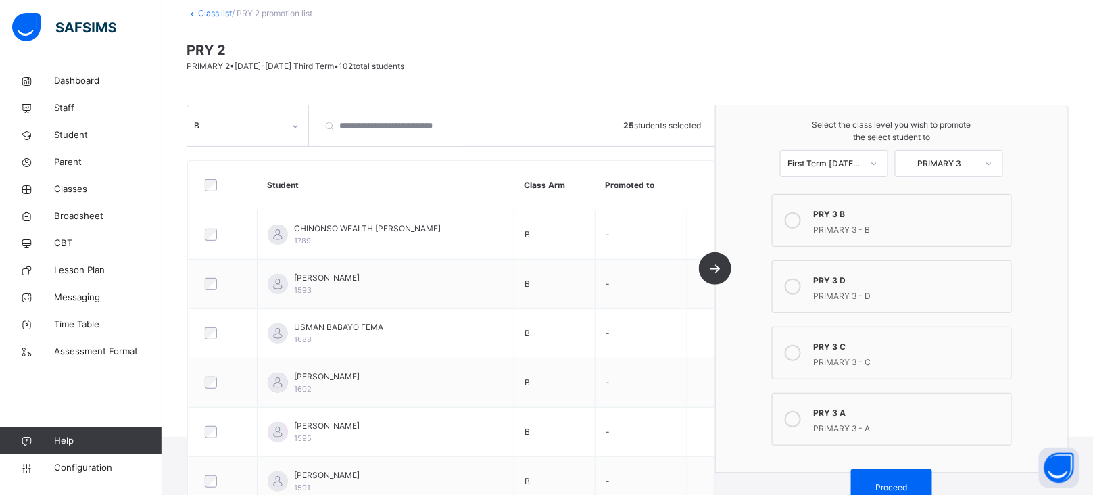
click at [801, 223] on icon at bounding box center [792, 220] width 16 height 16
click at [909, 479] on div "Proceed" at bounding box center [891, 487] width 81 height 36
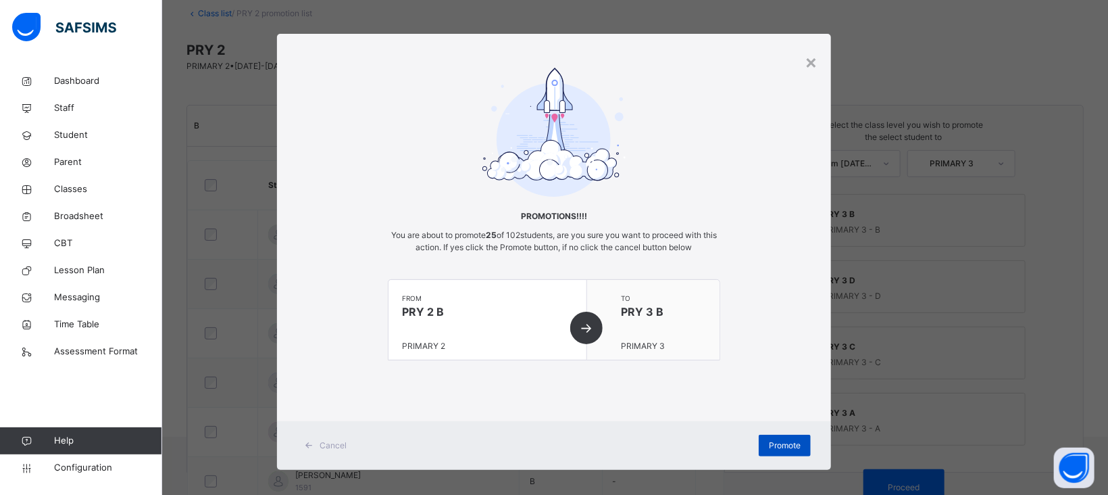
click at [793, 442] on span "Promote" at bounding box center [785, 445] width 32 height 12
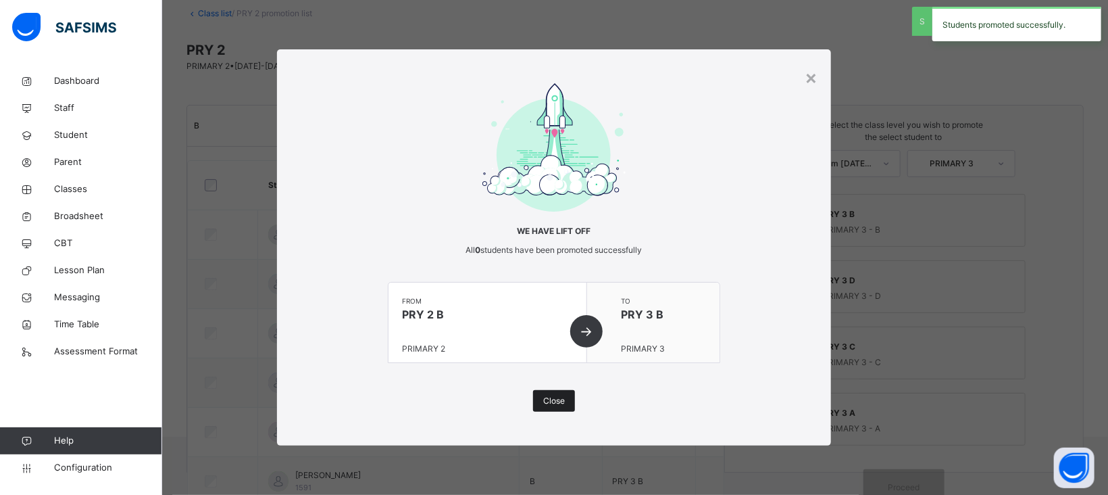
click at [555, 401] on span "Close" at bounding box center [554, 401] width 22 height 12
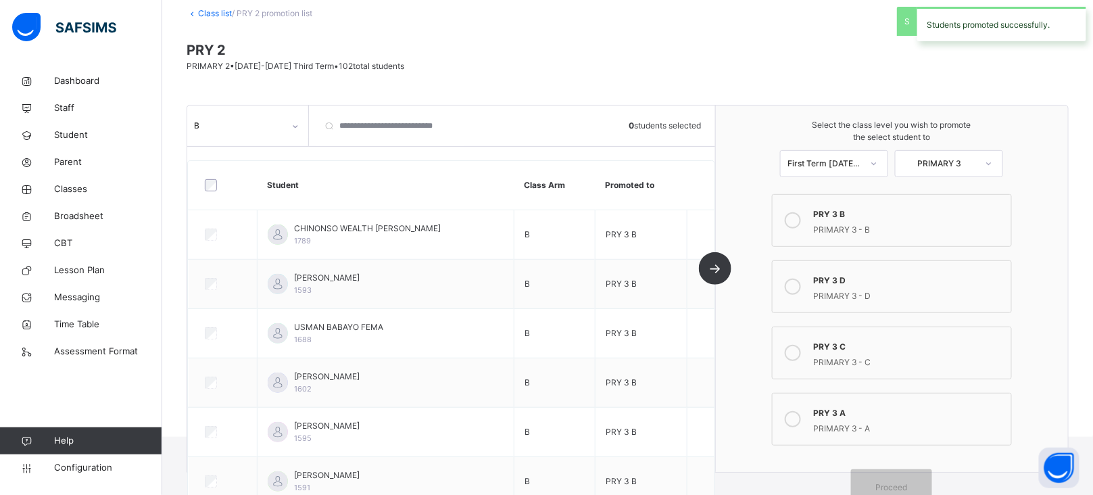
click at [293, 126] on icon at bounding box center [295, 127] width 8 height 14
click at [236, 182] on div "C" at bounding box center [248, 179] width 120 height 23
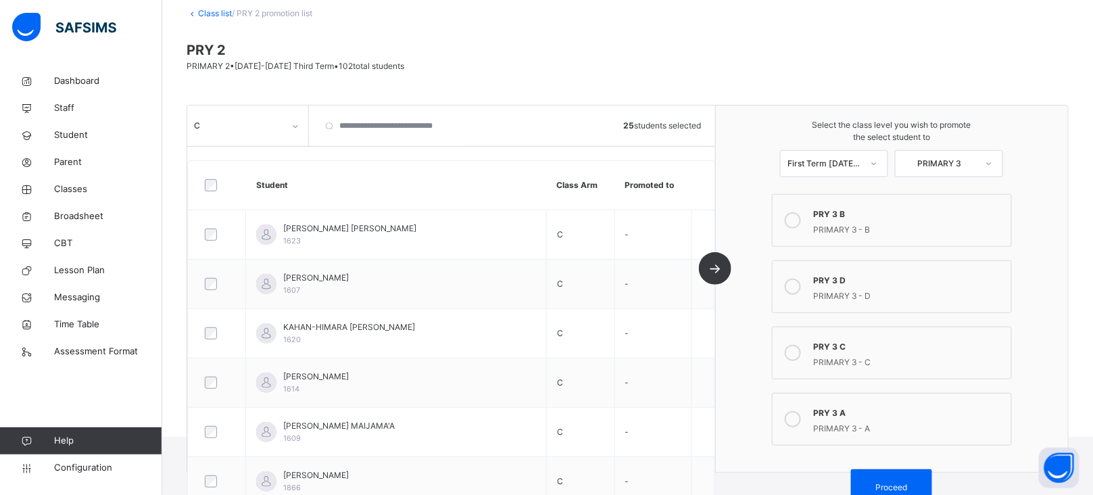
click at [801, 349] on icon at bounding box center [792, 353] width 16 height 16
click at [906, 479] on div "Proceed" at bounding box center [891, 487] width 81 height 36
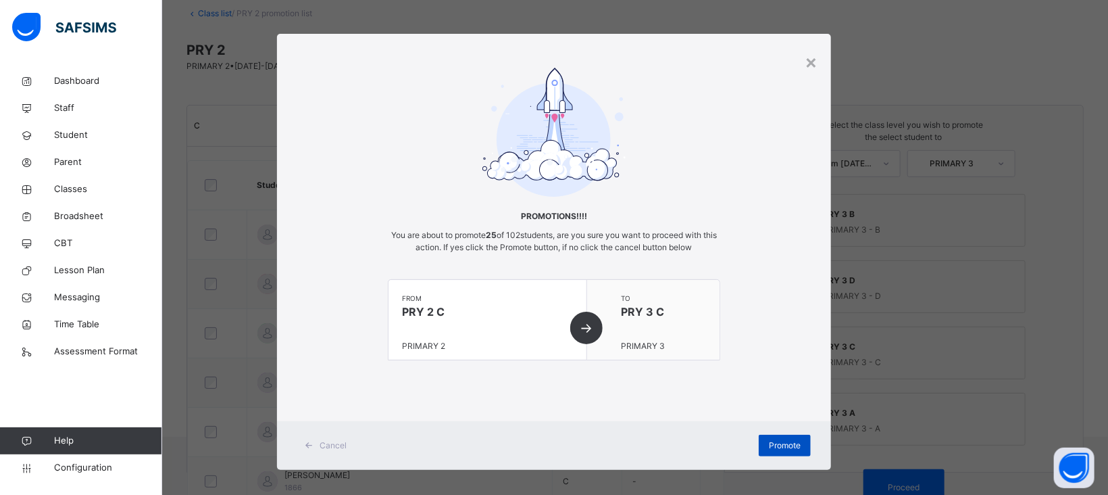
click at [780, 440] on span "Promote" at bounding box center [785, 445] width 32 height 12
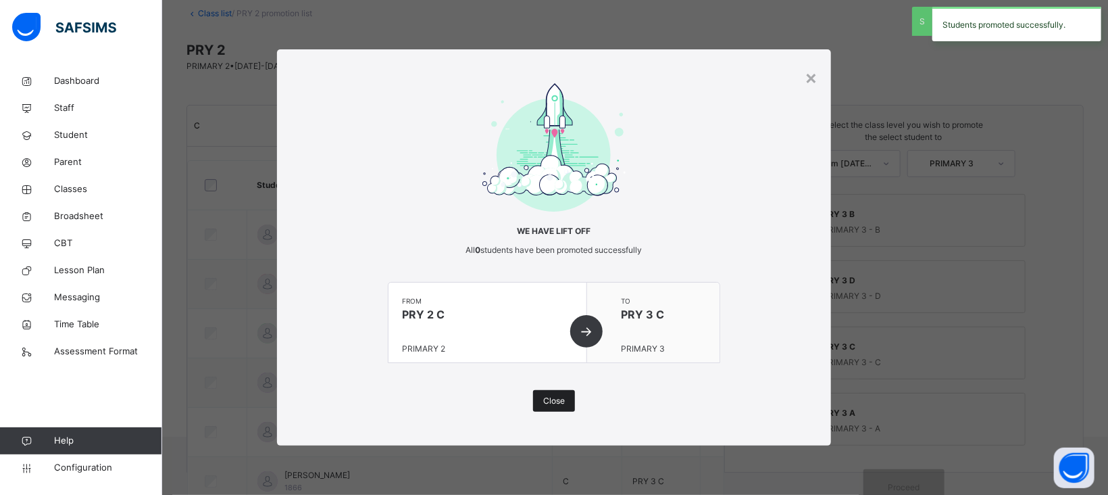
click at [557, 402] on span "Close" at bounding box center [554, 401] width 22 height 12
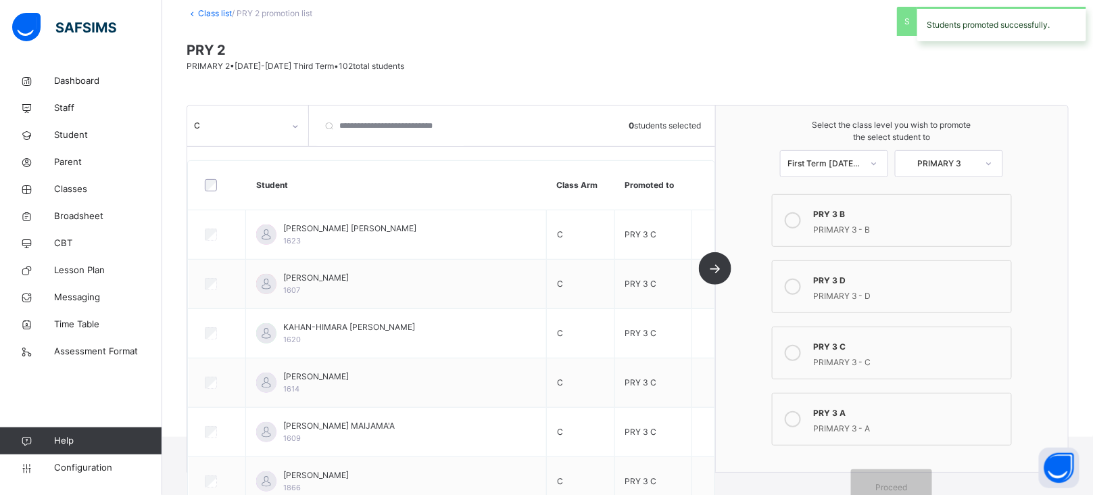
click at [295, 132] on div at bounding box center [295, 127] width 23 height 22
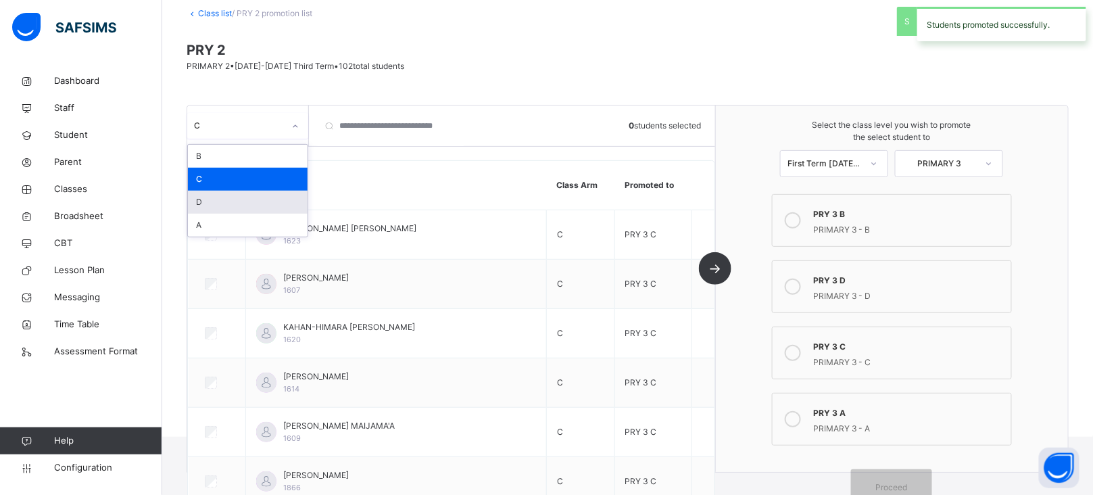
click at [243, 198] on div "D" at bounding box center [248, 202] width 120 height 23
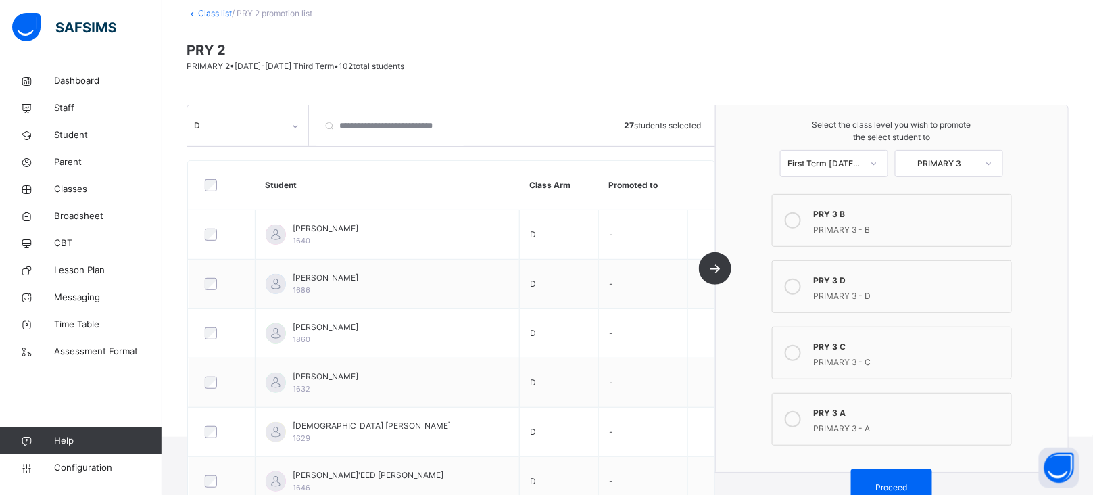
click at [801, 285] on icon at bounding box center [792, 286] width 16 height 16
click at [907, 482] on span "Proceed" at bounding box center [892, 487] width 32 height 12
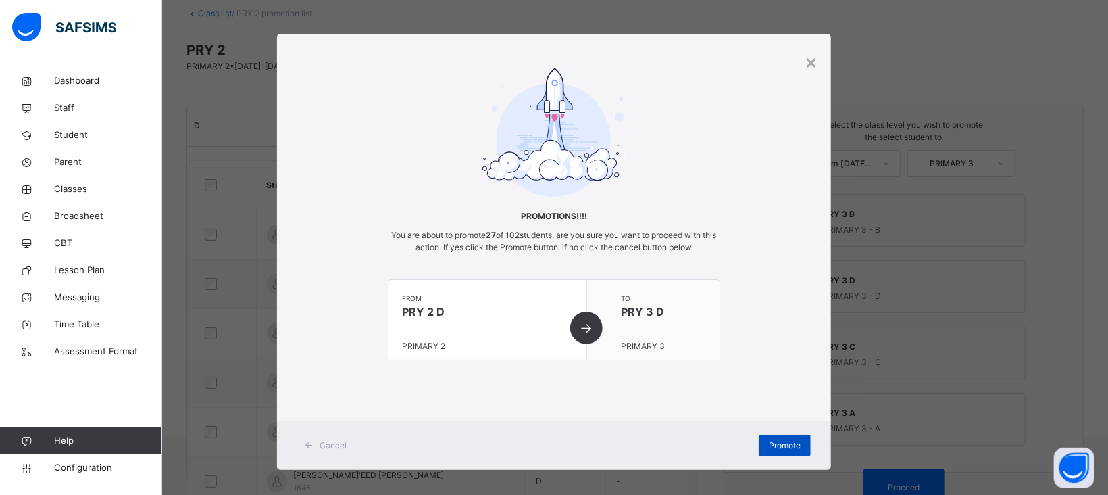
click at [776, 435] on div "Promote" at bounding box center [785, 445] width 52 height 22
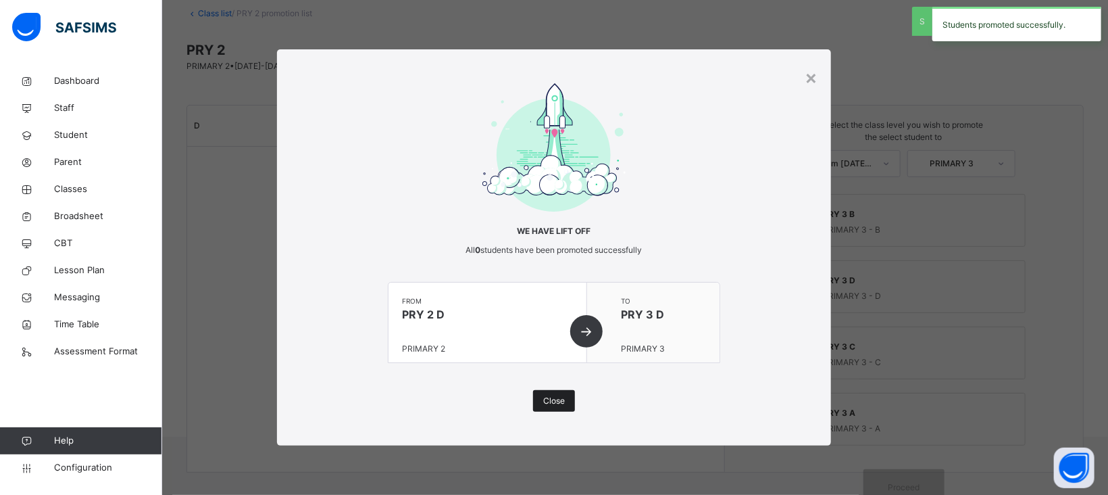
click at [561, 401] on span "Close" at bounding box center [554, 401] width 22 height 12
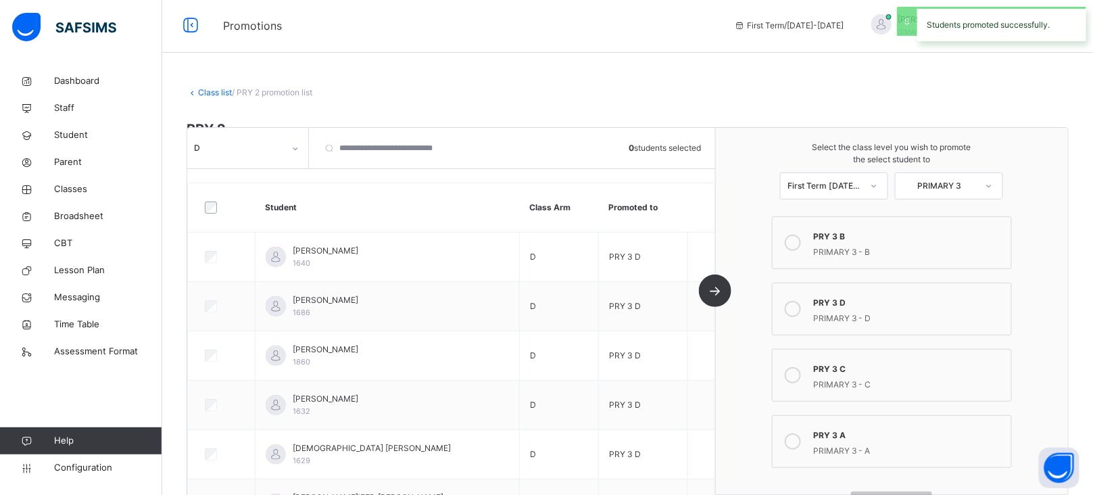
scroll to position [0, 0]
click at [221, 93] on link "Class list" at bounding box center [215, 94] width 34 height 10
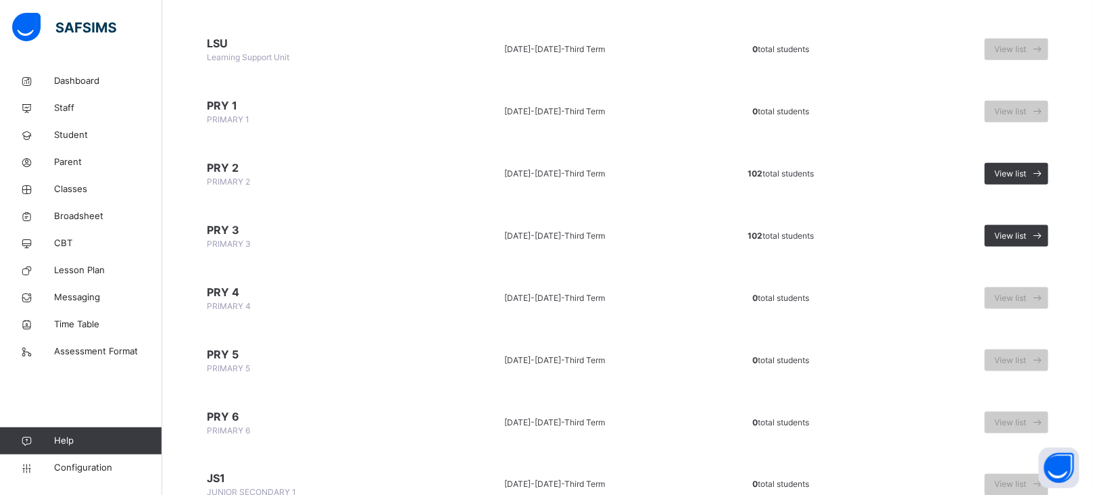
scroll to position [457, 0]
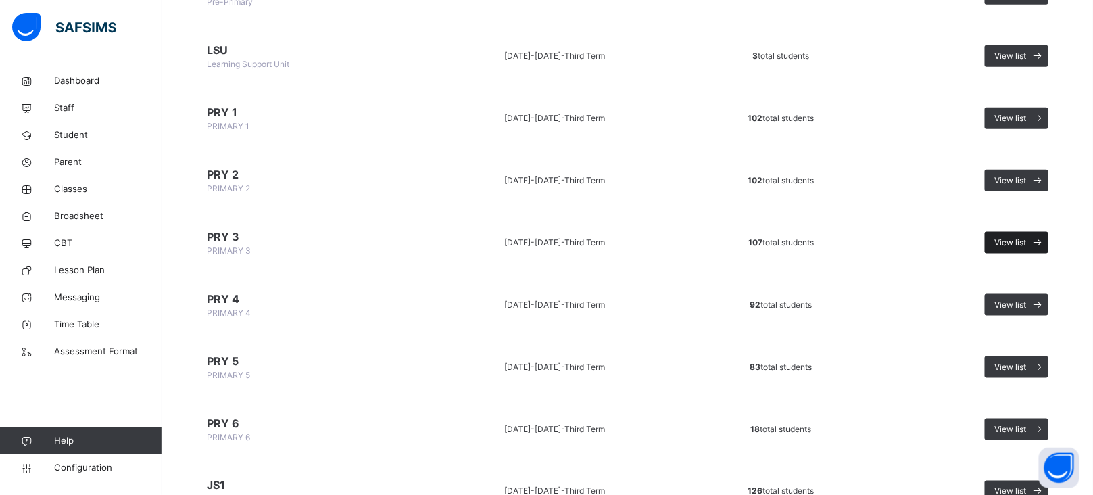
click at [1026, 240] on span "View list" at bounding box center [1011, 242] width 32 height 12
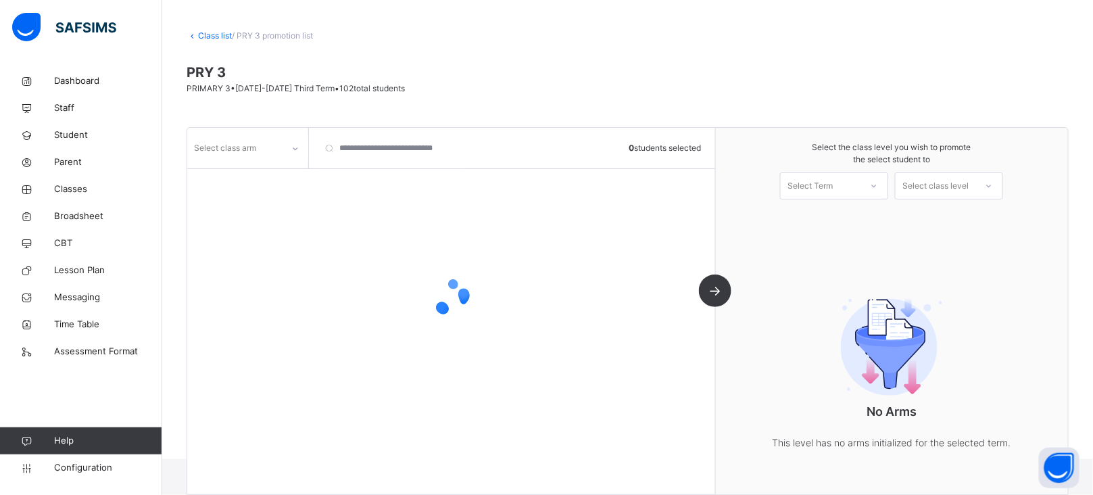
scroll to position [80, 0]
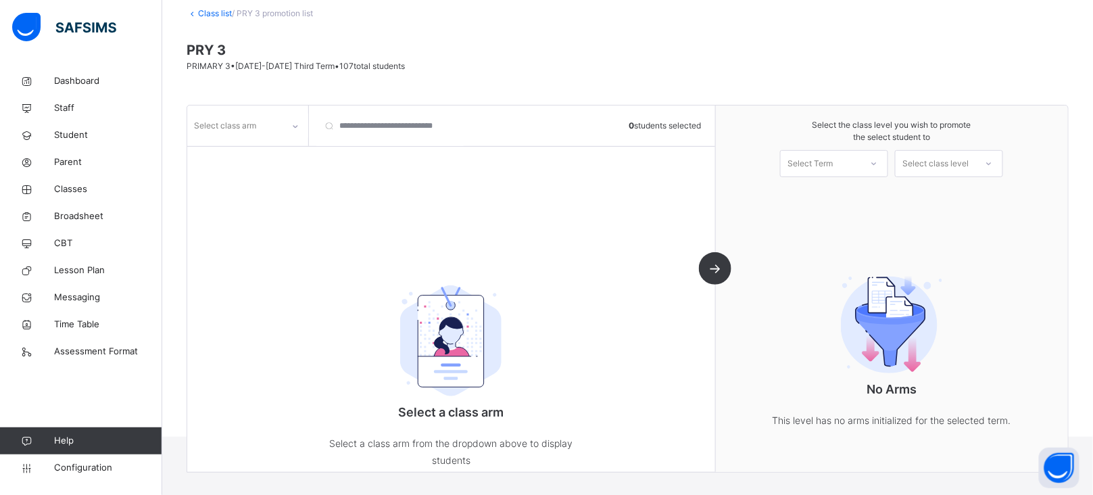
click at [289, 123] on div at bounding box center [295, 127] width 23 height 22
click at [245, 155] on div "A" at bounding box center [248, 156] width 120 height 23
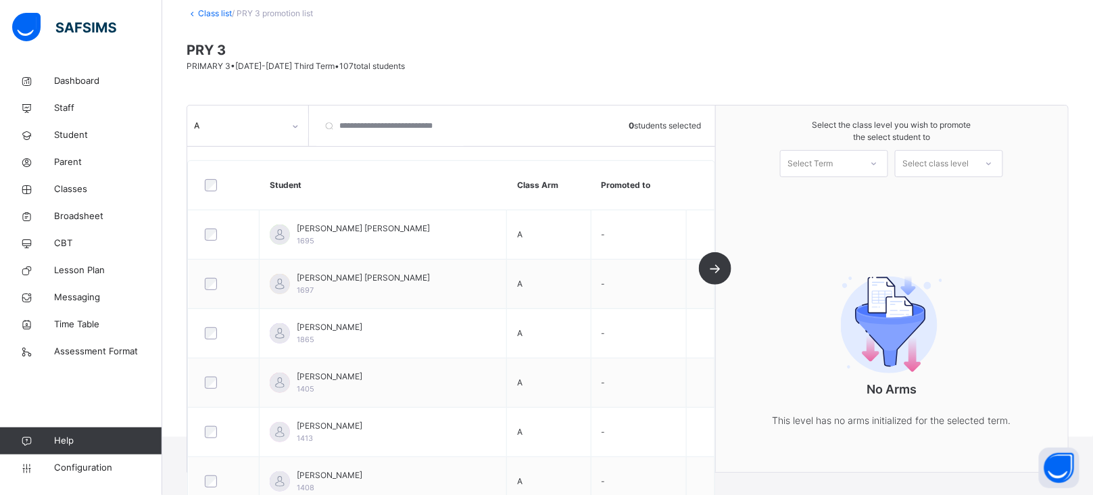
click at [865, 191] on div "Select the class level you wish to promote the select student to Select Term Se…" at bounding box center [892, 288] width 352 height 366
click at [864, 150] on div "Select Term" at bounding box center [834, 163] width 108 height 27
click at [854, 196] on div "First Term [DATE]-[DATE]" at bounding box center [833, 200] width 107 height 35
click at [956, 170] on div "Select class level" at bounding box center [935, 163] width 66 height 27
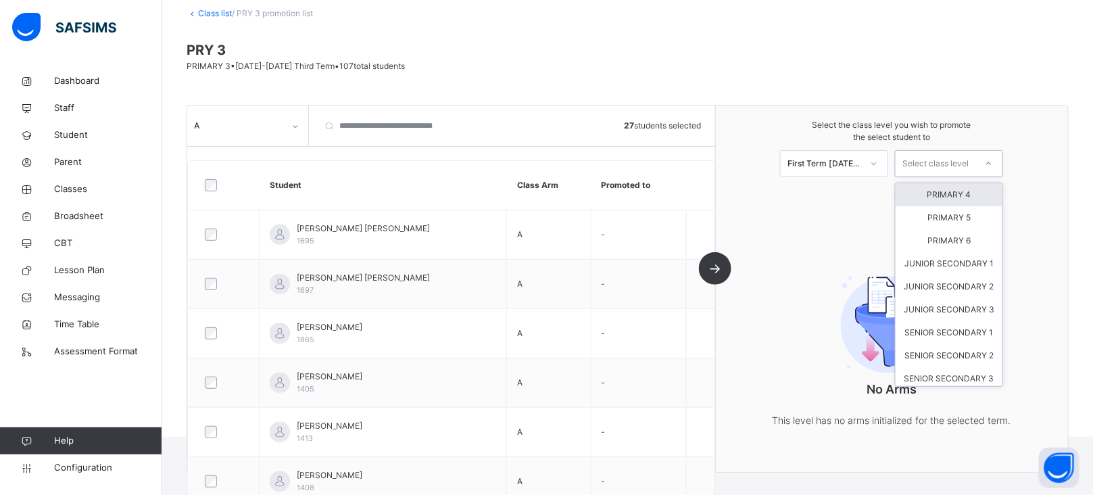
click at [956, 190] on div "PRIMARY 4" at bounding box center [948, 194] width 107 height 23
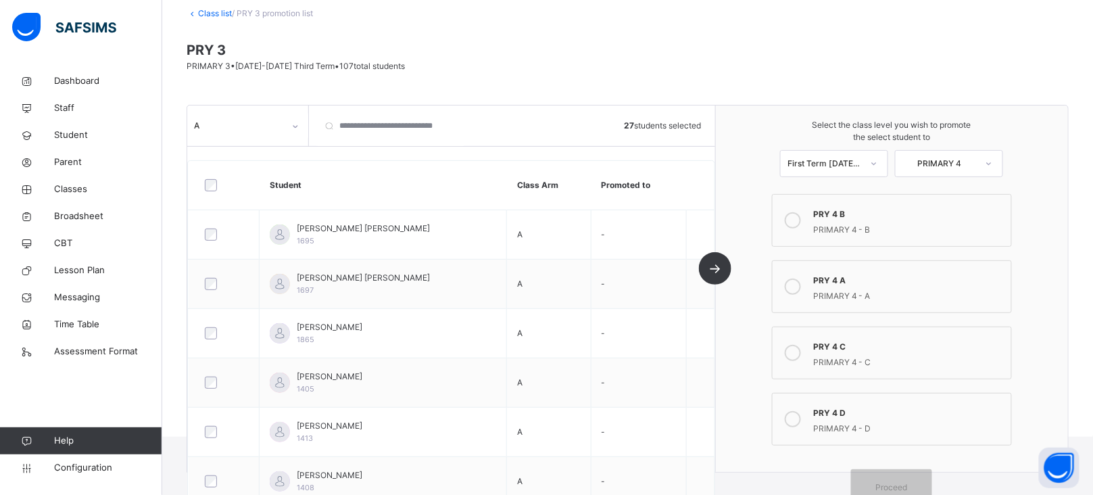
click at [801, 282] on icon at bounding box center [792, 286] width 16 height 16
click at [910, 480] on div "Proceed" at bounding box center [891, 487] width 81 height 36
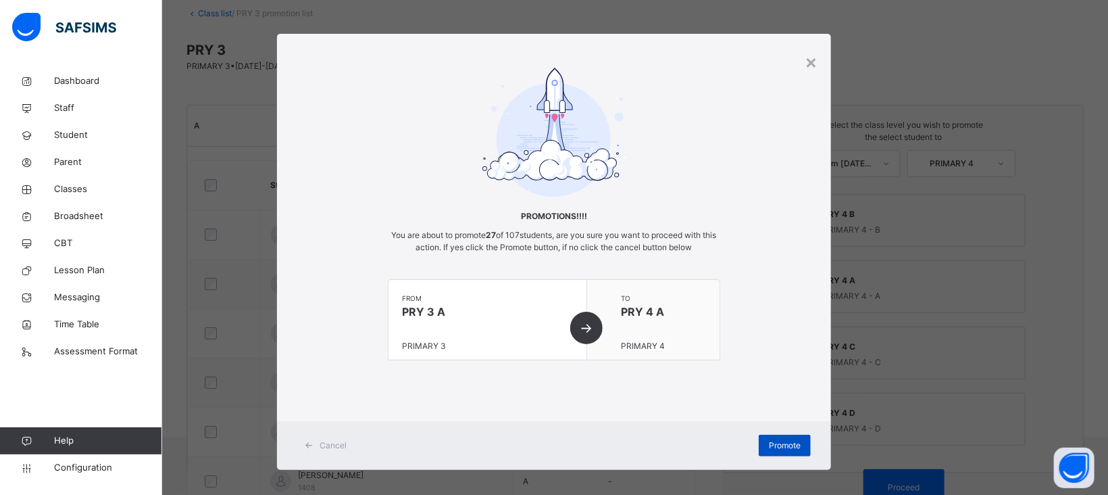
click at [778, 445] on span "Promote" at bounding box center [785, 445] width 32 height 12
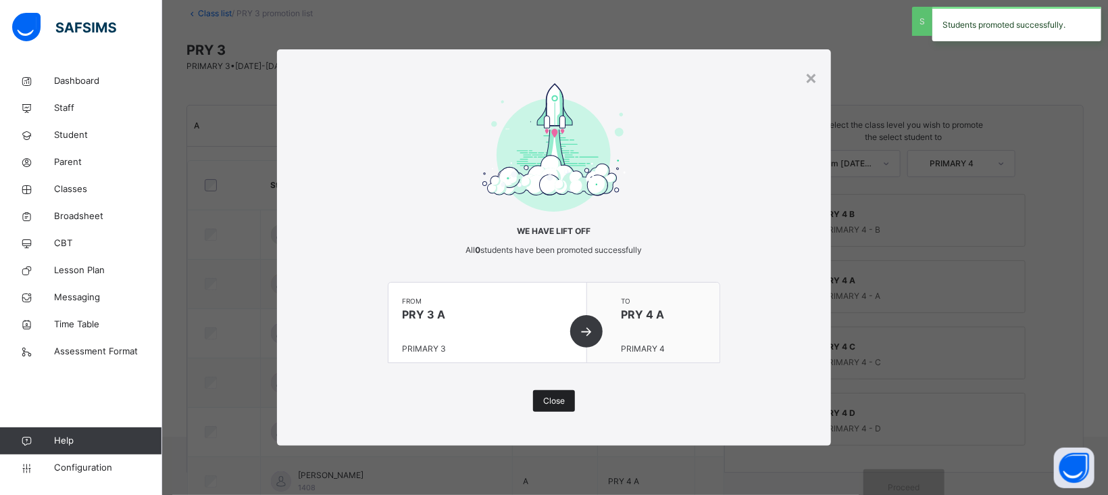
click at [557, 399] on span "Close" at bounding box center [554, 401] width 22 height 12
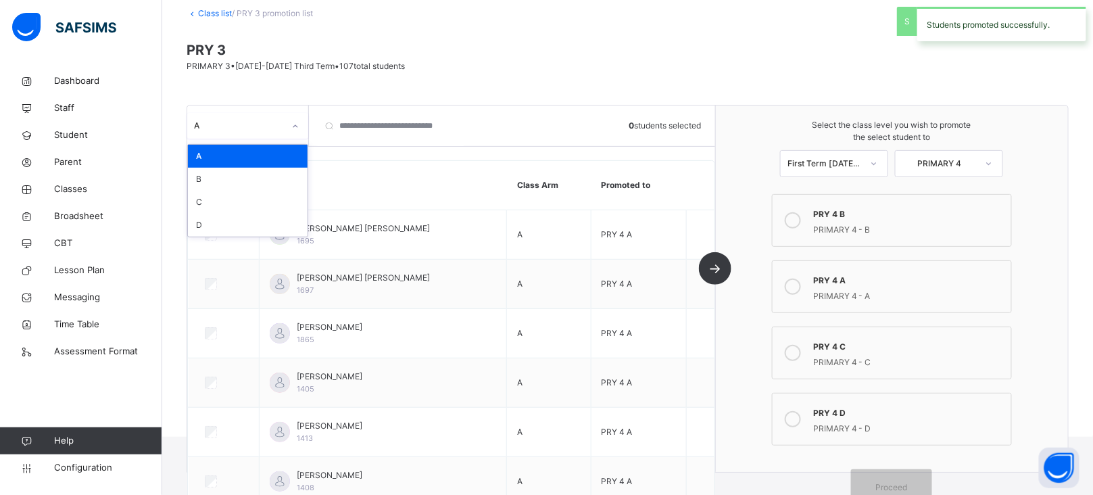
click at [261, 123] on div "A" at bounding box center [239, 126] width 90 height 12
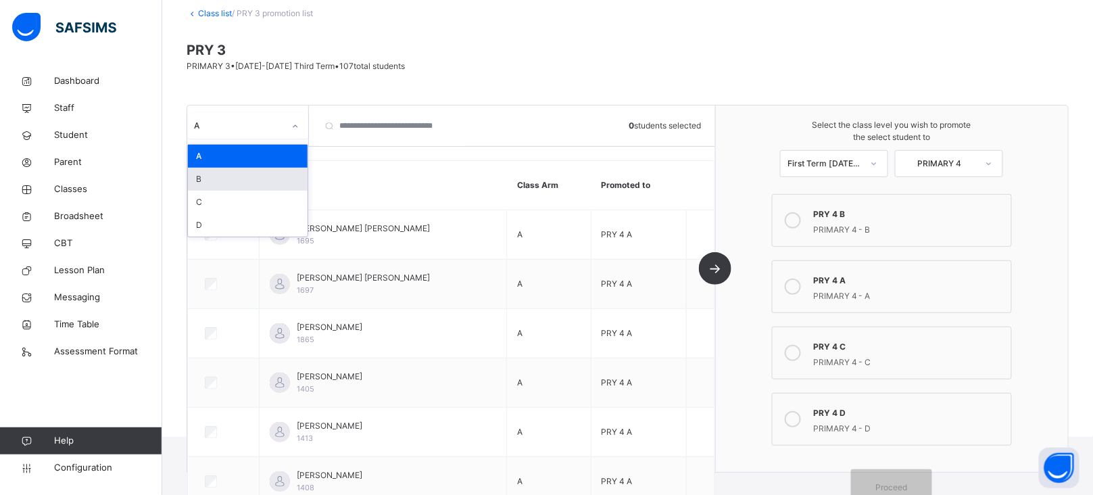
click at [226, 174] on div "B" at bounding box center [248, 179] width 120 height 23
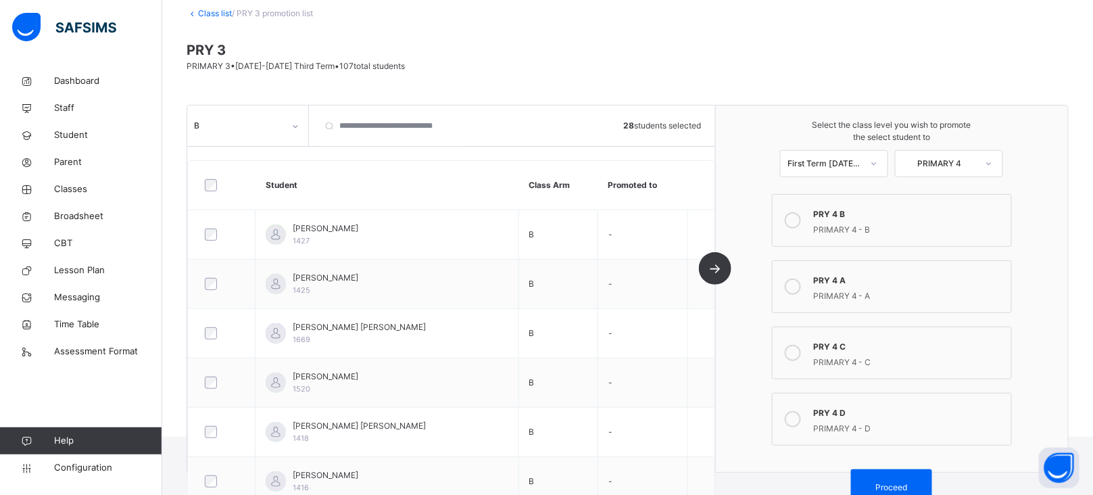
click at [801, 219] on icon at bounding box center [792, 220] width 16 height 16
click at [907, 482] on span "Proceed" at bounding box center [892, 487] width 32 height 12
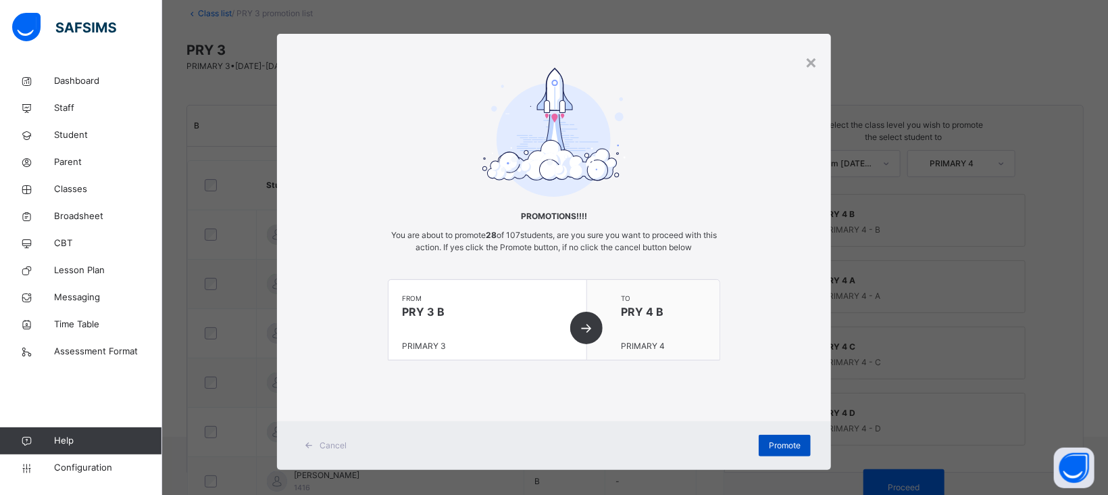
click at [780, 443] on span "Promote" at bounding box center [785, 445] width 32 height 12
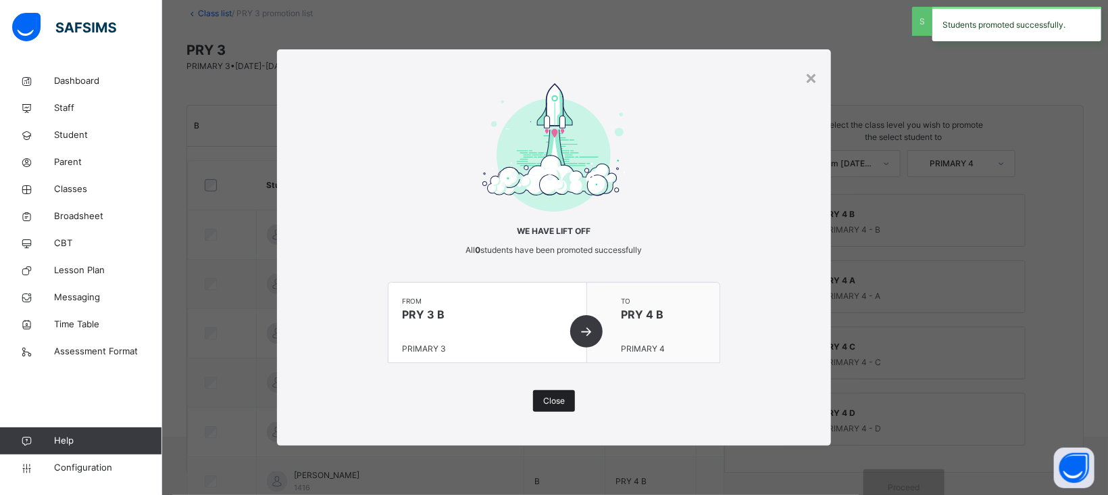
click at [558, 401] on span "Close" at bounding box center [554, 401] width 22 height 12
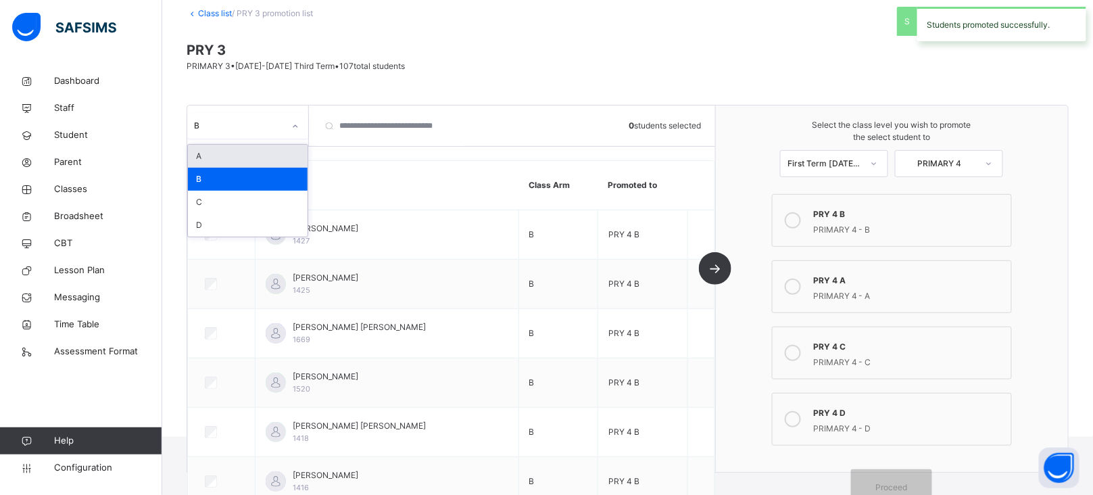
click at [284, 126] on div at bounding box center [295, 127] width 23 height 22
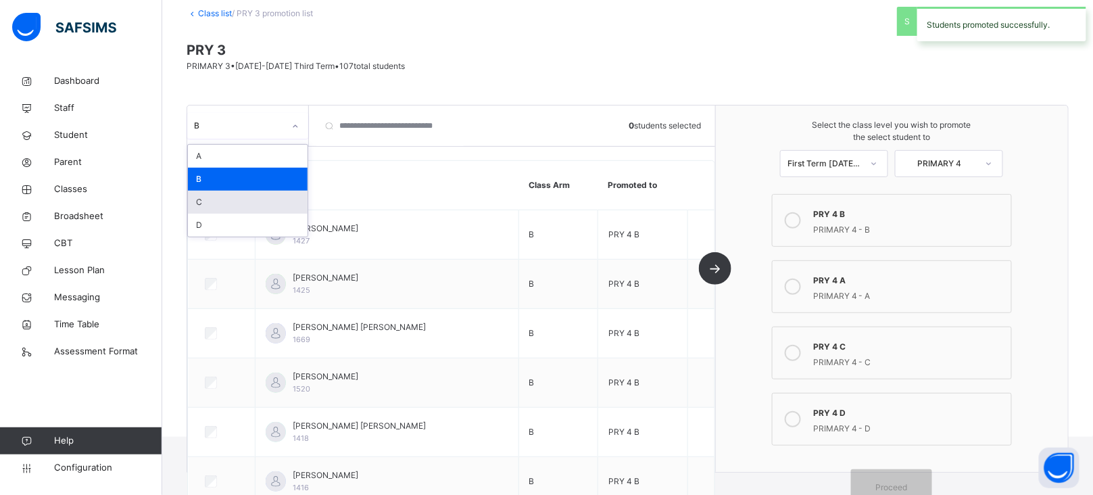
click at [226, 199] on div "C" at bounding box center [248, 202] width 120 height 23
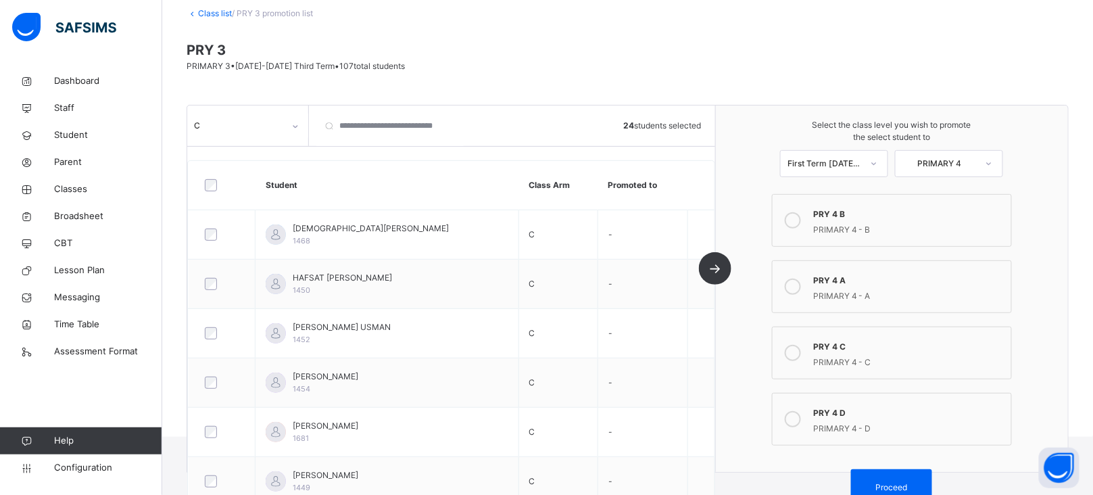
click at [801, 353] on icon at bounding box center [792, 353] width 16 height 16
click at [907, 482] on span "Proceed" at bounding box center [892, 487] width 32 height 12
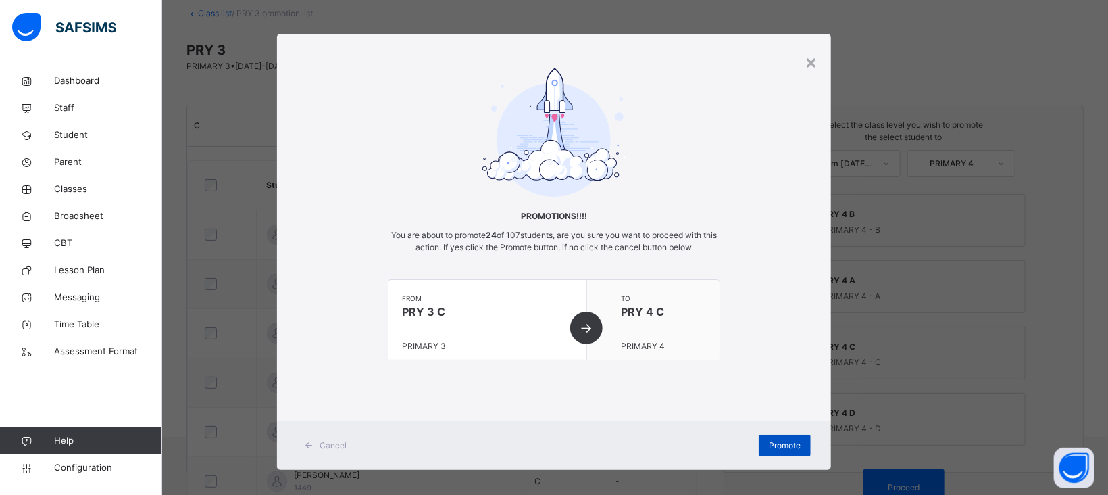
click at [780, 443] on span "Promote" at bounding box center [785, 445] width 32 height 12
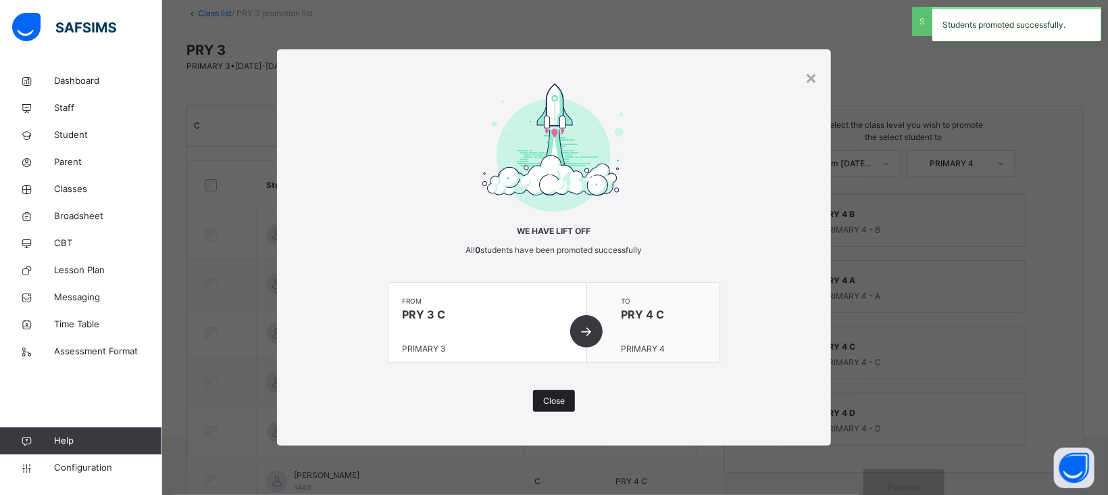
click at [553, 403] on span "Close" at bounding box center [554, 401] width 22 height 12
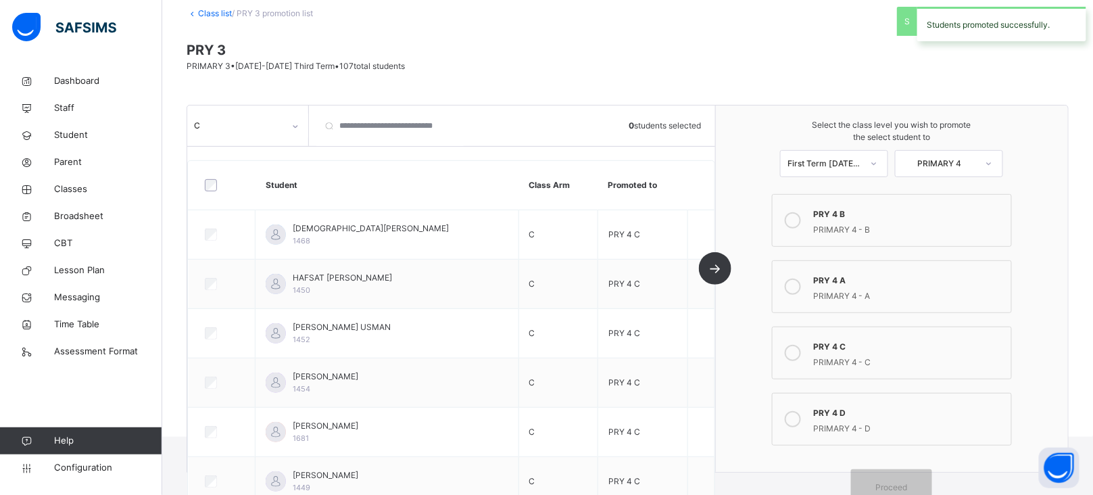
click at [285, 133] on div at bounding box center [295, 127] width 23 height 22
click at [207, 220] on div "D" at bounding box center [248, 225] width 120 height 23
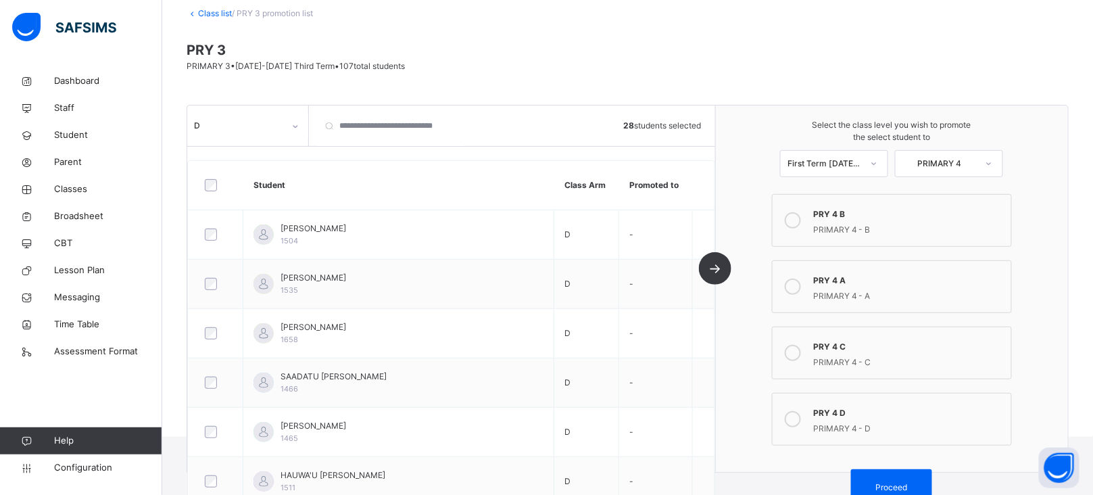
click at [798, 417] on icon at bounding box center [792, 419] width 16 height 16
click at [918, 479] on div "Proceed" at bounding box center [891, 487] width 81 height 36
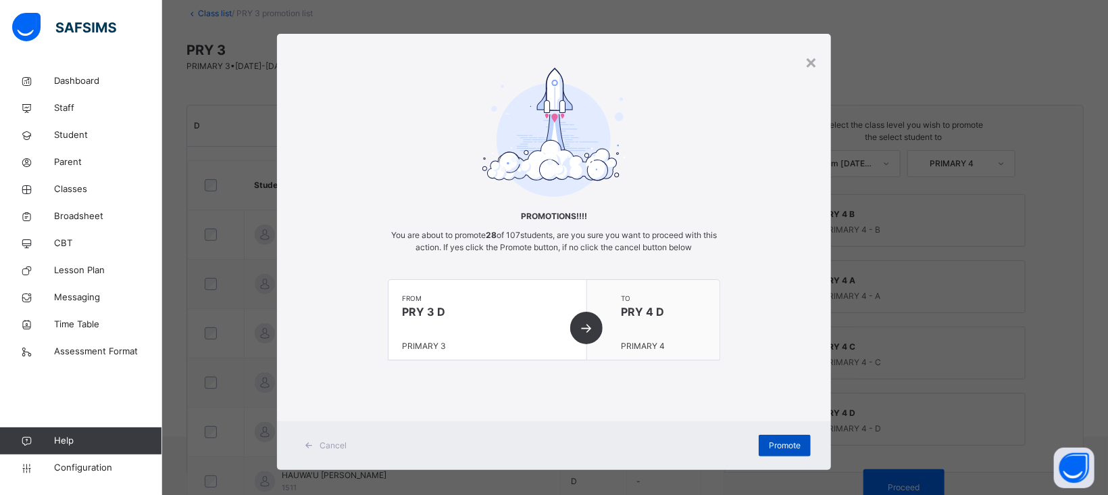
click at [778, 441] on span "Promote" at bounding box center [785, 445] width 32 height 12
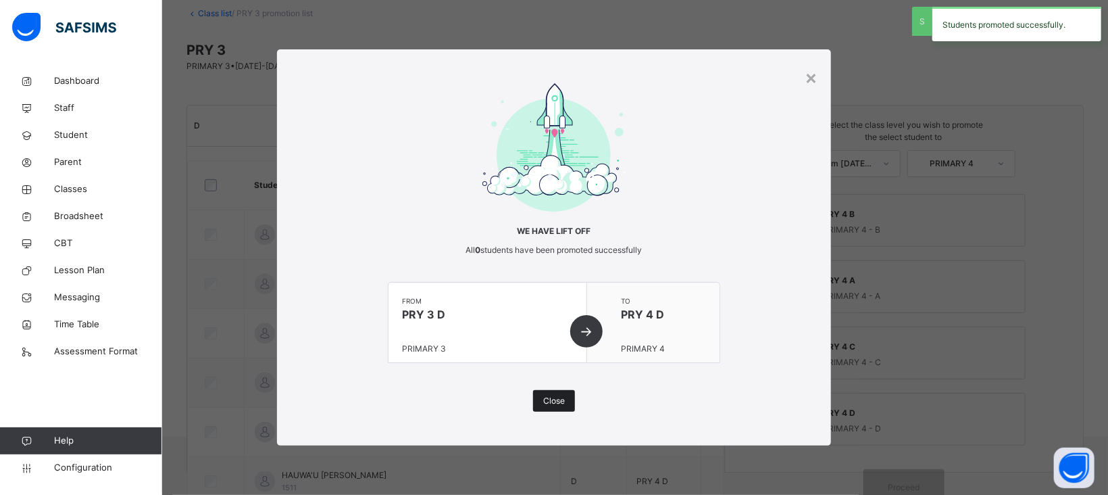
click at [553, 399] on span "Close" at bounding box center [554, 401] width 22 height 12
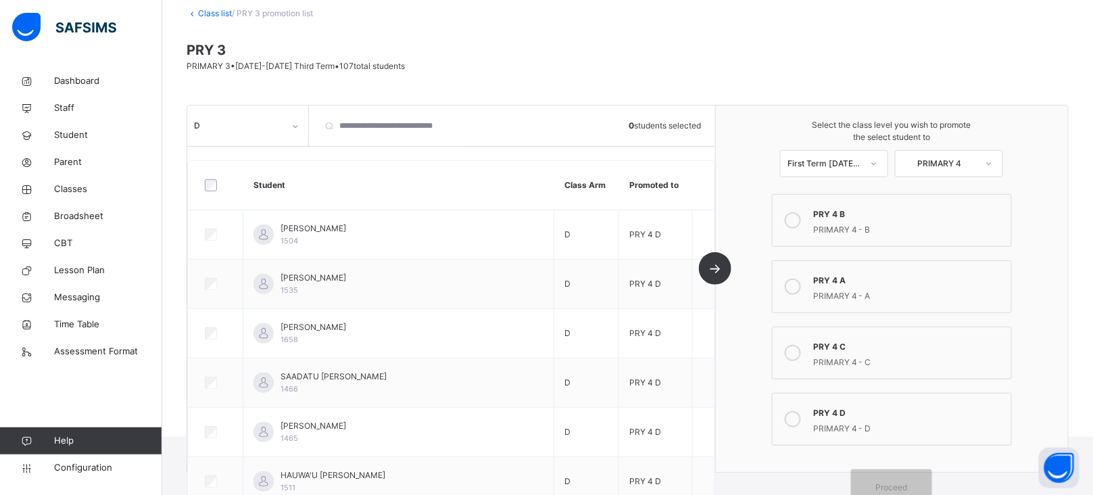
click at [213, 13] on link "Class list" at bounding box center [215, 13] width 34 height 10
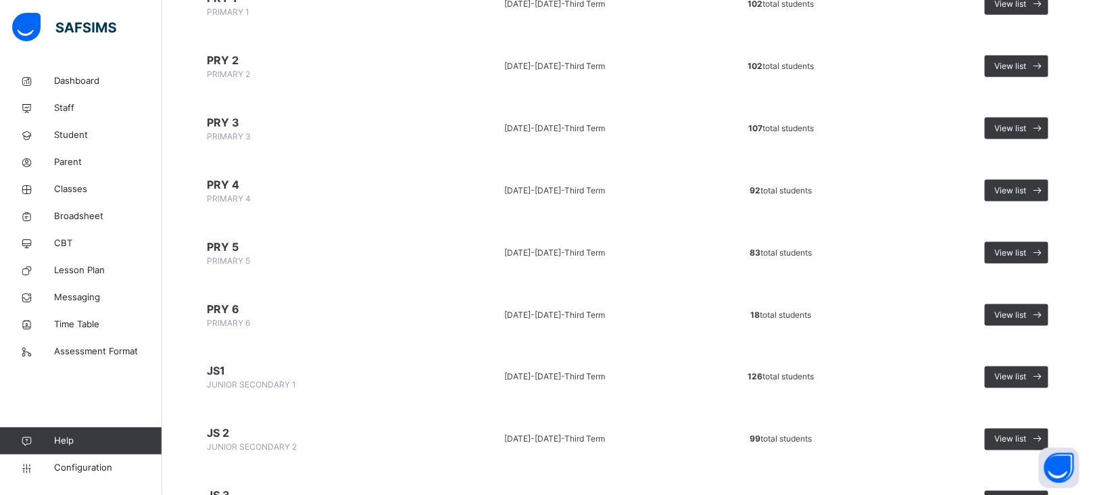
scroll to position [567, 0]
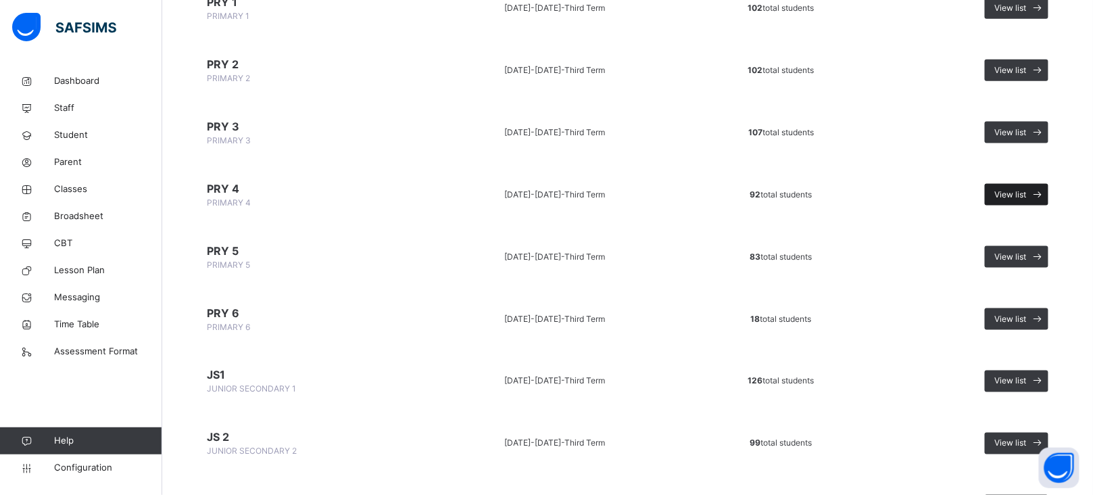
click at [1026, 192] on span "View list" at bounding box center [1011, 195] width 32 height 12
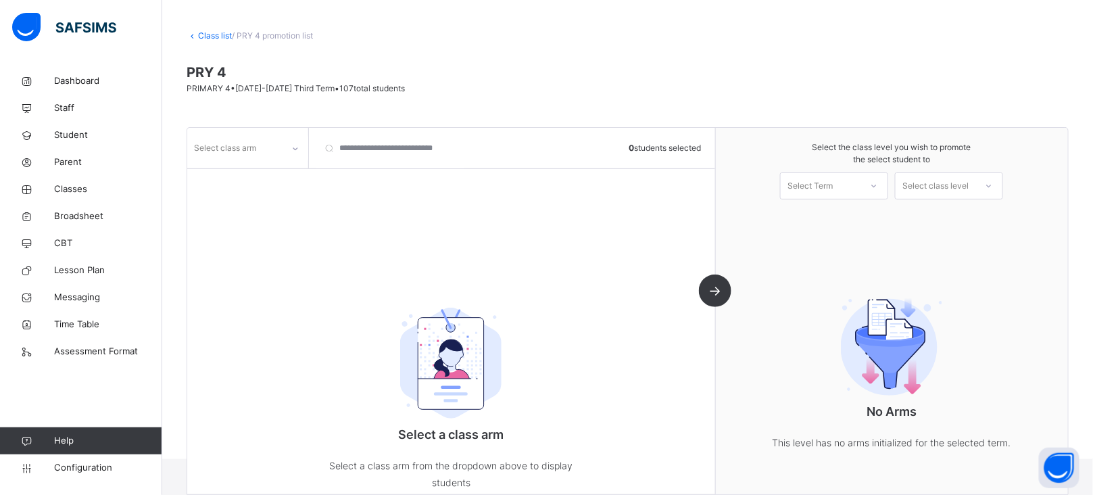
scroll to position [80, 0]
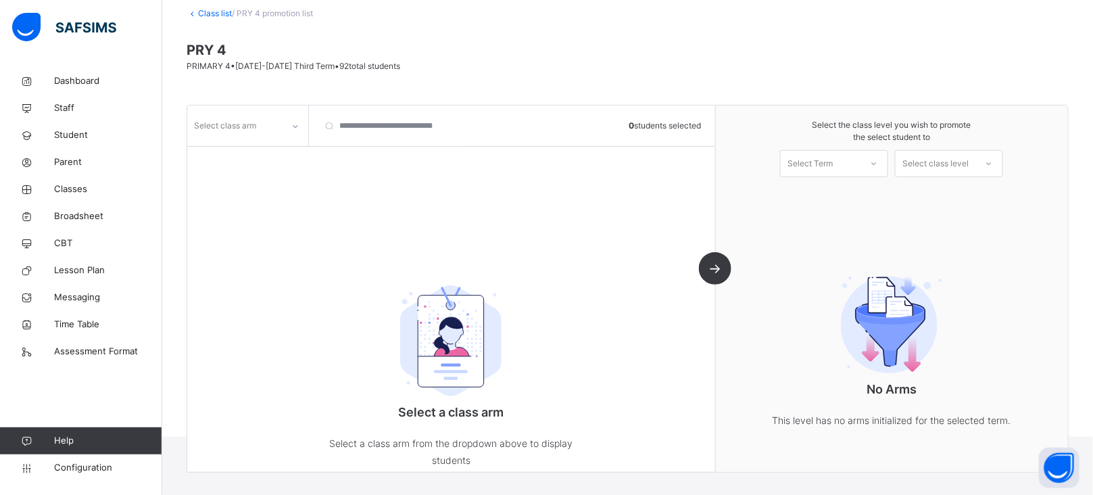
click at [282, 117] on div "Select class arm" at bounding box center [234, 126] width 95 height 21
click at [217, 180] on div "A" at bounding box center [248, 179] width 120 height 23
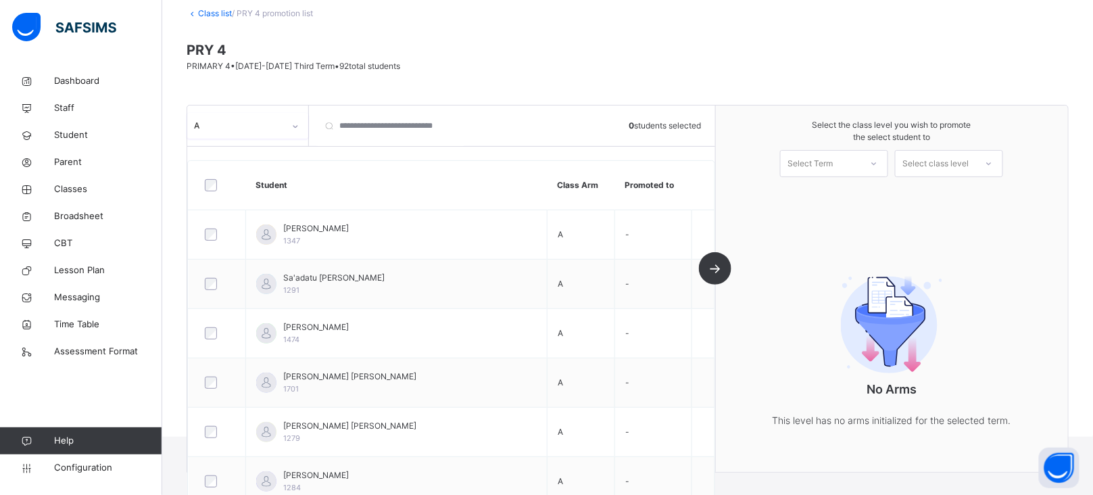
click at [851, 167] on div "Select Term" at bounding box center [820, 163] width 80 height 21
click at [850, 190] on div "First Term [DATE]-[DATE]" at bounding box center [833, 200] width 107 height 35
click at [957, 164] on div "Select class level" at bounding box center [935, 163] width 66 height 27
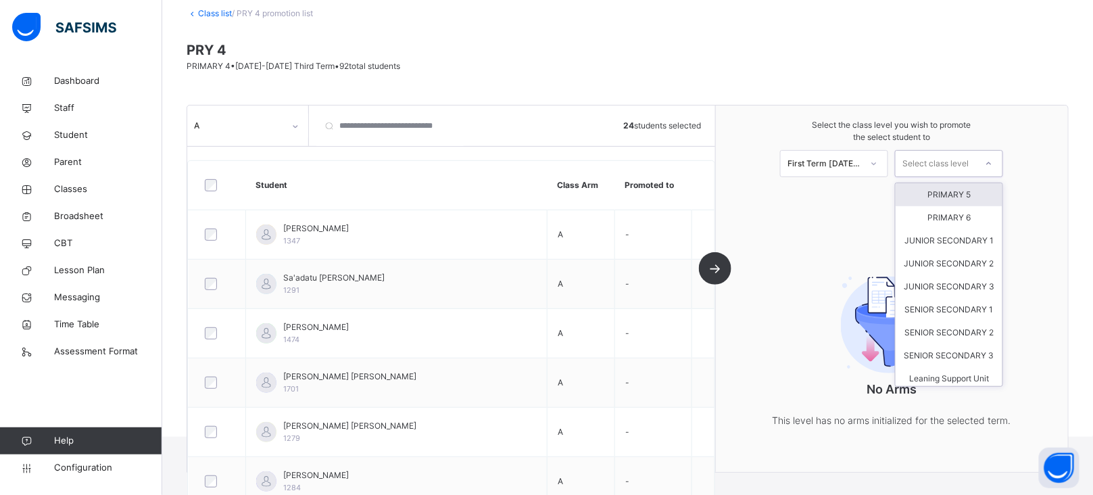
click at [948, 195] on div "PRIMARY 5" at bounding box center [948, 194] width 107 height 23
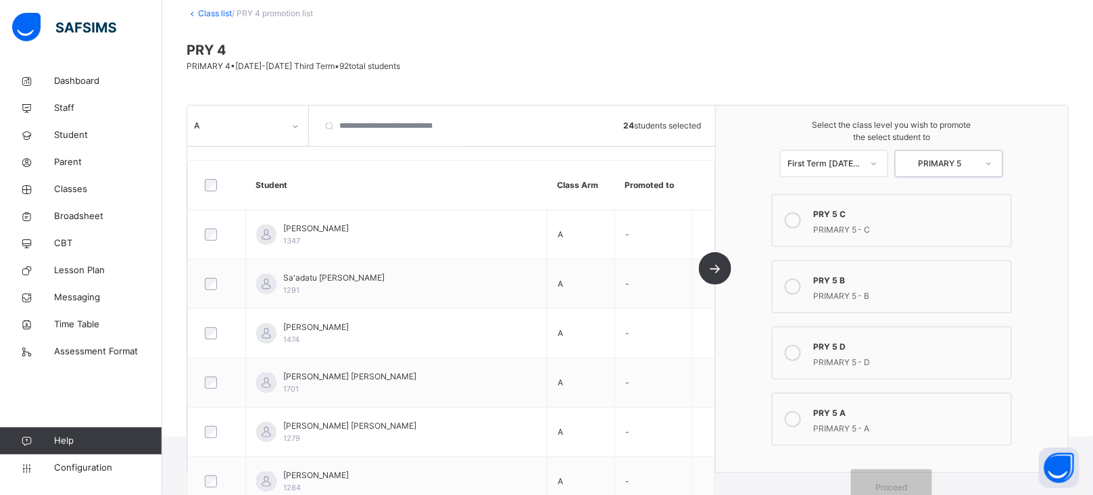
click at [801, 416] on icon at bounding box center [792, 419] width 16 height 16
click at [920, 482] on span "Proceed" at bounding box center [891, 487] width 61 height 12
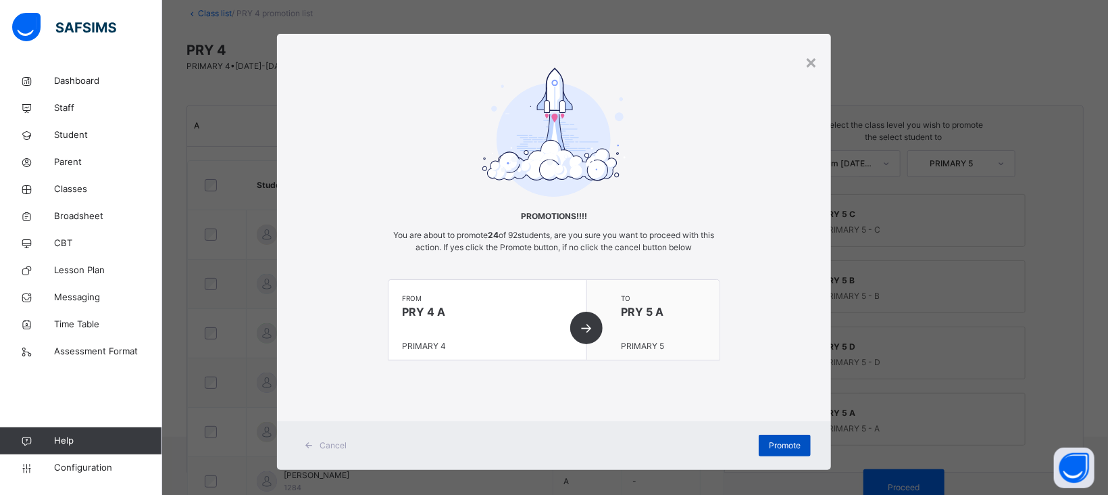
click at [788, 442] on span "Promote" at bounding box center [785, 445] width 32 height 12
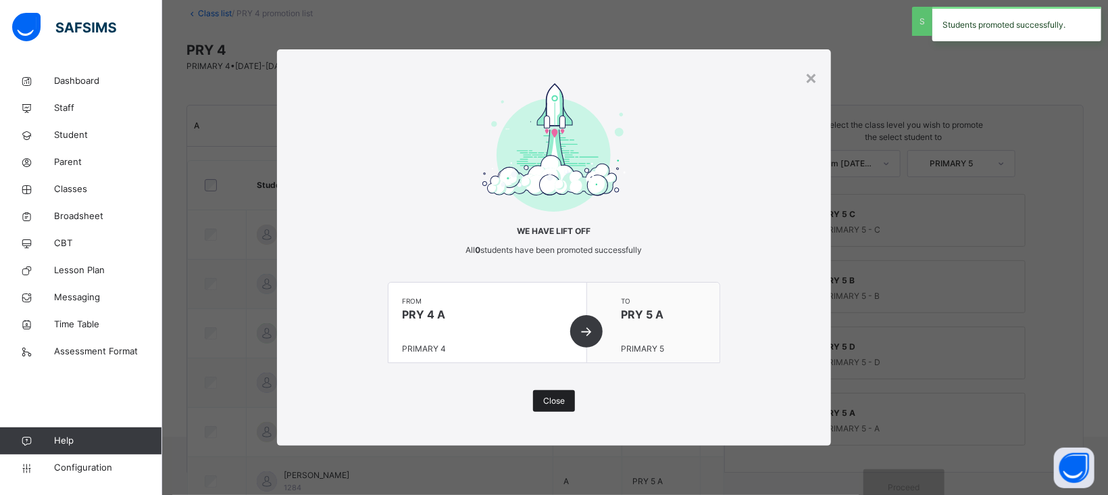
click at [558, 403] on span "Close" at bounding box center [554, 401] width 22 height 12
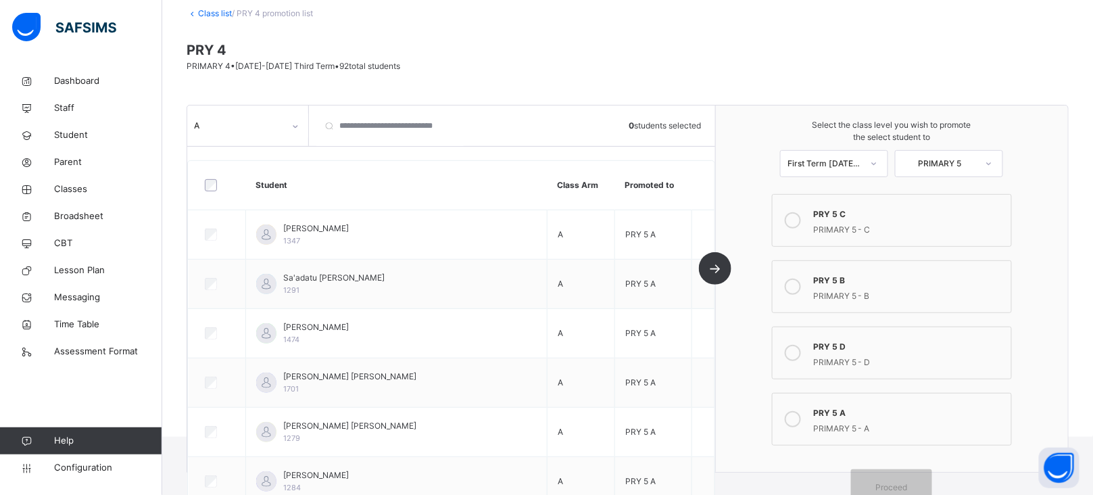
click at [298, 129] on div at bounding box center [295, 127] width 23 height 22
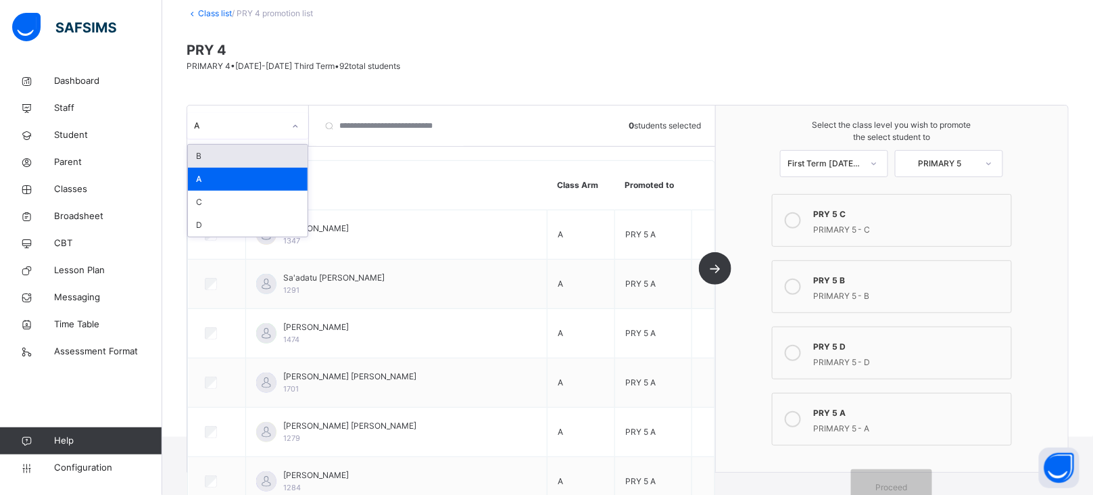
click at [217, 157] on div "B" at bounding box center [248, 156] width 120 height 23
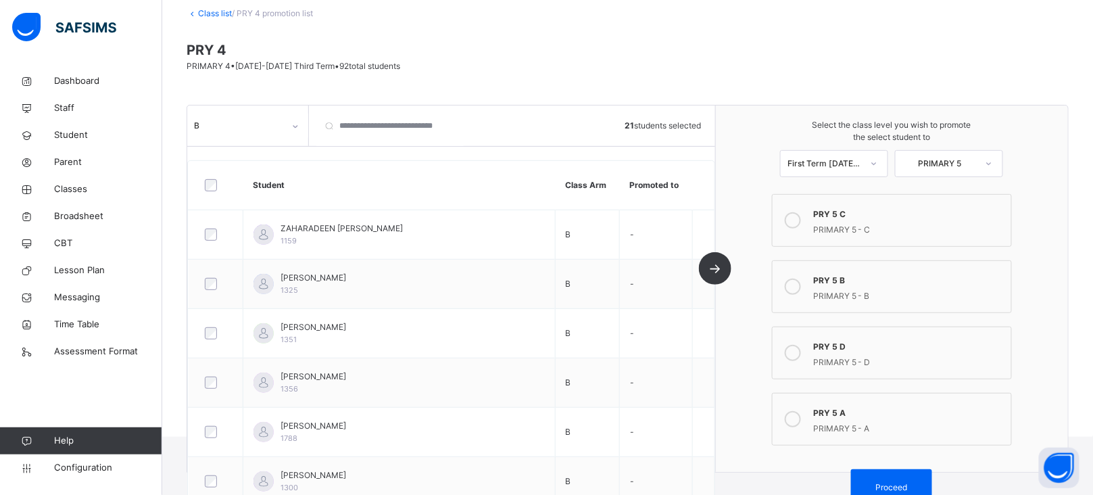
click at [801, 289] on icon at bounding box center [792, 286] width 16 height 16
click at [905, 480] on div "Proceed" at bounding box center [891, 487] width 81 height 36
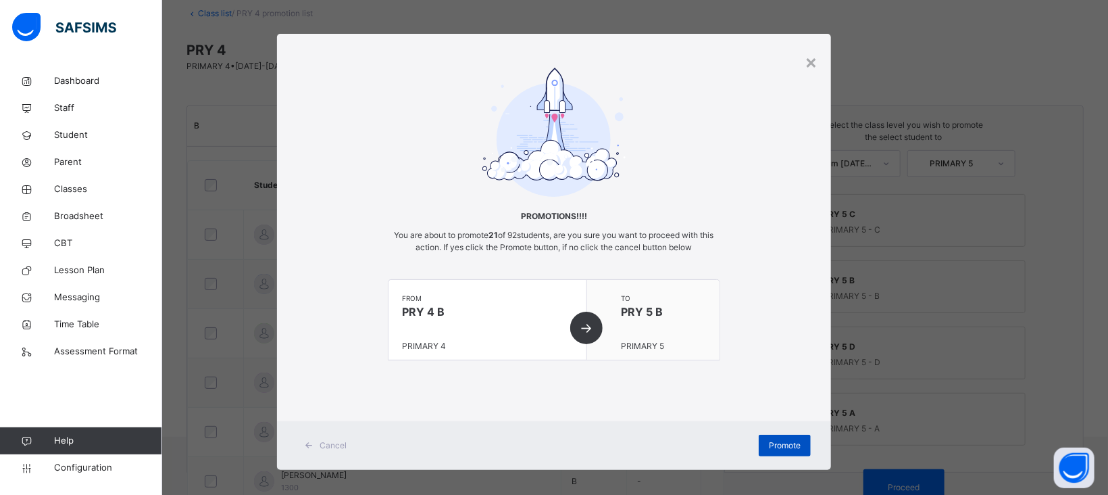
click at [780, 439] on span "Promote" at bounding box center [785, 445] width 32 height 12
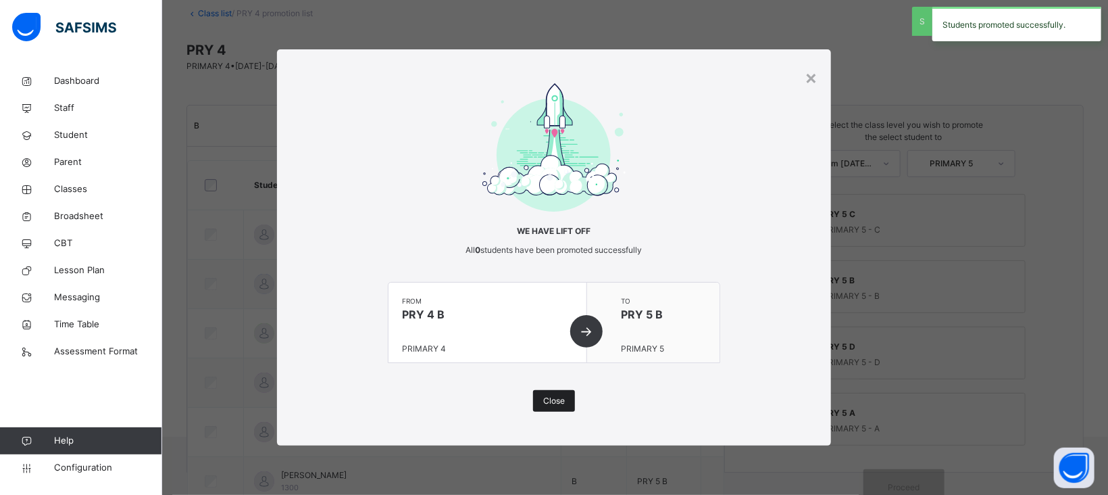
click at [553, 399] on span "Close" at bounding box center [554, 401] width 22 height 12
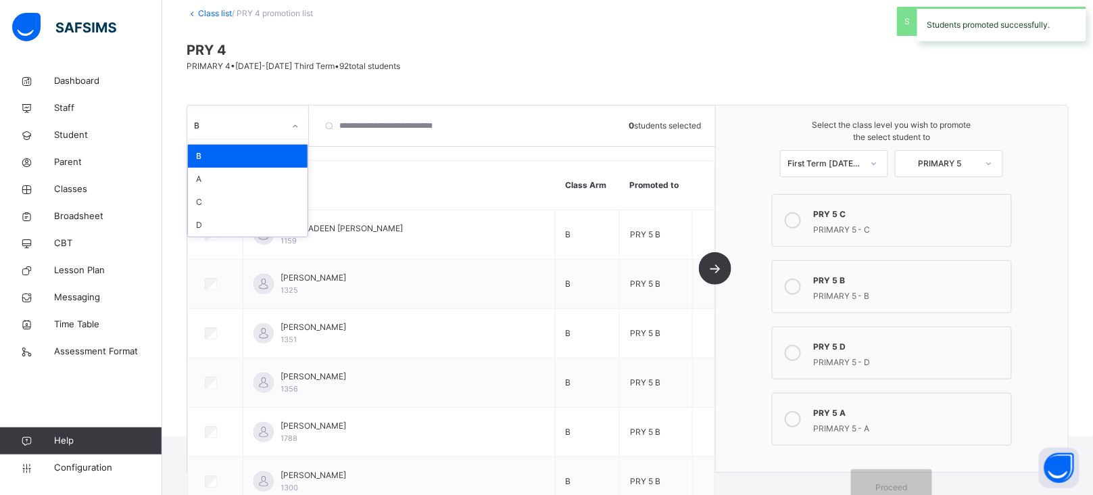
click at [278, 130] on div "B" at bounding box center [239, 126] width 90 height 12
click at [213, 199] on div "C" at bounding box center [248, 202] width 120 height 23
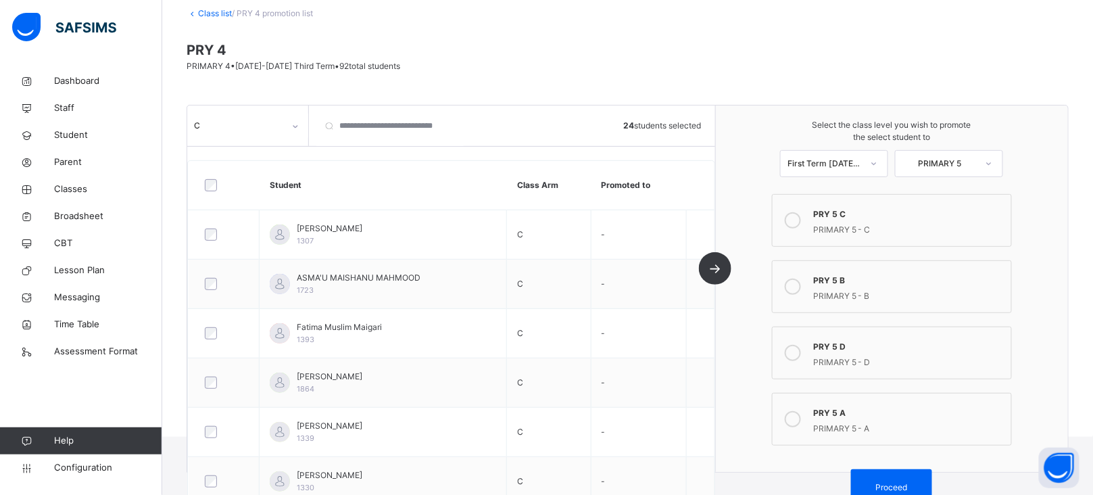
click at [801, 220] on icon at bounding box center [792, 220] width 16 height 16
click at [907, 478] on div "Proceed" at bounding box center [891, 487] width 81 height 36
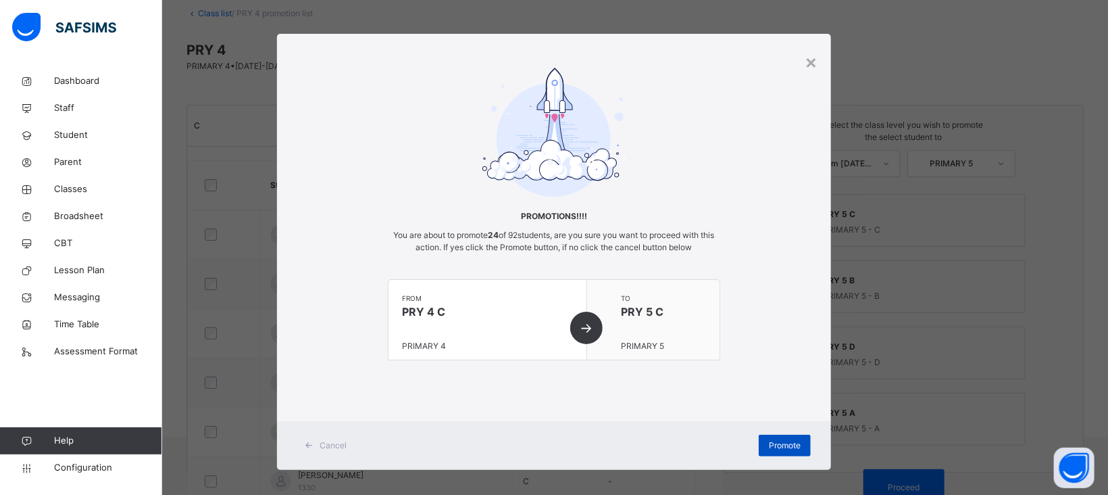
click at [782, 445] on span "Promote" at bounding box center [785, 445] width 32 height 12
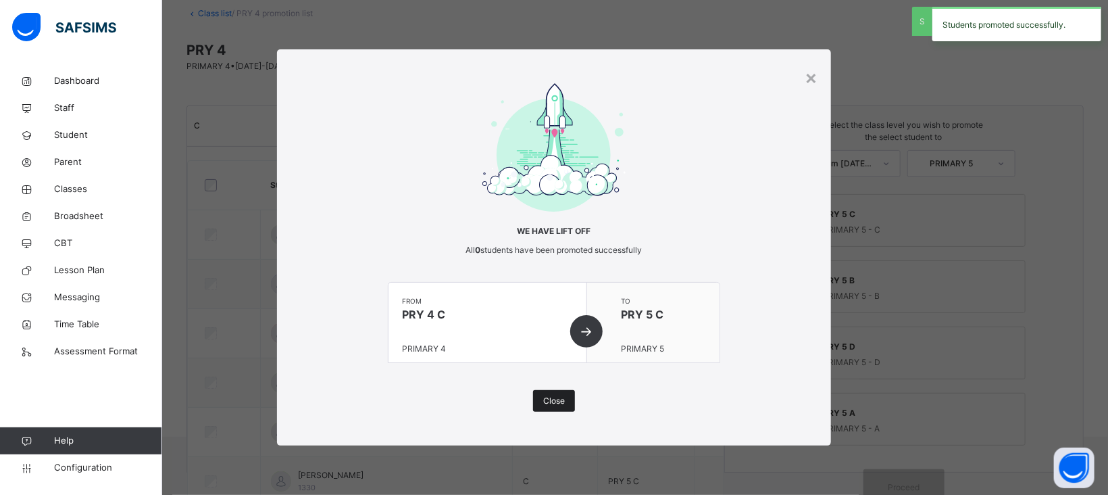
click at [554, 401] on span "Close" at bounding box center [554, 401] width 22 height 12
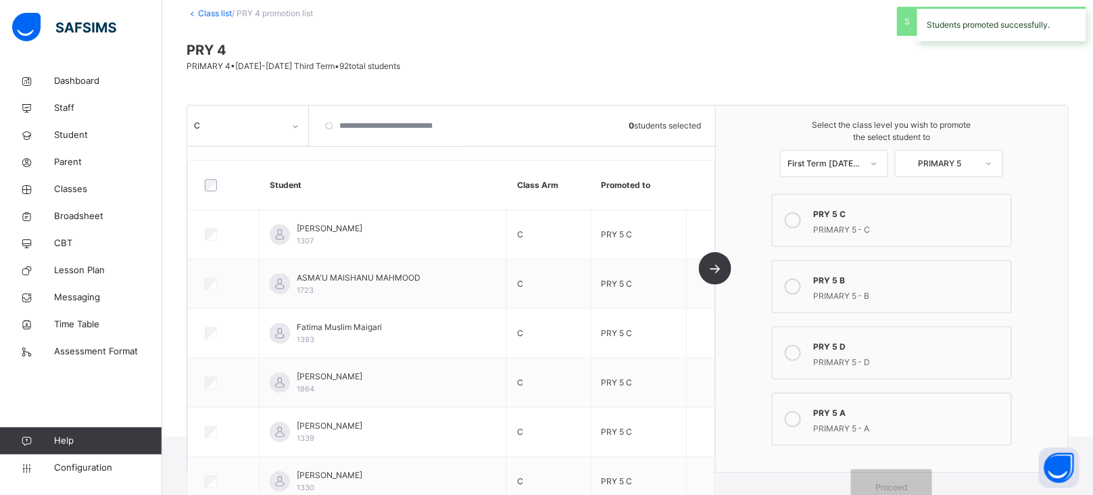
click at [275, 126] on div "C" at bounding box center [239, 126] width 90 height 12
click at [233, 222] on div "D" at bounding box center [248, 225] width 120 height 23
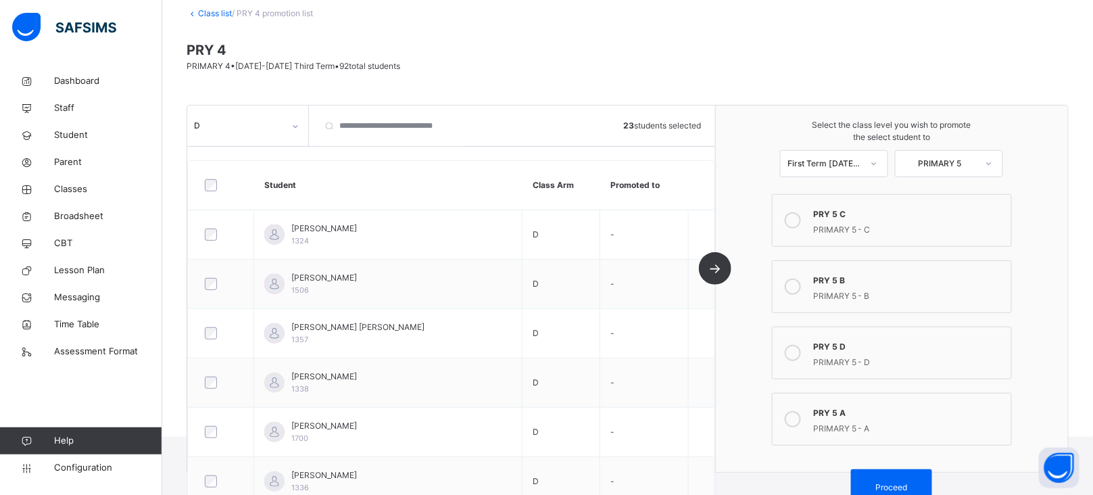
click at [799, 358] on icon at bounding box center [792, 353] width 16 height 16
click at [907, 482] on span "Proceed" at bounding box center [892, 487] width 32 height 12
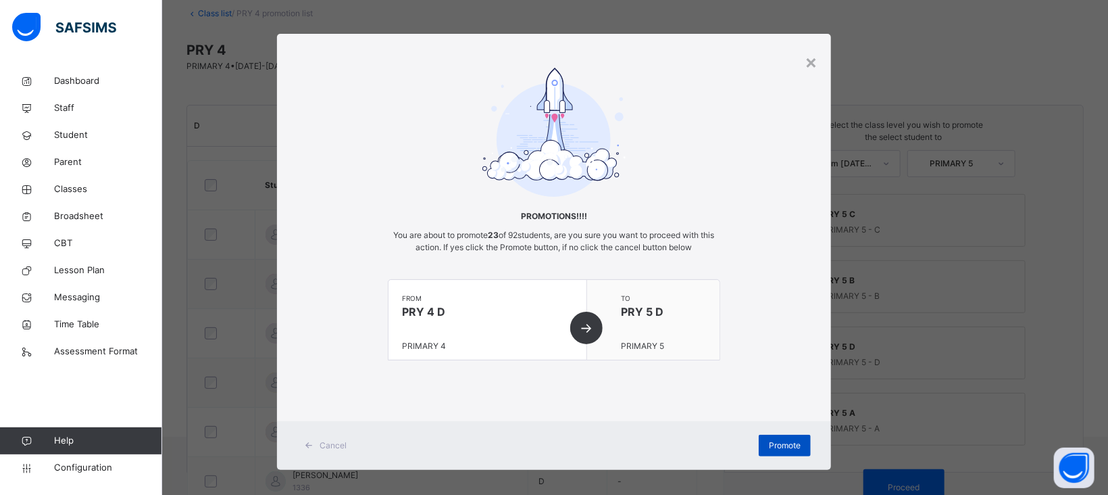
click at [789, 446] on span "Promote" at bounding box center [785, 445] width 32 height 12
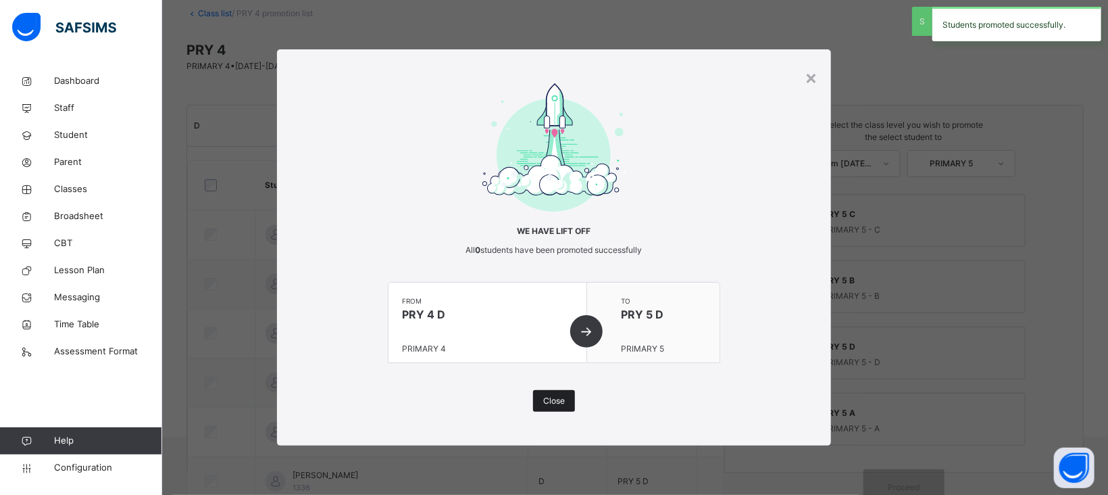
click at [551, 402] on span "Close" at bounding box center [554, 401] width 22 height 12
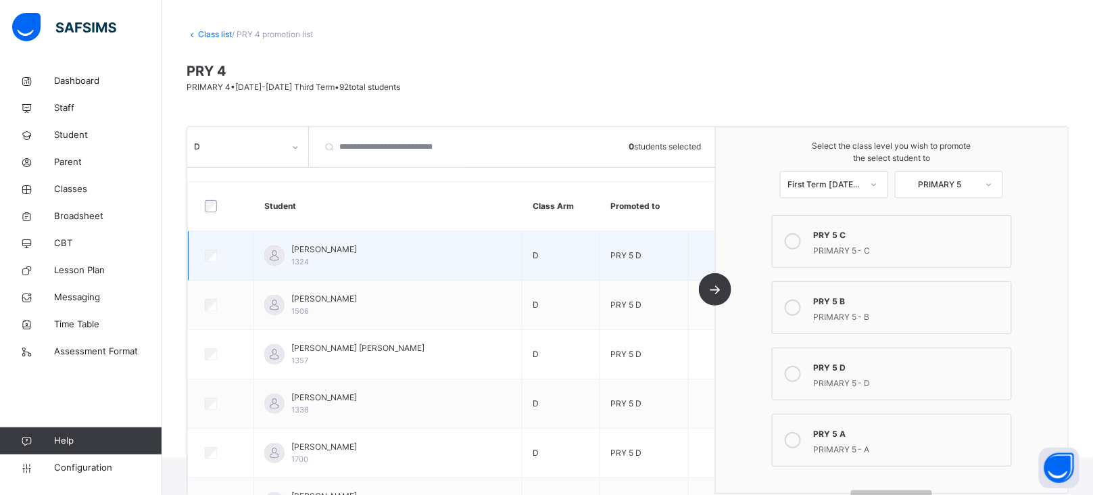
scroll to position [41, 0]
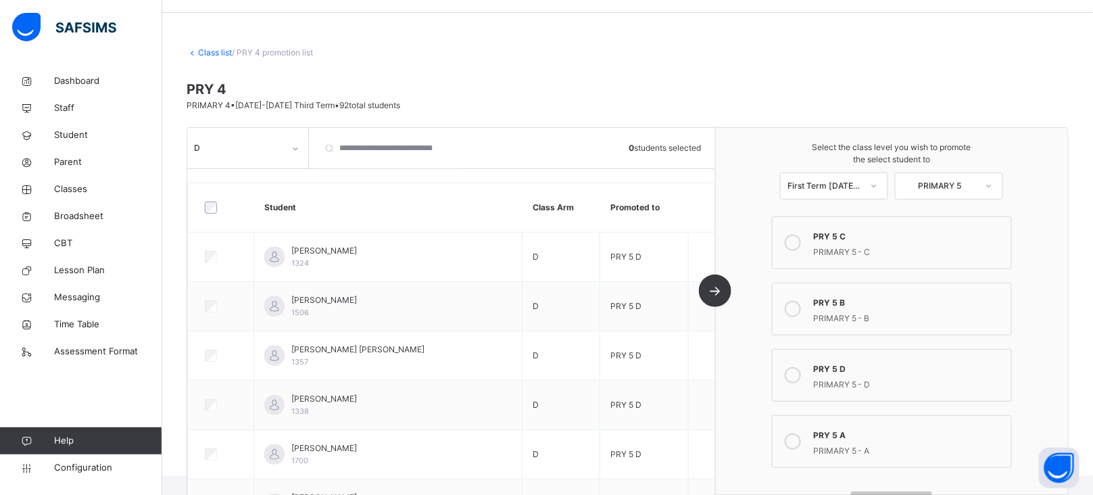
click at [217, 53] on link "Class list" at bounding box center [215, 52] width 34 height 10
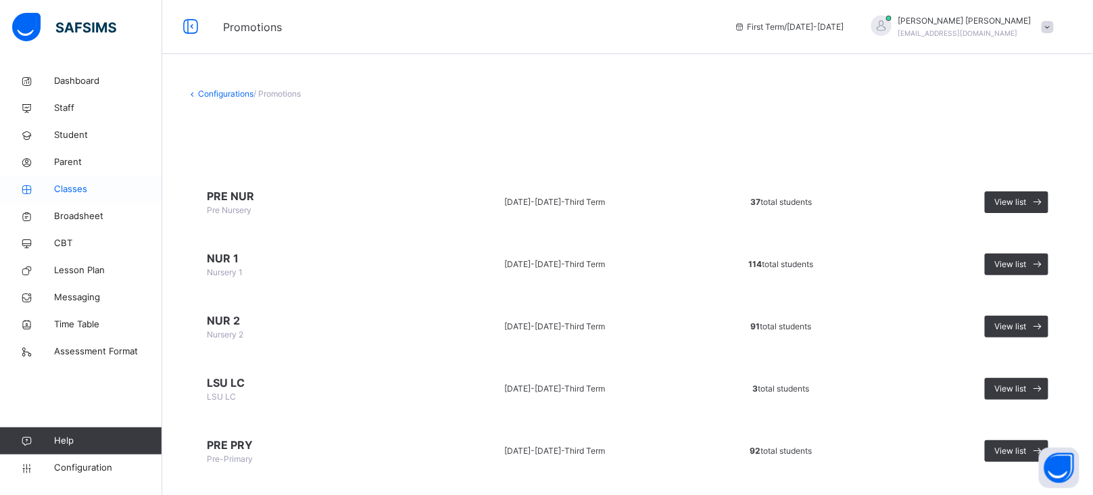
click at [76, 194] on span "Classes" at bounding box center [108, 189] width 108 height 14
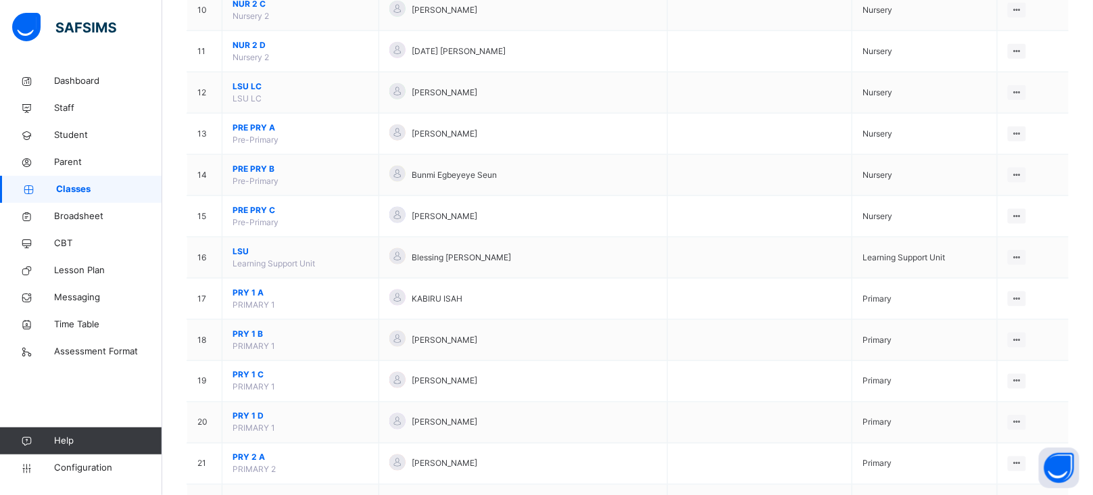
scroll to position [544, 0]
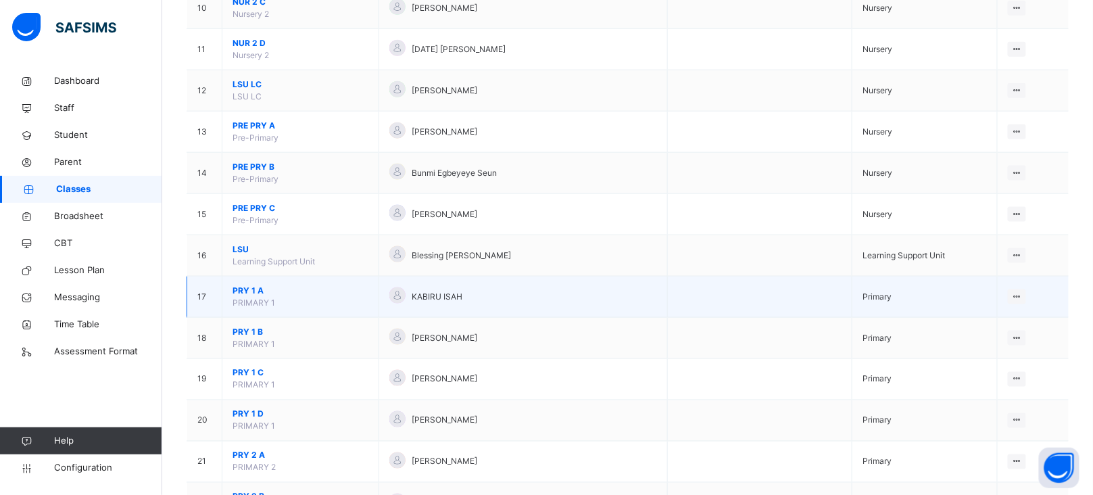
click at [250, 288] on span "PRY 1 A" at bounding box center [300, 290] width 136 height 12
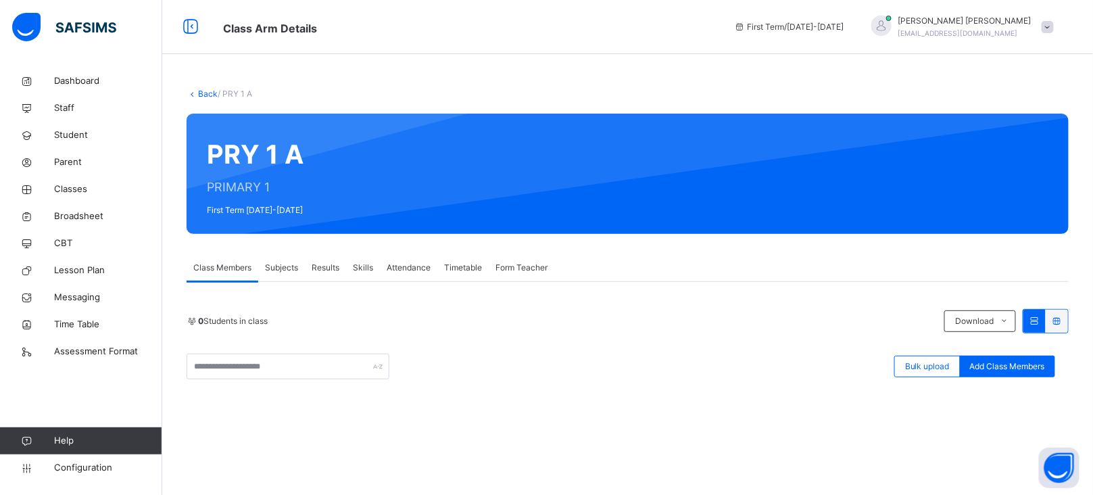
click at [206, 97] on link "Back" at bounding box center [208, 94] width 20 height 10
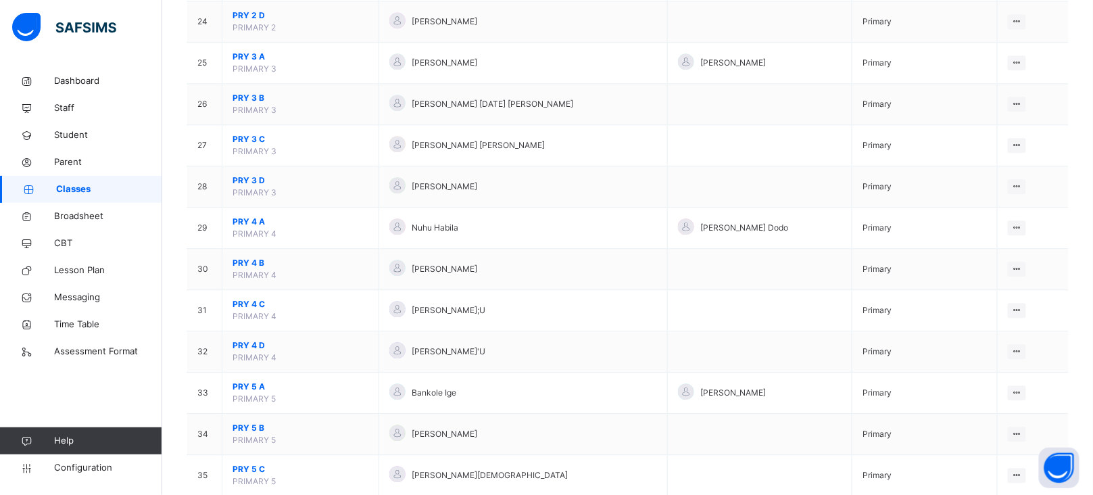
scroll to position [1113, 0]
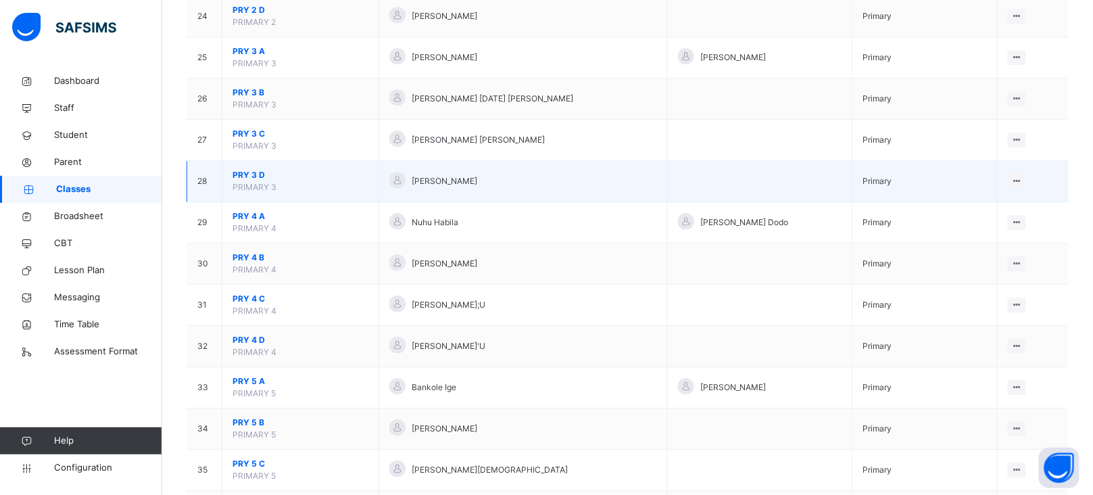
click at [243, 180] on span "PRY 3 D" at bounding box center [300, 175] width 136 height 12
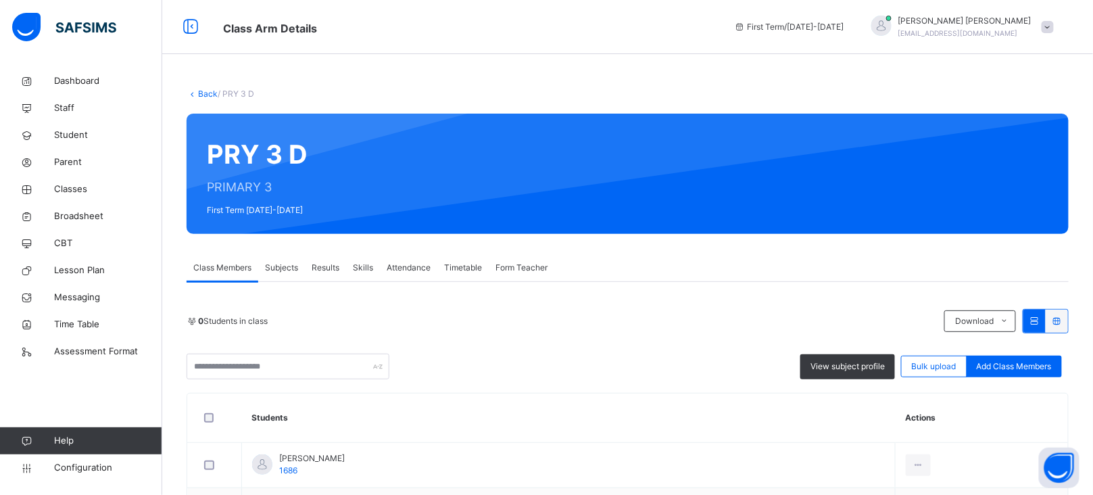
click at [275, 255] on div "Subjects" at bounding box center [281, 267] width 47 height 27
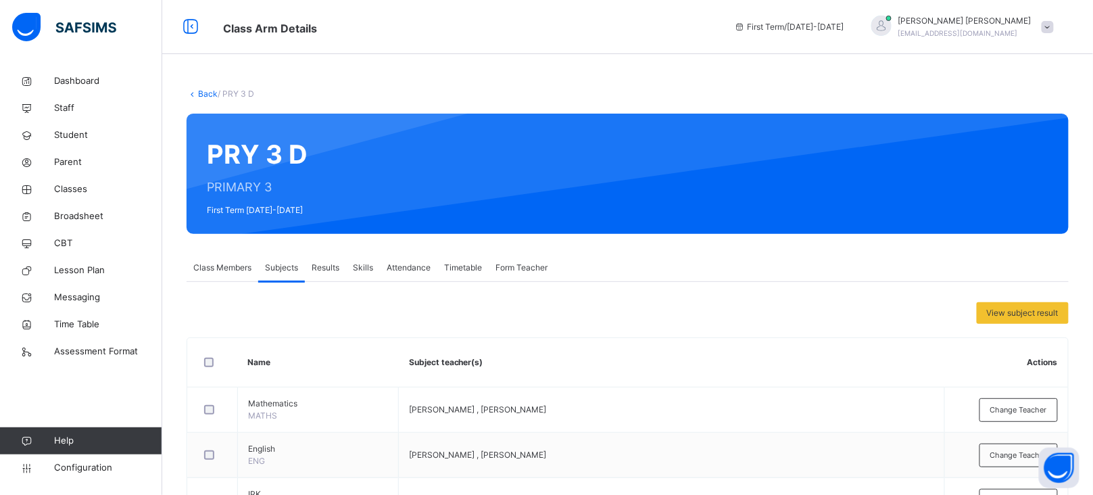
click at [323, 259] on div "Results" at bounding box center [325, 267] width 41 height 27
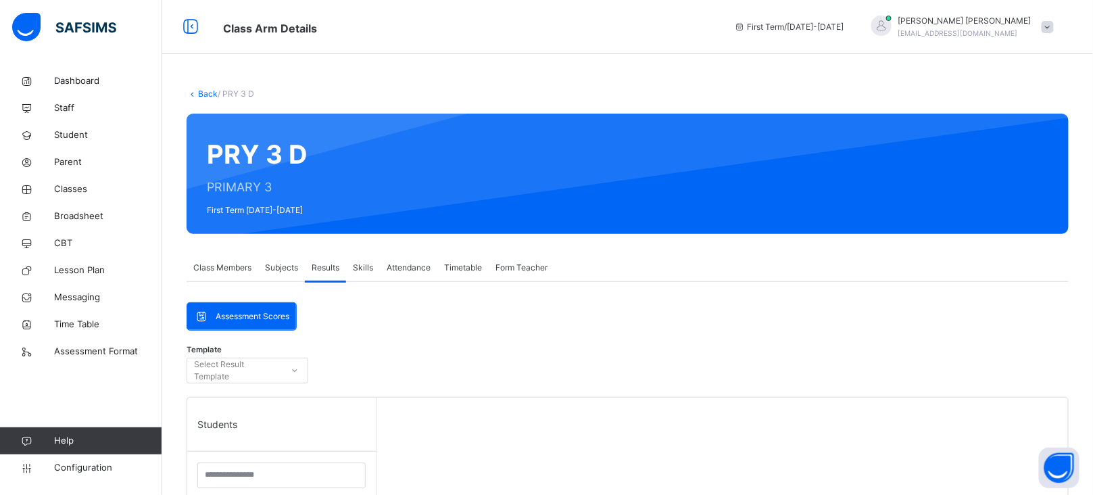
click at [380, 264] on div "Attendance" at bounding box center [408, 267] width 57 height 27
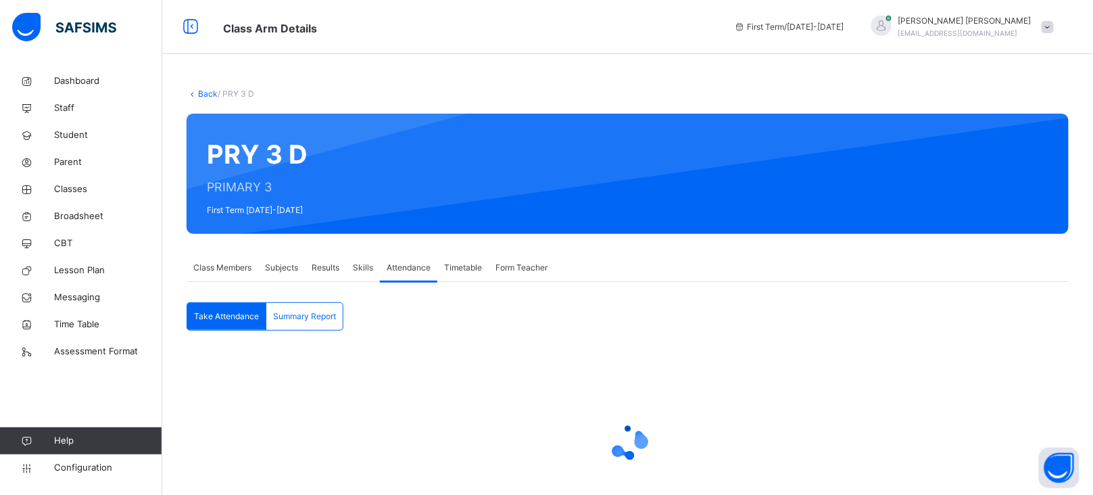
click at [366, 266] on span "Skills" at bounding box center [363, 267] width 20 height 12
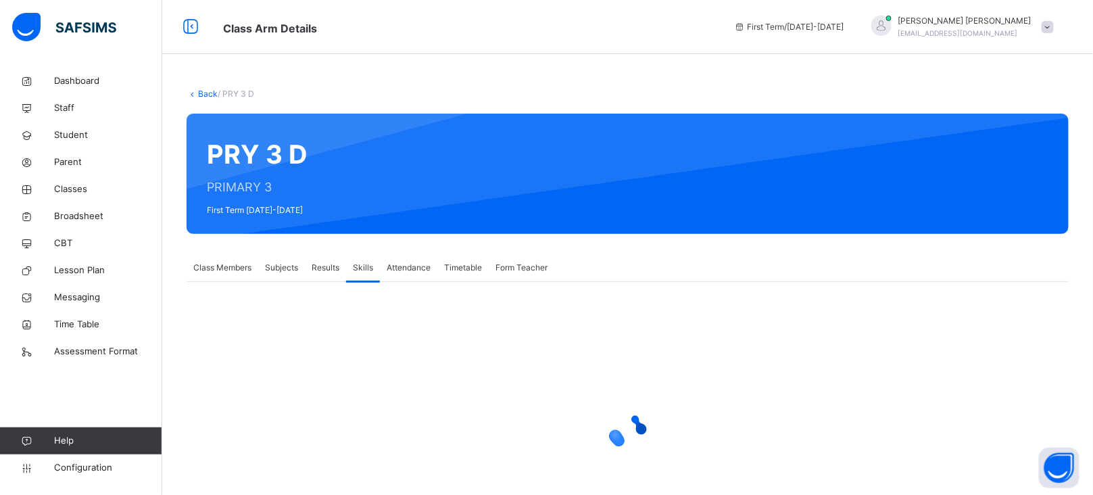
click at [206, 97] on link "Back" at bounding box center [208, 94] width 20 height 10
